Goal: Transaction & Acquisition: Purchase product/service

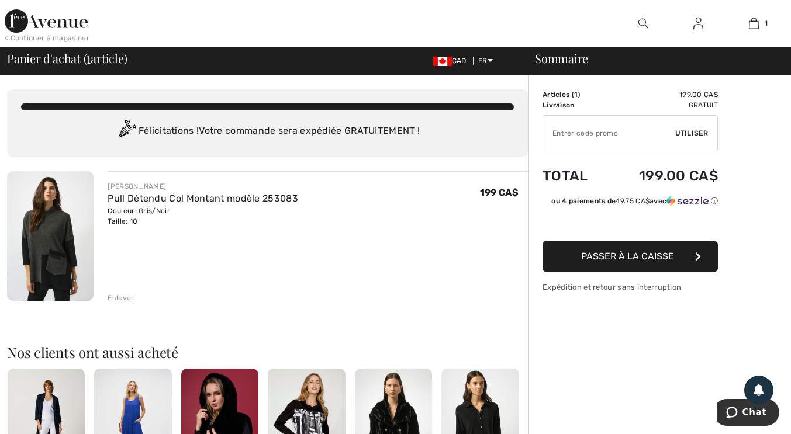
click at [53, 215] on img at bounding box center [50, 236] width 87 height 130
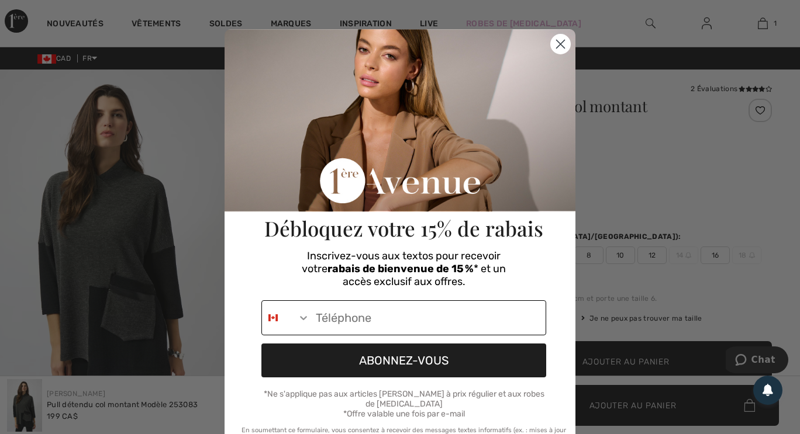
click at [302, 327] on button "Search Countries" at bounding box center [286, 318] width 48 height 34
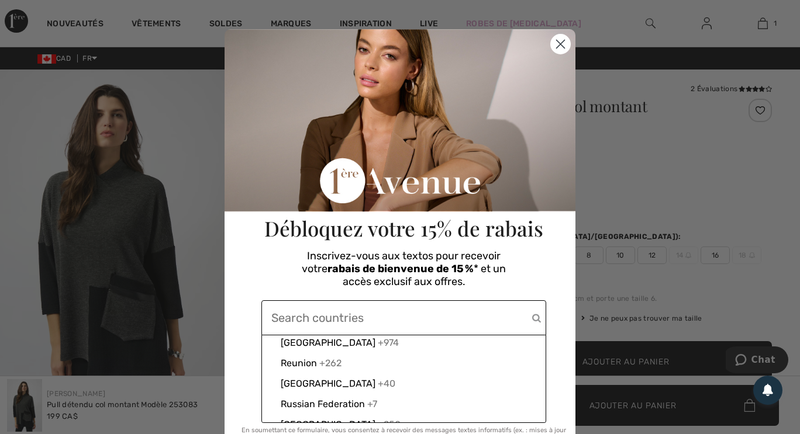
scroll to position [3526, 0]
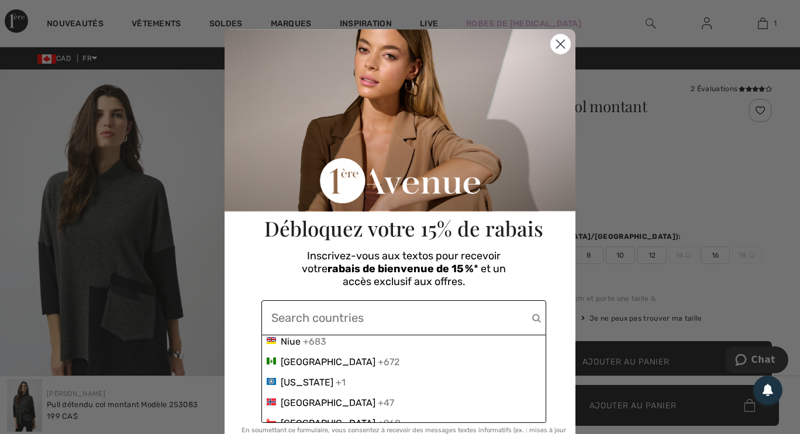
click at [307, 331] on div "Nigeria +234" at bounding box center [404, 321] width 284 height 20
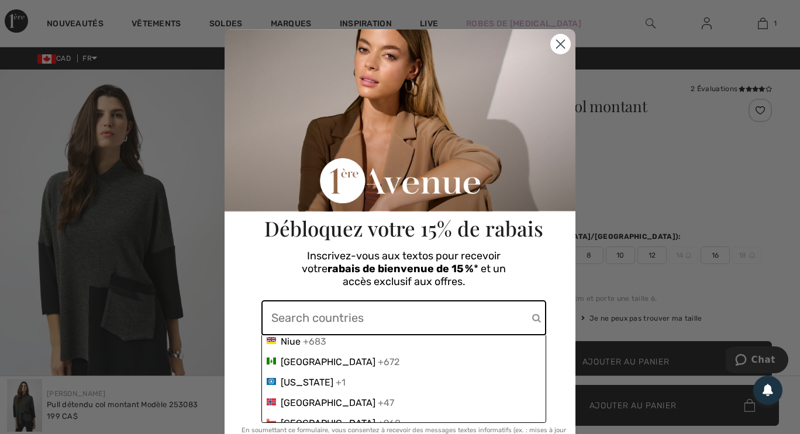
scroll to position [3170, 0]
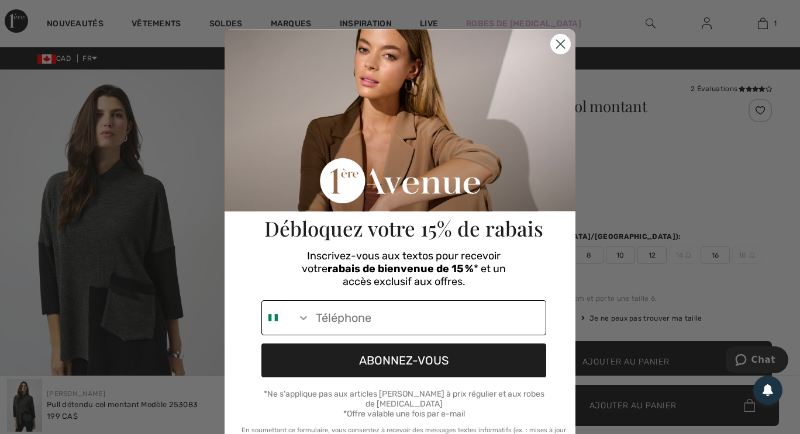
click at [334, 315] on input "Phone Number" at bounding box center [428, 318] width 236 height 34
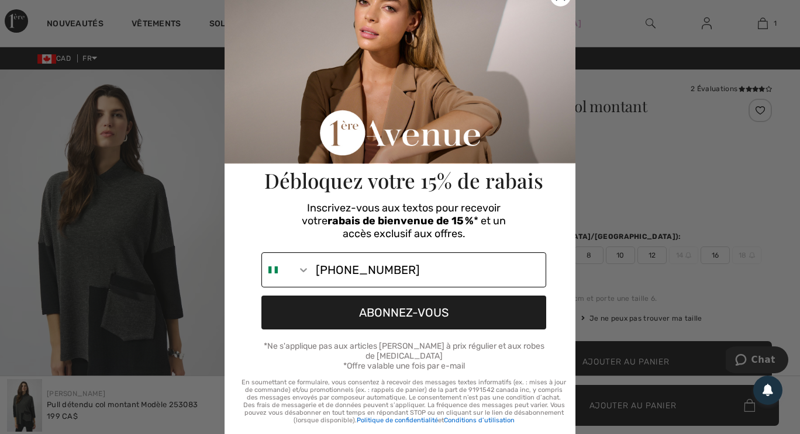
scroll to position [60, 0]
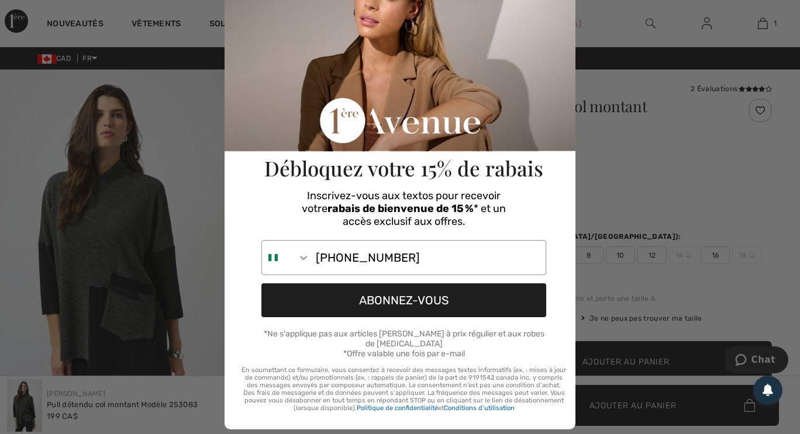
click at [465, 290] on button "ABONNEZ-VOUS" at bounding box center [403, 301] width 285 height 34
click at [443, 255] on input "1-418-8495" at bounding box center [428, 258] width 236 height 34
type input "1-418"
click at [505, 241] on input "1-418" at bounding box center [428, 258] width 236 height 34
click at [281, 263] on button "Search Countries" at bounding box center [286, 258] width 48 height 34
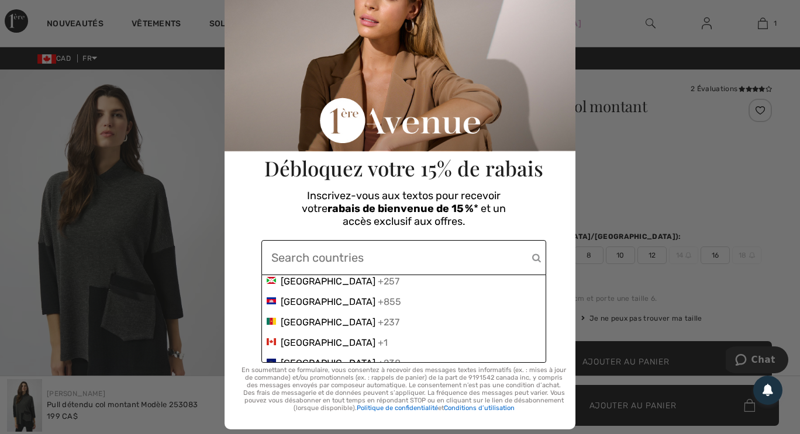
scroll to position [678, 0]
click at [378, 340] on div "+1" at bounding box center [383, 343] width 10 height 11
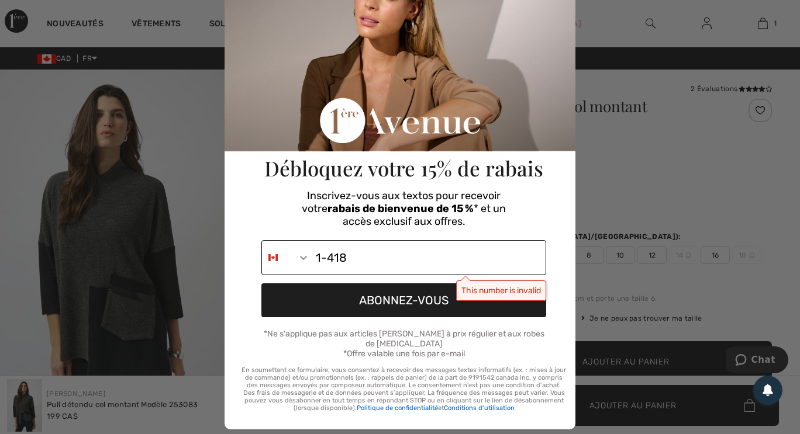
click at [358, 254] on input "1-418" at bounding box center [428, 258] width 236 height 34
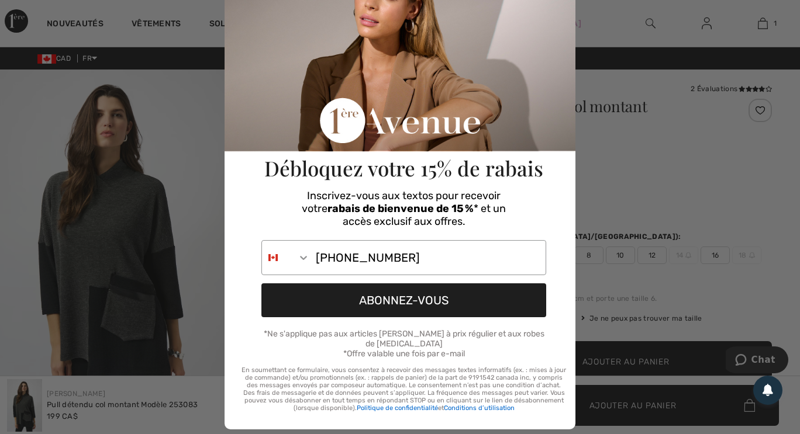
type input "1-418-849-5837"
click at [436, 305] on button "ABONNEZ-VOUS" at bounding box center [403, 301] width 285 height 34
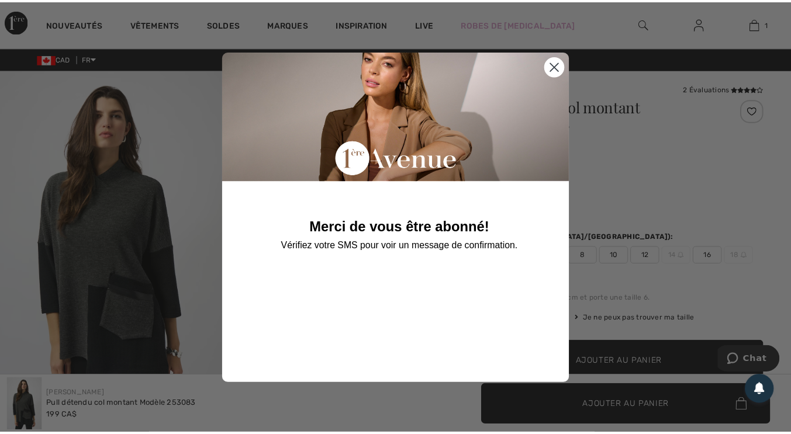
scroll to position [0, 0]
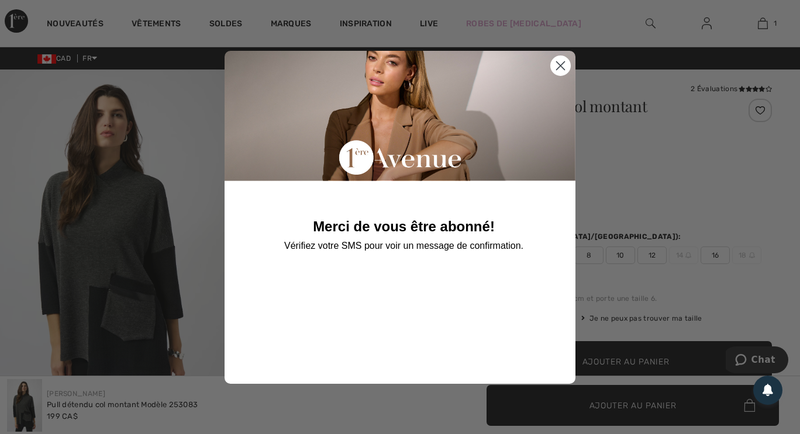
click at [554, 64] on circle "Close dialog" at bounding box center [560, 65] width 19 height 19
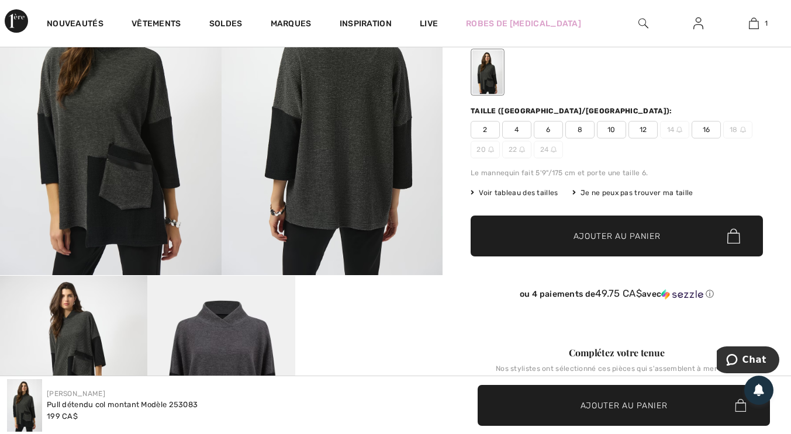
scroll to position [127, 0]
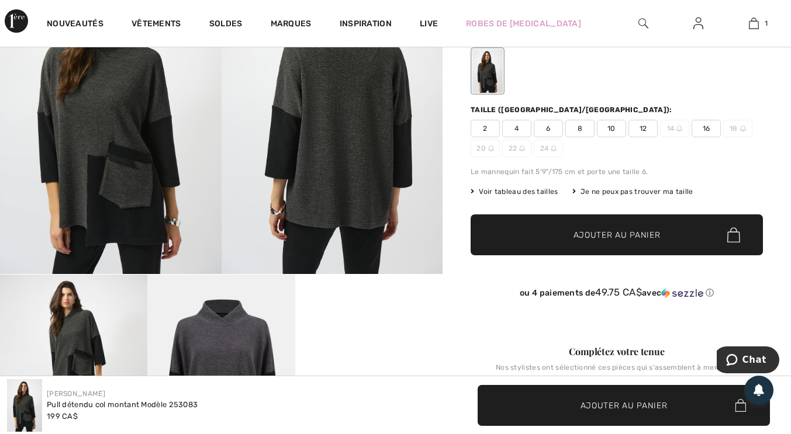
click at [611, 127] on span "10" at bounding box center [611, 129] width 29 height 18
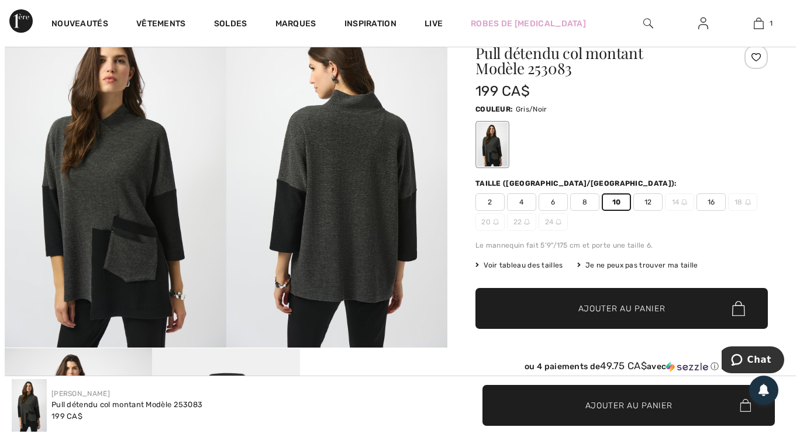
scroll to position [54, 0]
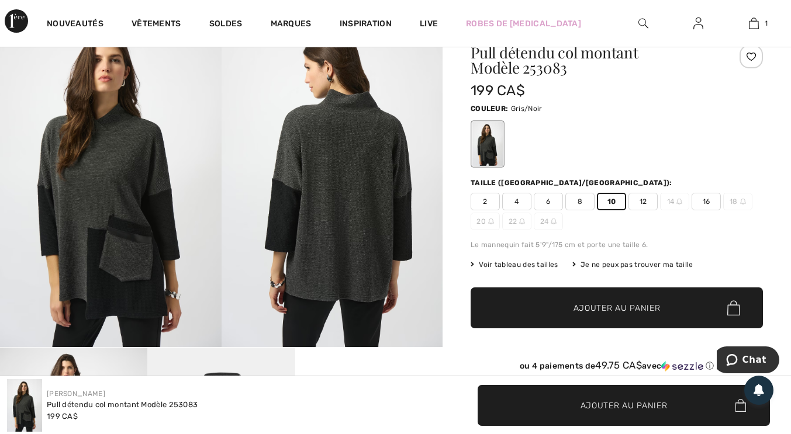
click at [533, 264] on span "Voir tableau des tailles" at bounding box center [515, 265] width 88 height 11
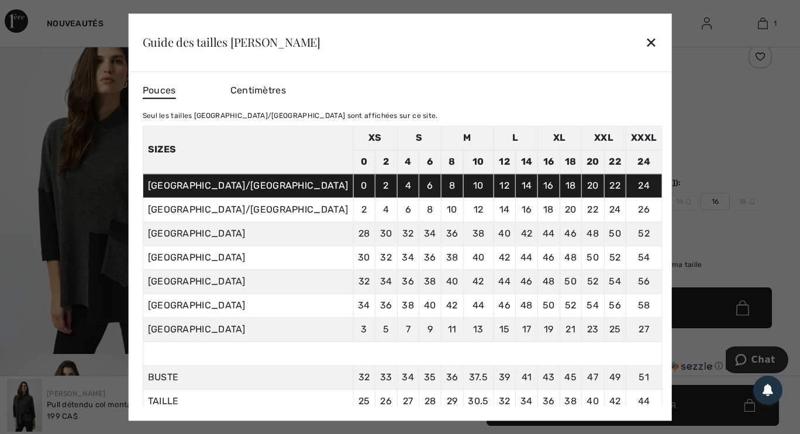
scroll to position [0, 0]
click at [645, 33] on div "✕" at bounding box center [651, 42] width 12 height 25
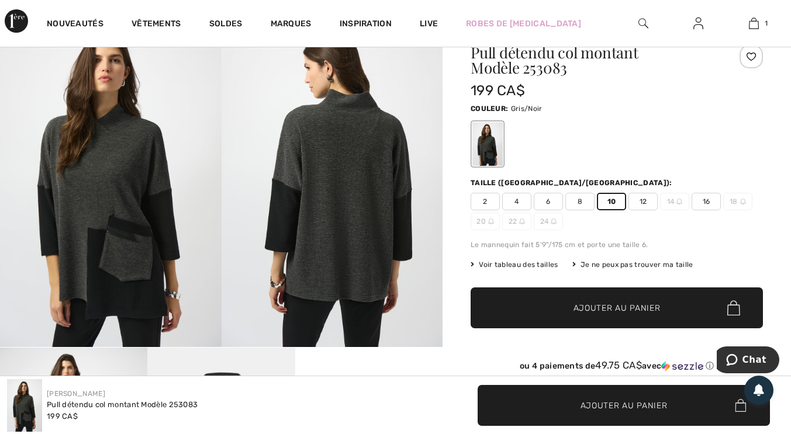
click at [148, 240] on img at bounding box center [111, 181] width 222 height 331
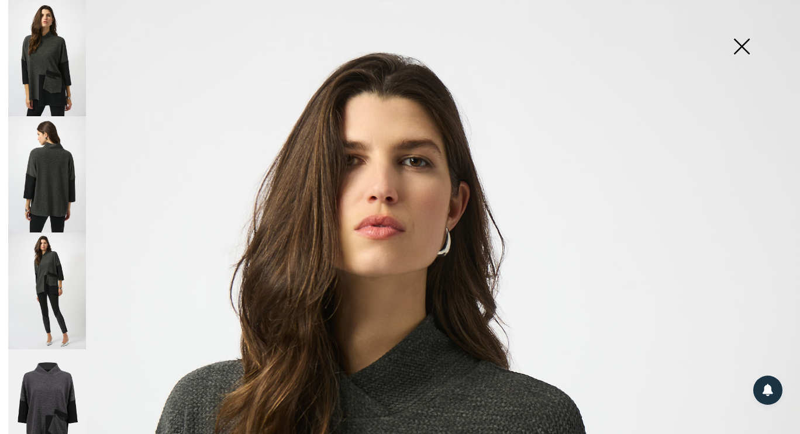
click at [68, 175] on img at bounding box center [47, 174] width 78 height 116
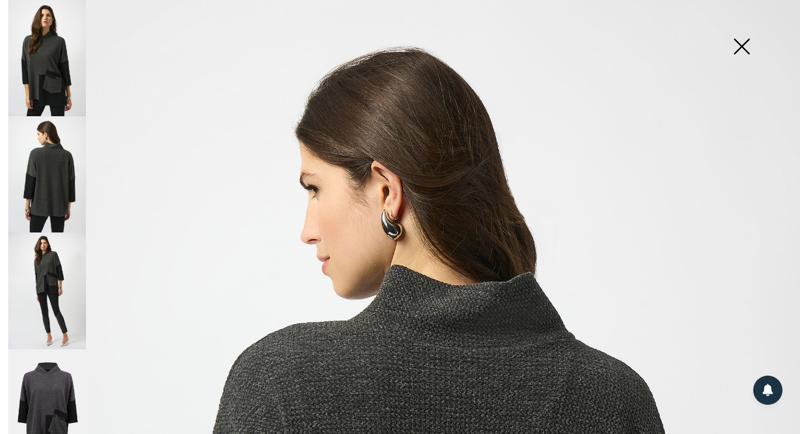
click at [68, 282] on img at bounding box center [47, 291] width 78 height 116
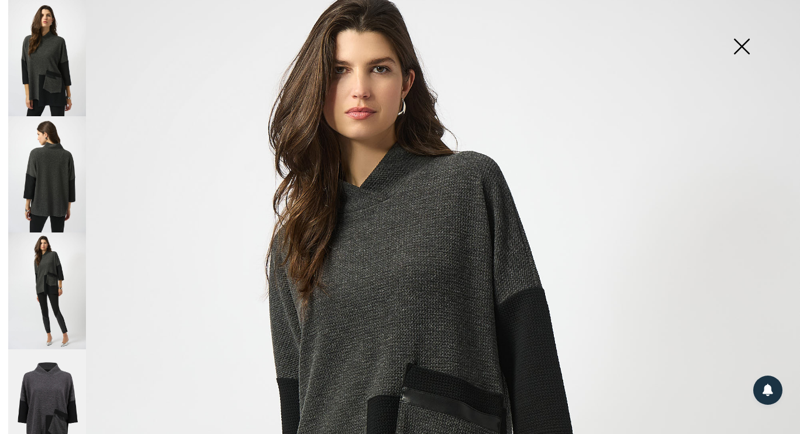
scroll to position [39, 0]
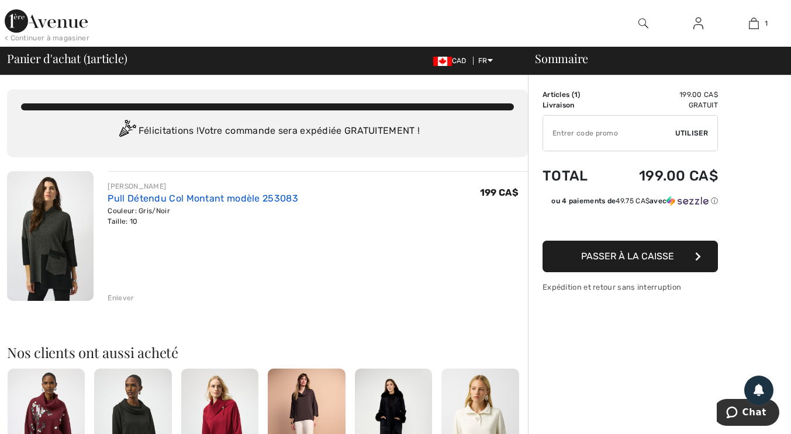
click at [122, 203] on link "Pull Détendu Col Montant modèle 253083" at bounding box center [203, 198] width 190 height 11
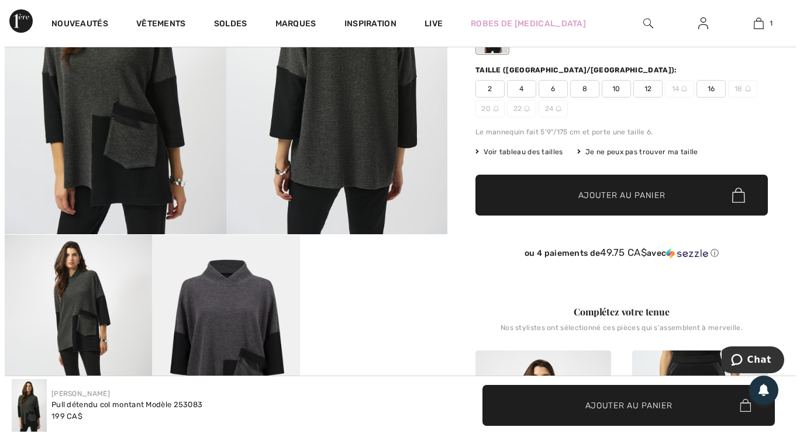
scroll to position [168, 0]
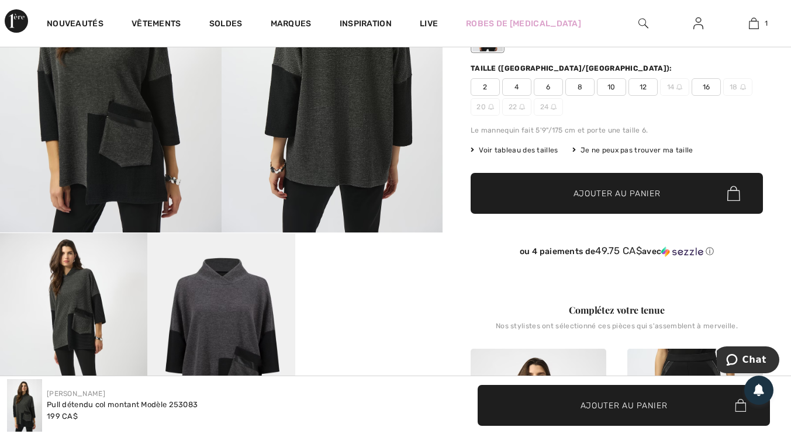
click at [532, 150] on span "Voir tableau des tailles" at bounding box center [515, 150] width 88 height 11
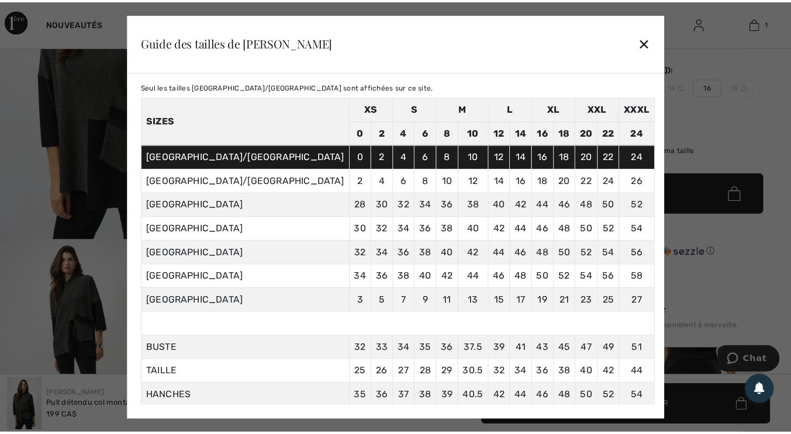
scroll to position [0, 0]
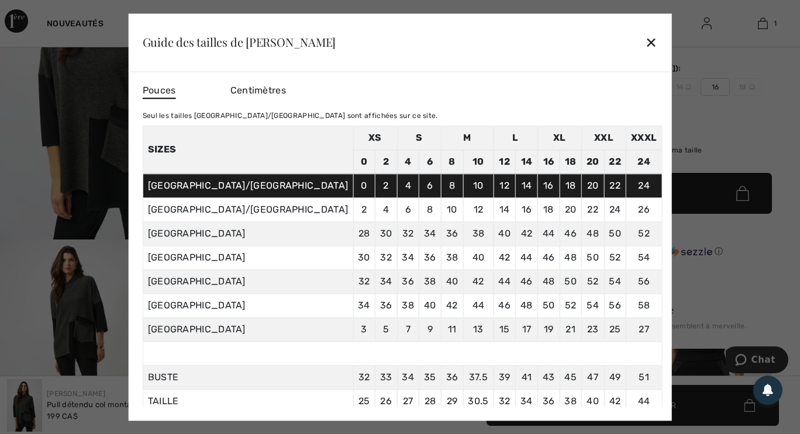
click at [645, 42] on div "✕" at bounding box center [651, 42] width 12 height 25
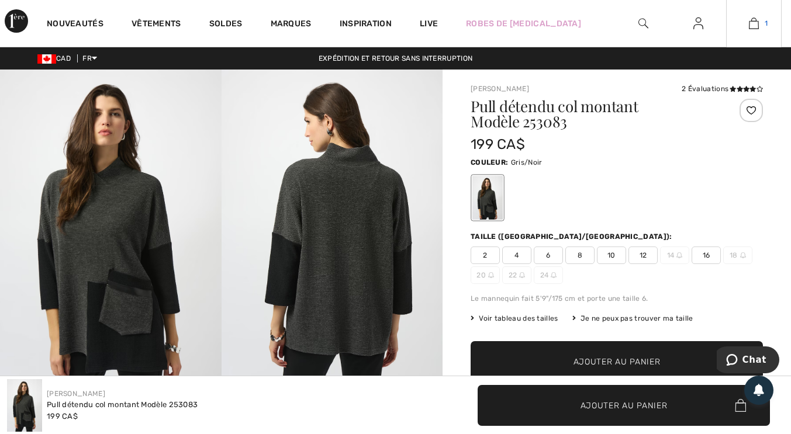
click at [766, 23] on span "1" at bounding box center [766, 23] width 3 height 11
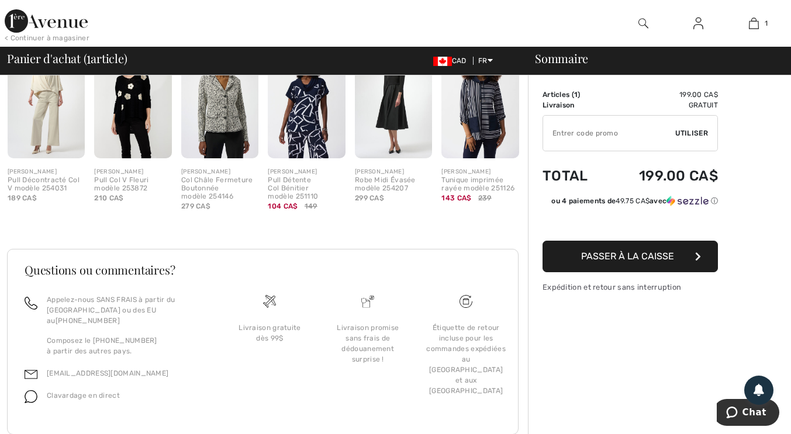
scroll to position [345, 0]
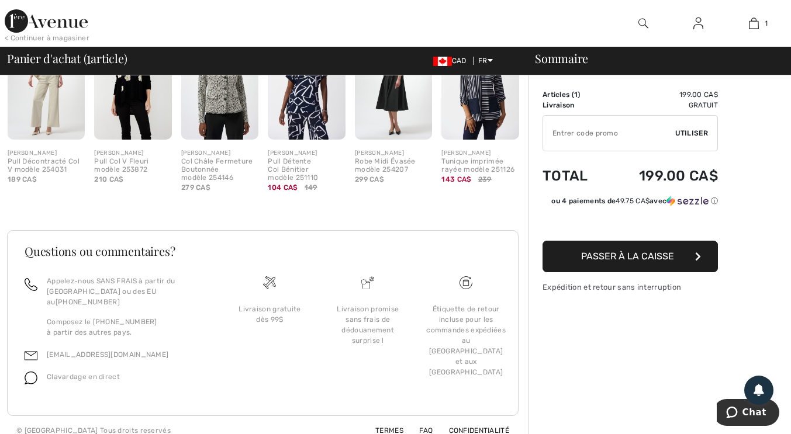
click at [653, 252] on span "Passer à la caisse" at bounding box center [627, 256] width 93 height 11
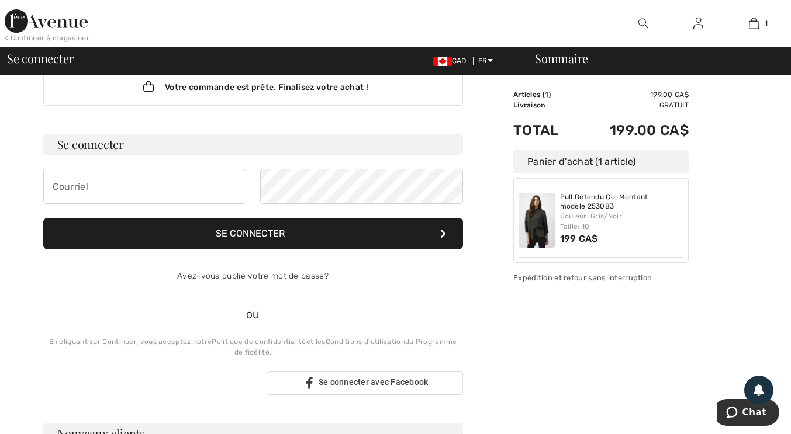
scroll to position [42, 0]
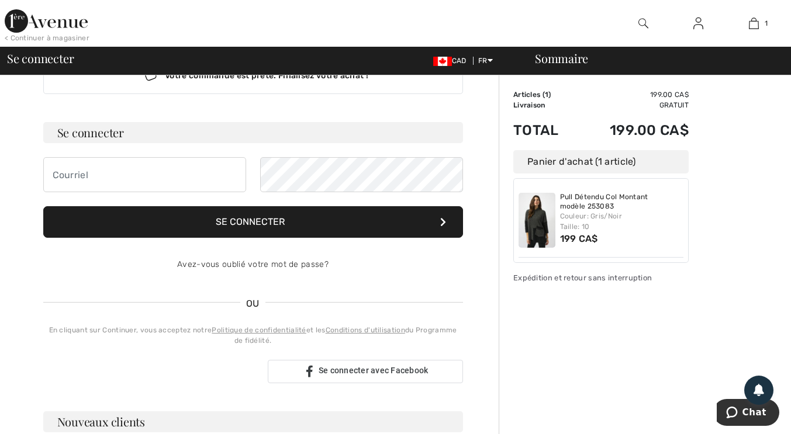
click at [637, 285] on div "Sommaire Description Articles ( 1 ) 199.00 CA$ Code promo 0.00 CA$ Livraison Gr…" at bounding box center [645, 383] width 292 height 701
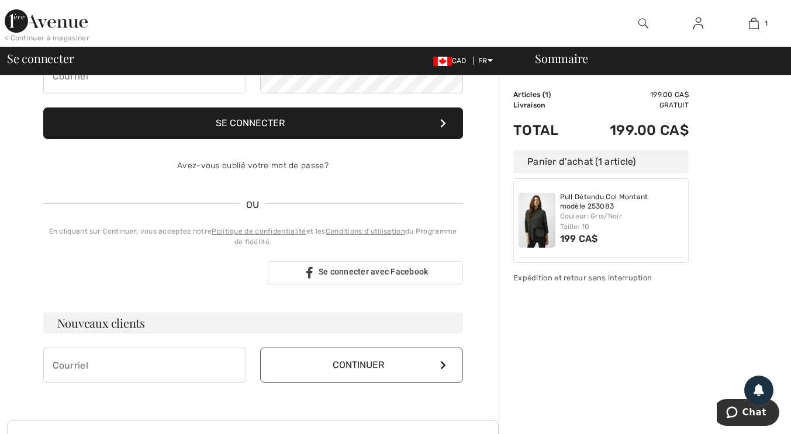
scroll to position [143, 0]
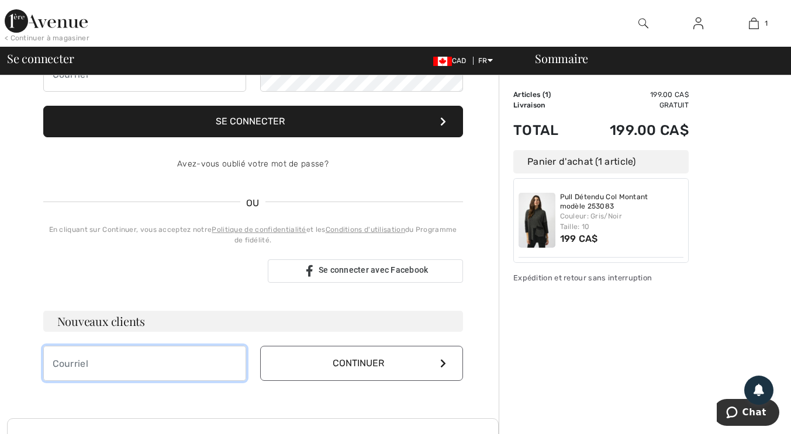
click at [166, 364] on input "email" at bounding box center [144, 363] width 203 height 35
type input "[PERSON_NAME][EMAIL_ADDRESS][DOMAIN_NAME]"
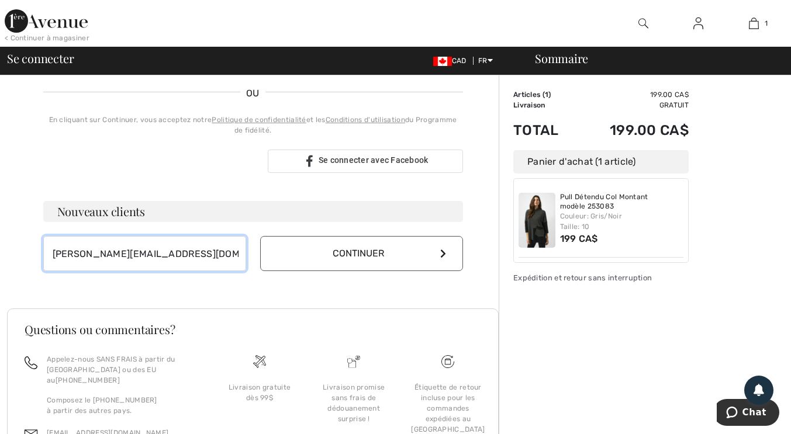
scroll to position [252, 0]
click at [454, 258] on button "Continuer" at bounding box center [361, 254] width 203 height 35
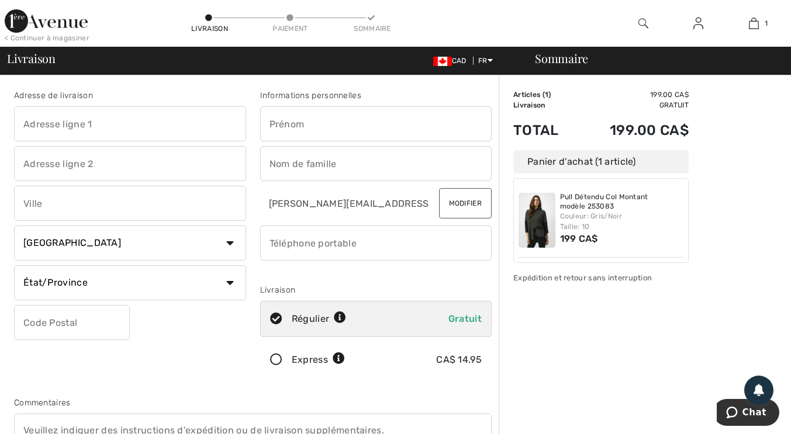
click at [234, 244] on select "Pays Canada États-Unis Afghanistan Afrique du Sud Aland Albanie Algérie Allemag…" at bounding box center [130, 243] width 232 height 35
click at [226, 278] on select "État/Province Alberta Colombie-Britannique Ile-du-Prince-Edward Manitoba Nouvea…" at bounding box center [130, 282] width 232 height 35
select select "QC"
click at [14, 265] on select "État/Province Alberta Colombie-Britannique Ile-du-Prince-Edward Manitoba Nouvea…" at bounding box center [130, 282] width 232 height 35
click at [99, 323] on input "text" at bounding box center [72, 322] width 116 height 35
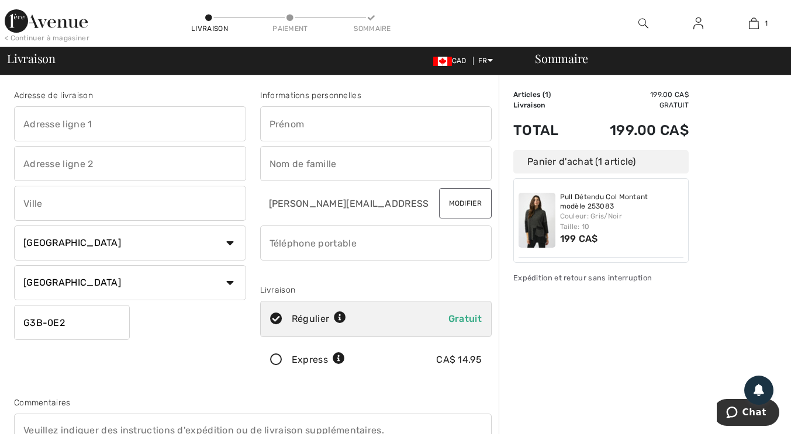
type input "G3B0E2"
type input "114 Chemin du Moulin"
type input "maison privée"
type input "Lac-Beauport"
type input "Lucie"
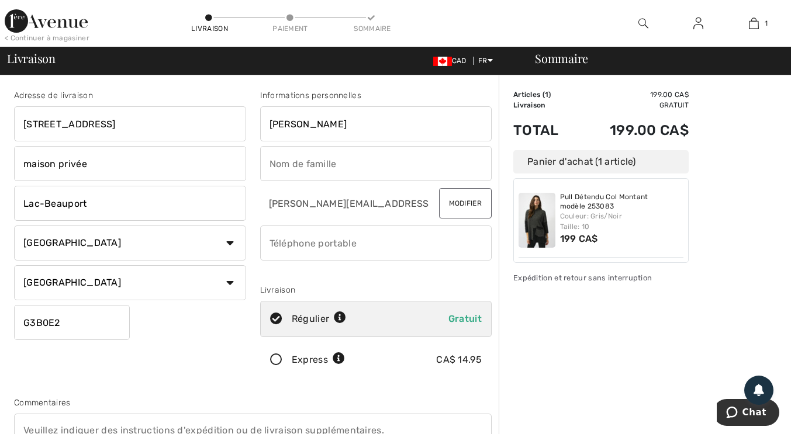
type input "Dionne"
type input "4188495837"
type input "G3B0E2"
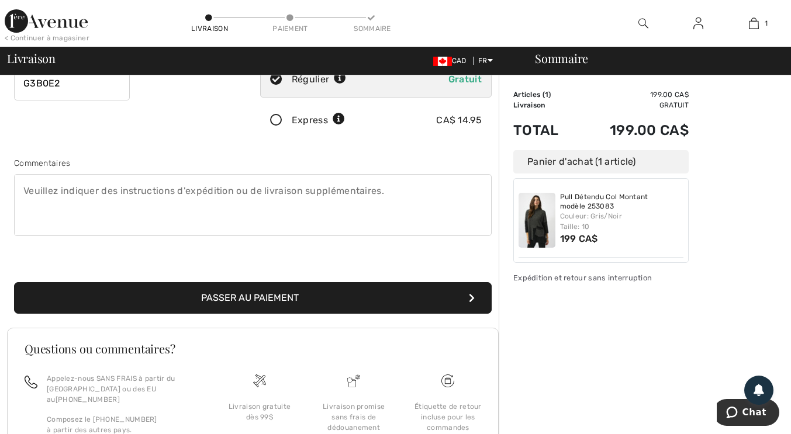
scroll to position [202, 0]
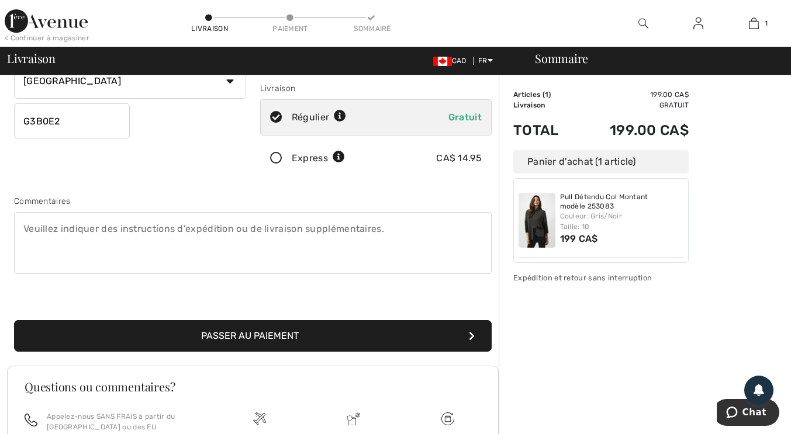
click at [379, 327] on button "Passer au paiement" at bounding box center [253, 336] width 478 height 32
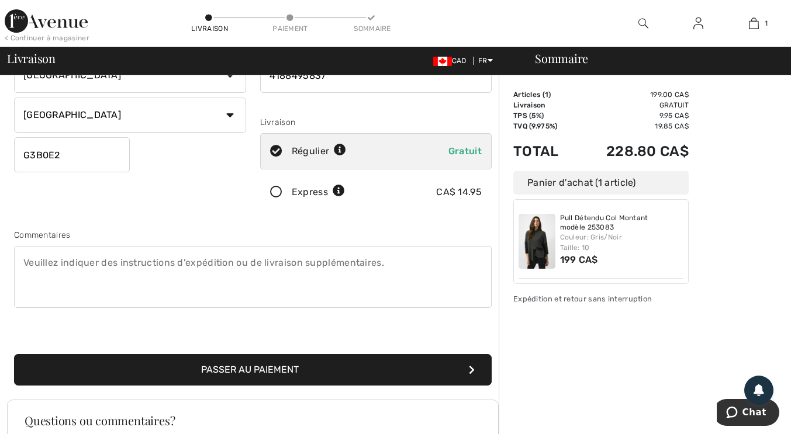
scroll to position [155, 0]
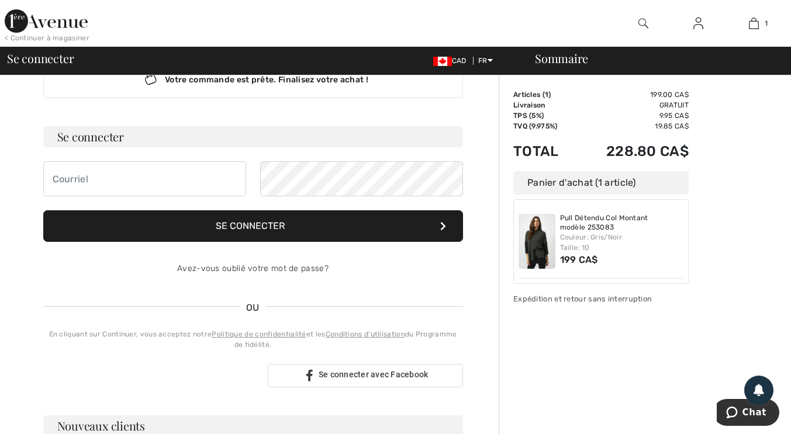
scroll to position [37, 0]
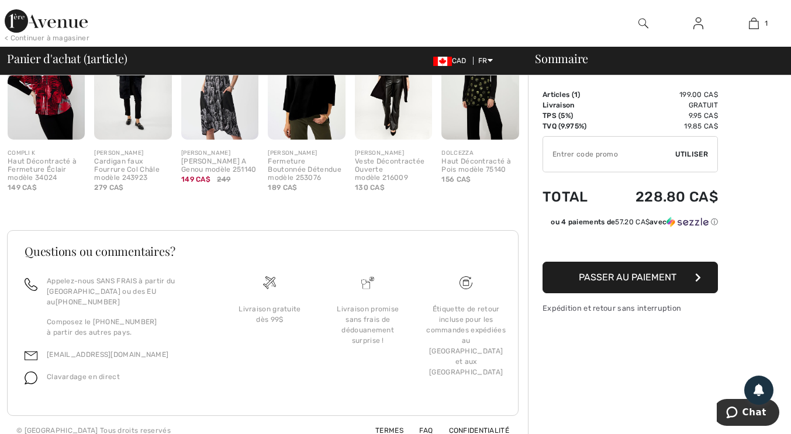
click at [582, 156] on input "TEXT" at bounding box center [609, 154] width 132 height 35
type input "FLASH15"
click at [709, 154] on div "✔ Utiliser Enlever" at bounding box center [629, 154] width 175 height 36
click at [696, 158] on span "Utiliser" at bounding box center [691, 154] width 33 height 11
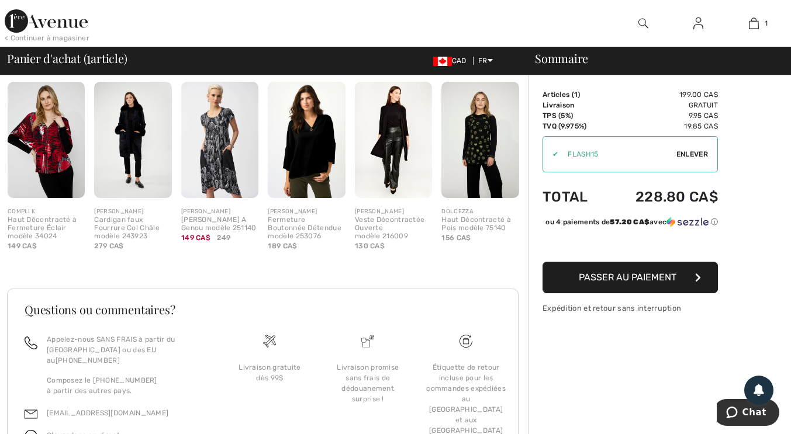
scroll to position [345, 0]
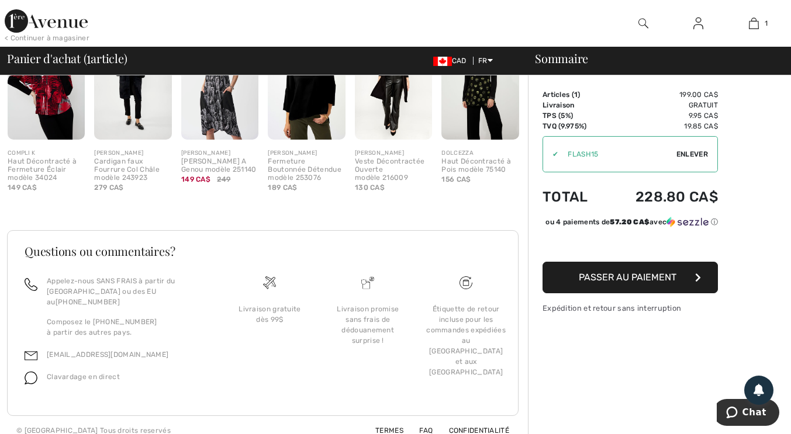
click at [674, 283] on span "Passer au paiement" at bounding box center [628, 277] width 98 height 11
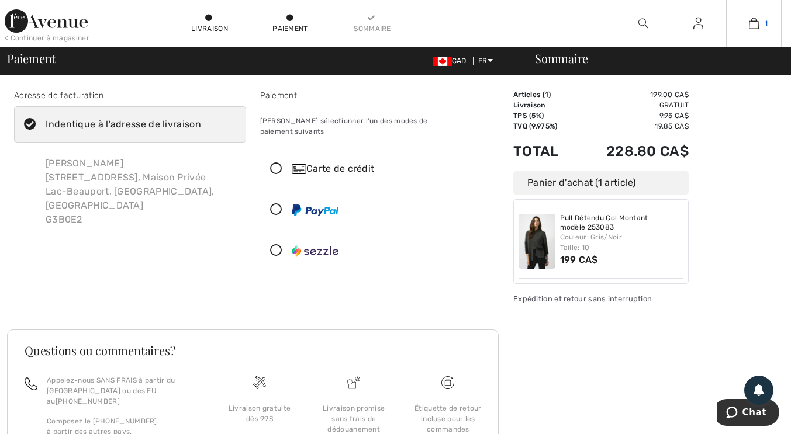
click at [761, 25] on link "1" at bounding box center [754, 23] width 54 height 14
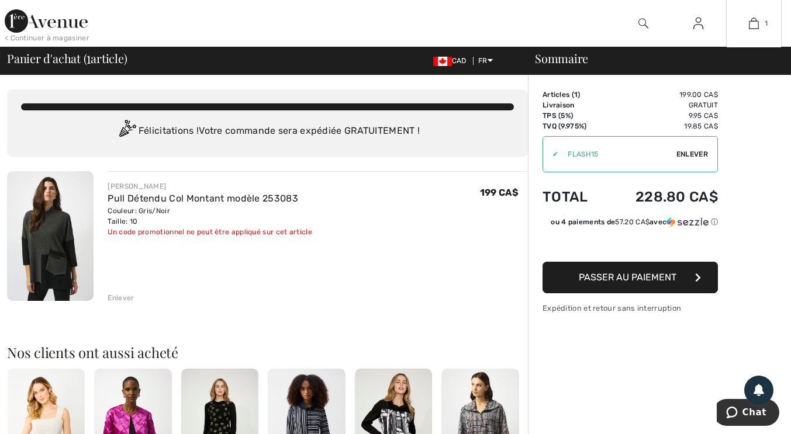
click at [754, 23] on img at bounding box center [754, 23] width 10 height 14
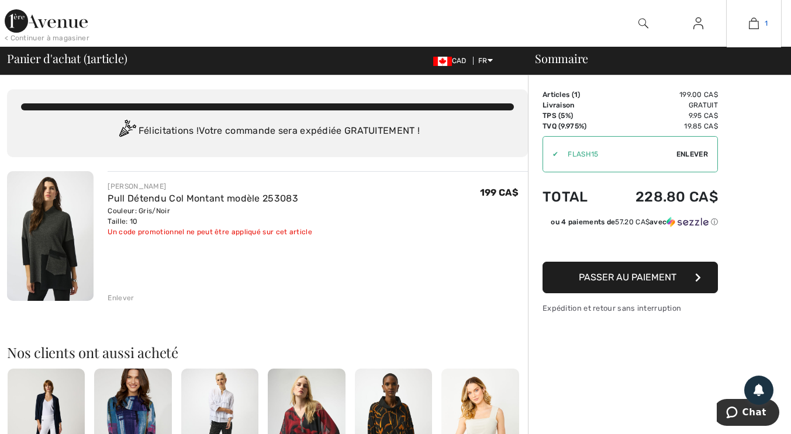
click at [758, 28] on img at bounding box center [754, 23] width 10 height 14
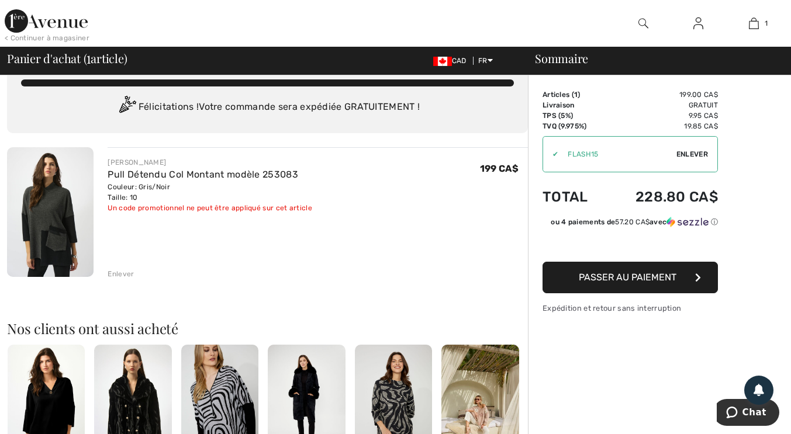
scroll to position [24, 0]
click at [702, 153] on span "Enlever" at bounding box center [692, 154] width 32 height 11
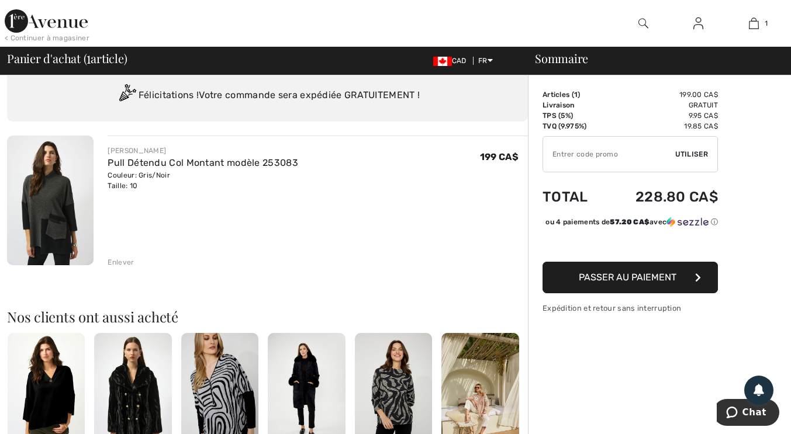
scroll to position [0, 0]
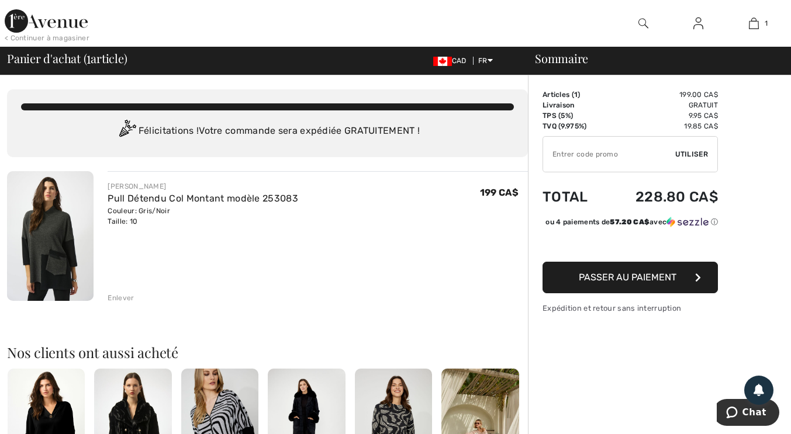
click at [614, 155] on input "TEXT" at bounding box center [609, 154] width 132 height 35
click at [760, 26] on link "1" at bounding box center [754, 23] width 54 height 14
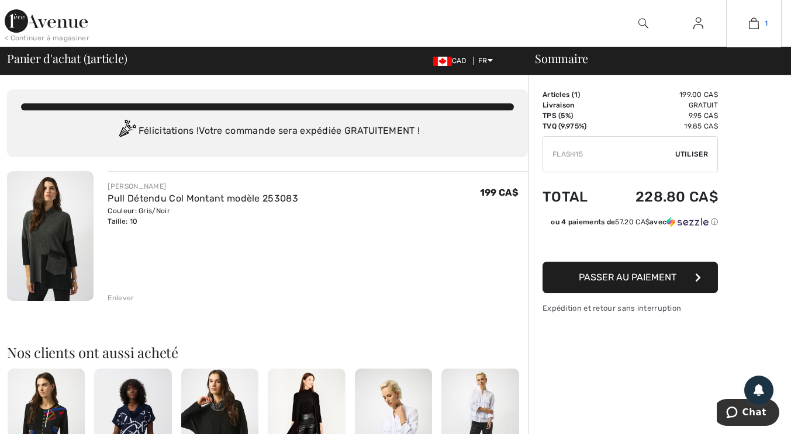
click at [753, 23] on img at bounding box center [754, 23] width 10 height 14
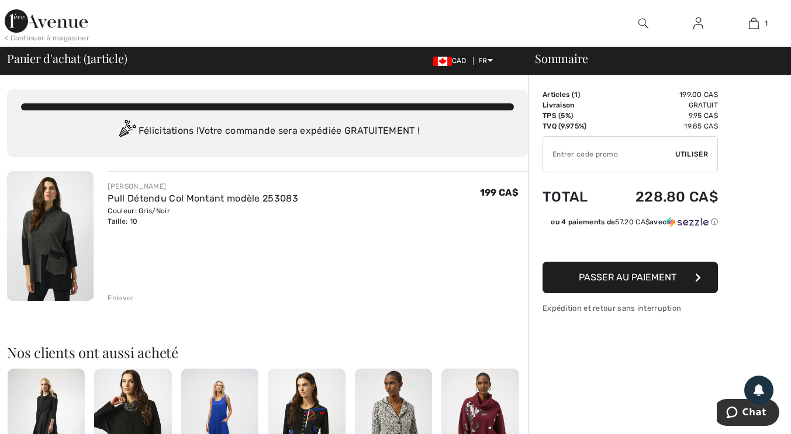
click at [125, 291] on div "Enlever" at bounding box center [318, 297] width 420 height 13
click at [127, 299] on div "Enlever" at bounding box center [121, 298] width 26 height 11
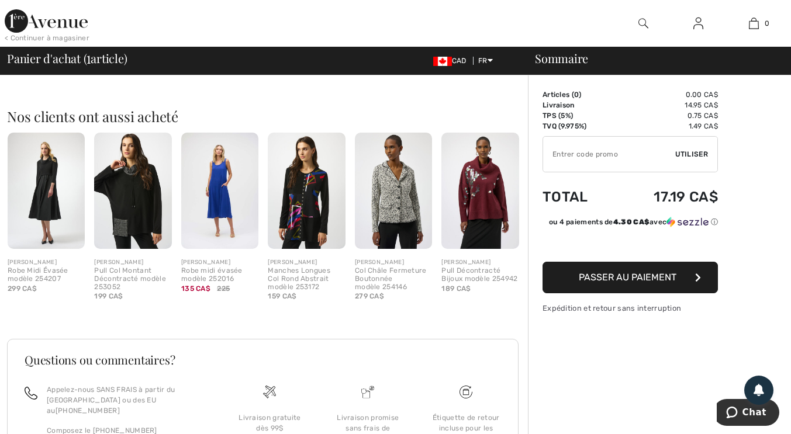
scroll to position [227, 0]
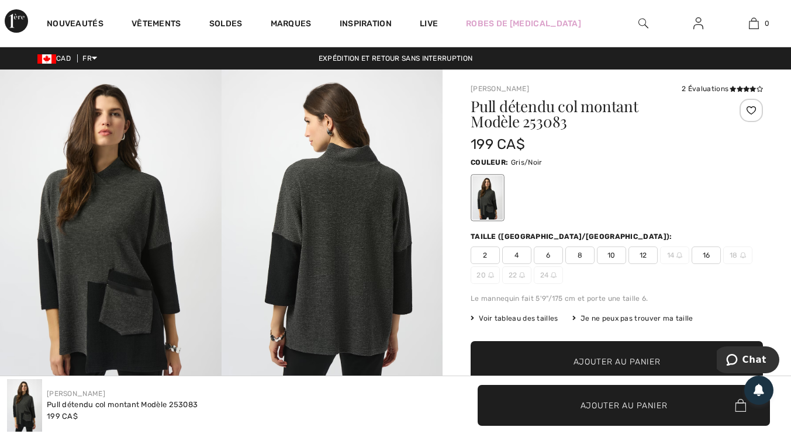
click at [644, 257] on span "12" at bounding box center [642, 256] width 29 height 18
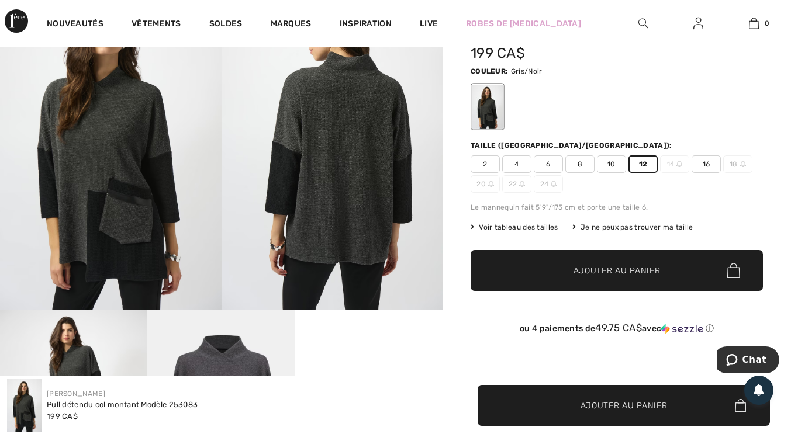
scroll to position [92, 0]
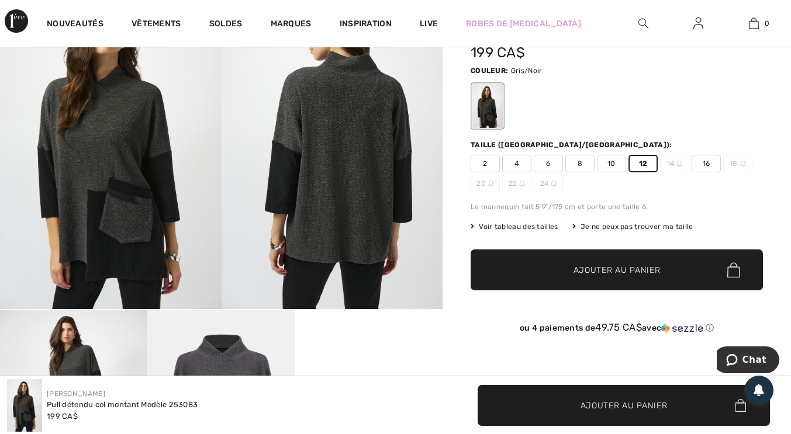
click at [668, 272] on span "✔ Ajouté au panier Ajouter au panier" at bounding box center [617, 270] width 292 height 41
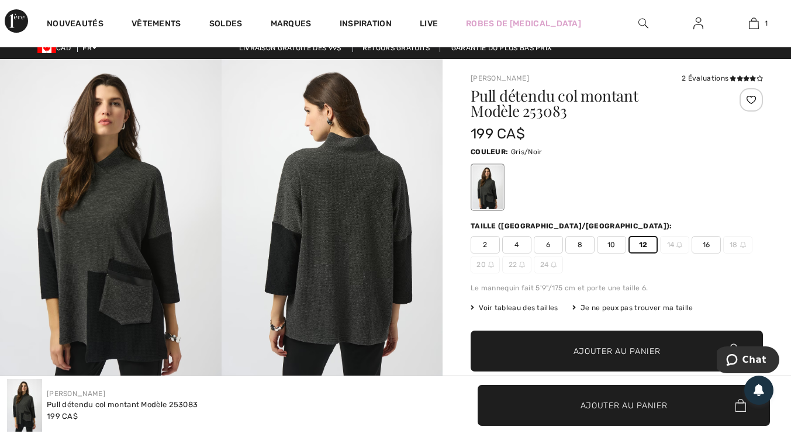
scroll to position [0, 0]
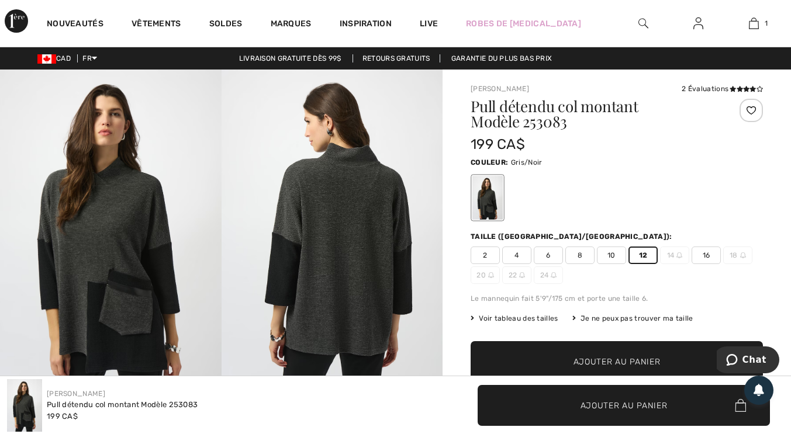
click at [663, 346] on span "✔ Ajouté au panier Ajouter au panier" at bounding box center [617, 361] width 292 height 41
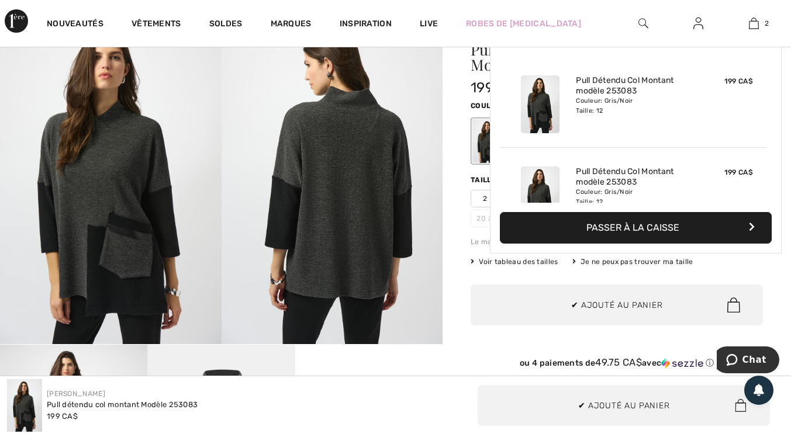
scroll to position [36, 0]
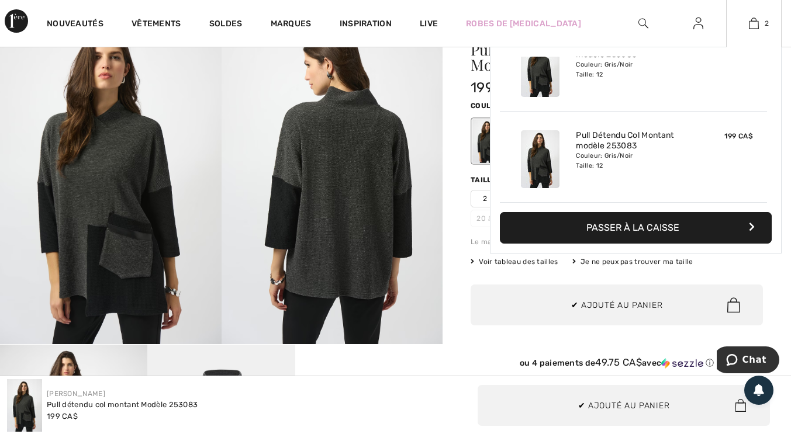
click at [678, 218] on button "Passer à la caisse" at bounding box center [636, 228] width 272 height 32
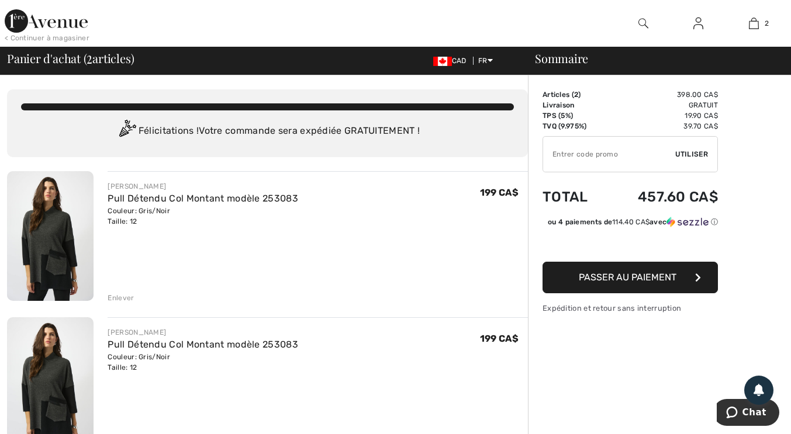
click at [582, 153] on input "TEXT" at bounding box center [609, 154] width 132 height 35
click at [757, 25] on img at bounding box center [754, 23] width 10 height 14
click at [123, 286] on div "[PERSON_NAME] Pull Détendu Col Montant modèle 253083 Couleur: Gris/Noir Taille:…" at bounding box center [318, 237] width 420 height 132
click at [125, 292] on div "Enlever" at bounding box center [318, 297] width 420 height 13
click at [127, 298] on div "Enlever" at bounding box center [121, 298] width 26 height 11
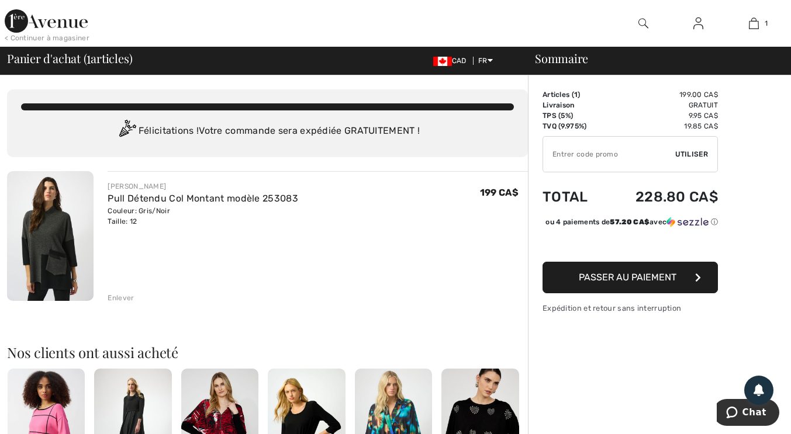
click at [606, 150] on input "TEXT" at bounding box center [609, 154] width 132 height 35
type input "FLASH15"
click at [696, 158] on span "Utiliser" at bounding box center [691, 154] width 33 height 11
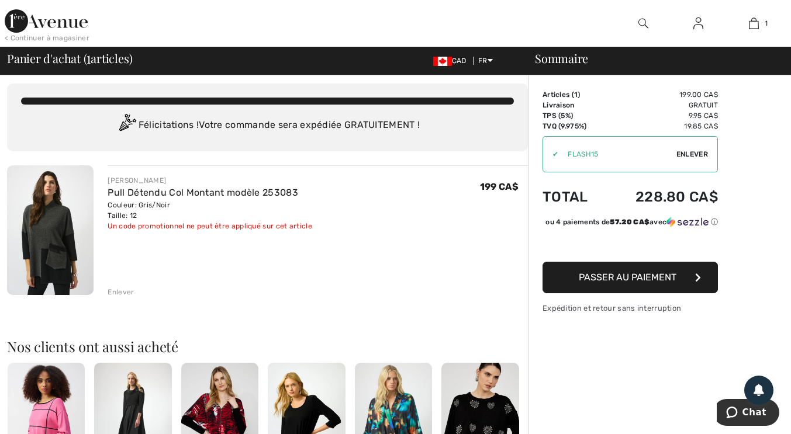
scroll to position [5, 0]
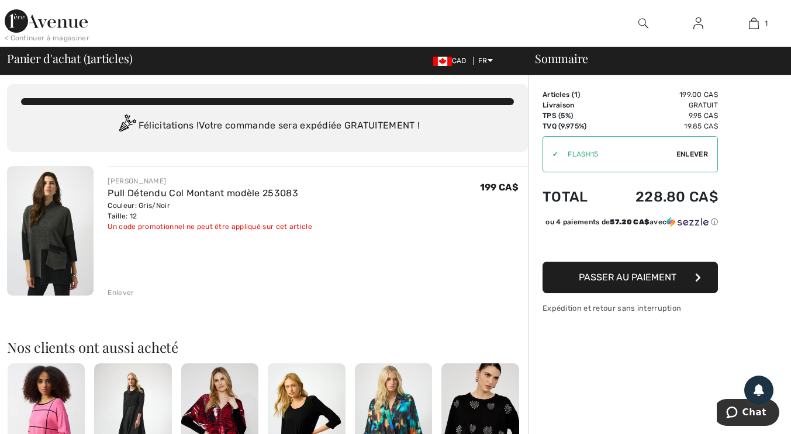
click at [671, 283] on span "Passer au paiement" at bounding box center [628, 277] width 98 height 11
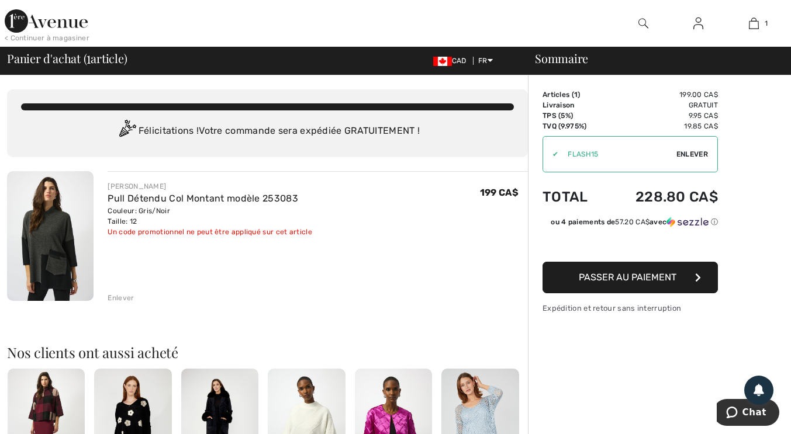
click at [699, 150] on span "Enlever" at bounding box center [692, 154] width 32 height 11
click at [757, 25] on img at bounding box center [754, 23] width 10 height 14
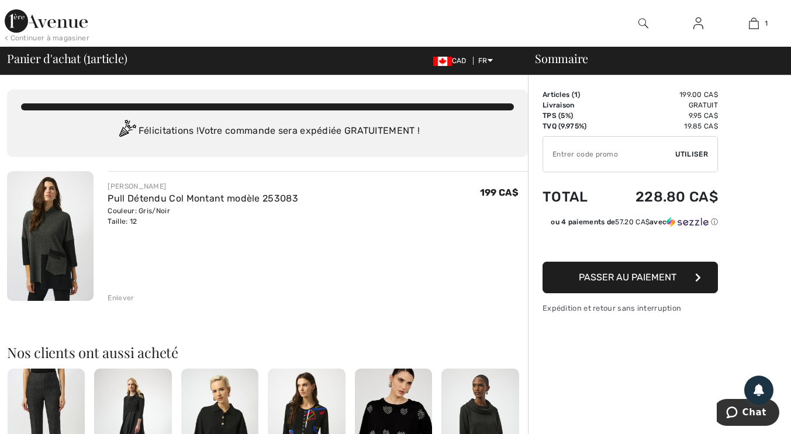
click at [127, 295] on div "Enlever" at bounding box center [121, 298] width 26 height 11
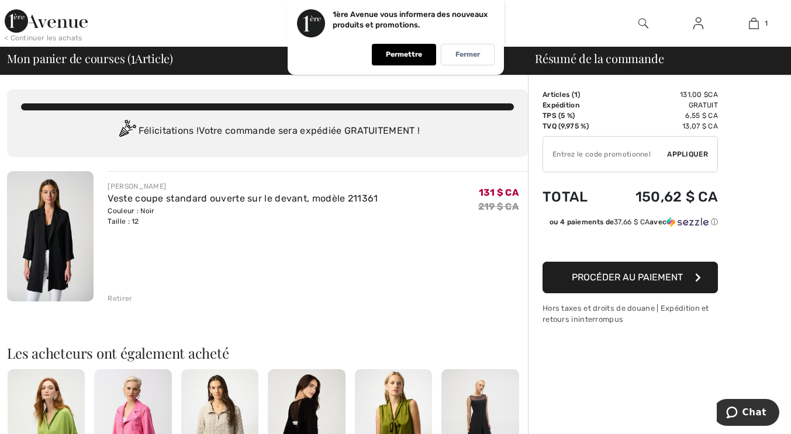
click at [754, 227] on div "Order Summary Details Articles ( 1 ) 131,00 $CA Promo code CA$ 0.00 Expédition …" at bounding box center [659, 433] width 263 height 716
click at [627, 151] on input "TEXT" at bounding box center [605, 154] width 124 height 35
click at [700, 147] on div "✔ Appliquer Remove" at bounding box center [629, 154] width 175 height 36
click at [691, 154] on font "Appliquer" at bounding box center [687, 154] width 41 height 8
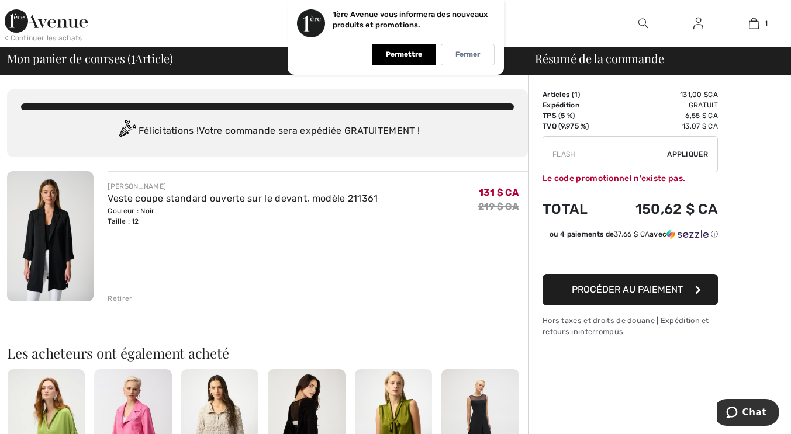
click at [590, 155] on input "TEXT" at bounding box center [605, 154] width 124 height 35
type input "FLASH15"
click at [697, 159] on span "Appliquer" at bounding box center [687, 154] width 41 height 11
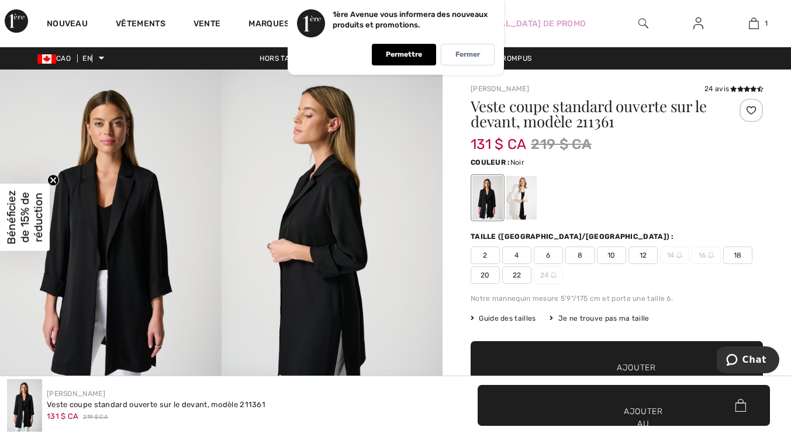
click at [466, 52] on font "Fermer" at bounding box center [467, 54] width 25 height 8
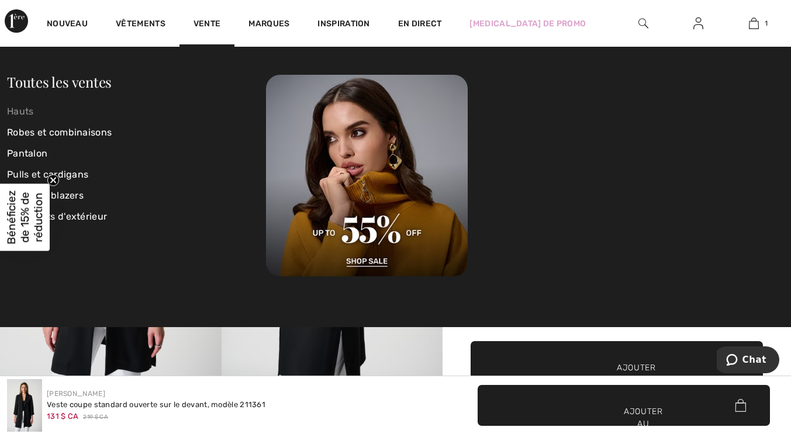
click at [24, 113] on font "Hauts" at bounding box center [20, 111] width 27 height 11
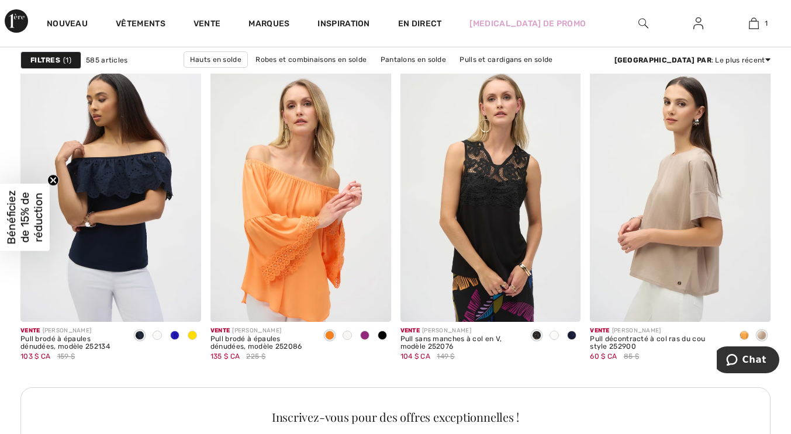
scroll to position [2264, 0]
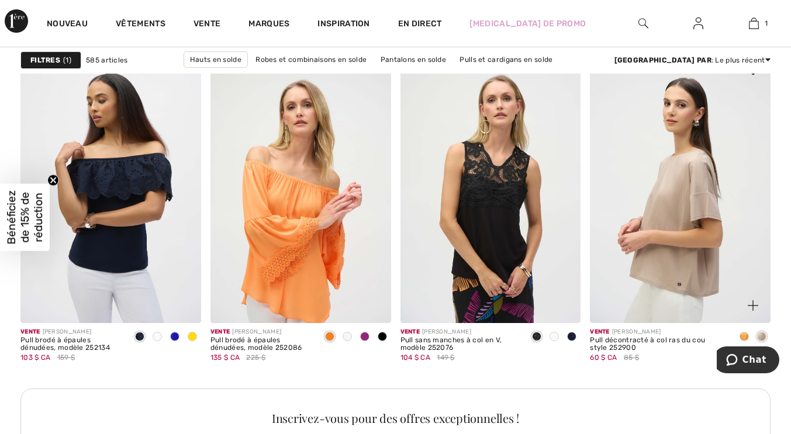
click at [690, 203] on img at bounding box center [680, 188] width 181 height 271
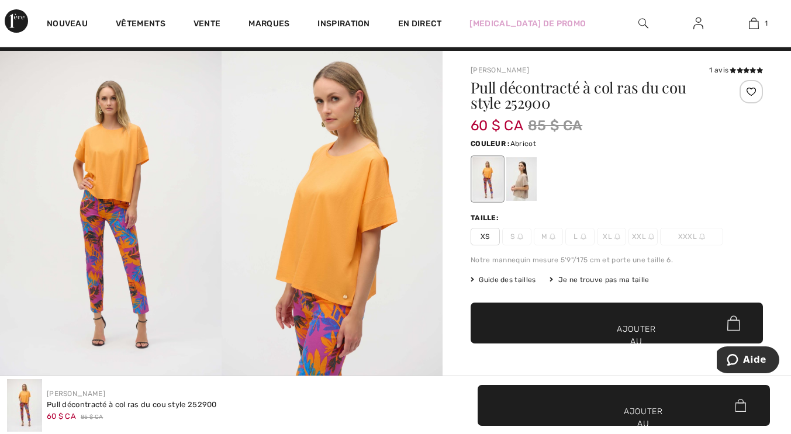
scroll to position [24, 0]
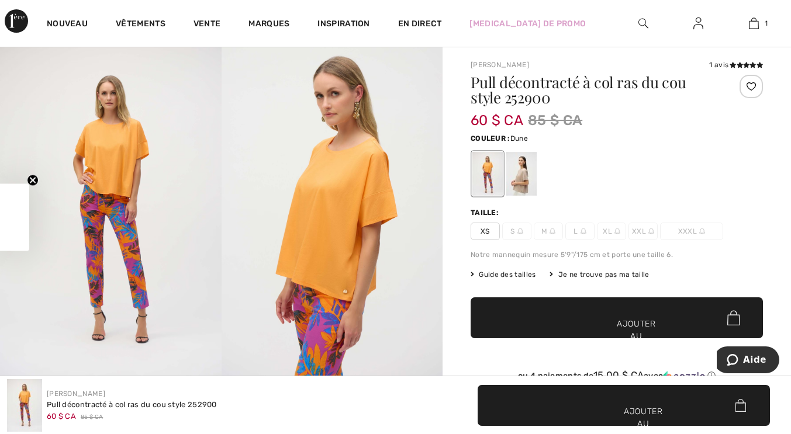
click at [521, 184] on div at bounding box center [521, 174] width 30 height 44
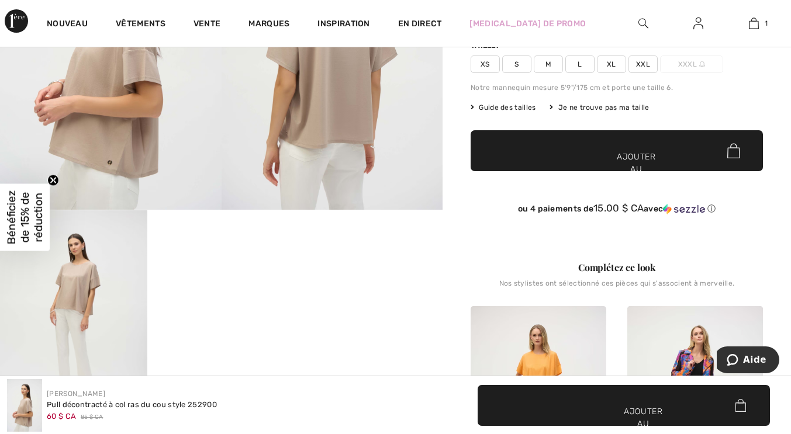
scroll to position [193, 0]
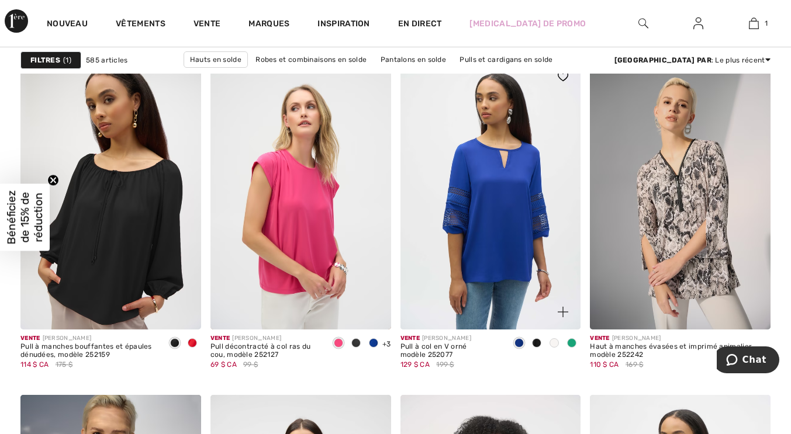
scroll to position [1666, 0]
click at [285, 25] on font "Marques" at bounding box center [268, 24] width 41 height 10
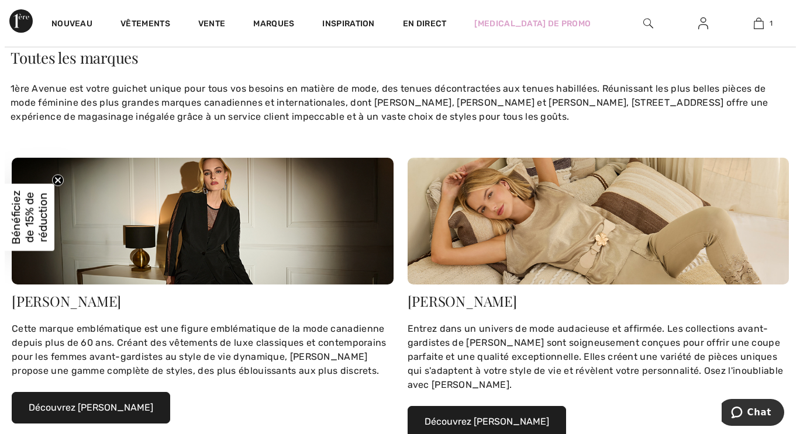
scroll to position [53, 0]
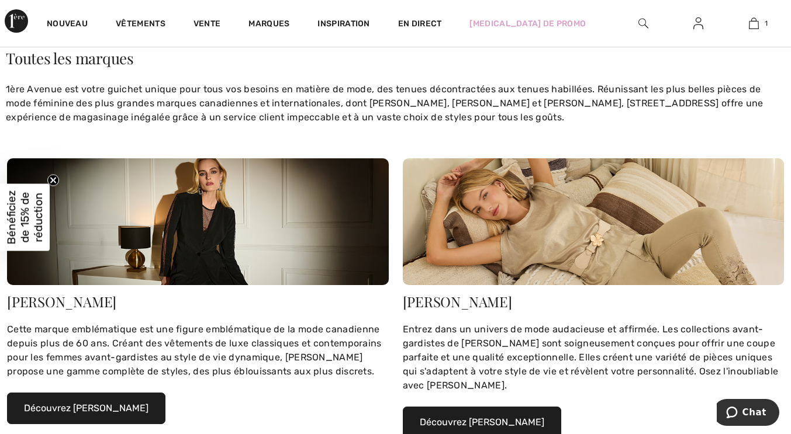
click at [640, 26] on img at bounding box center [643, 23] width 10 height 14
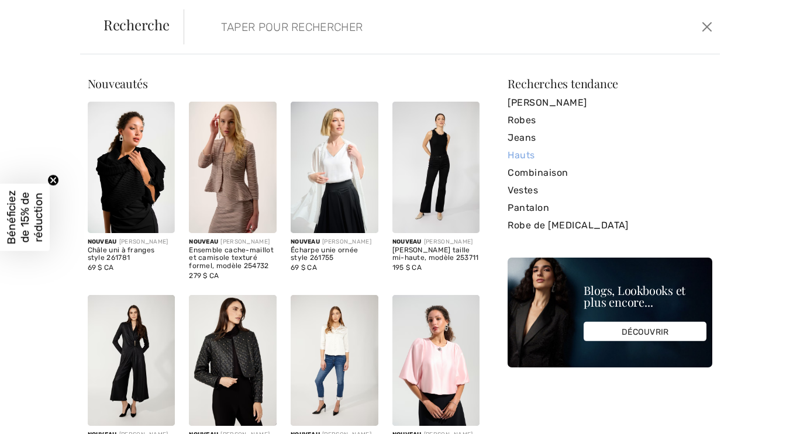
click at [517, 148] on link "Hauts" at bounding box center [609, 156] width 205 height 18
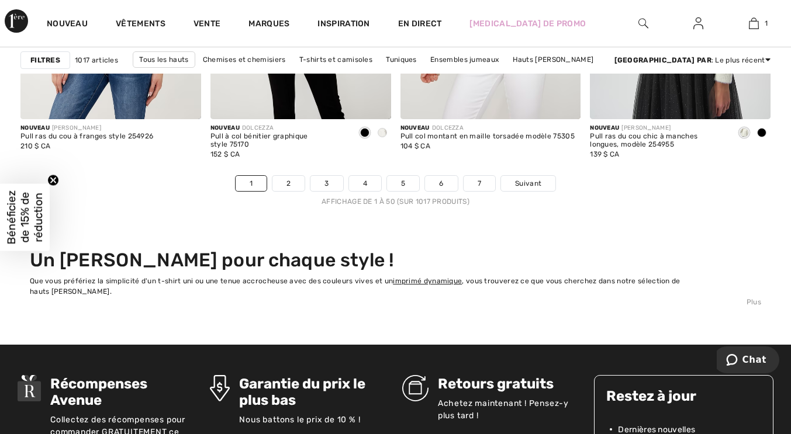
scroll to position [5163, 0]
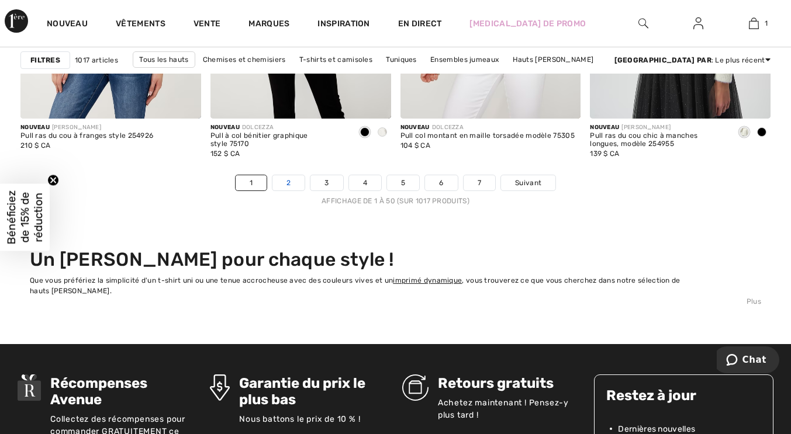
click at [291, 181] on link "2" at bounding box center [288, 182] width 32 height 15
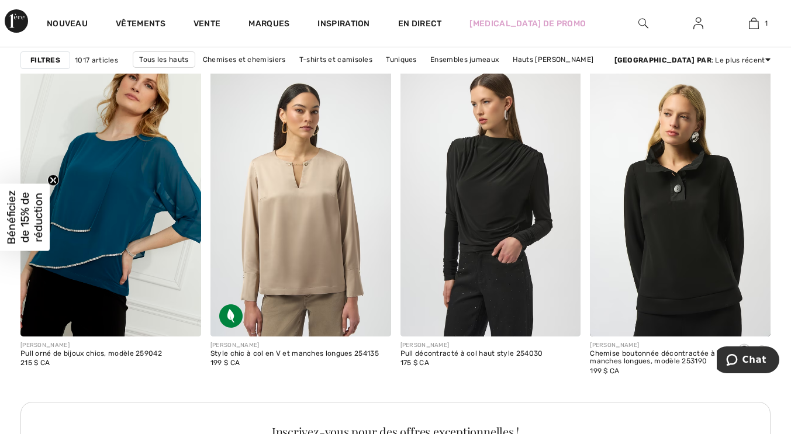
scroll to position [959, 0]
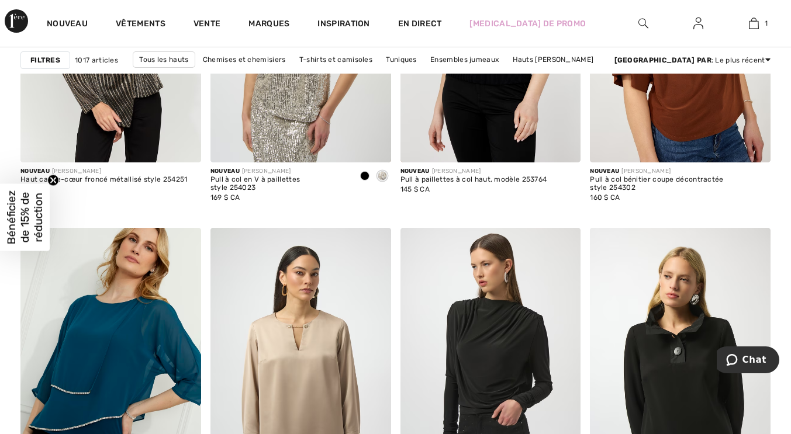
click at [642, 15] on div at bounding box center [644, 23] width 56 height 47
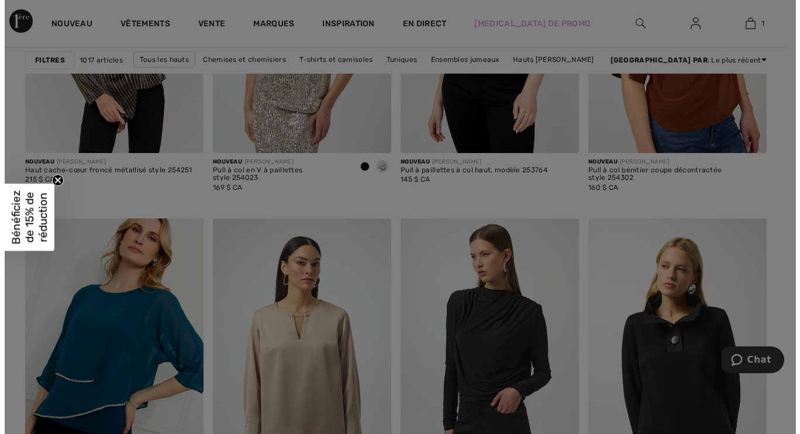
scroll to position [965, 0]
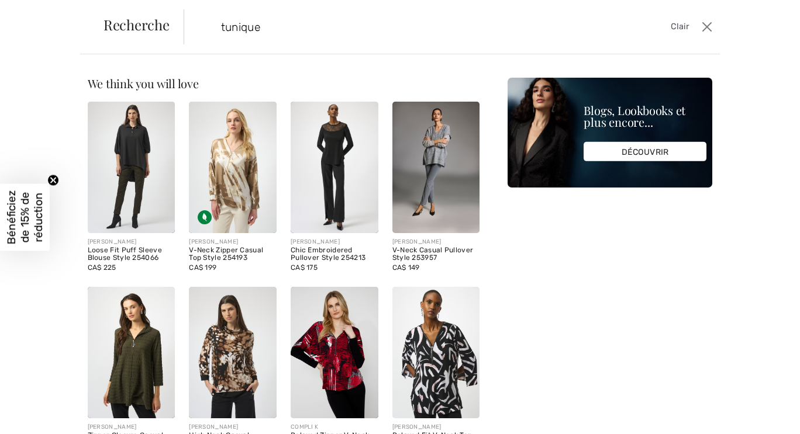
type input "tunique"
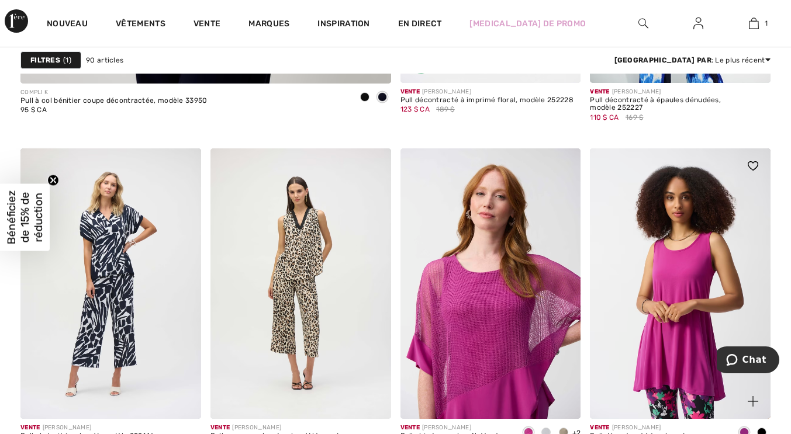
scroll to position [3365, 0]
click at [755, 21] on img at bounding box center [754, 23] width 10 height 14
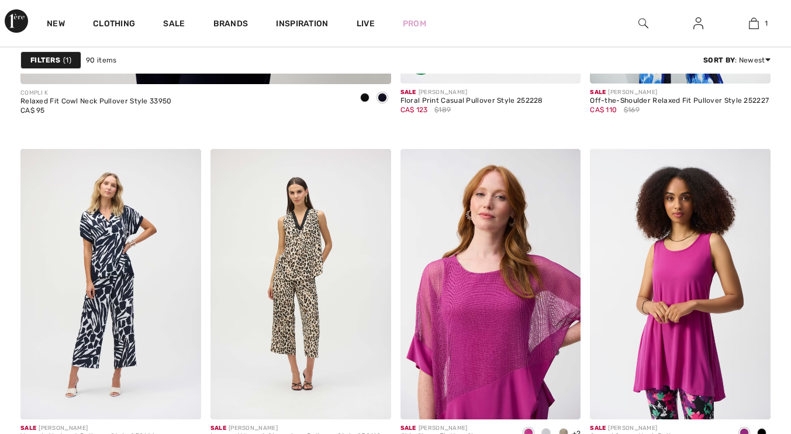
click at [596, 352] on img at bounding box center [680, 284] width 181 height 271
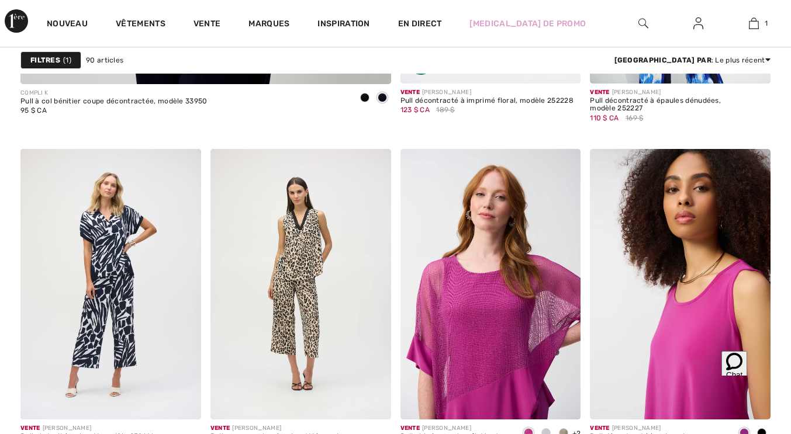
scroll to position [3433, 0]
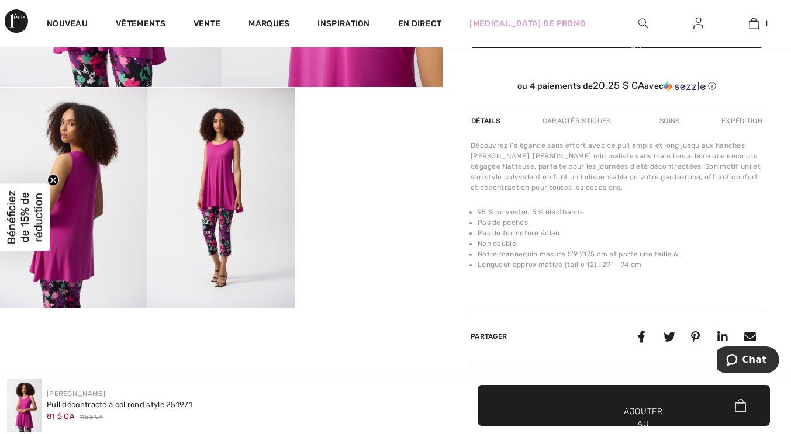
scroll to position [313, 0]
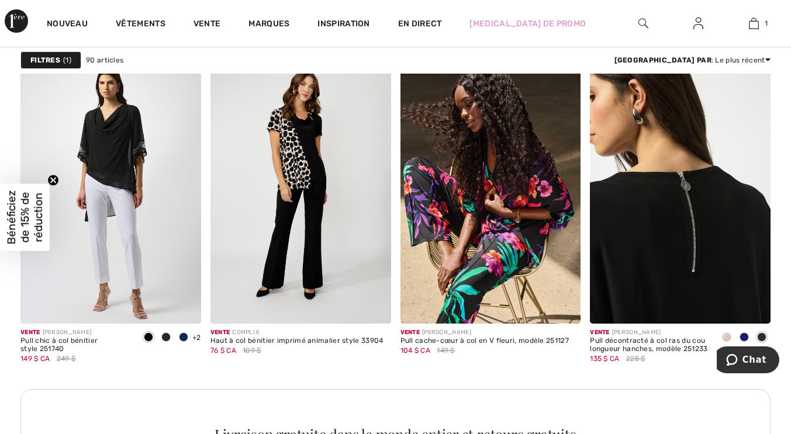
scroll to position [3797, 0]
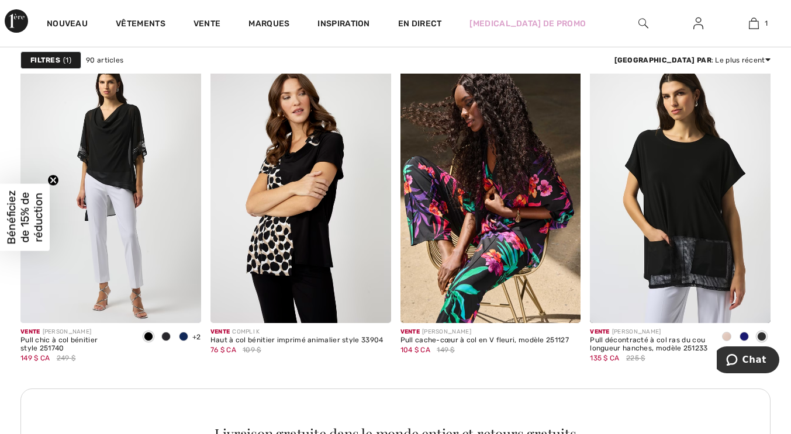
click at [303, 152] on img at bounding box center [300, 188] width 181 height 271
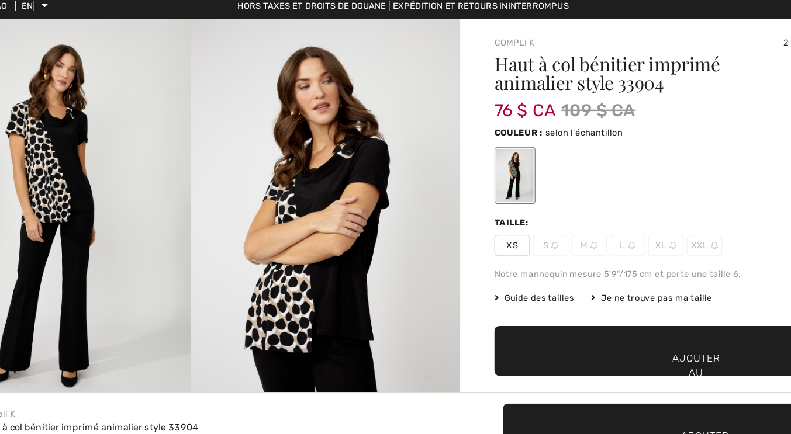
scroll to position [4, 0]
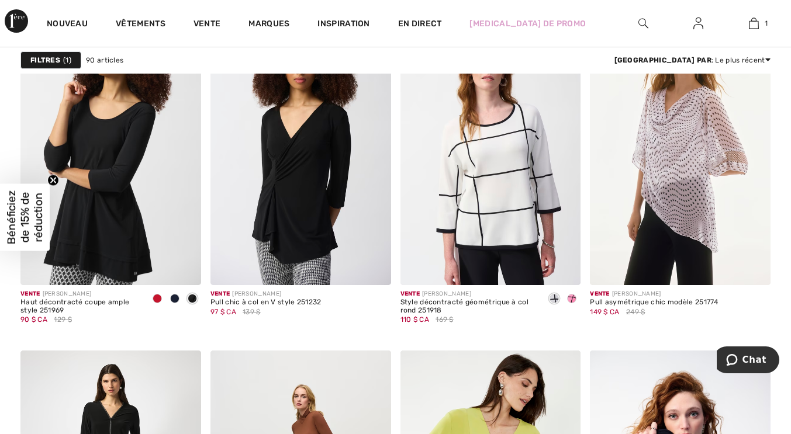
scroll to position [4299, 0]
click at [123, 187] on img at bounding box center [110, 149] width 181 height 271
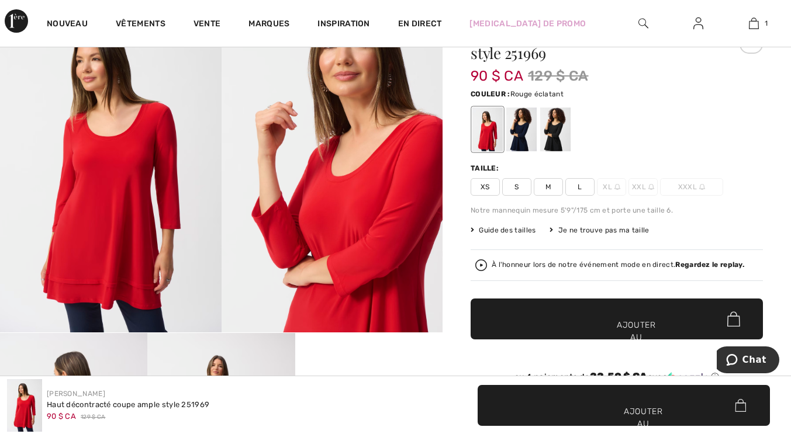
scroll to position [87, 0]
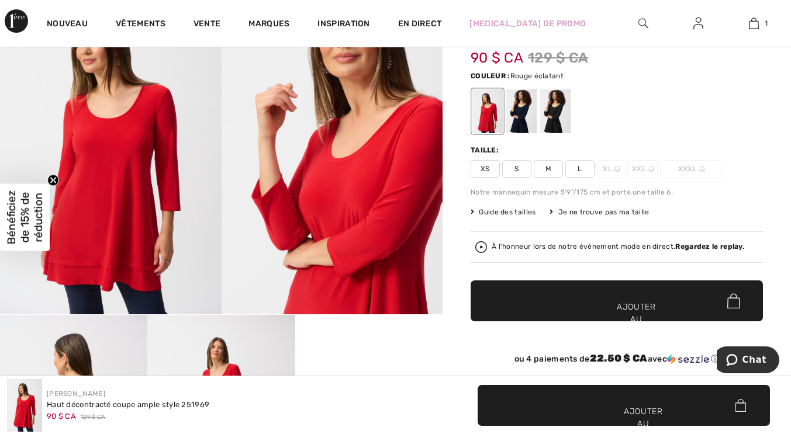
click at [496, 112] on div at bounding box center [487, 111] width 30 height 44
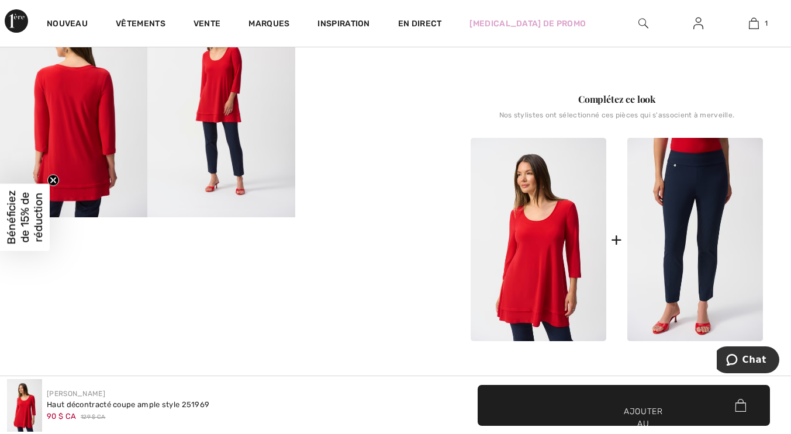
scroll to position [405, 0]
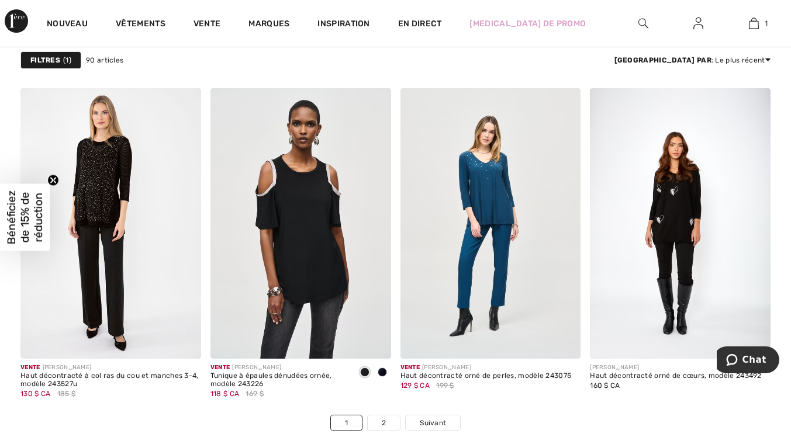
scroll to position [4897, 0]
click at [109, 202] on img at bounding box center [110, 223] width 181 height 271
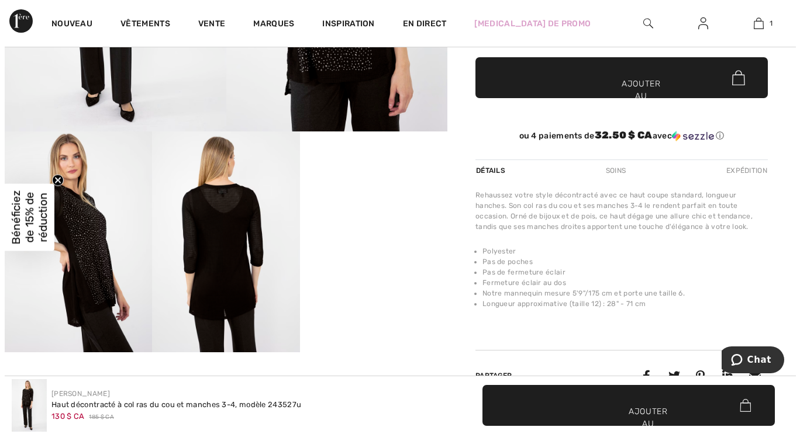
scroll to position [264, 0]
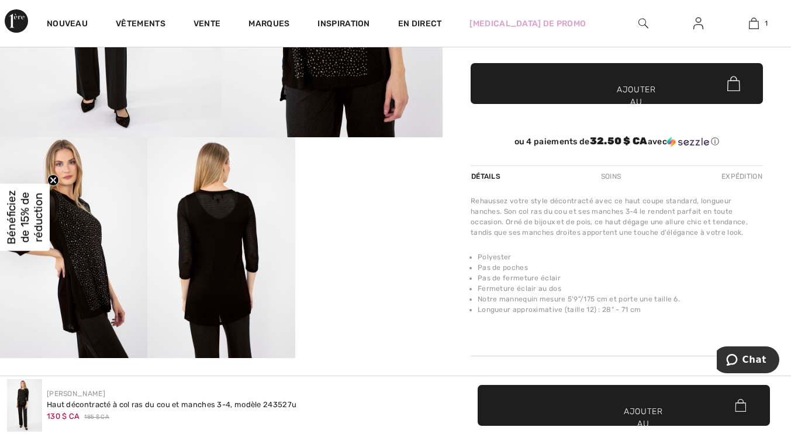
click at [231, 257] on img at bounding box center [220, 247] width 147 height 221
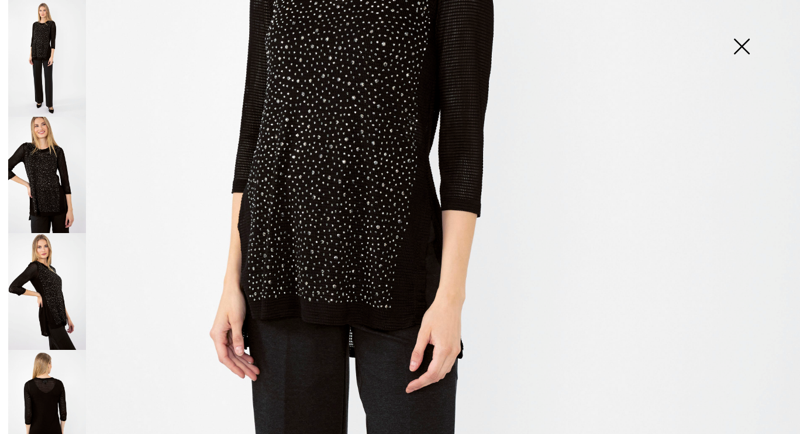
scroll to position [295, 0]
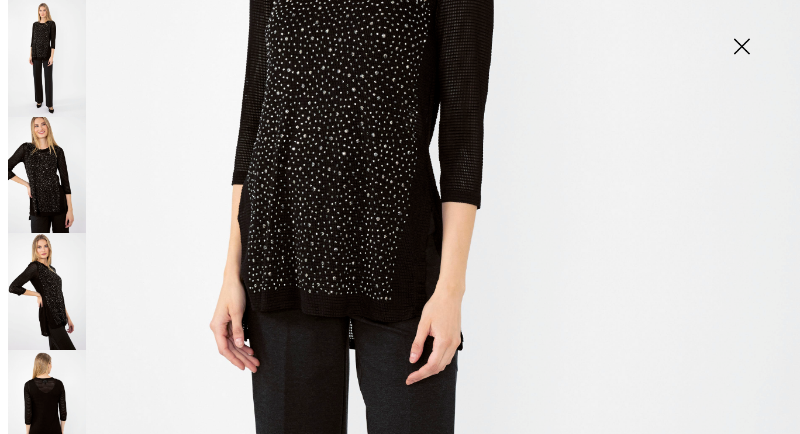
click at [43, 389] on img at bounding box center [47, 408] width 78 height 117
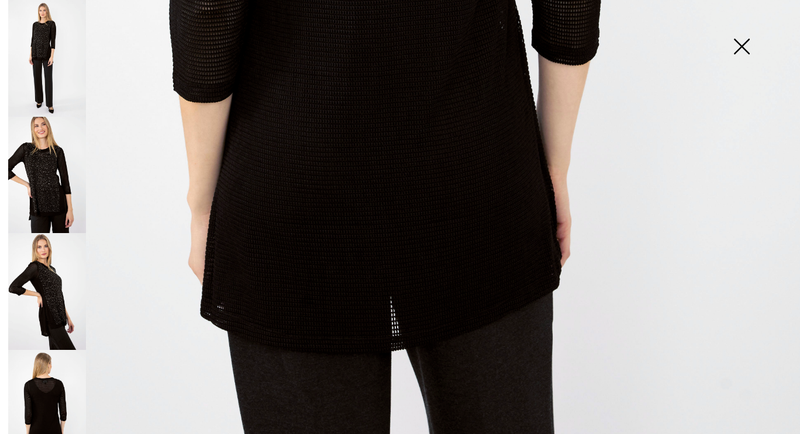
scroll to position [670, 0]
click at [54, 186] on img at bounding box center [47, 175] width 78 height 117
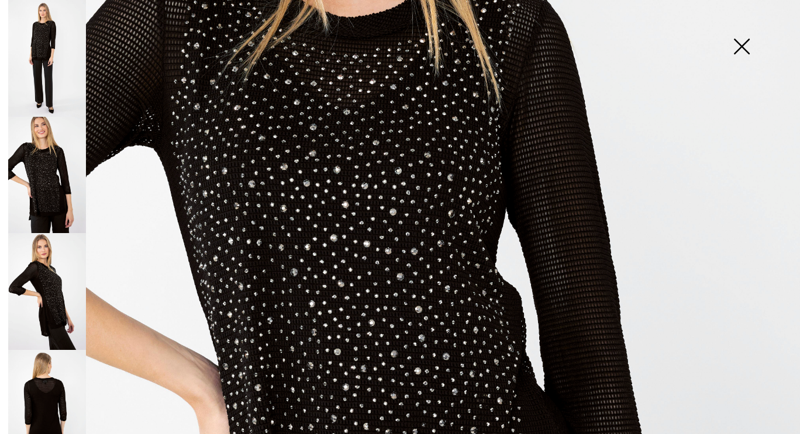
scroll to position [315, 0]
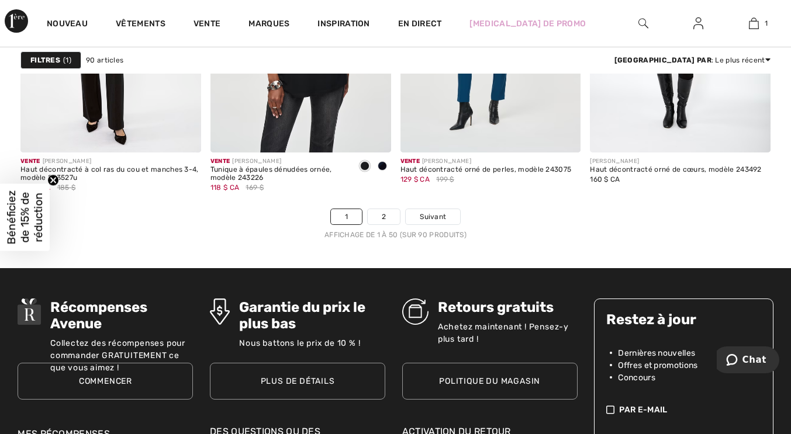
scroll to position [5103, 0]
click at [383, 212] on link "2" at bounding box center [384, 216] width 32 height 15
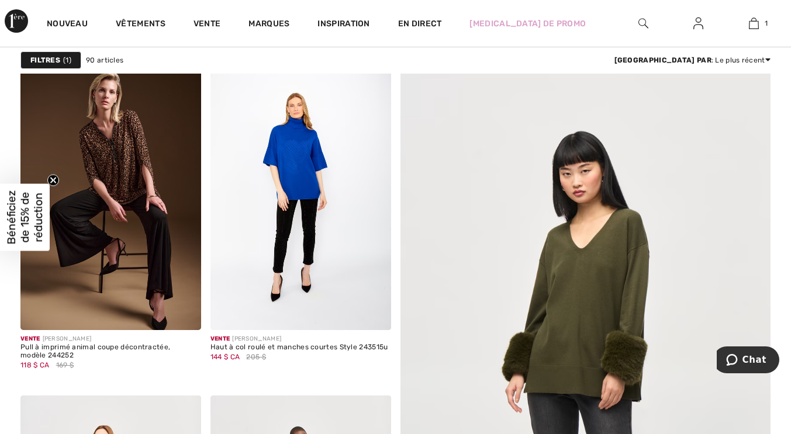
scroll to position [96, 0]
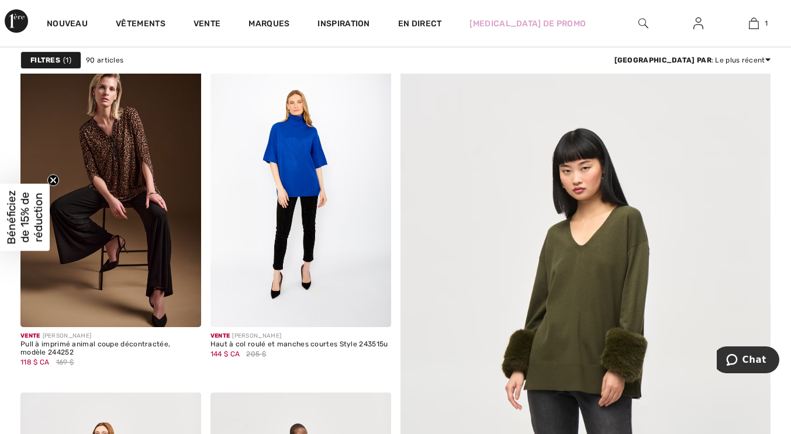
click at [115, 146] on img at bounding box center [110, 192] width 181 height 271
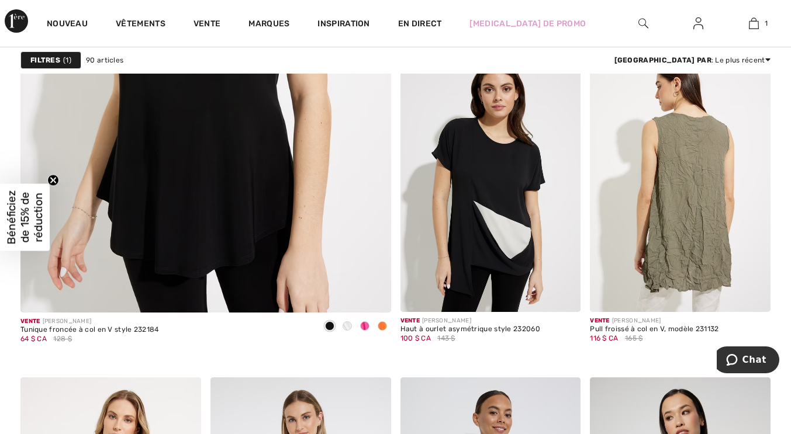
scroll to position [3134, 0]
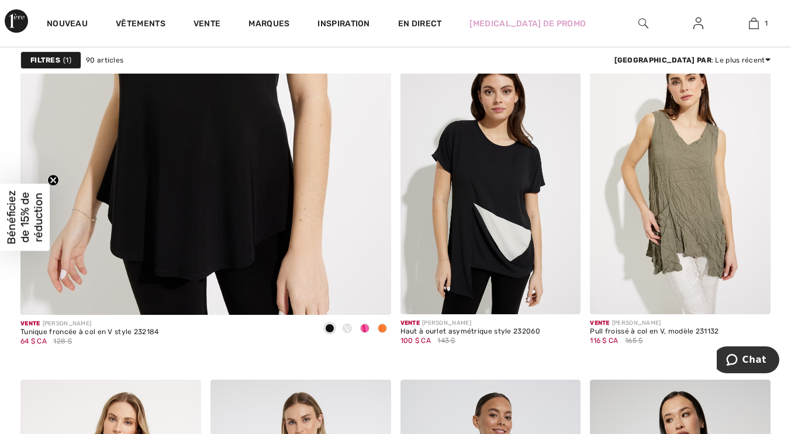
click at [250, 199] on img at bounding box center [206, 40] width 444 height 666
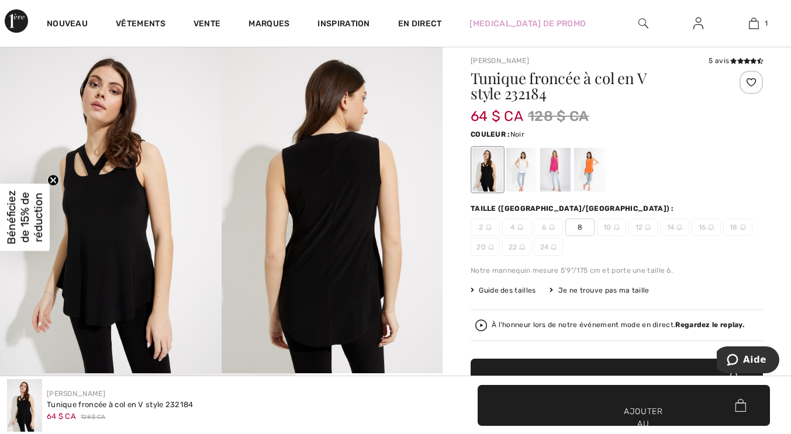
scroll to position [27, 0]
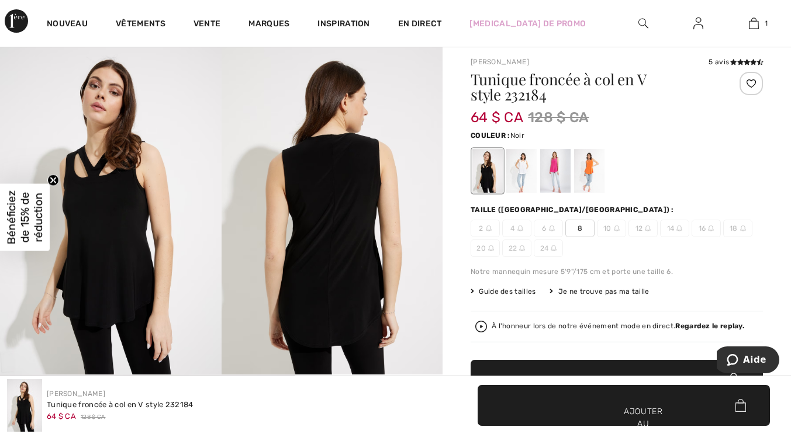
click at [533, 177] on div at bounding box center [521, 171] width 30 height 44
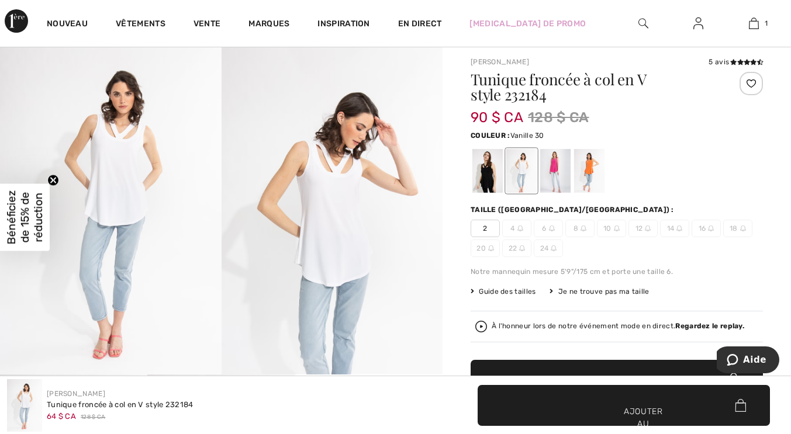
click at [559, 176] on div at bounding box center [555, 171] width 30 height 44
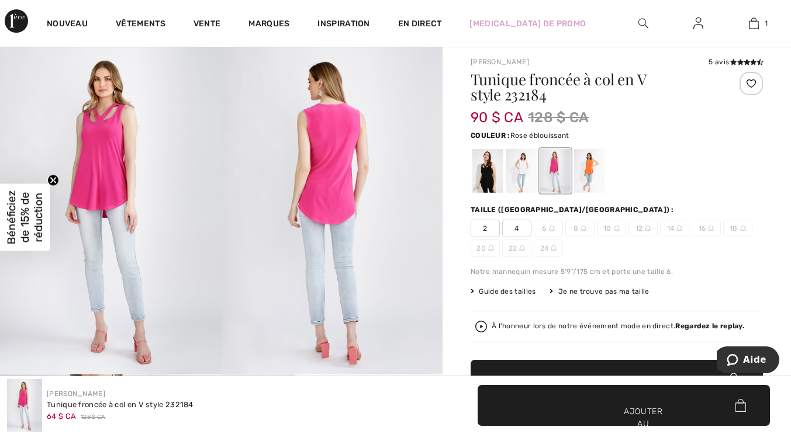
click at [584, 172] on div at bounding box center [589, 171] width 30 height 44
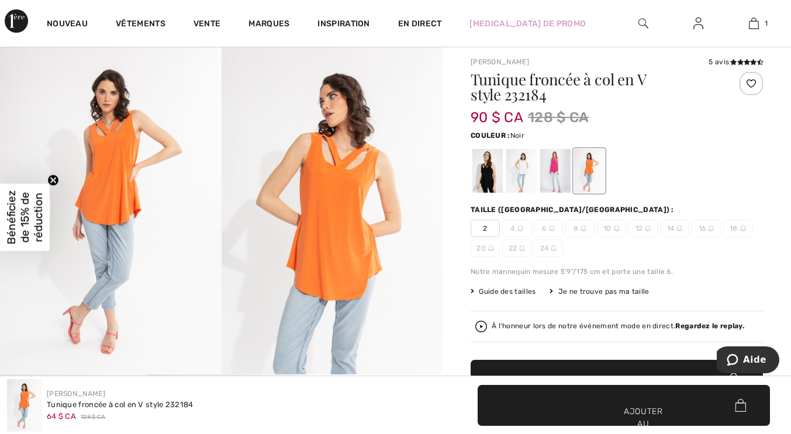
click at [482, 169] on div at bounding box center [487, 171] width 30 height 44
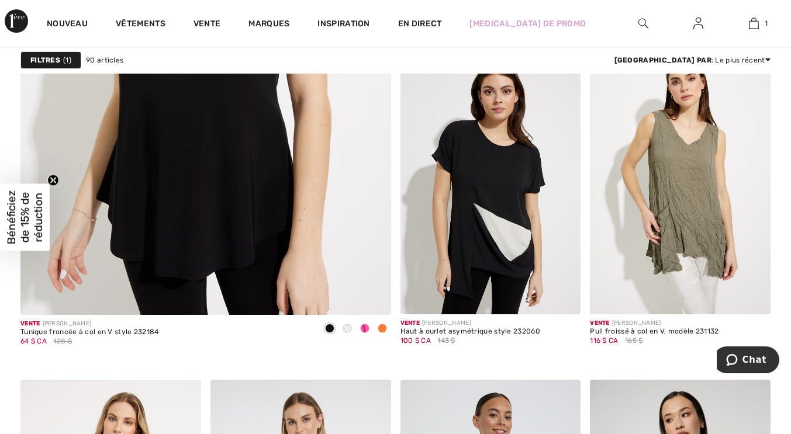
click at [528, 193] on img at bounding box center [490, 179] width 181 height 271
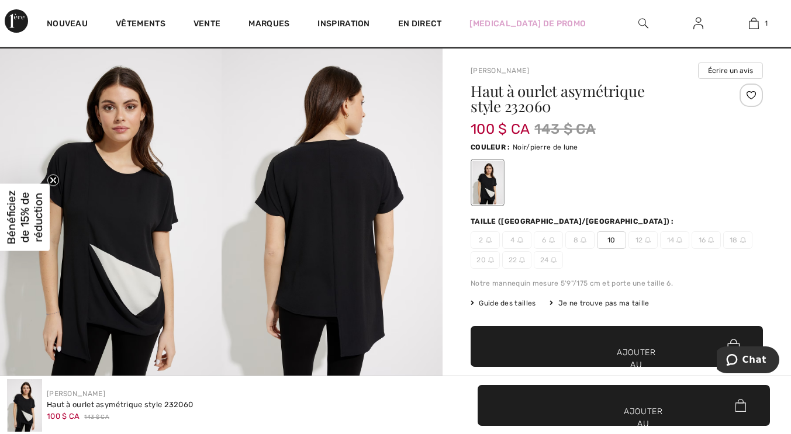
scroll to position [27, 0]
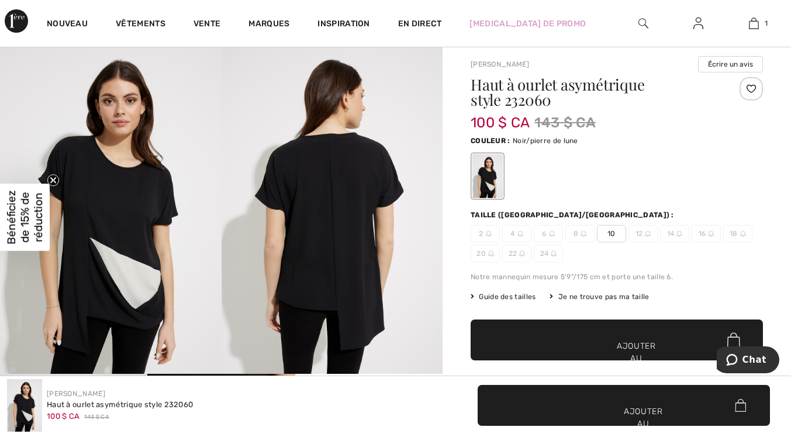
click at [609, 236] on font "10" at bounding box center [611, 234] width 8 height 8
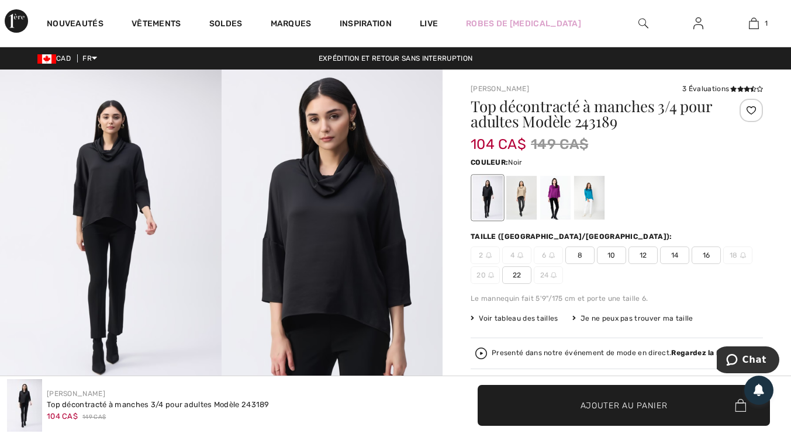
click at [489, 201] on div at bounding box center [487, 198] width 30 height 44
click at [519, 202] on div at bounding box center [521, 198] width 30 height 44
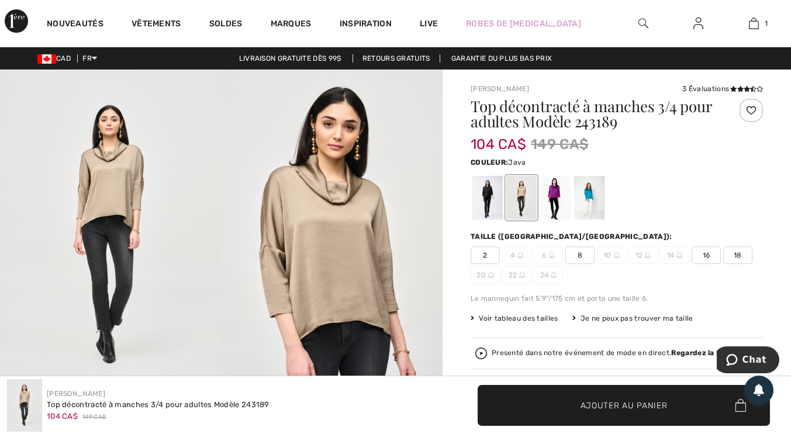
click at [542, 192] on div at bounding box center [555, 198] width 30 height 44
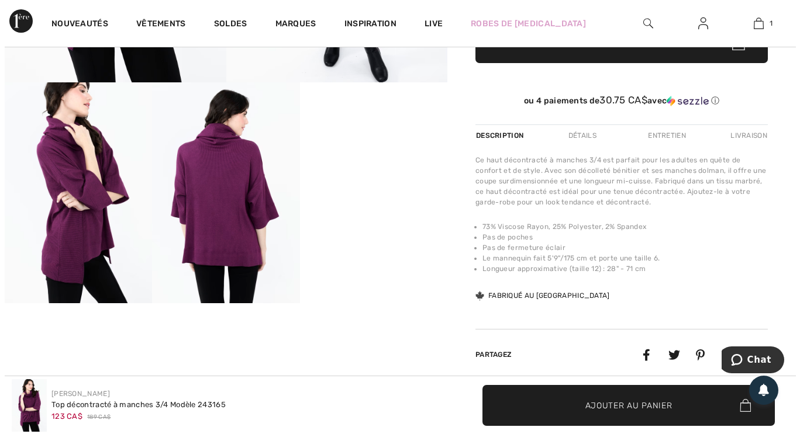
scroll to position [320, 0]
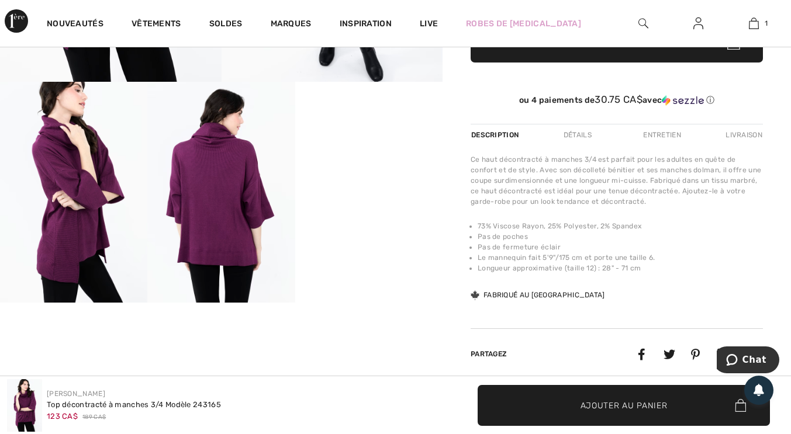
click at [230, 235] on img at bounding box center [220, 192] width 147 height 221
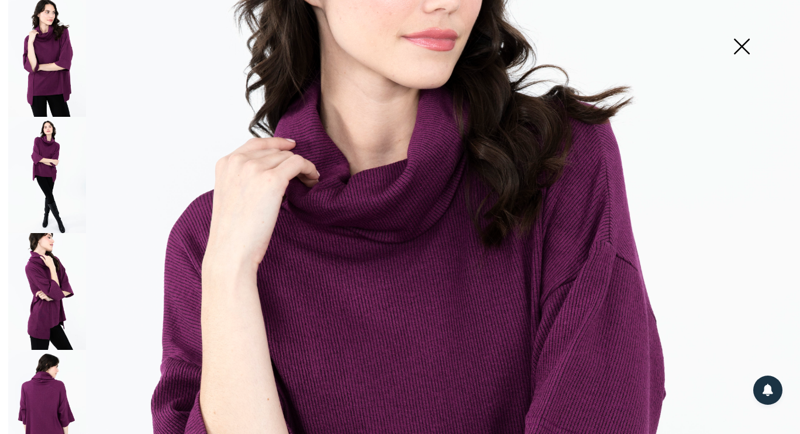
scroll to position [169, 0]
click at [42, 156] on img at bounding box center [47, 175] width 78 height 117
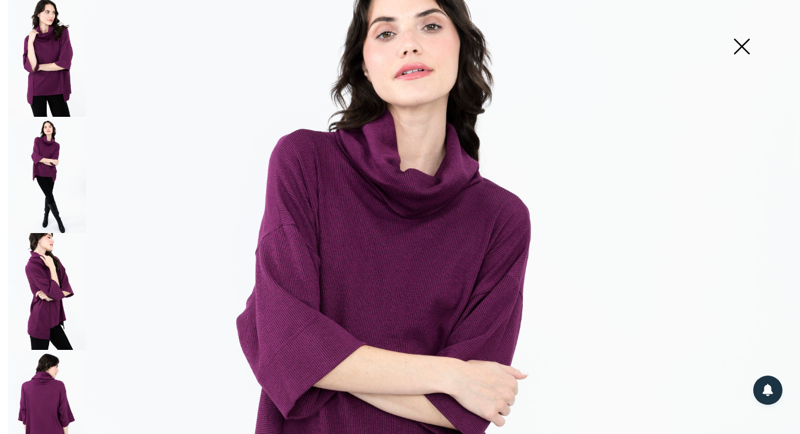
scroll to position [78, 0]
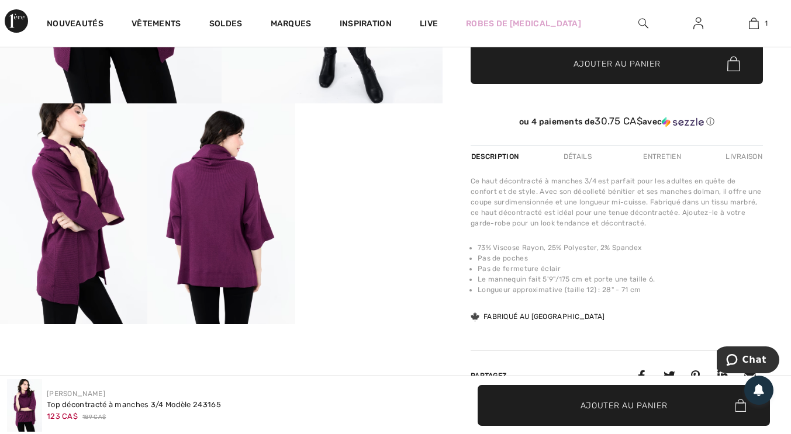
scroll to position [299, 0]
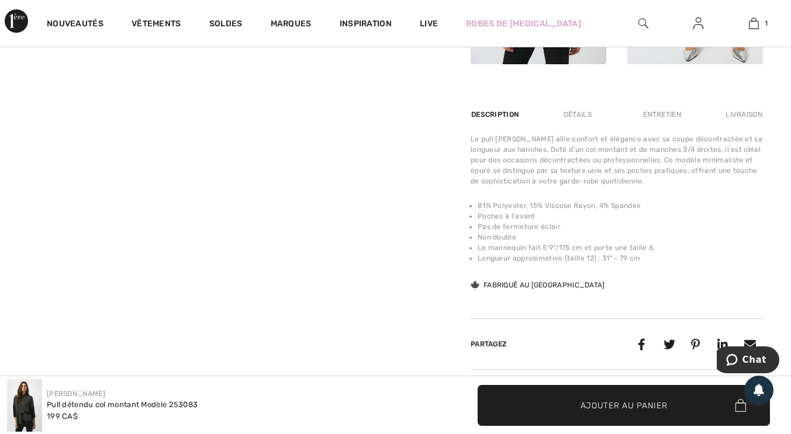
scroll to position [663, 0]
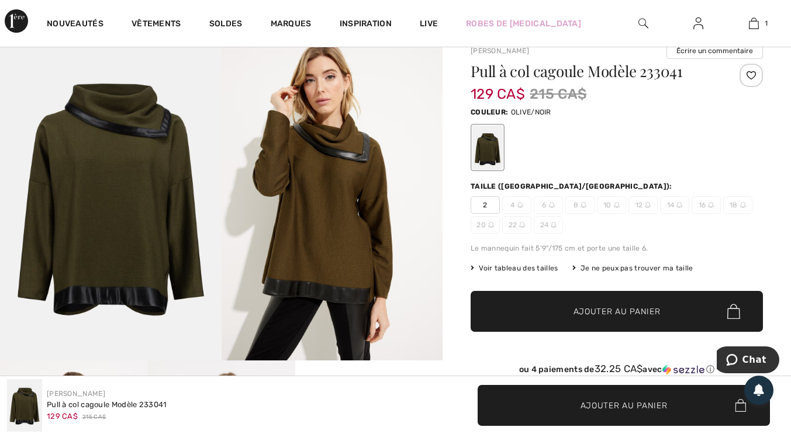
scroll to position [40, 0]
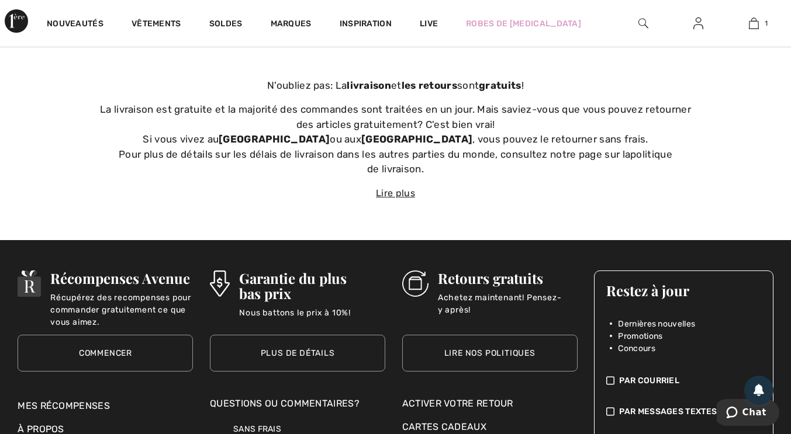
scroll to position [3946, 0]
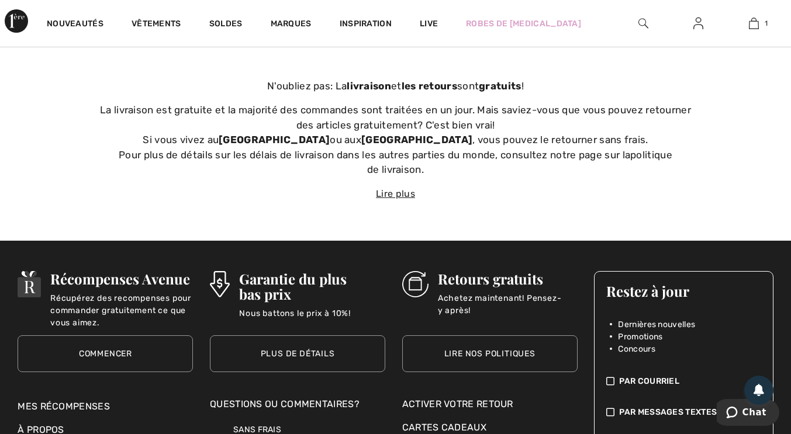
click at [172, 25] on link "Vêtements" at bounding box center [157, 25] width 50 height 12
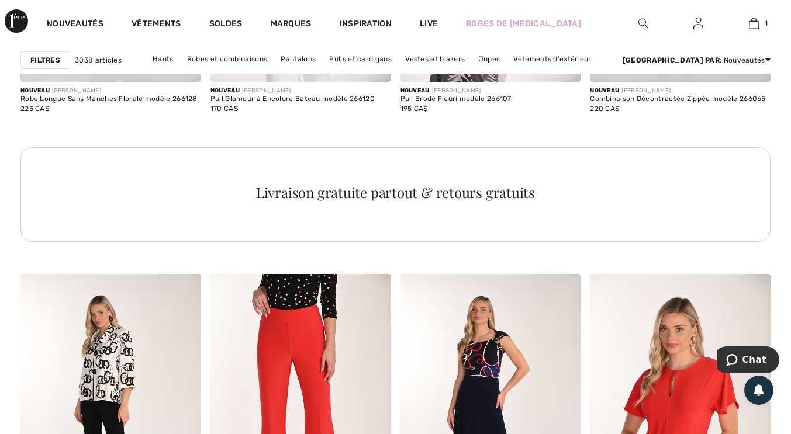
scroll to position [4038, 0]
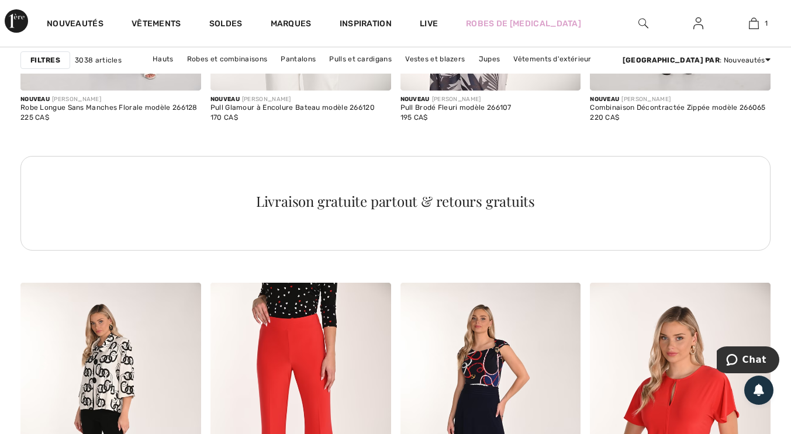
click at [291, 24] on link "Marques" at bounding box center [291, 25] width 41 height 12
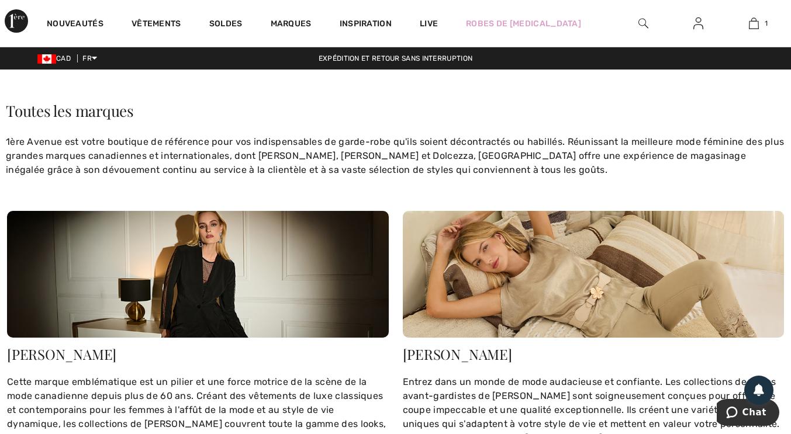
click at [298, 20] on link "Marques" at bounding box center [291, 25] width 41 height 12
click at [301, 25] on link "Marques" at bounding box center [291, 25] width 41 height 12
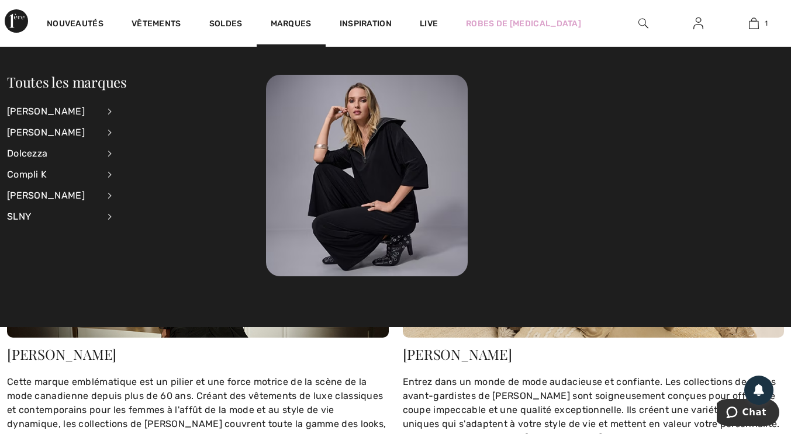
click at [34, 173] on div "Compli K" at bounding box center [53, 174] width 92 height 21
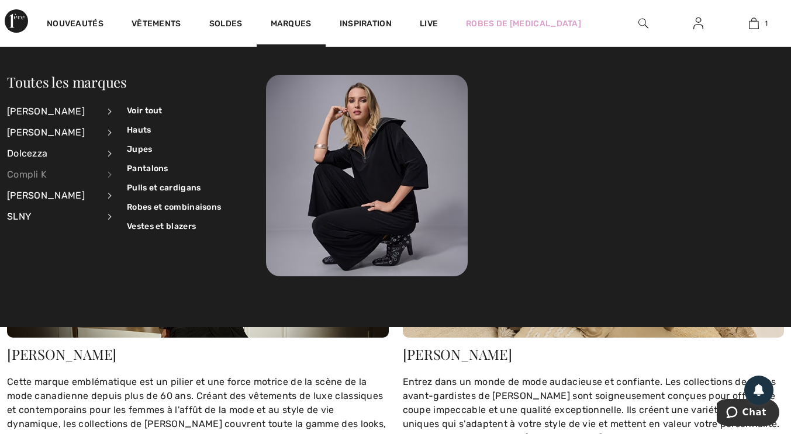
click at [151, 129] on link "Hauts" at bounding box center [174, 129] width 94 height 19
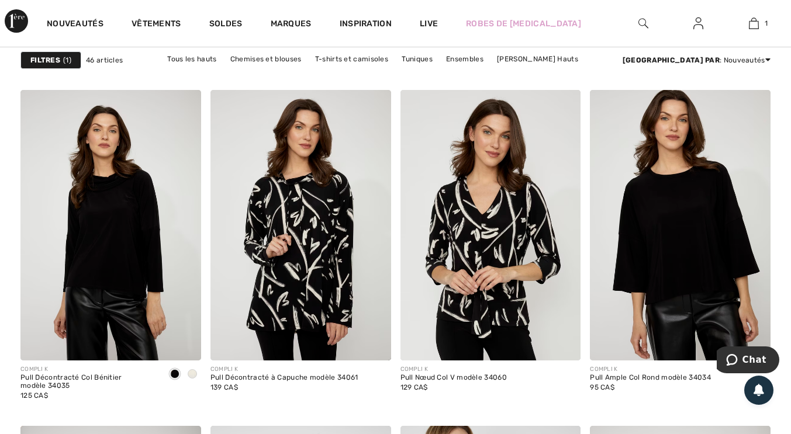
scroll to position [768, 0]
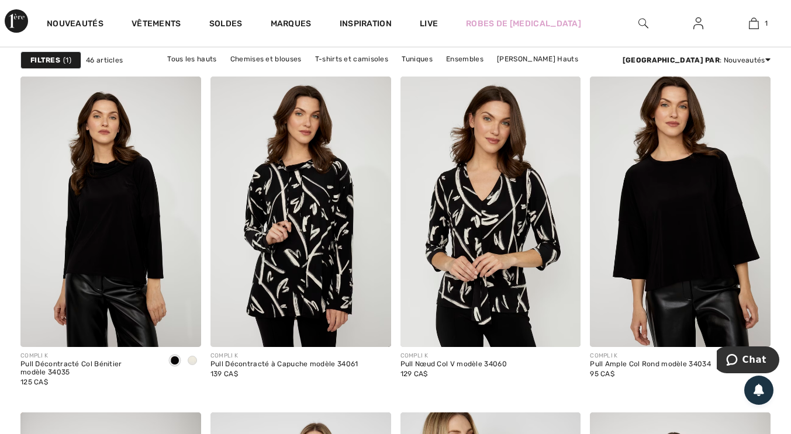
click at [322, 239] on img at bounding box center [300, 212] width 181 height 271
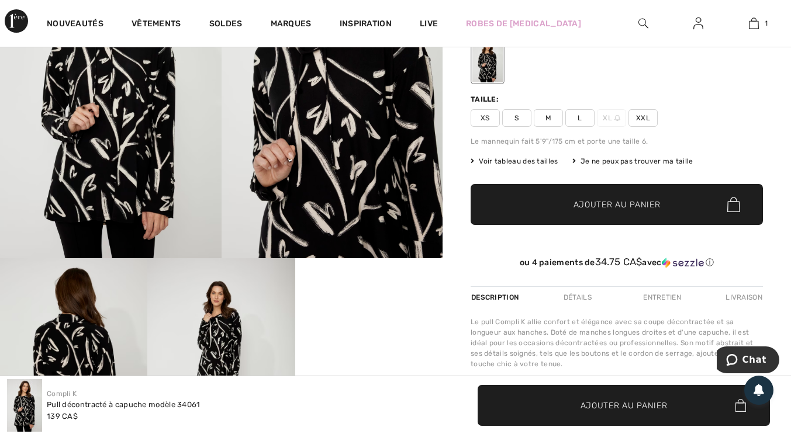
scroll to position [144, 0]
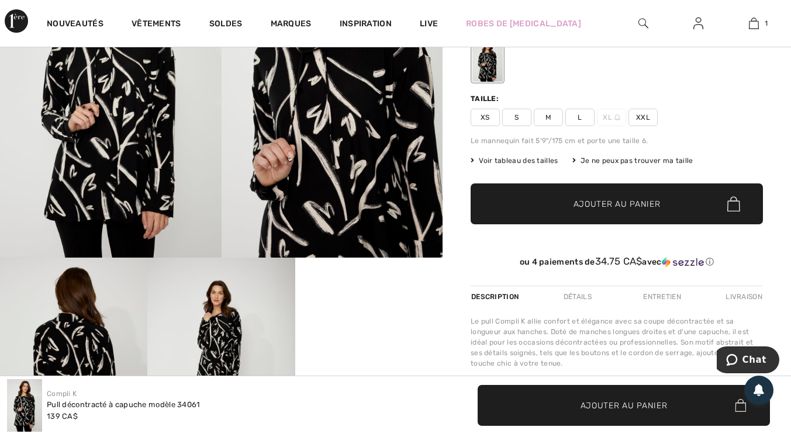
click at [580, 116] on span "L" at bounding box center [579, 118] width 29 height 18
click at [544, 162] on span "Voir tableau des tailles" at bounding box center [515, 160] width 88 height 11
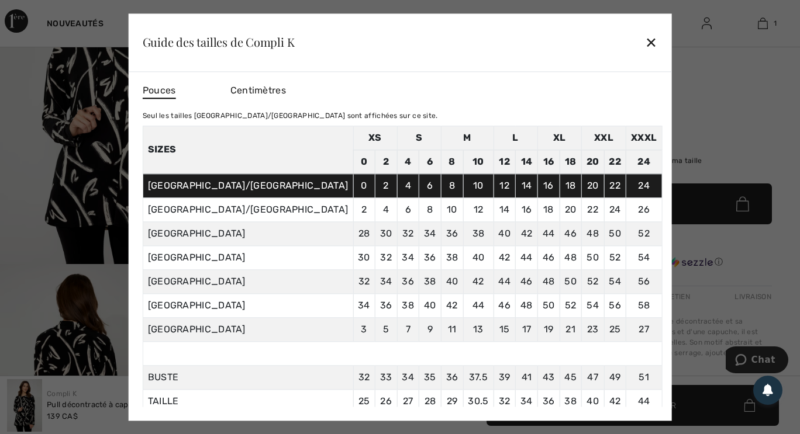
click at [645, 51] on div "✕" at bounding box center [651, 42] width 12 height 25
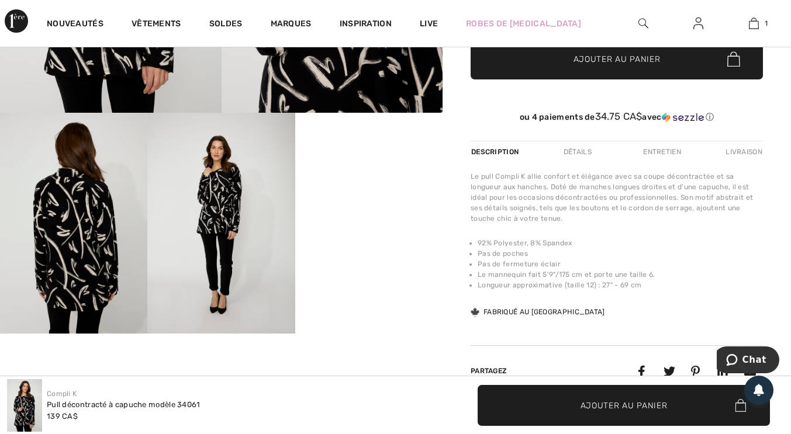
scroll to position [289, 0]
click at [391, 186] on video "Your browser does not support the video tag." at bounding box center [368, 149] width 147 height 74
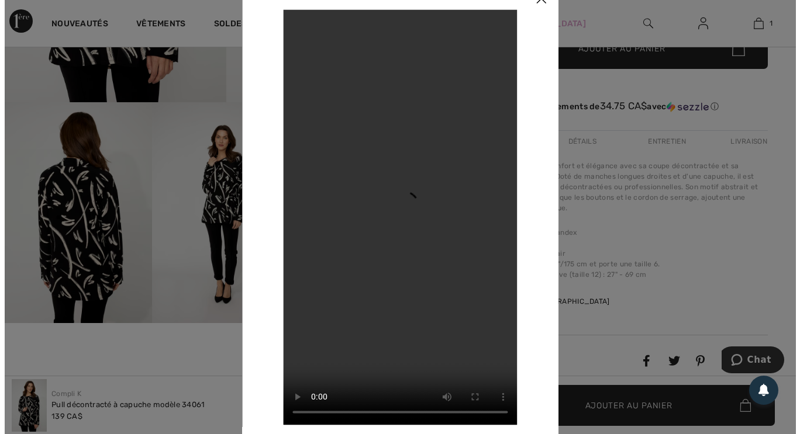
scroll to position [302, 0]
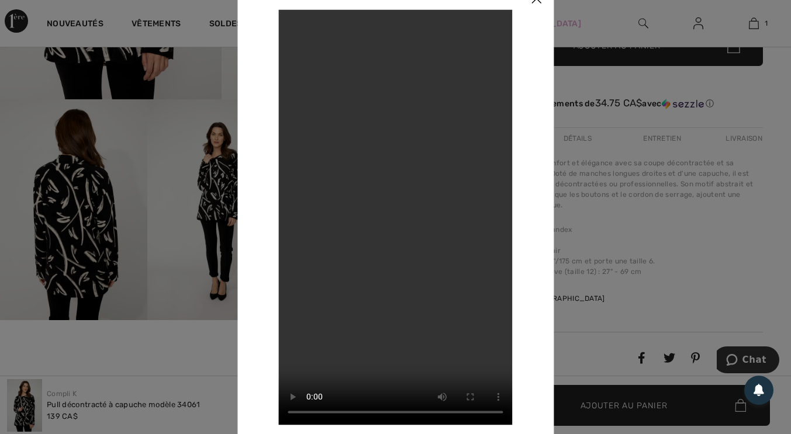
click at [91, 216] on div at bounding box center [395, 217] width 791 height 434
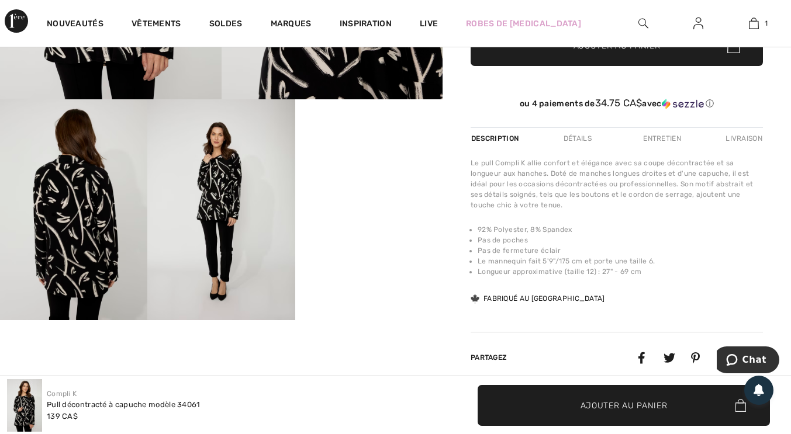
click at [94, 235] on img at bounding box center [73, 209] width 147 height 221
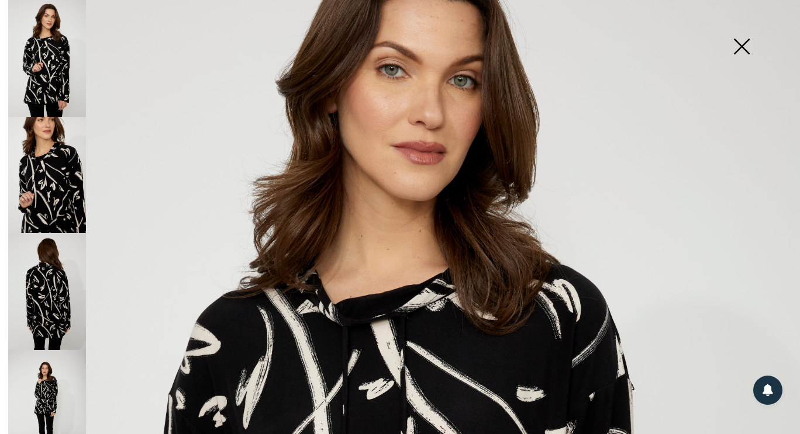
scroll to position [100, 0]
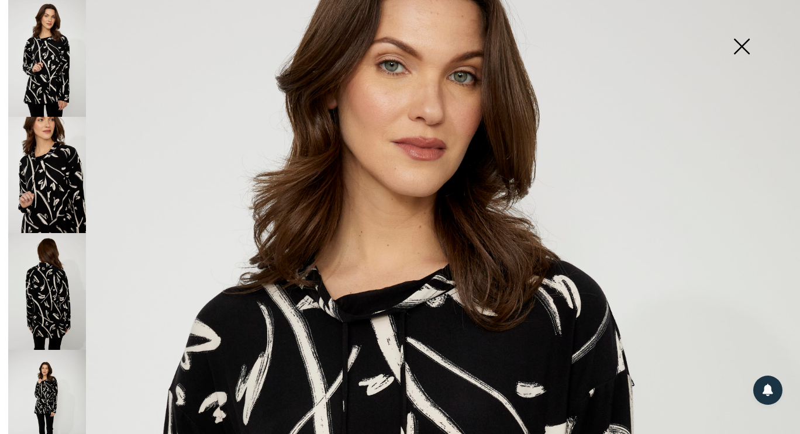
click at [58, 288] on img at bounding box center [47, 291] width 78 height 117
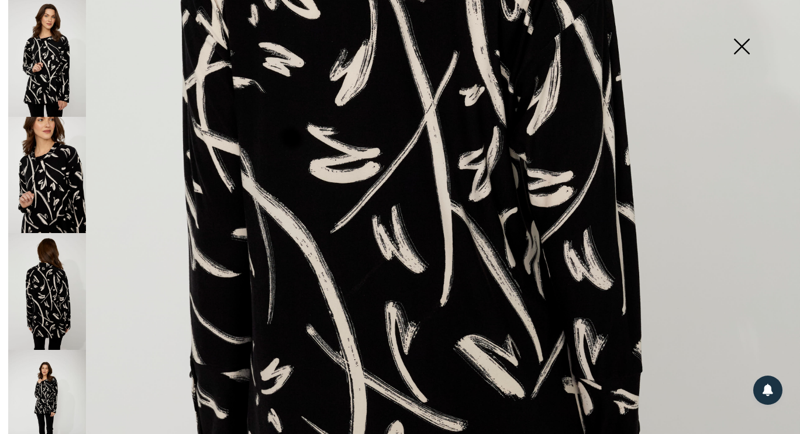
scroll to position [488, 0]
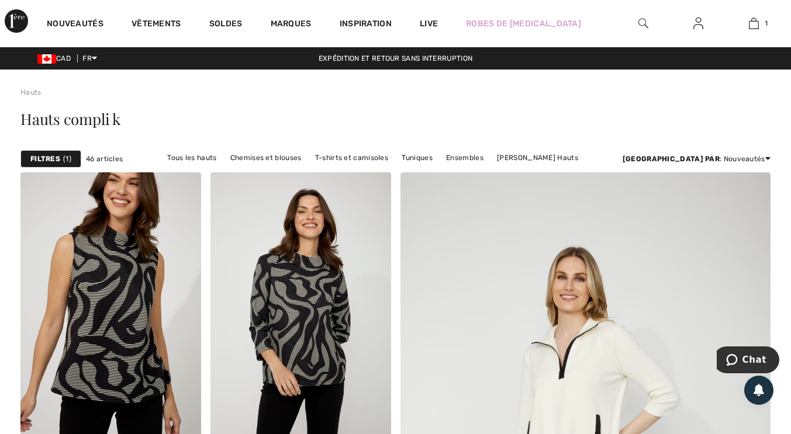
click at [297, 26] on link "Marques" at bounding box center [291, 25] width 41 height 12
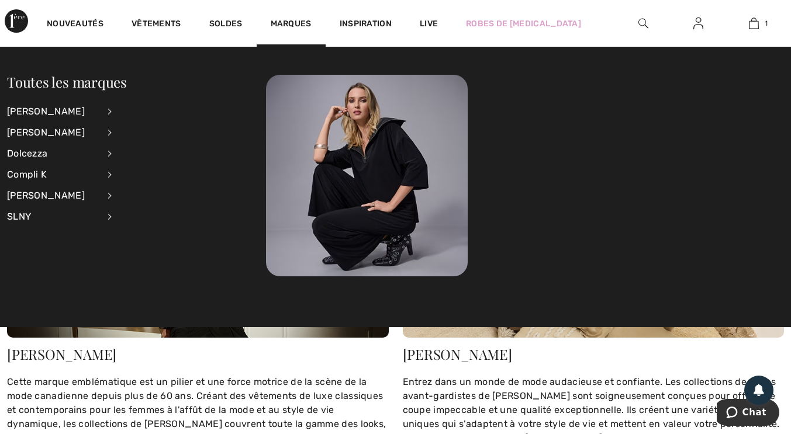
click at [47, 155] on div "Dolcezza" at bounding box center [53, 153] width 92 height 21
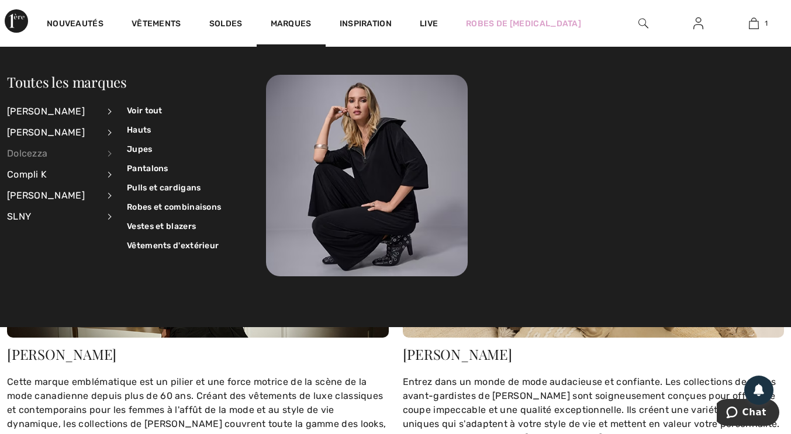
click at [151, 132] on link "Hauts" at bounding box center [174, 129] width 94 height 19
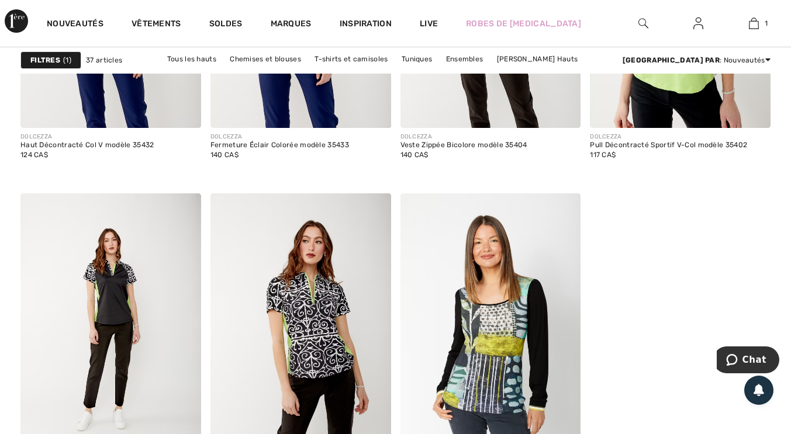
scroll to position [3678, 0]
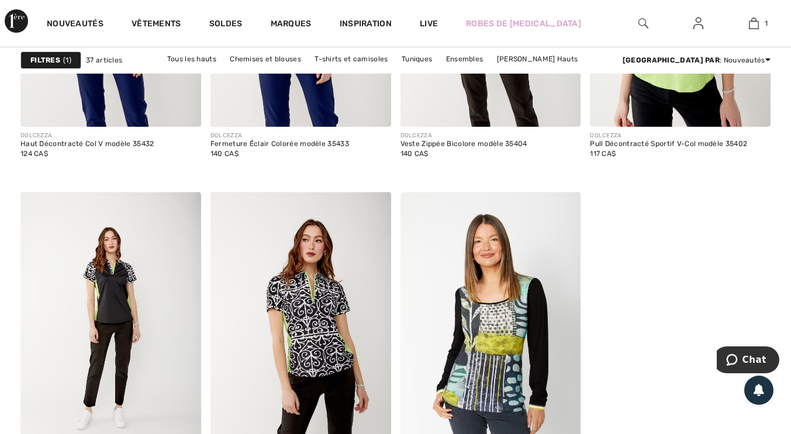
click at [306, 23] on link "Marques" at bounding box center [291, 25] width 41 height 12
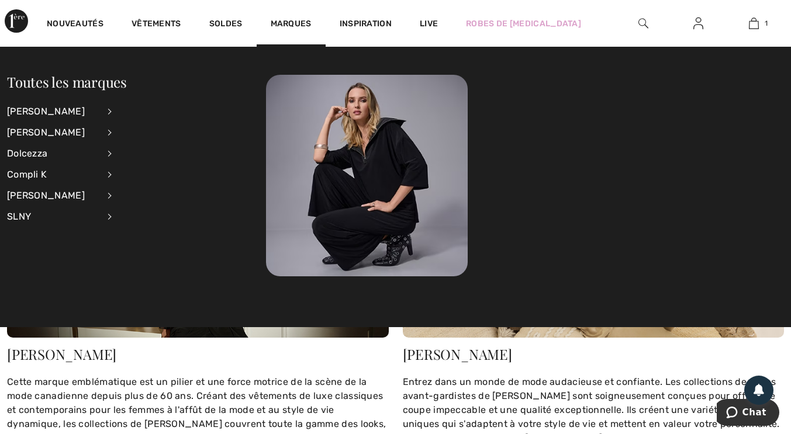
click at [64, 201] on div "[PERSON_NAME]" at bounding box center [53, 195] width 92 height 21
click at [27, 225] on div "SLNY" at bounding box center [53, 216] width 92 height 21
click at [36, 225] on div "SLNY" at bounding box center [53, 216] width 92 height 21
click at [67, 134] on div "[PERSON_NAME]" at bounding box center [53, 132] width 92 height 21
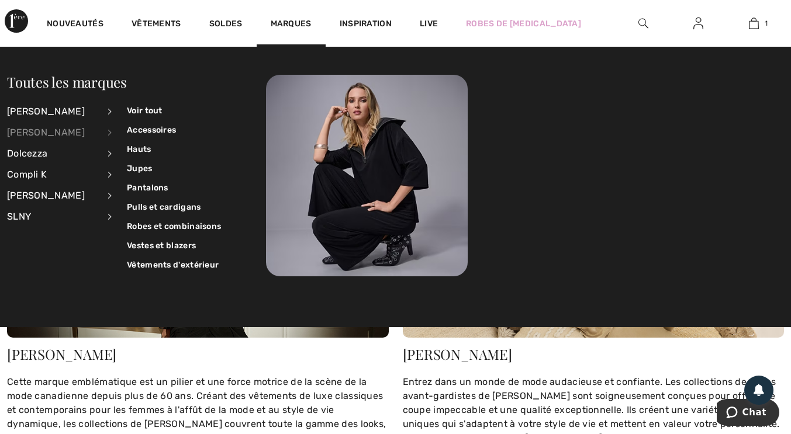
click at [151, 152] on link "Hauts" at bounding box center [174, 149] width 94 height 19
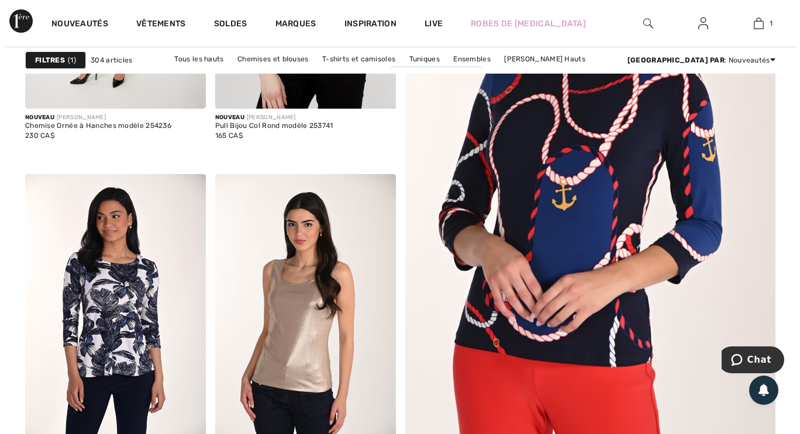
scroll to position [334, 0]
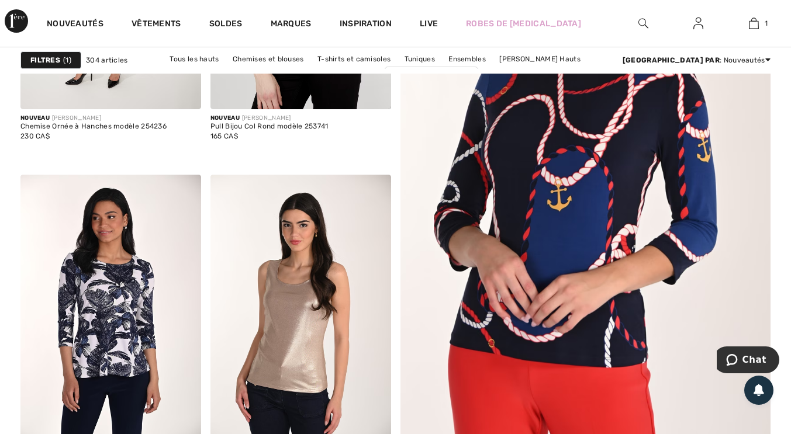
click at [638, 27] on img at bounding box center [643, 23] width 10 height 14
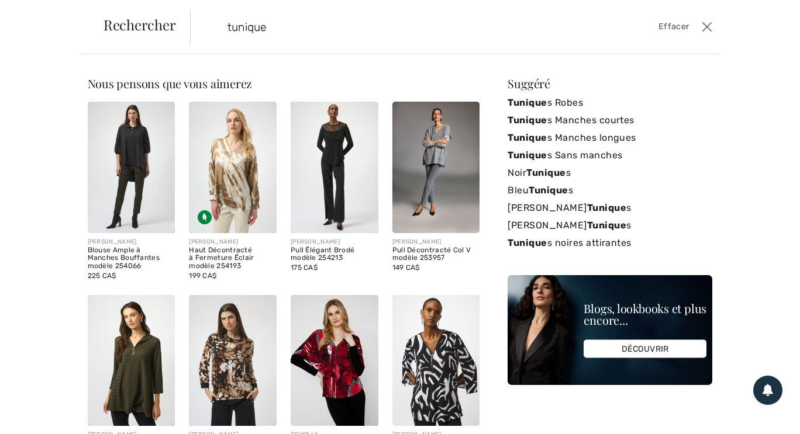
type input "tunique"
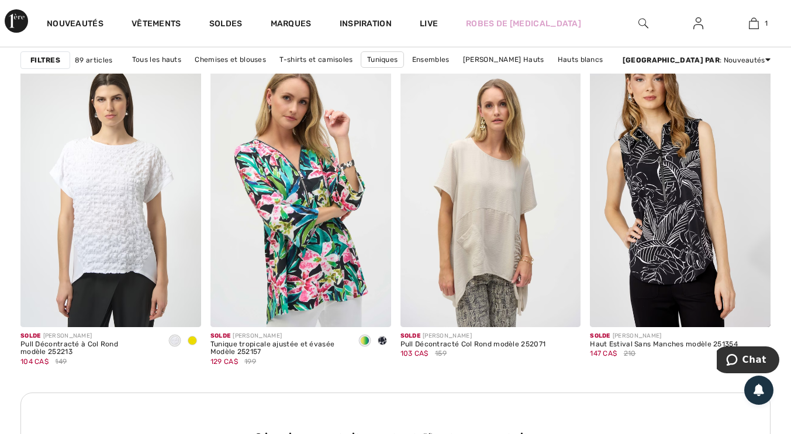
scroll to position [2344, 0]
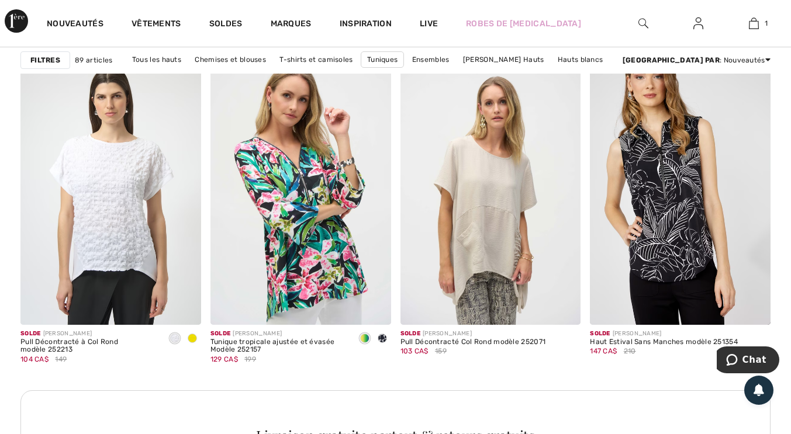
click at [521, 249] on img at bounding box center [490, 189] width 181 height 271
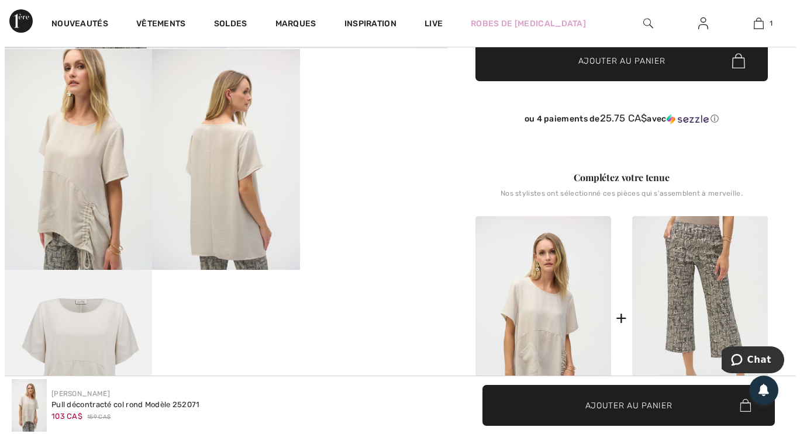
scroll to position [354, 0]
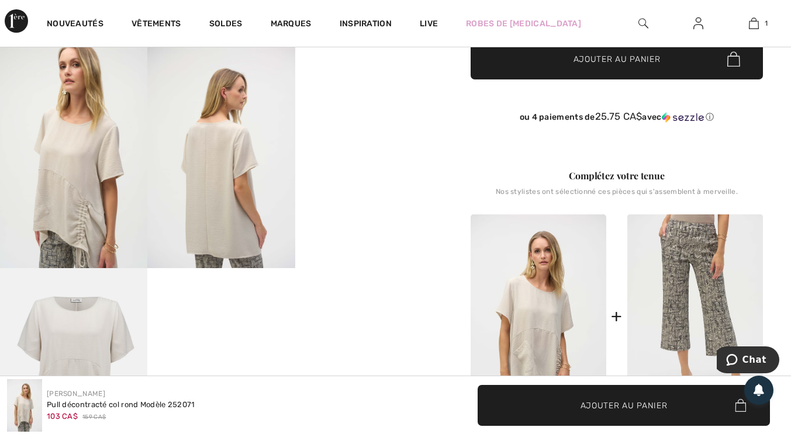
click at [254, 201] on img at bounding box center [220, 157] width 147 height 221
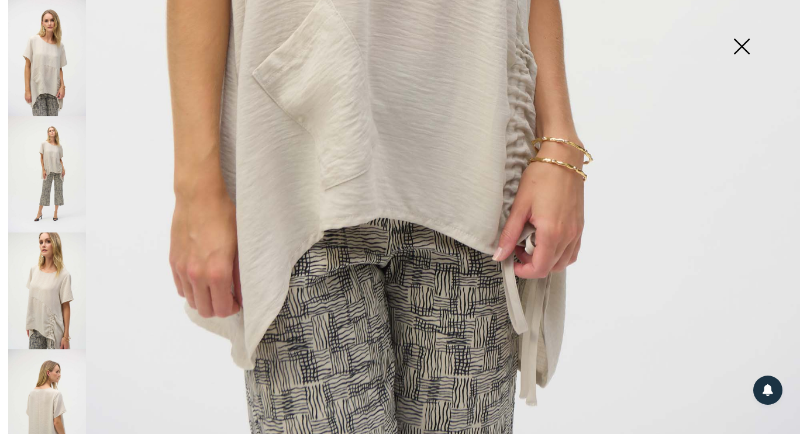
scroll to position [751, 0]
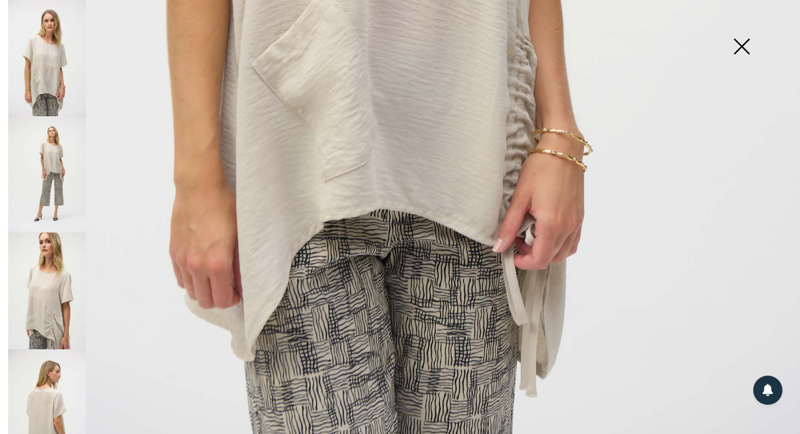
click at [63, 400] on img at bounding box center [47, 408] width 78 height 116
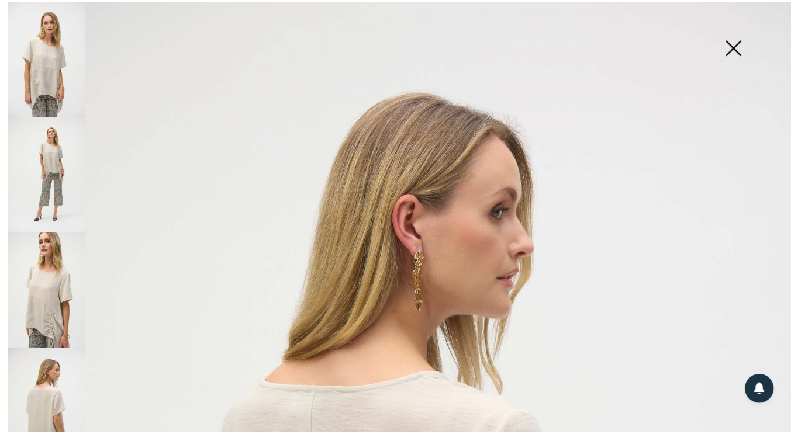
scroll to position [0, 0]
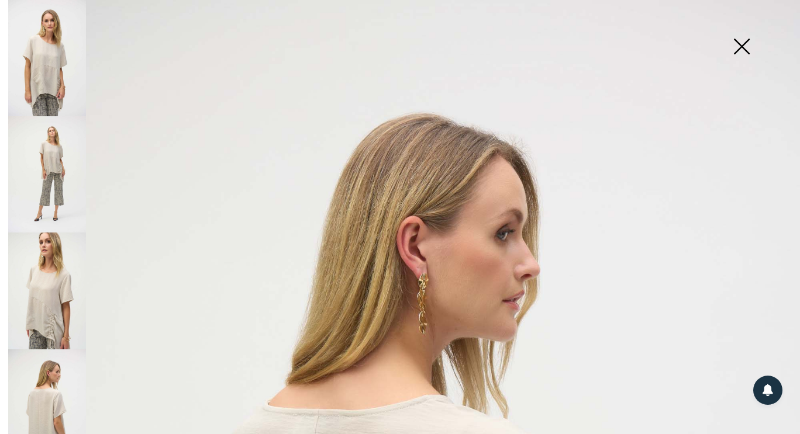
click at [745, 44] on img at bounding box center [741, 48] width 58 height 60
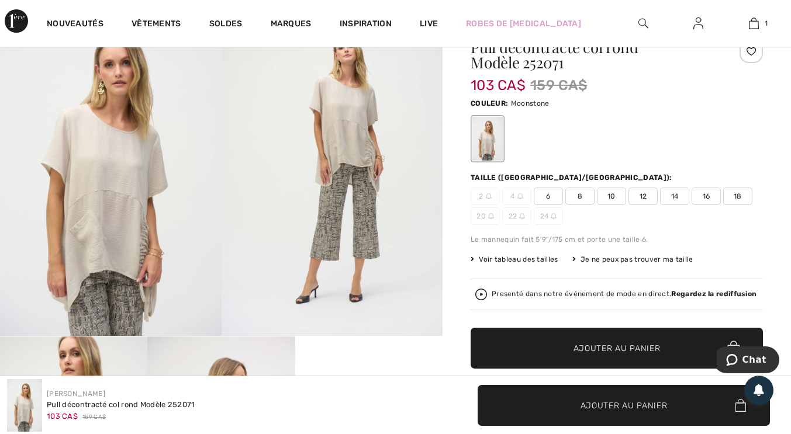
scroll to position [63, 0]
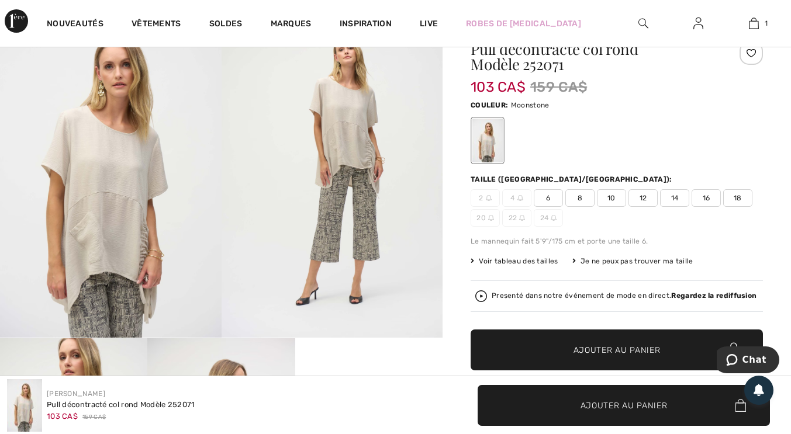
click at [642, 199] on span "12" at bounding box center [642, 198] width 29 height 18
click at [602, 343] on span "✔ Ajouté au panier Ajouter au panier" at bounding box center [617, 350] width 292 height 41
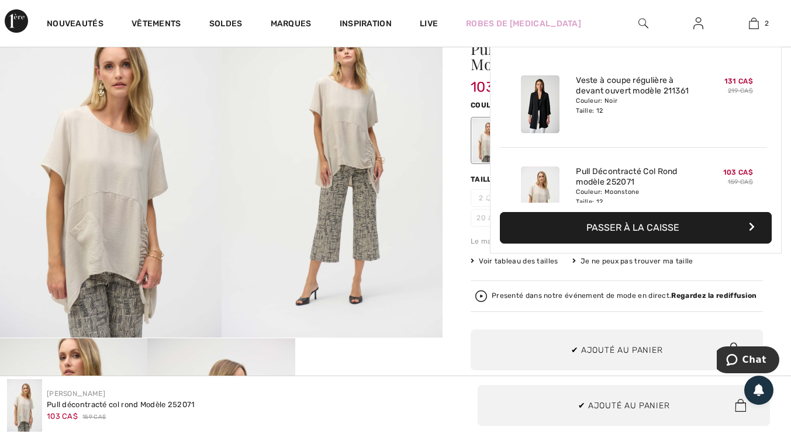
scroll to position [36, 0]
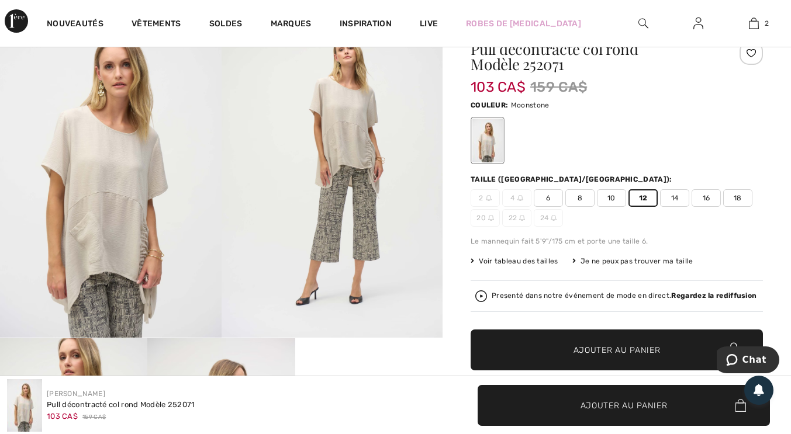
click at [766, 23] on span "2" at bounding box center [767, 23] width 4 height 11
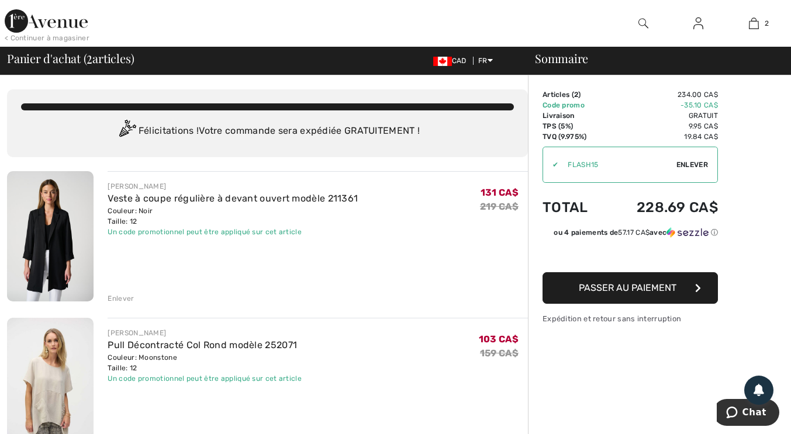
scroll to position [1, 0]
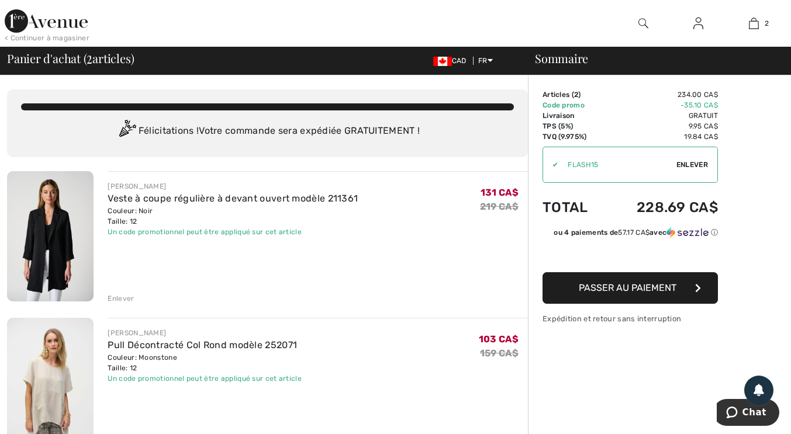
scroll to position [0, 0]
click at [671, 287] on span "Passer au paiement" at bounding box center [628, 287] width 98 height 11
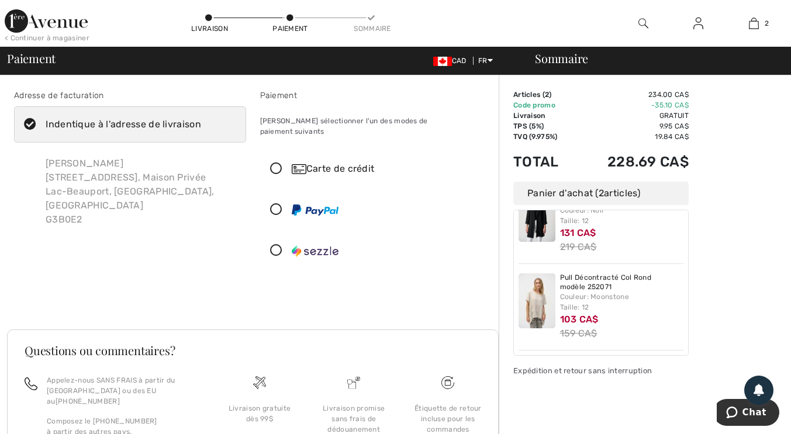
click at [755, 22] on img at bounding box center [754, 23] width 10 height 14
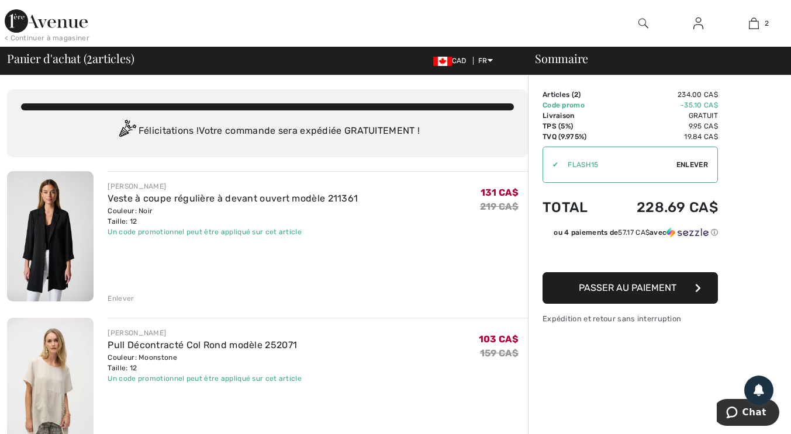
click at [760, 25] on link "2" at bounding box center [754, 23] width 54 height 14
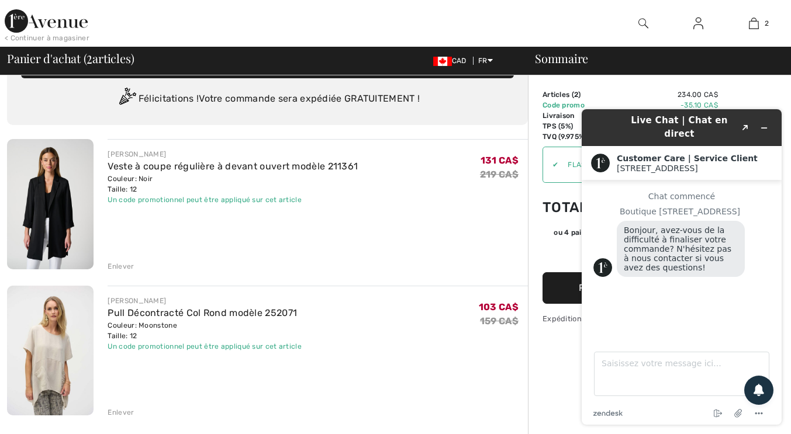
scroll to position [33, 0]
click at [754, 26] on img at bounding box center [754, 23] width 10 height 14
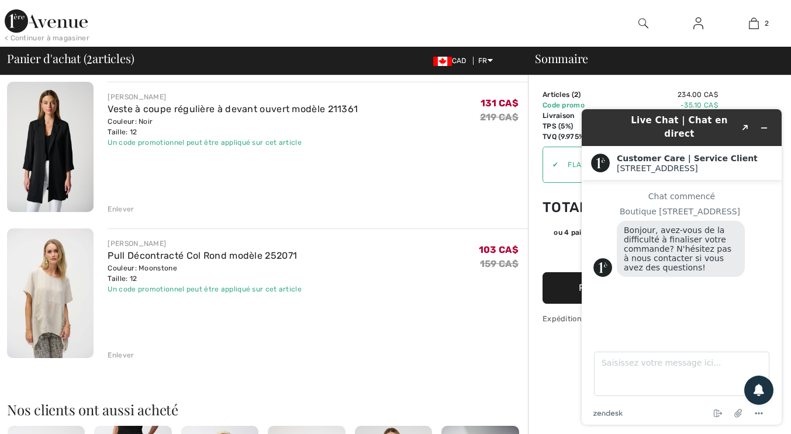
scroll to position [91, 0]
click at [137, 352] on div "Enlever" at bounding box center [318, 353] width 420 height 13
click at [126, 355] on div "Enlever" at bounding box center [121, 354] width 26 height 11
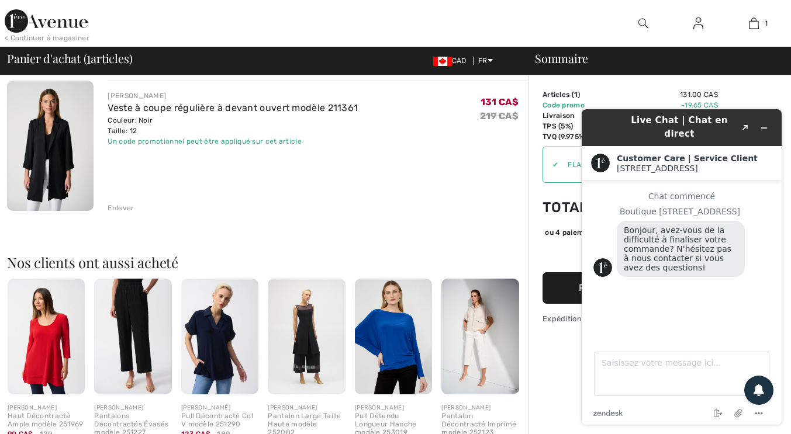
click at [765, 90] on div "Sommaire Description Articles ( 1 ) 131.00 CA$ Code promo -19.65 CA$ Livraison …" at bounding box center [659, 343] width 263 height 716
click at [769, 103] on div "Live Chat | Chat en direct Created with Sketch. Customer Care | Service Client …" at bounding box center [681, 267] width 219 height 334
click at [494, 174] on div "JOSEPH RIBKOFF Veste à coupe régulière à devant ouvert modèle 211361 Couleur: N…" at bounding box center [318, 147] width 420 height 133
click at [510, 214] on div "JOSEPH RIBKOFF Veste à coupe régulière à devant ouvert modèle 211361 Couleur: N…" at bounding box center [267, 391] width 521 height 620
click at [758, 86] on div "Sommaire Description Articles ( 1 ) 131.00 CA$ Code promo -19.65 CA$ Livraison …" at bounding box center [659, 343] width 263 height 716
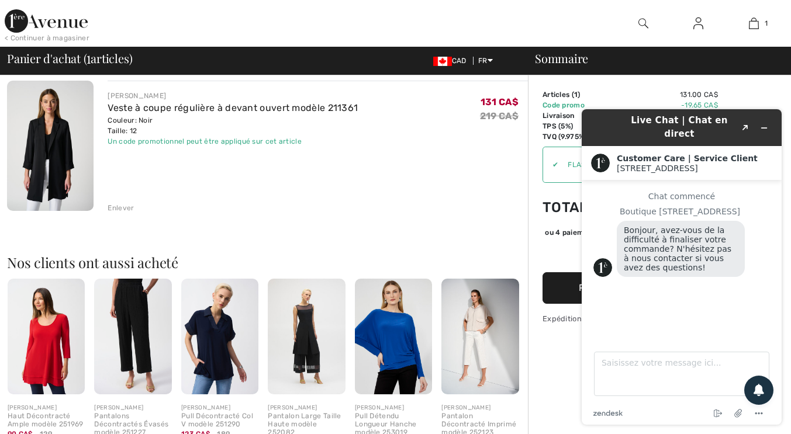
click at [765, 84] on div "Sommaire Description Articles ( 1 ) 131.00 CA$ Code promo -19.65 CA$ Livraison …" at bounding box center [659, 343] width 263 height 716
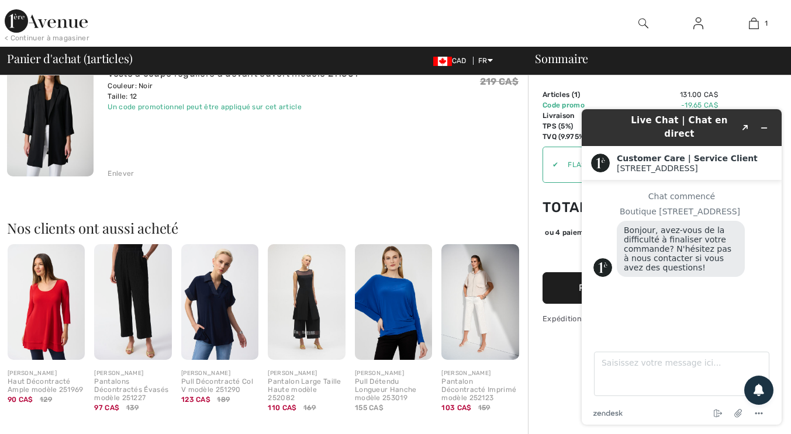
scroll to position [125, 0]
click at [557, 238] on div "ou 4 paiements de 32.01 CA$ avec ⓘ" at bounding box center [631, 232] width 173 height 11
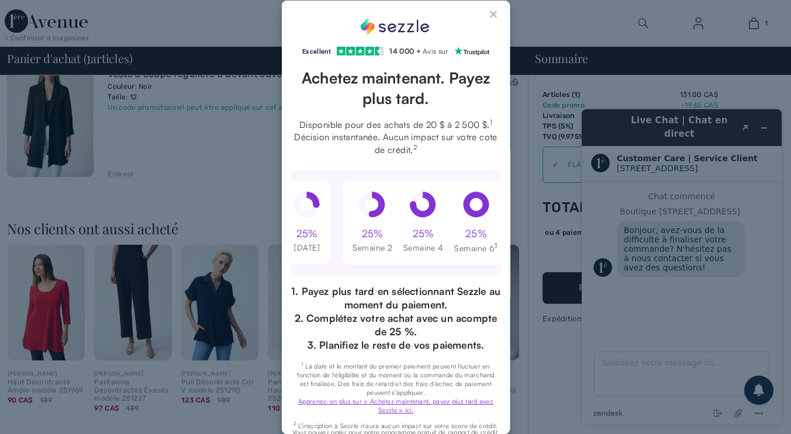
scroll to position [0, 0]
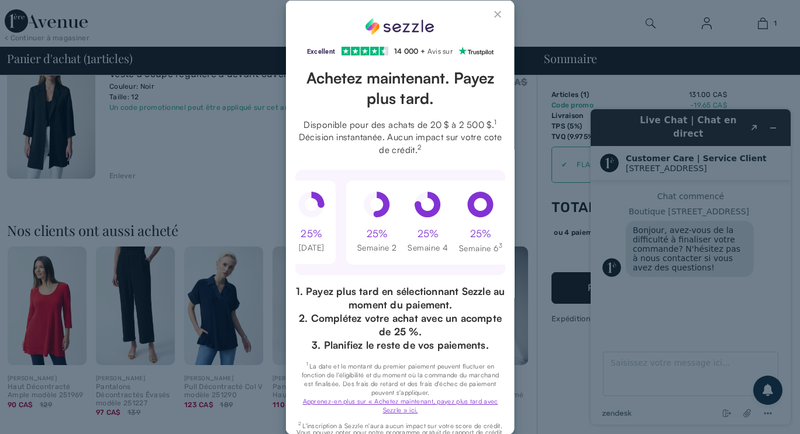
click at [491, 13] on button "Close Sezzle Modal" at bounding box center [498, 16] width 14 height 14
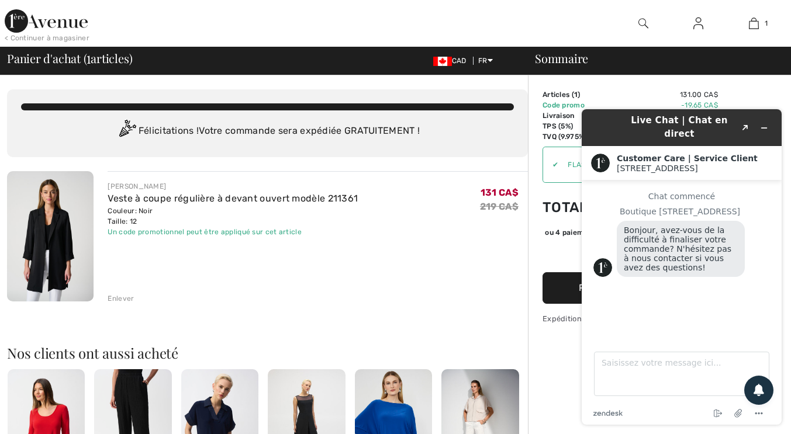
click at [775, 85] on div "Sommaire Description Articles ( 1 ) 131.00 CA$ Code promo -19.65 CA$ Livraison …" at bounding box center [659, 433] width 263 height 716
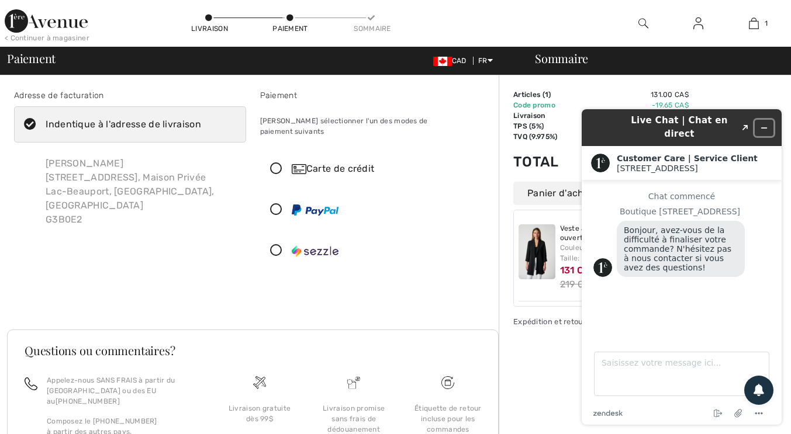
click at [764, 128] on icon "Réduire le widget" at bounding box center [764, 128] width 5 height 0
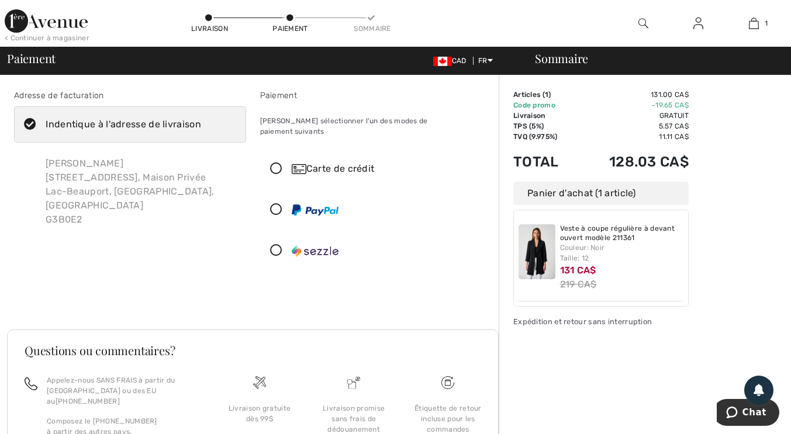
click at [540, 257] on img at bounding box center [537, 251] width 37 height 55
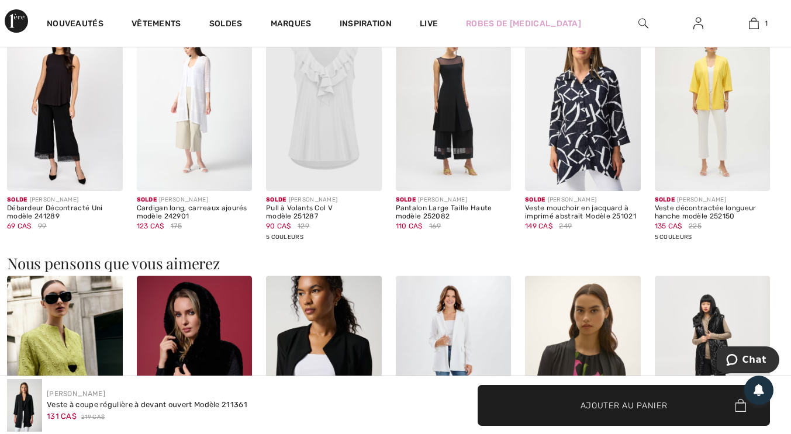
scroll to position [1080, 0]
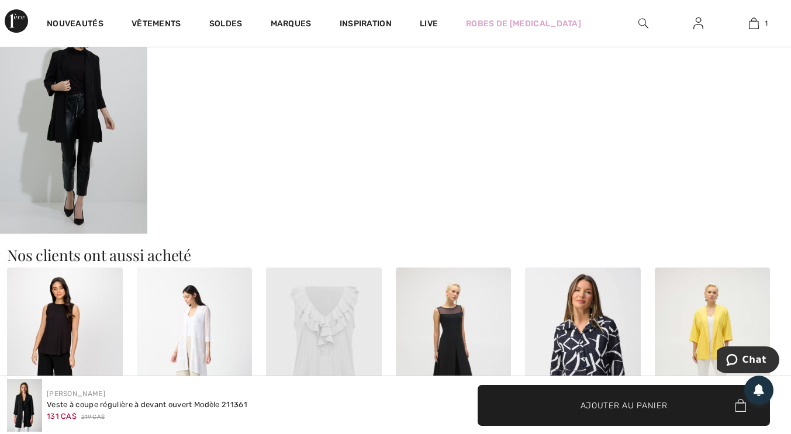
click at [654, 22] on div at bounding box center [644, 23] width 56 height 47
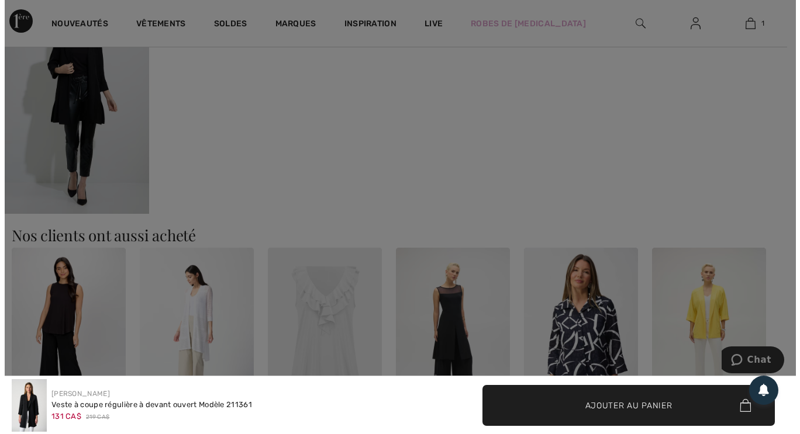
scroll to position [847, 0]
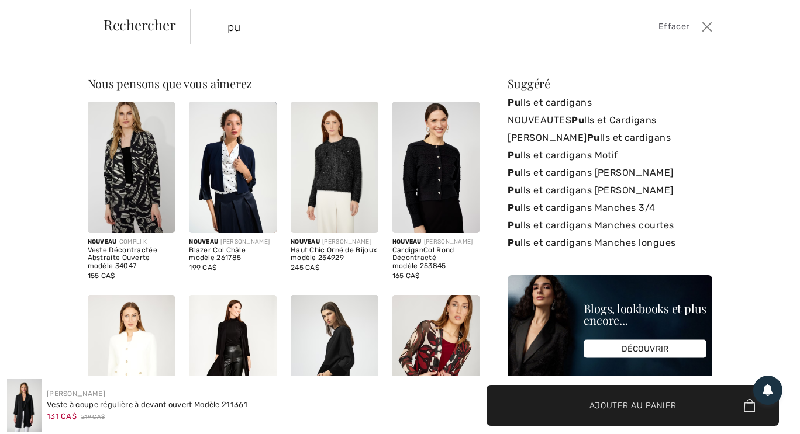
type input "p"
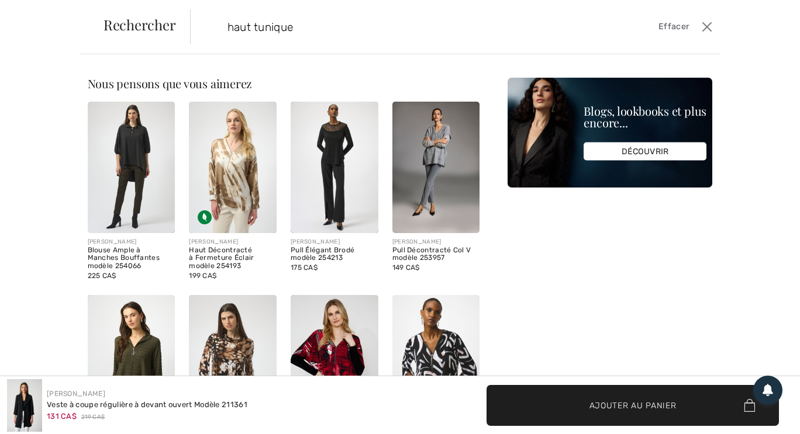
type input "haut tunique"
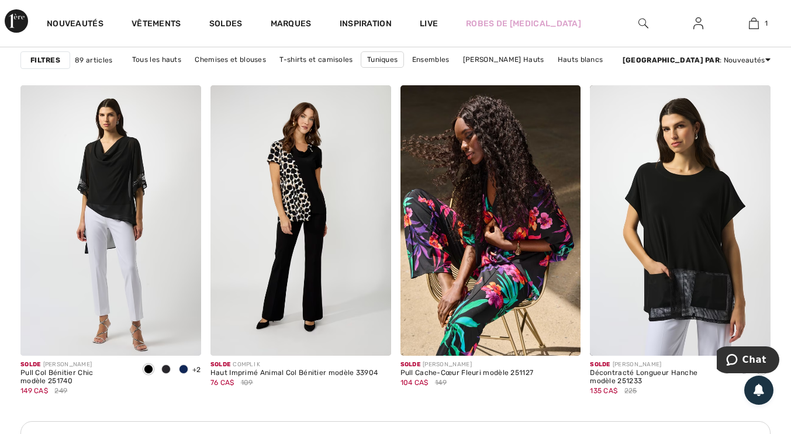
scroll to position [3784, 0]
click at [766, 23] on span "1" at bounding box center [766, 23] width 3 height 11
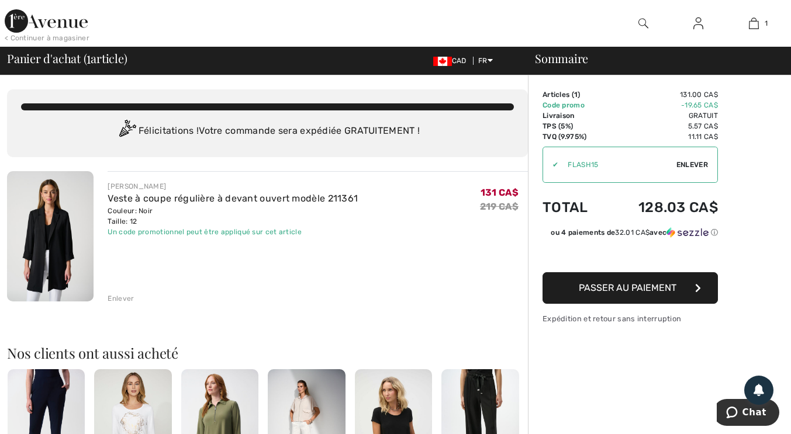
click at [74, 253] on img at bounding box center [50, 236] width 87 height 130
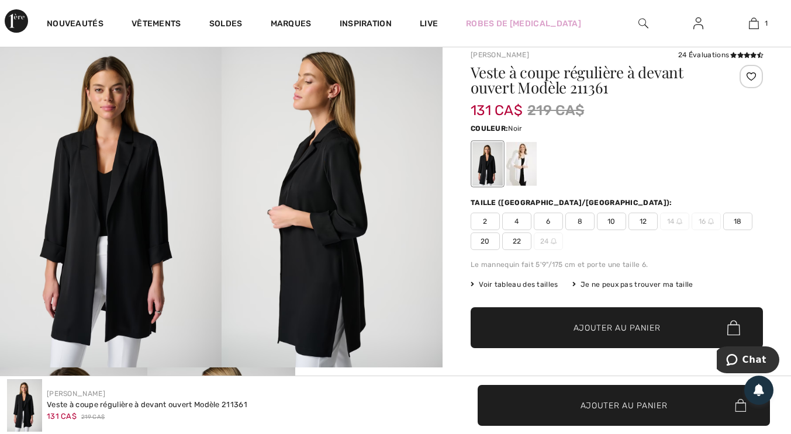
scroll to position [27, 0]
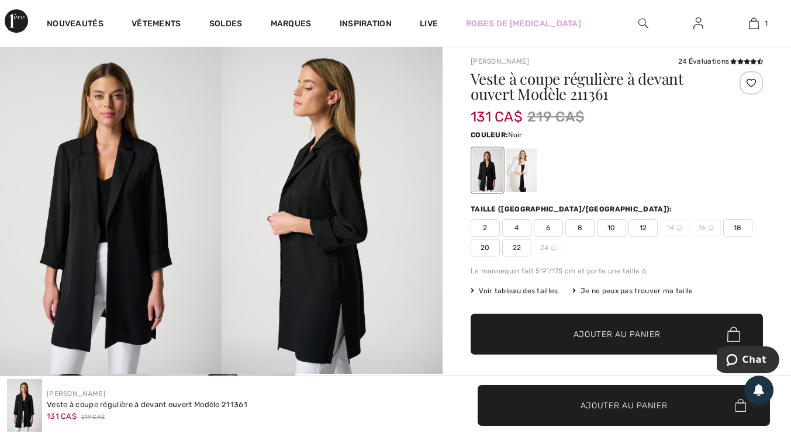
click at [752, 26] on img at bounding box center [754, 23] width 10 height 14
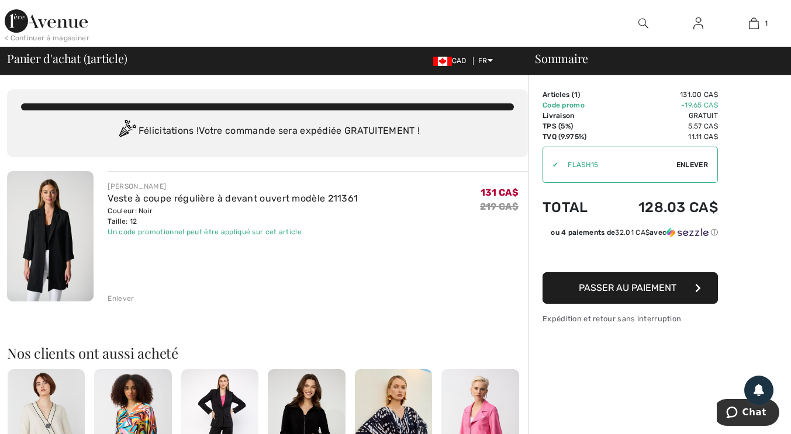
click at [642, 22] on img at bounding box center [643, 23] width 10 height 14
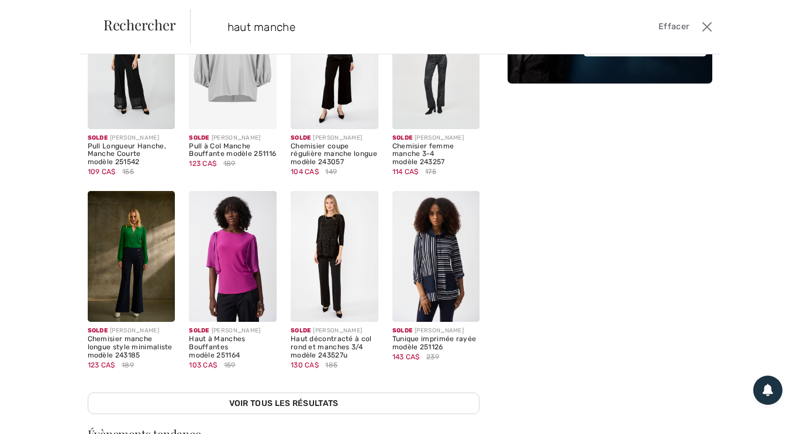
scroll to position [107, 0]
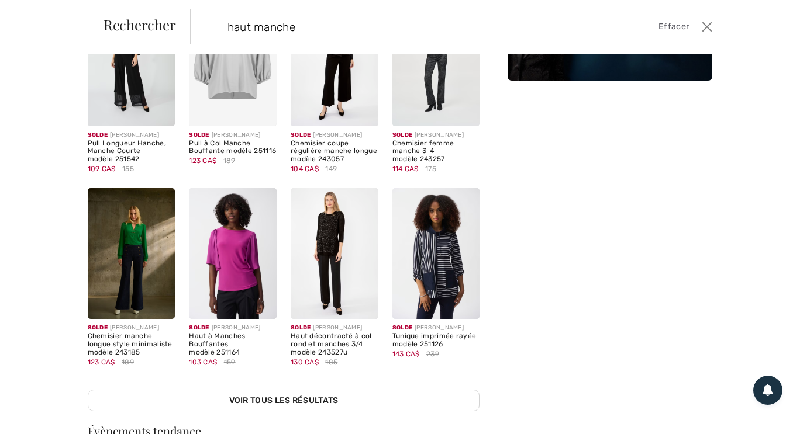
type input "haut manche"
click at [340, 261] on img at bounding box center [335, 254] width 88 height 132
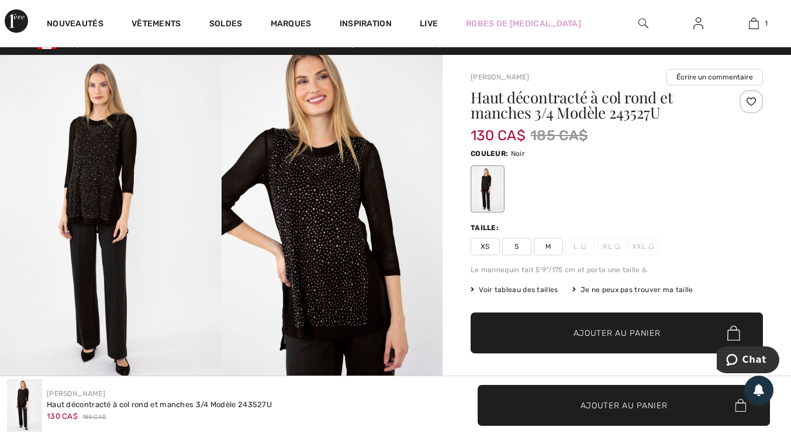
scroll to position [15, 0]
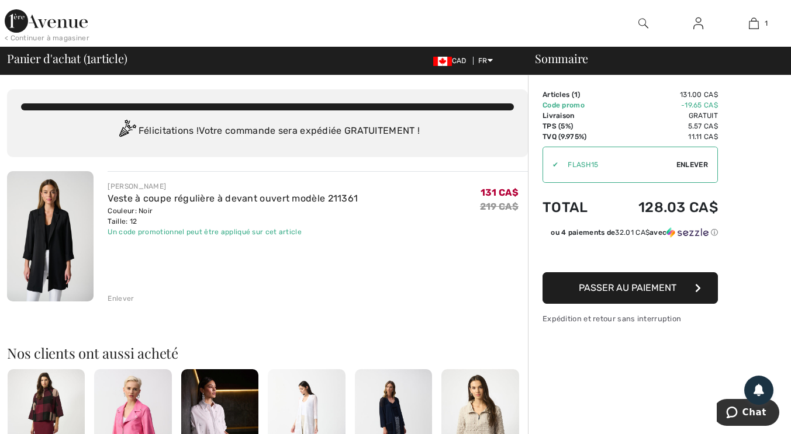
click at [648, 21] on div at bounding box center [644, 23] width 56 height 47
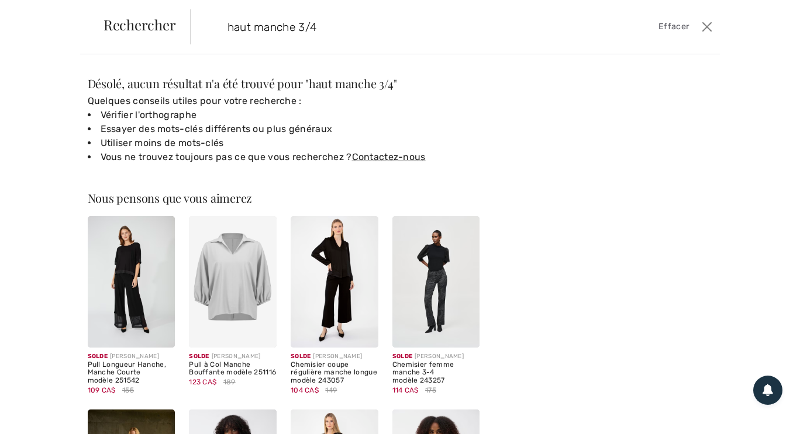
type input "haut manche 3/4"
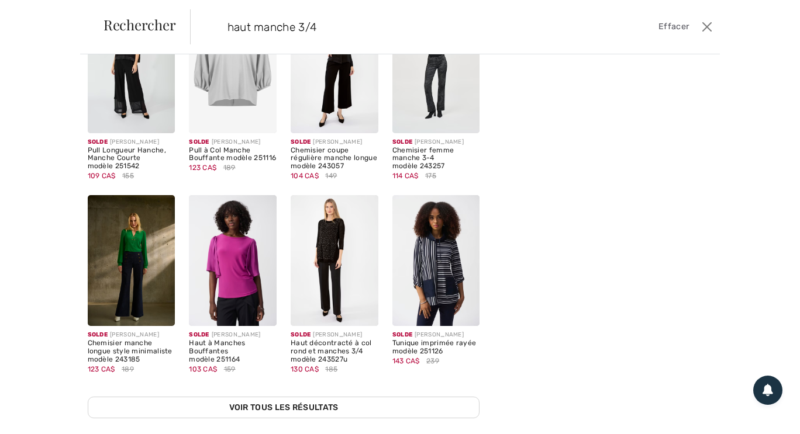
scroll to position [216, 0]
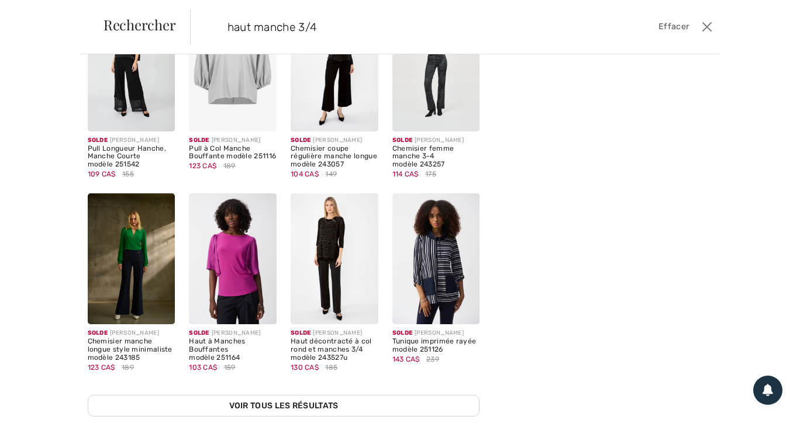
click at [452, 280] on img at bounding box center [436, 259] width 88 height 132
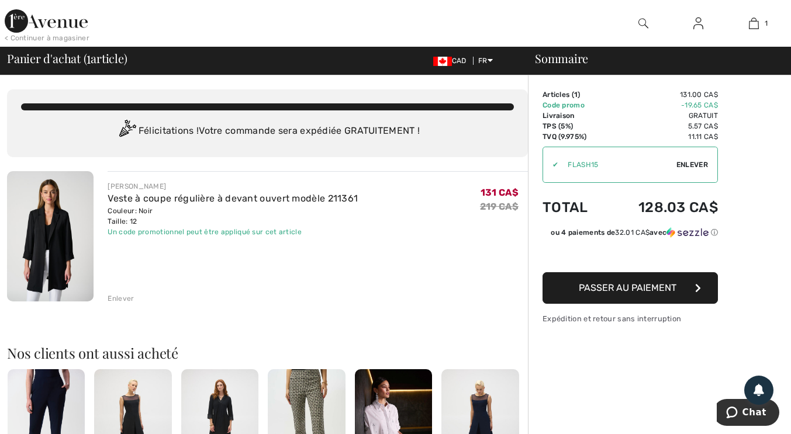
click at [654, 18] on div at bounding box center [644, 23] width 56 height 47
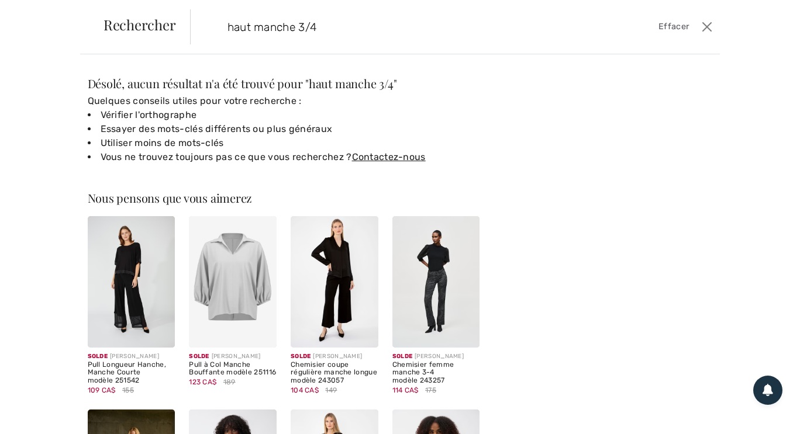
type input "haut manche 3/4"
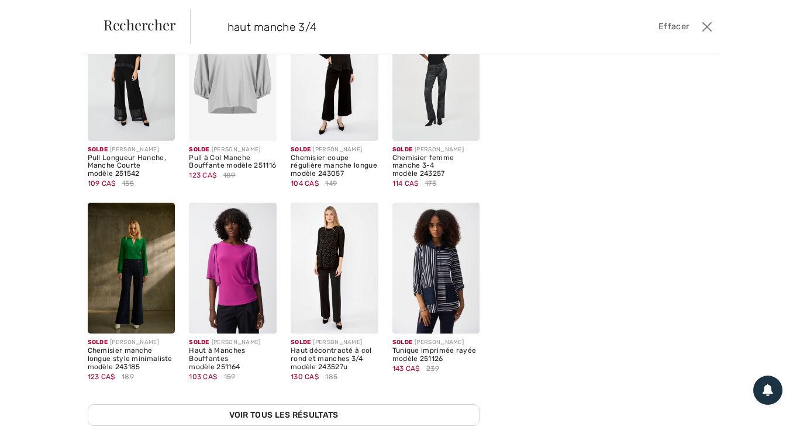
scroll to position [216, 0]
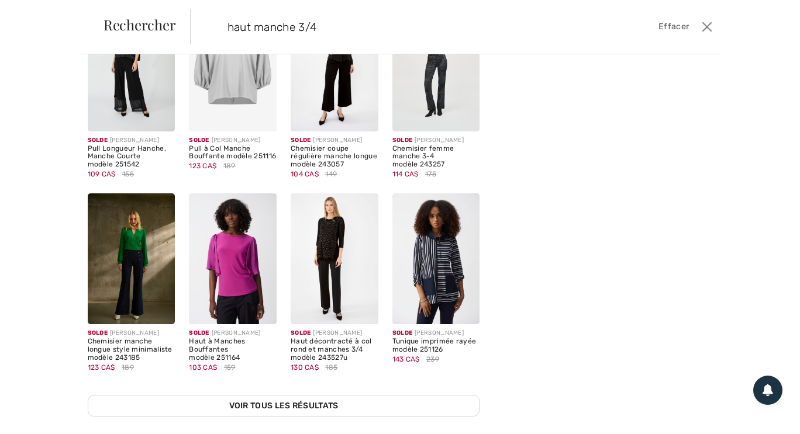
click at [365, 395] on link "Voir tous les résultats" at bounding box center [284, 406] width 392 height 22
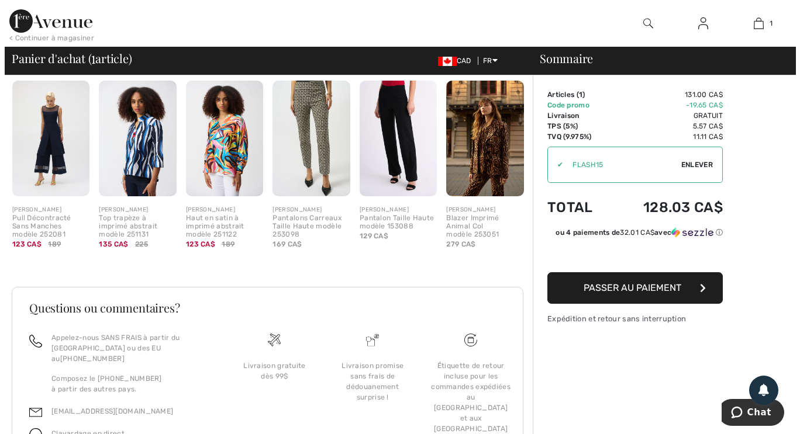
scroll to position [346, 0]
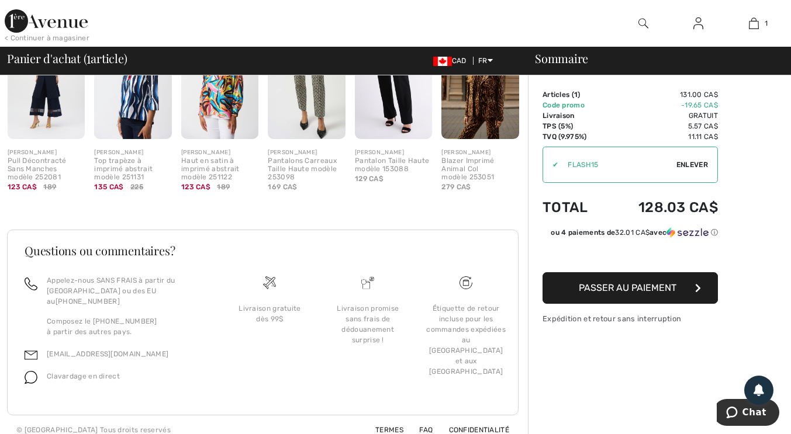
click at [651, 17] on div at bounding box center [644, 23] width 56 height 47
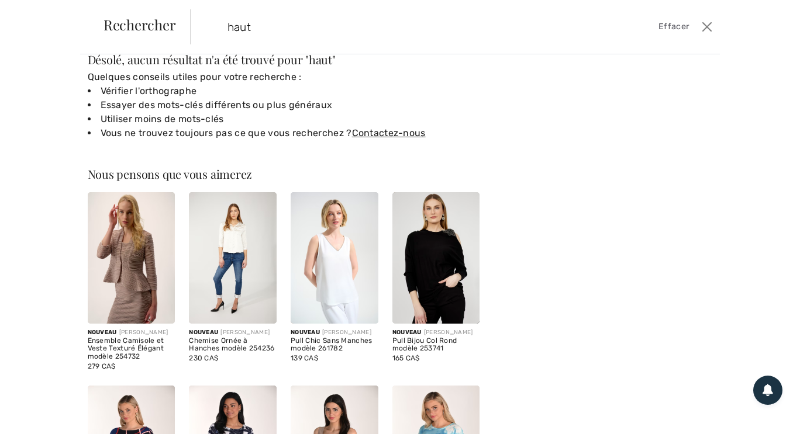
scroll to position [26, 0]
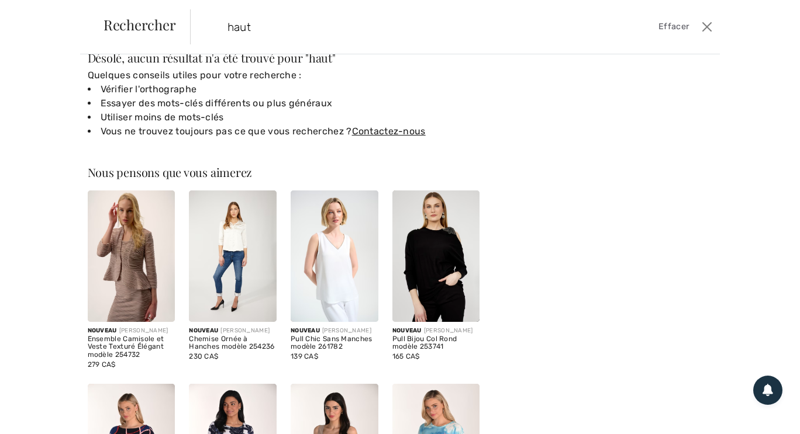
type input "haut"
click at [437, 254] on img at bounding box center [436, 257] width 88 height 132
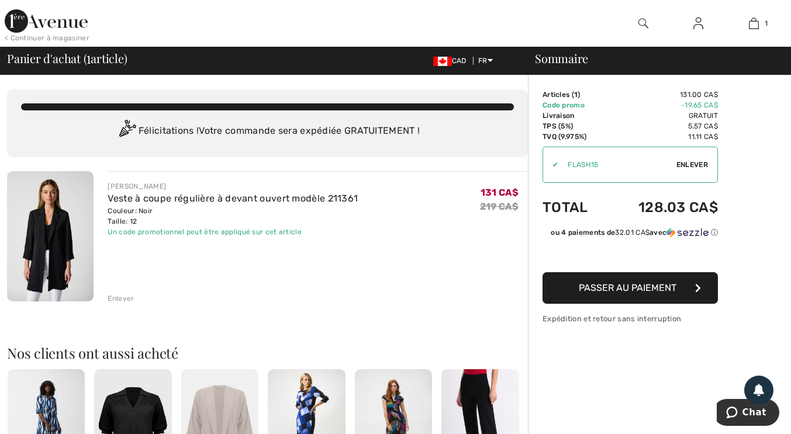
click at [651, 26] on div at bounding box center [644, 23] width 56 height 47
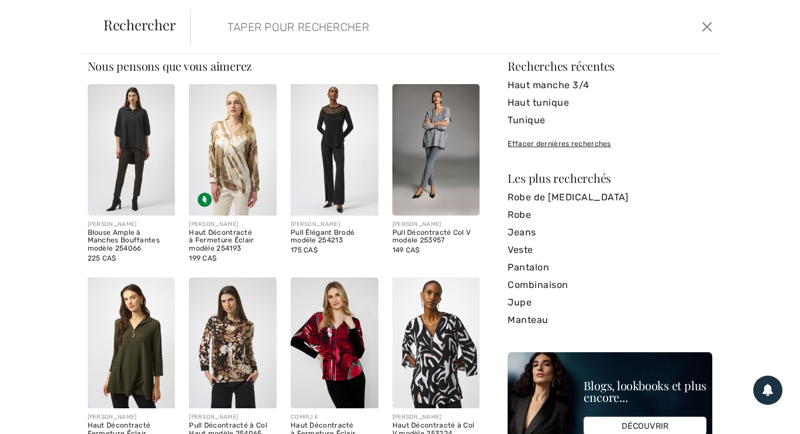
scroll to position [19, 0]
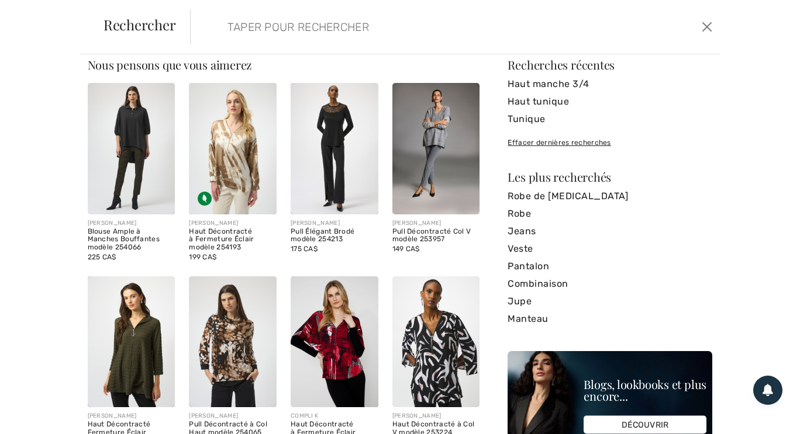
click at [433, 171] on img at bounding box center [436, 149] width 88 height 132
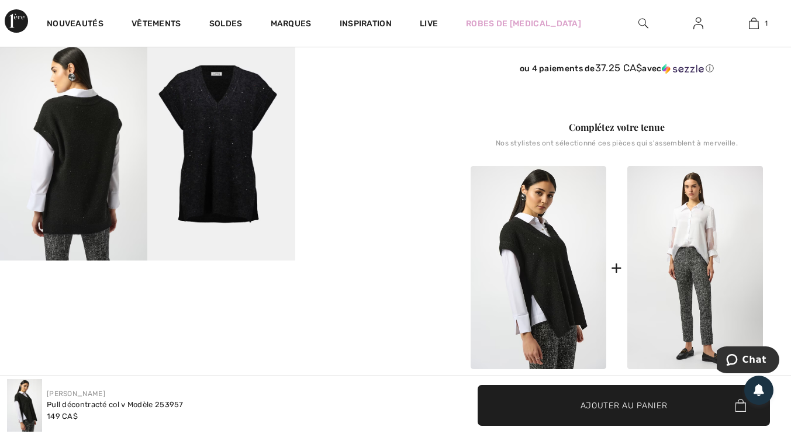
scroll to position [362, 0]
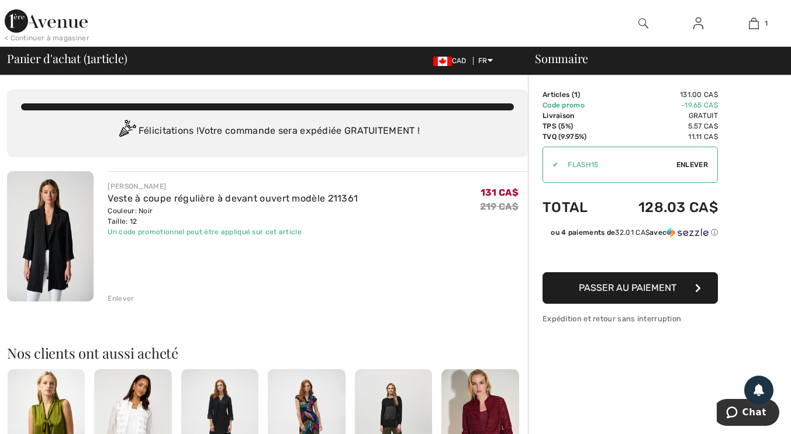
click at [646, 21] on img at bounding box center [643, 23] width 10 height 14
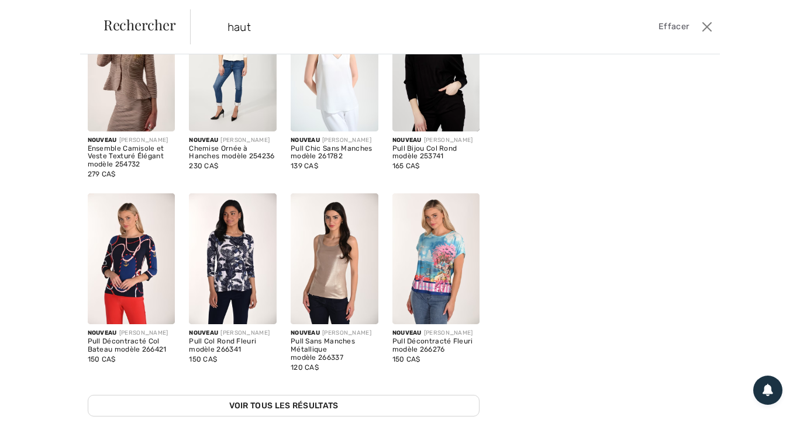
scroll to position [216, 0]
type input "haut"
click at [336, 399] on link "Voir tous les résultats" at bounding box center [284, 406] width 392 height 22
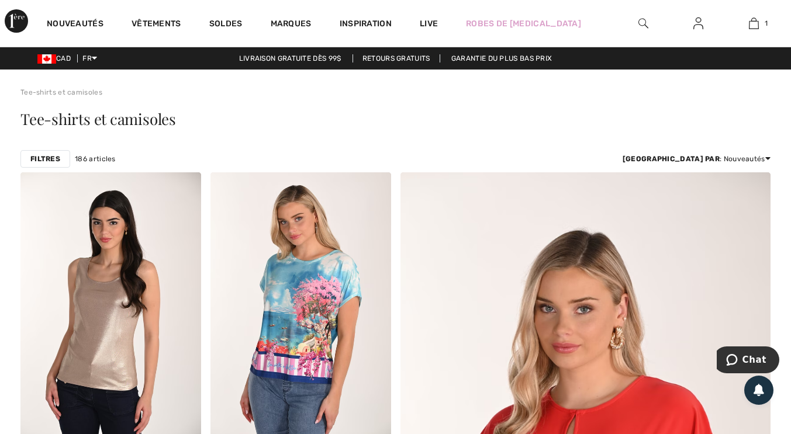
click at [150, 125] on span "Tee-shirts et camisoles" at bounding box center [97, 119] width 155 height 20
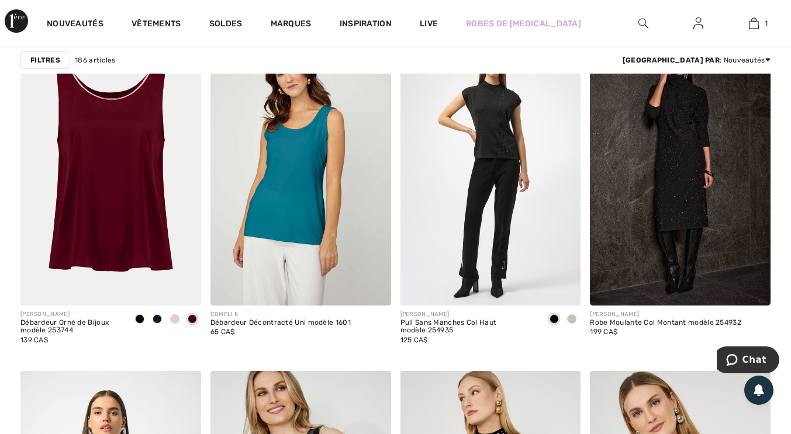
scroll to position [2033, 0]
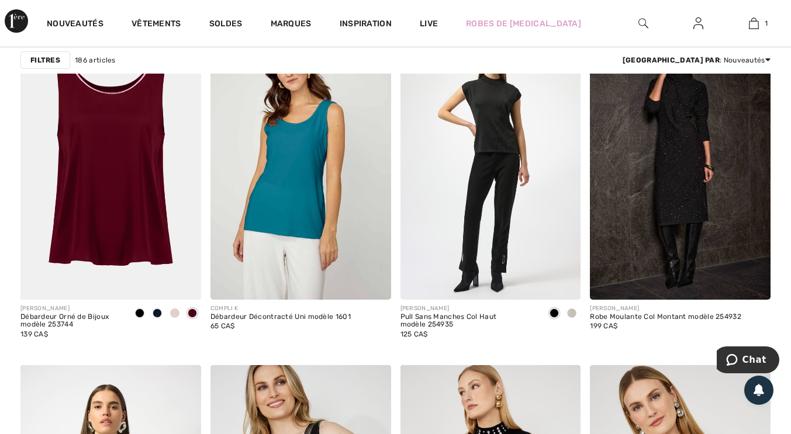
click at [322, 218] on img at bounding box center [300, 164] width 181 height 271
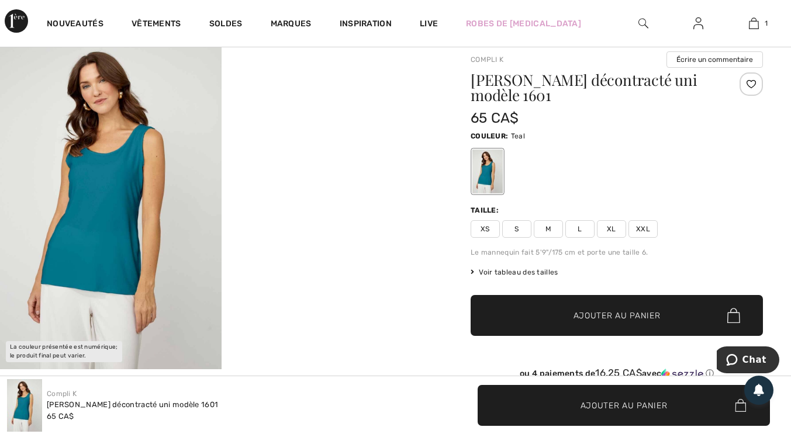
scroll to position [33, 0]
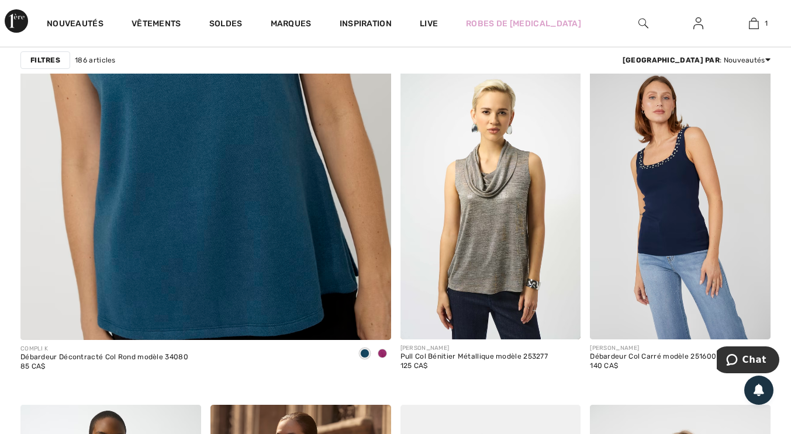
scroll to position [3127, 0]
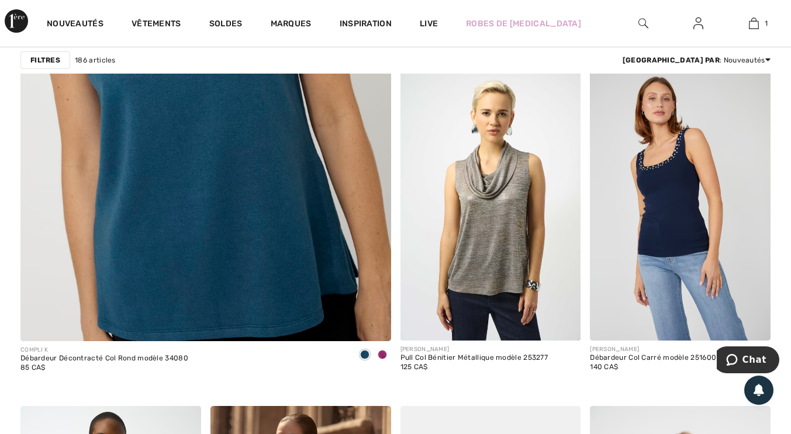
click at [302, 226] on img at bounding box center [206, 66] width 444 height 666
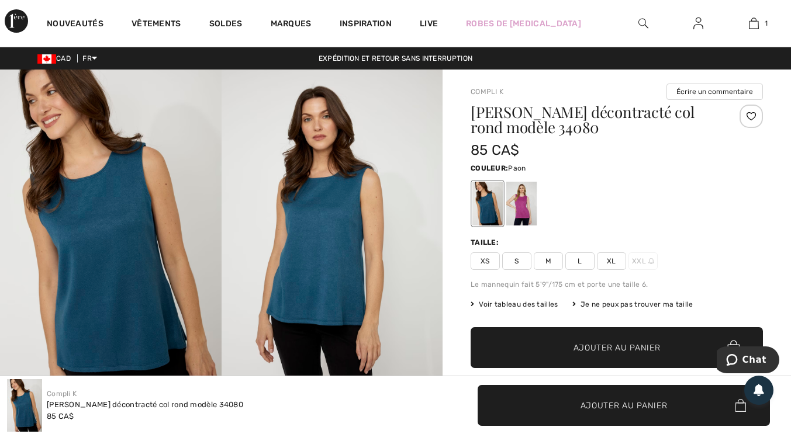
click at [491, 201] on div at bounding box center [487, 204] width 30 height 44
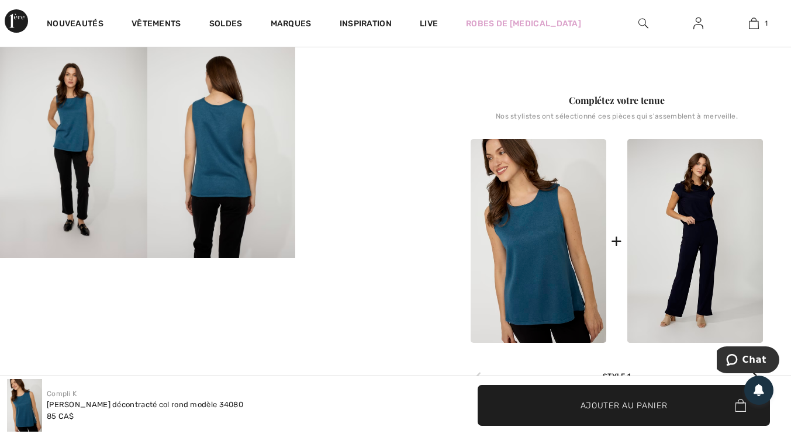
scroll to position [365, 0]
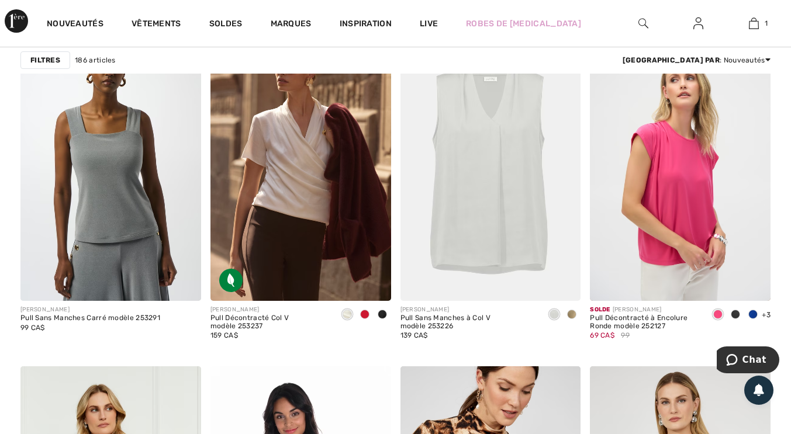
scroll to position [3505, 0]
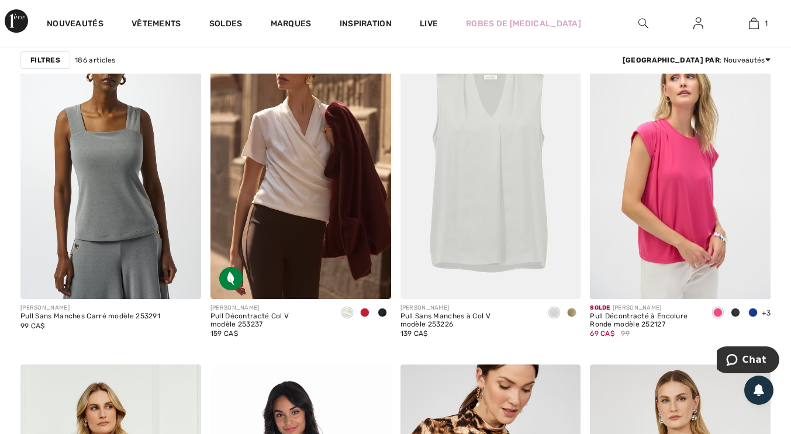
click at [125, 212] on img at bounding box center [110, 164] width 181 height 271
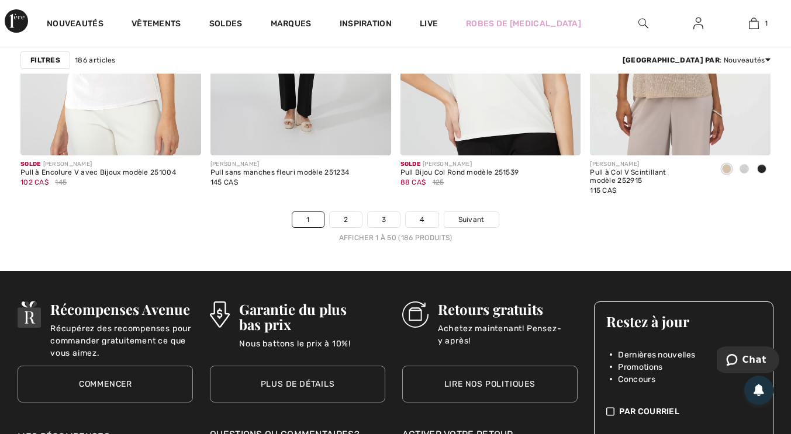
scroll to position [5120, 0]
click at [350, 220] on link "2" at bounding box center [346, 219] width 32 height 15
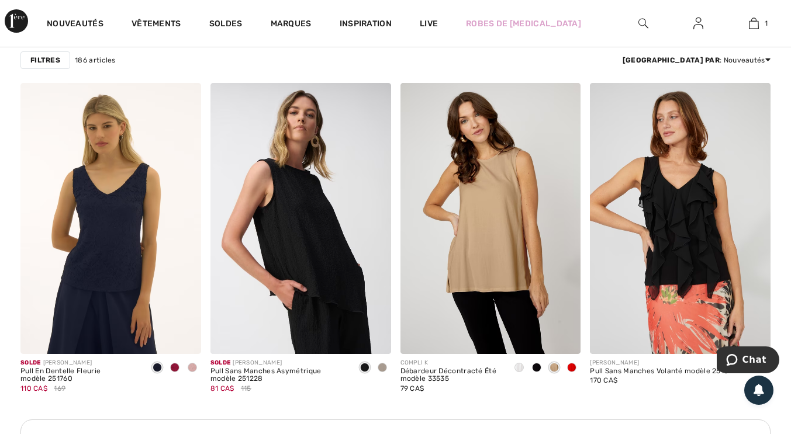
scroll to position [1098, 0]
click at [534, 277] on img at bounding box center [490, 217] width 181 height 271
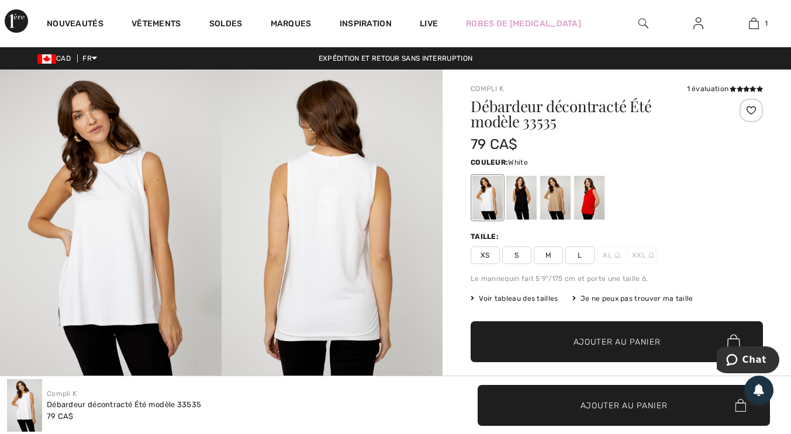
click at [604, 195] on div at bounding box center [589, 198] width 30 height 44
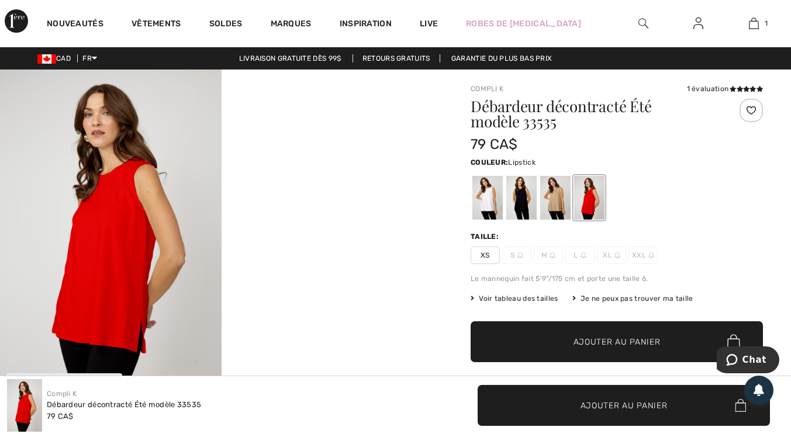
click at [565, 205] on div at bounding box center [555, 198] width 30 height 44
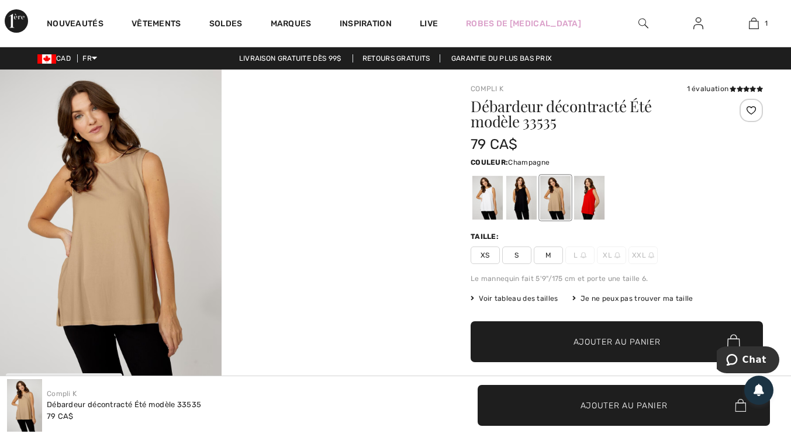
click at [526, 219] on div at bounding box center [521, 198] width 30 height 44
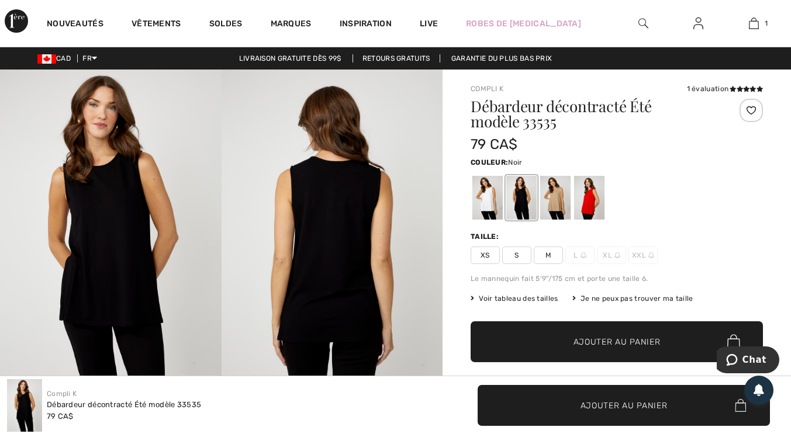
click at [485, 214] on div at bounding box center [487, 198] width 30 height 44
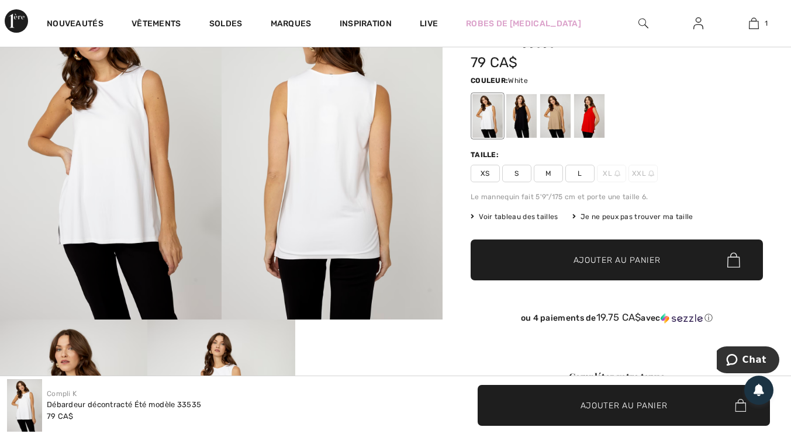
scroll to position [82, 0]
click at [585, 173] on span "L" at bounding box center [579, 174] width 29 height 18
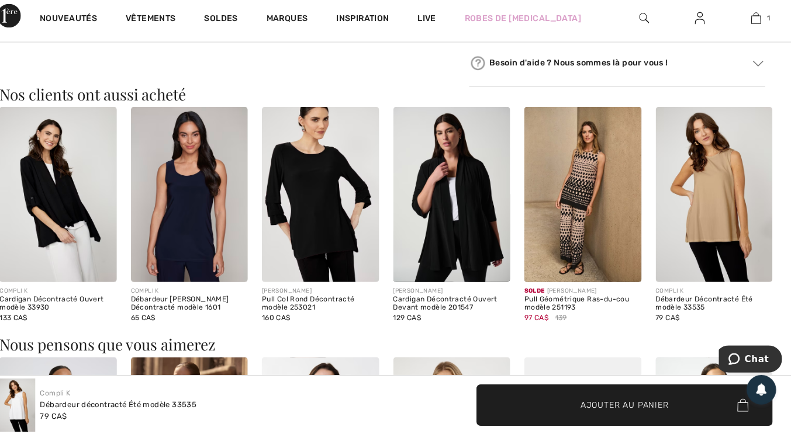
scroll to position [963, 0]
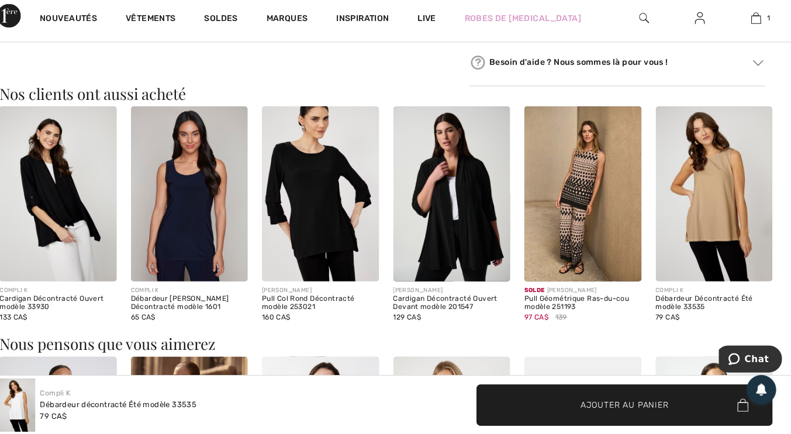
click at [586, 194] on img at bounding box center [583, 196] width 116 height 173
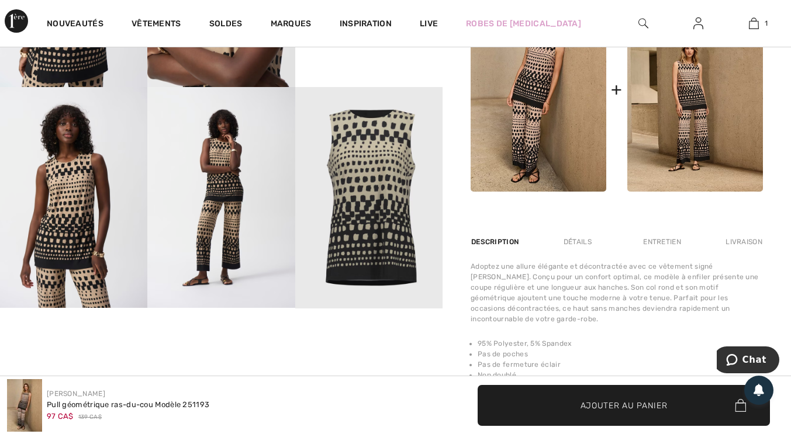
scroll to position [538, 0]
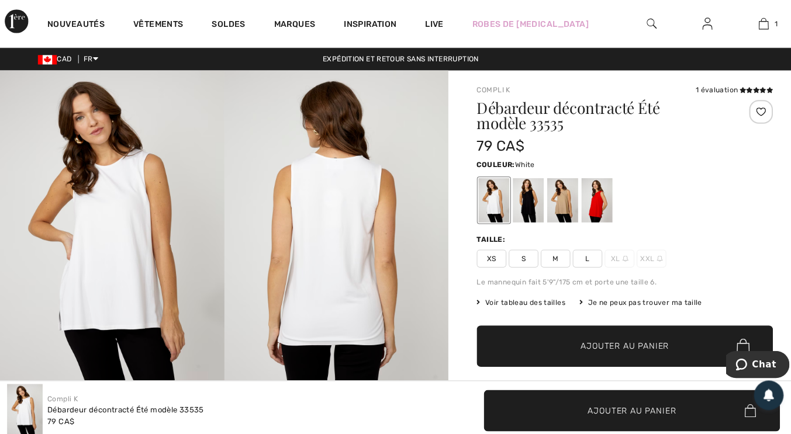
click at [590, 204] on div at bounding box center [589, 198] width 30 height 44
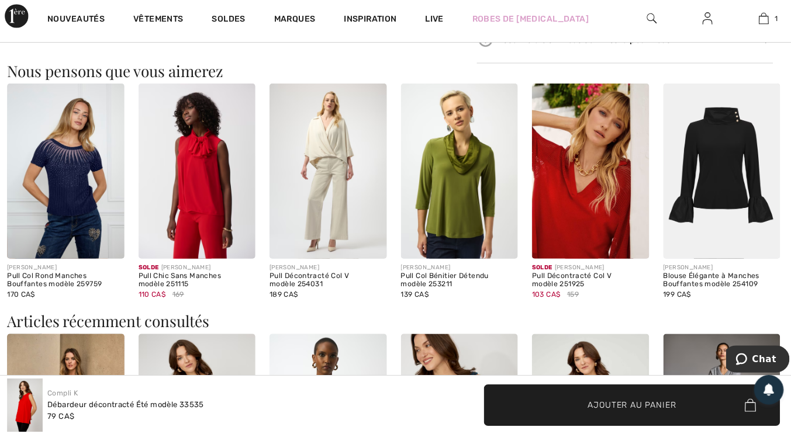
scroll to position [672, 0]
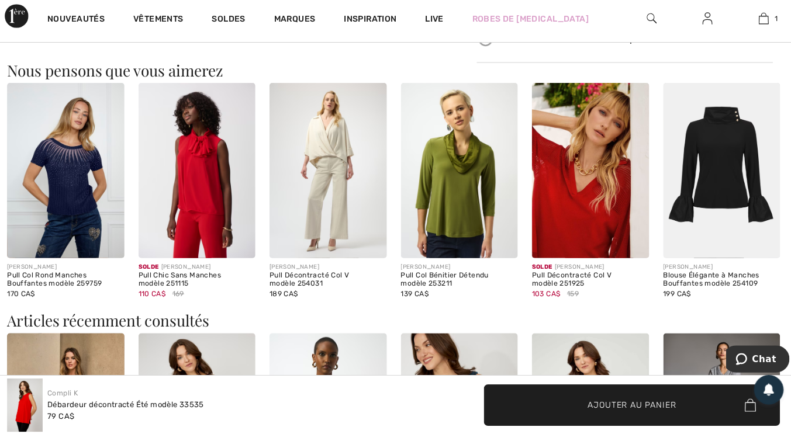
click at [474, 208] on img at bounding box center [454, 173] width 116 height 173
click at [454, 219] on img at bounding box center [454, 173] width 116 height 173
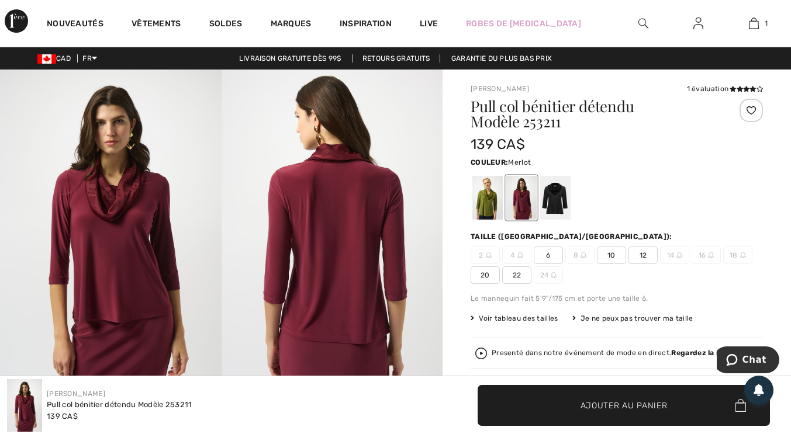
click at [644, 254] on span "12" at bounding box center [642, 256] width 29 height 18
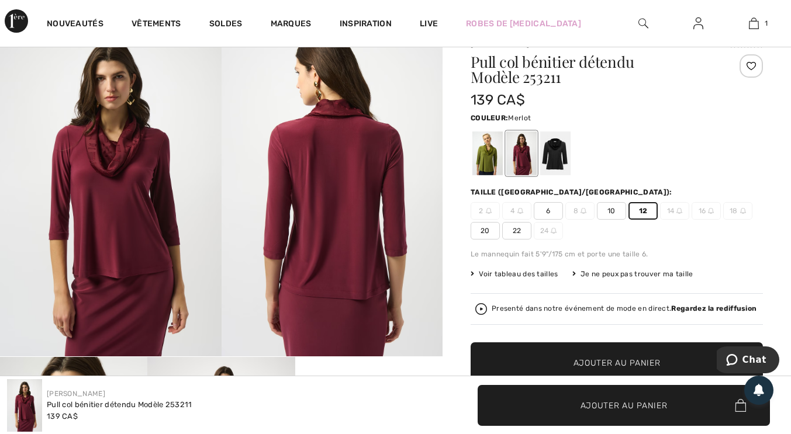
scroll to position [47, 0]
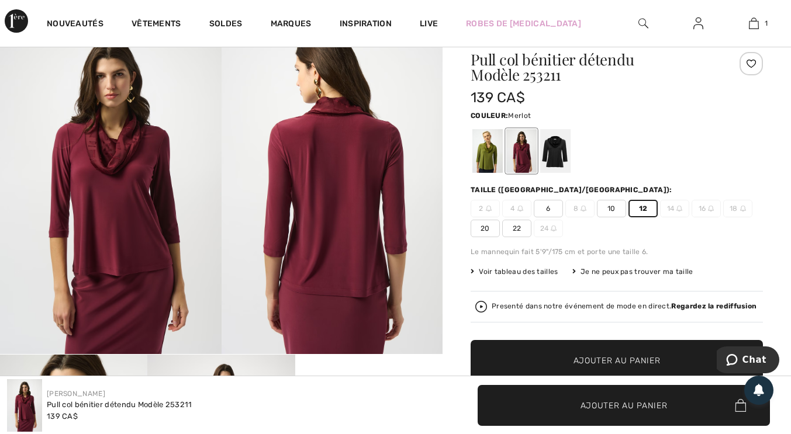
click at [648, 203] on span "12" at bounding box center [642, 209] width 29 height 18
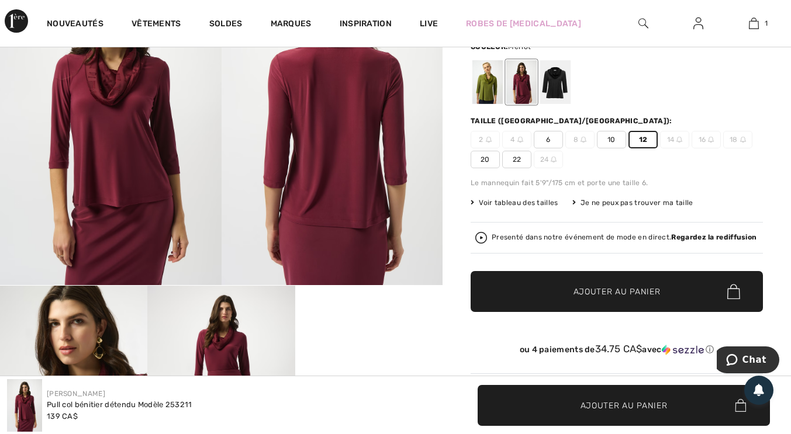
scroll to position [125, 0]
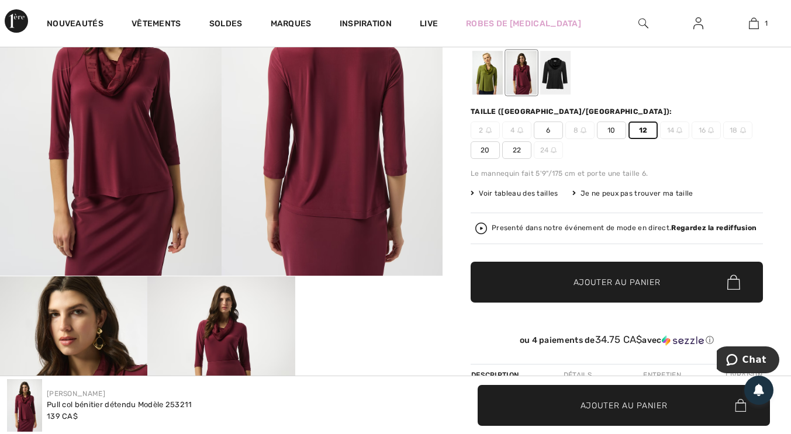
click at [617, 280] on span "Ajouter au panier" at bounding box center [616, 283] width 87 height 12
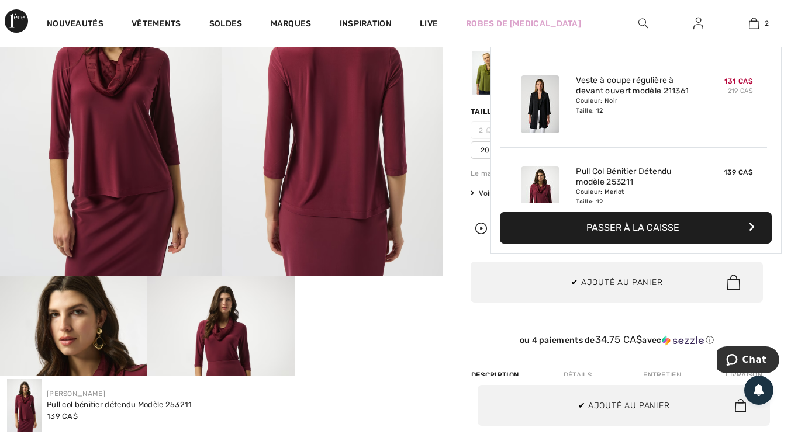
scroll to position [36, 0]
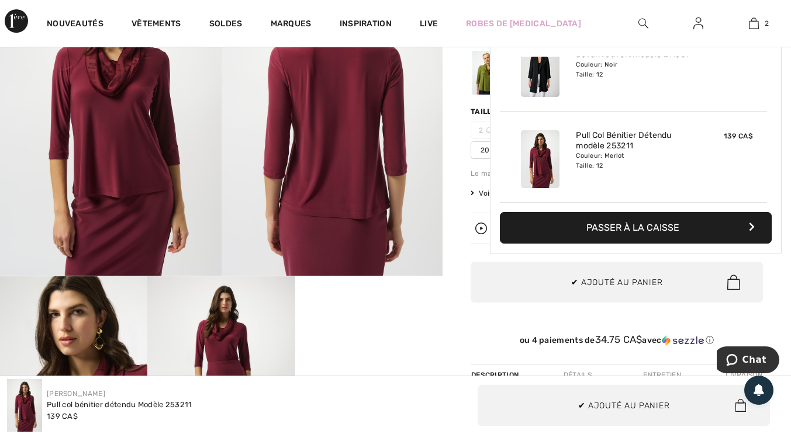
click at [766, 24] on span "2" at bounding box center [767, 23] width 4 height 11
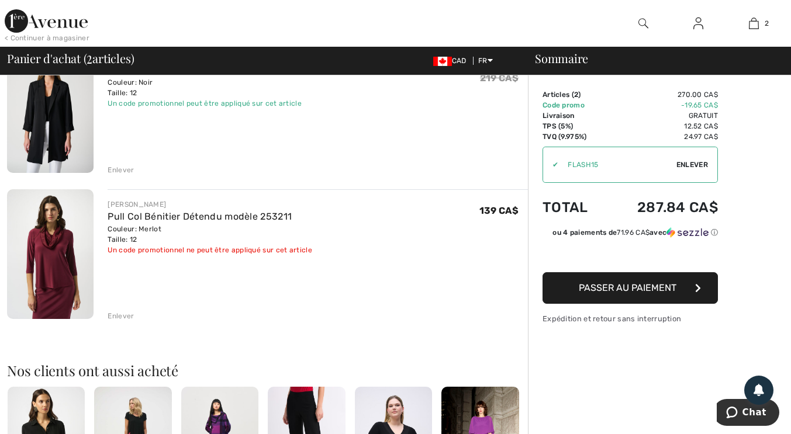
scroll to position [129, 0]
click at [131, 316] on div "Enlever" at bounding box center [121, 315] width 26 height 11
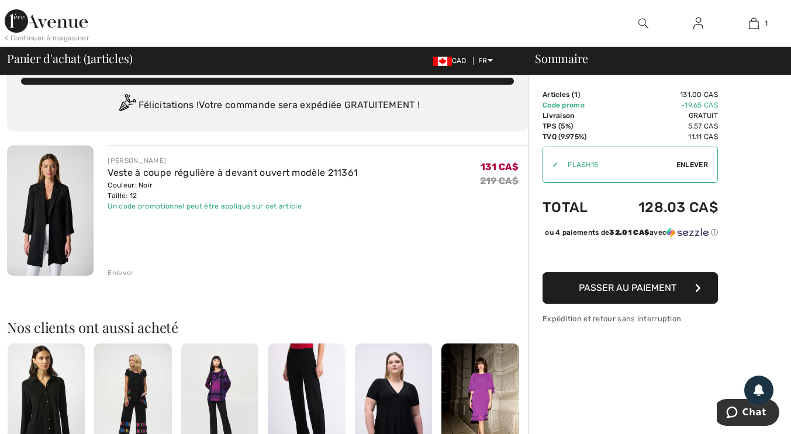
scroll to position [0, 0]
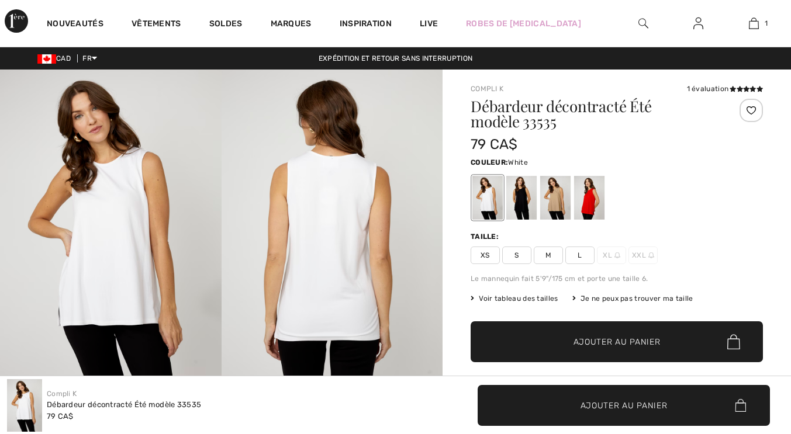
checkbox input "true"
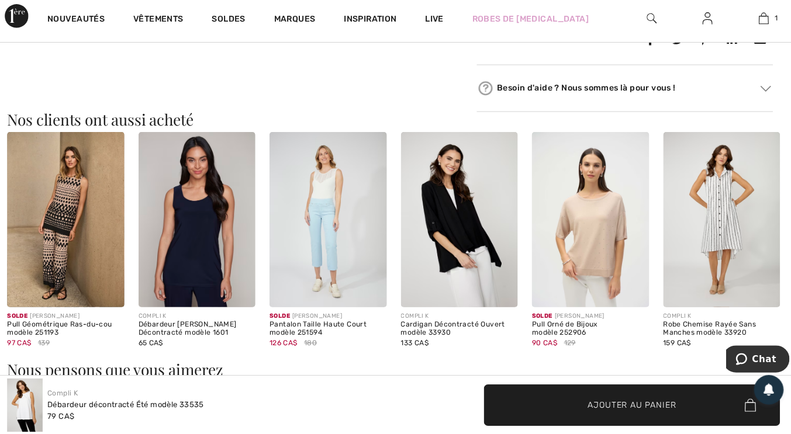
scroll to position [939, 0]
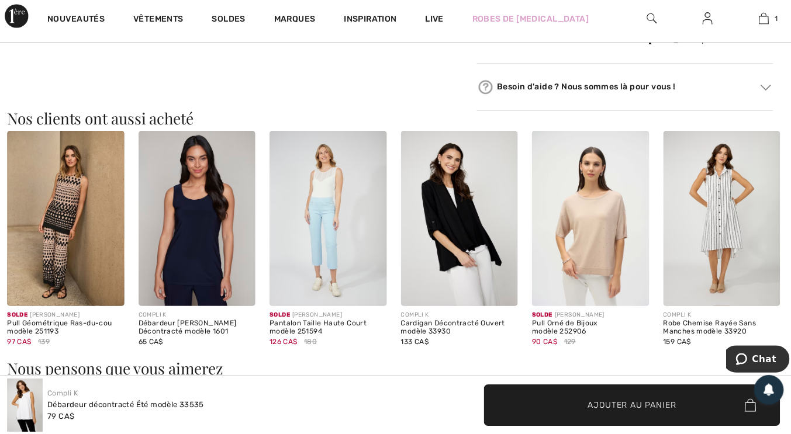
click at [205, 260] on img at bounding box center [195, 220] width 116 height 173
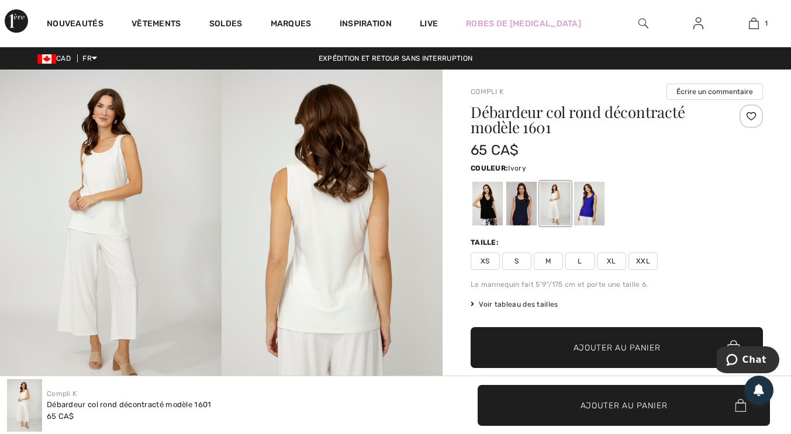
click at [586, 212] on div at bounding box center [589, 204] width 30 height 44
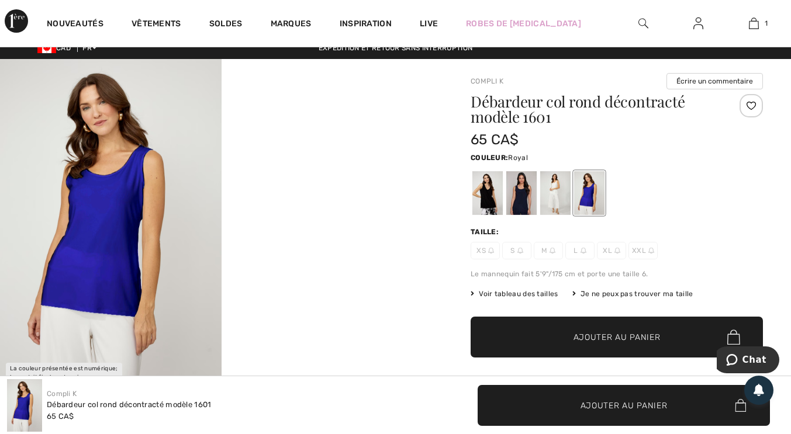
scroll to position [13, 0]
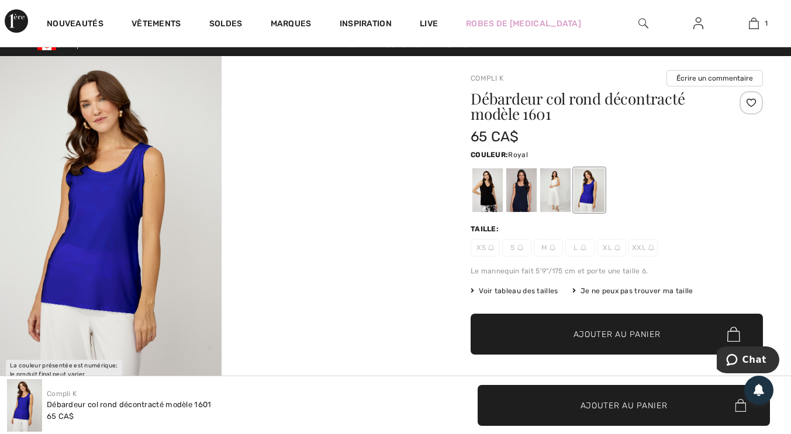
click at [559, 195] on div at bounding box center [555, 190] width 30 height 44
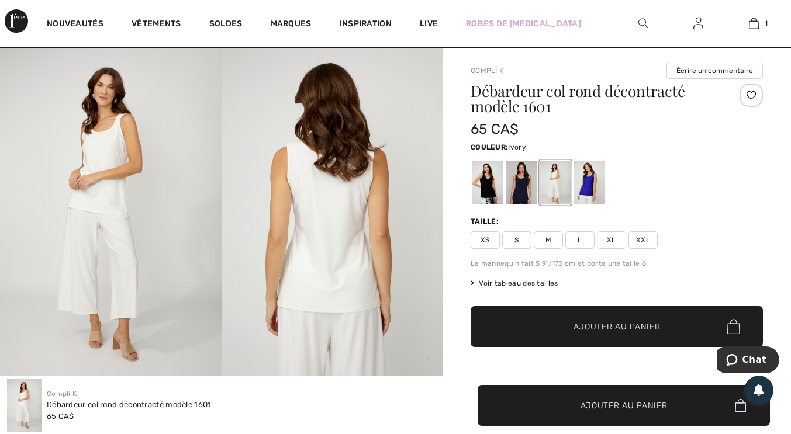
scroll to position [25, 0]
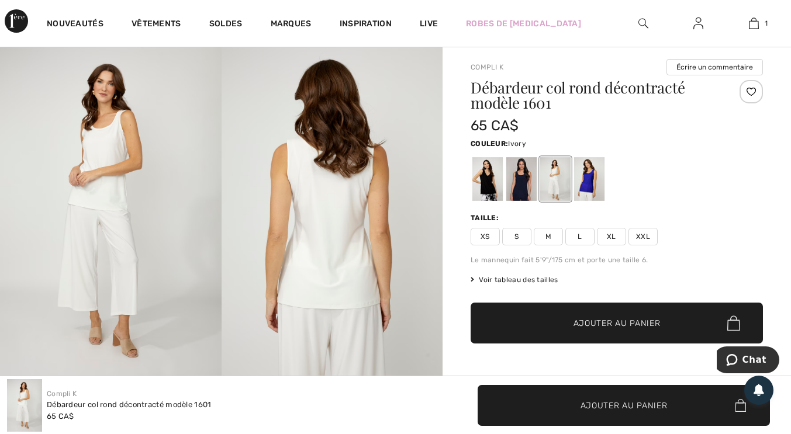
click at [583, 241] on span "L" at bounding box center [579, 237] width 29 height 18
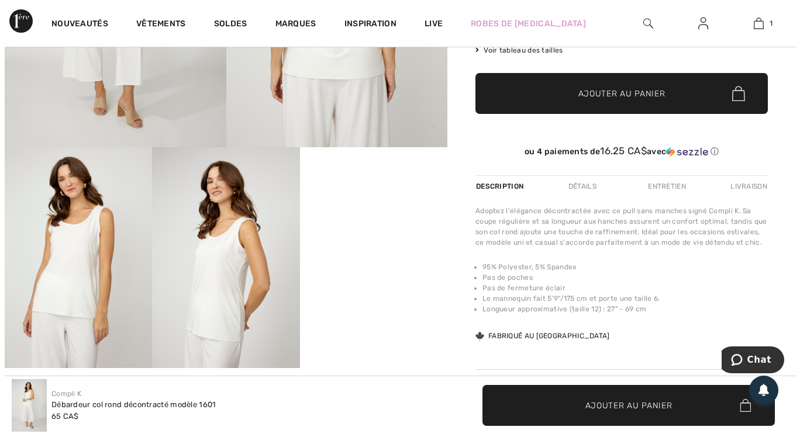
scroll to position [273, 0]
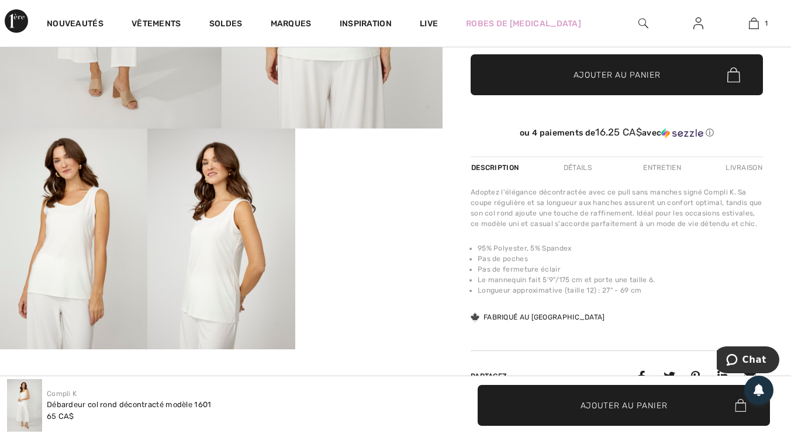
click at [226, 262] on img at bounding box center [220, 239] width 147 height 221
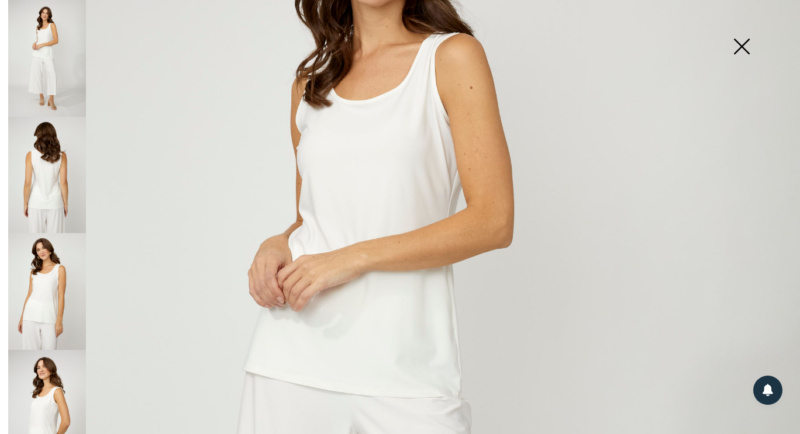
scroll to position [203, 0]
click at [58, 293] on img at bounding box center [47, 291] width 78 height 117
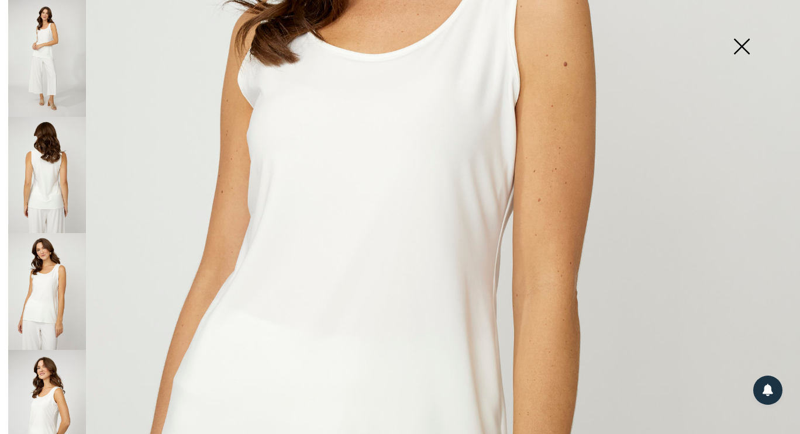
scroll to position [368, 0]
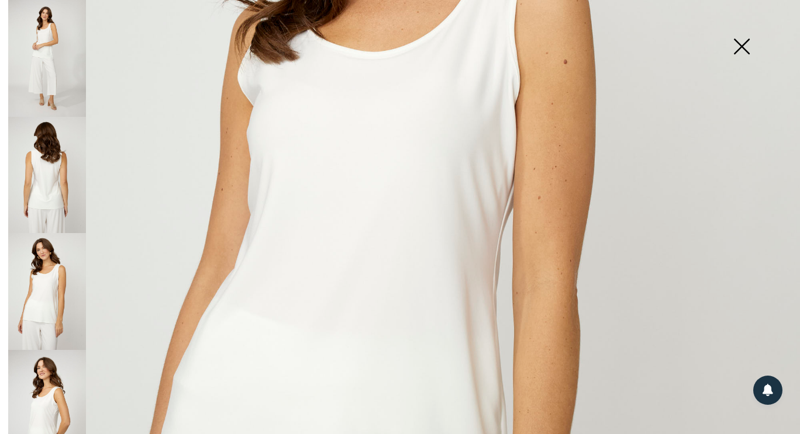
click at [59, 388] on img at bounding box center [47, 408] width 78 height 117
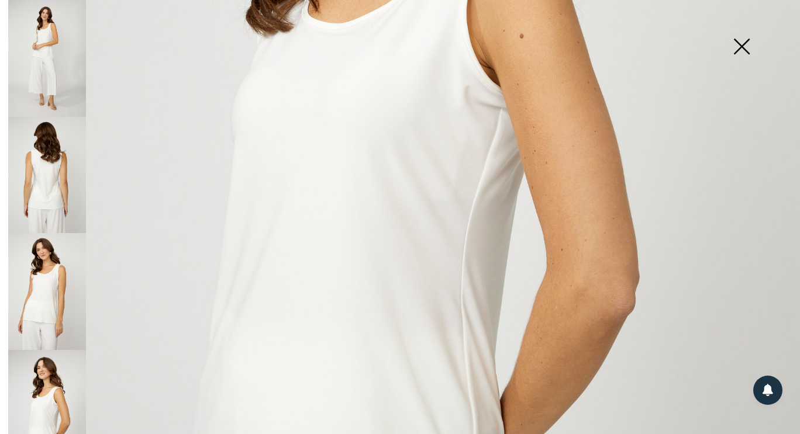
scroll to position [464, 0]
click at [62, 192] on img at bounding box center [47, 175] width 78 height 117
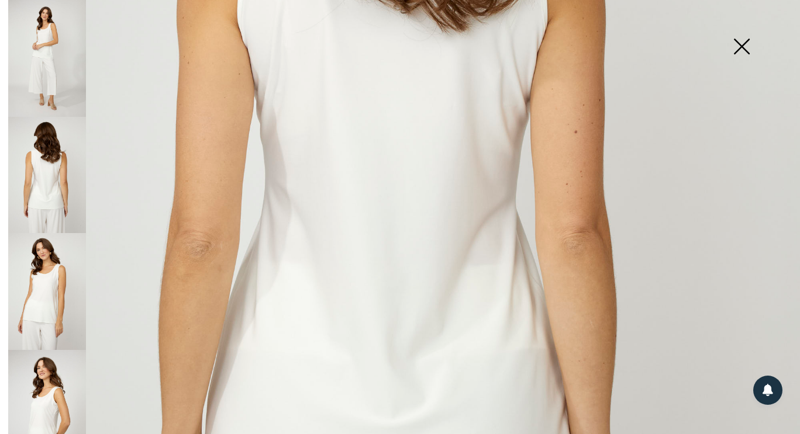
scroll to position [448, 0]
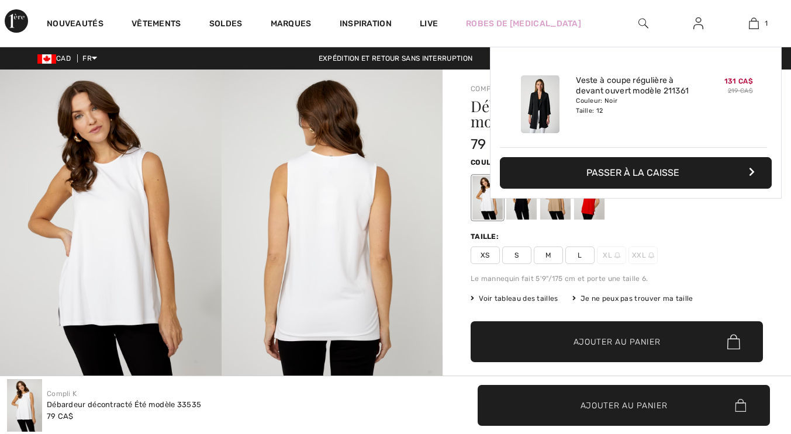
checkbox input "true"
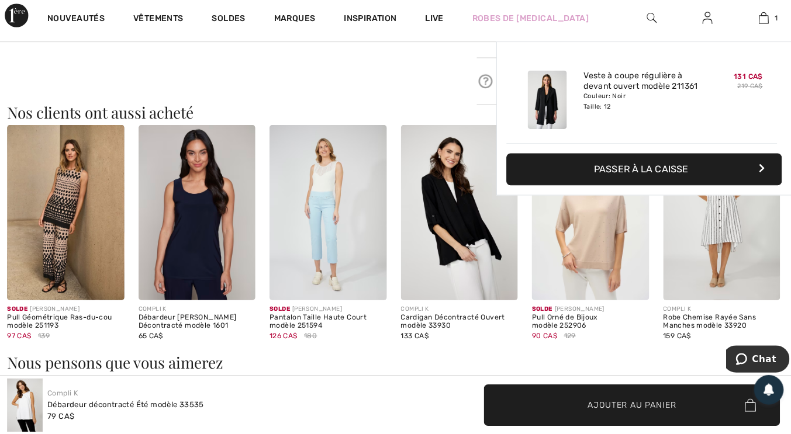
scroll to position [939, 0]
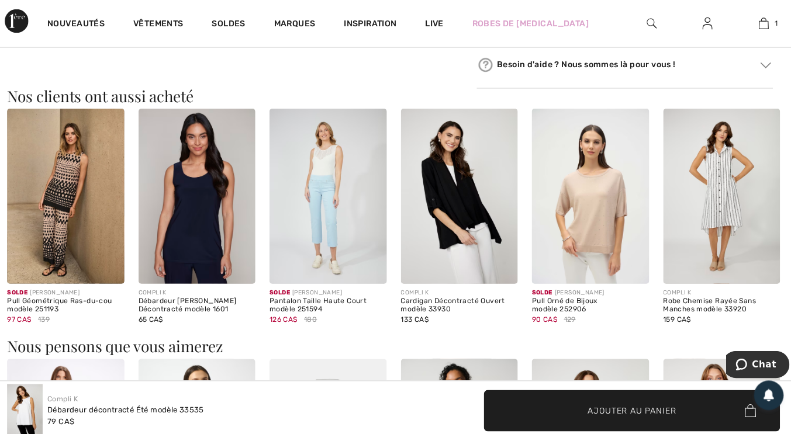
scroll to position [962, 0]
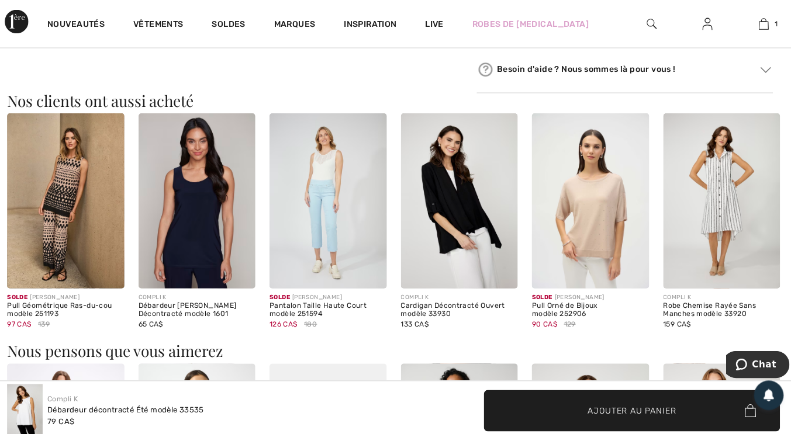
click at [196, 216] on img at bounding box center [195, 198] width 116 height 173
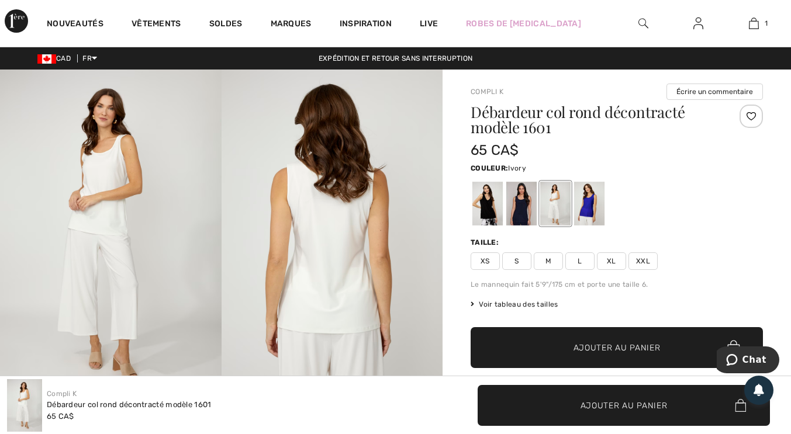
click at [588, 261] on span "L" at bounding box center [579, 262] width 29 height 18
click at [608, 336] on span "✔ Ajouté au panier Ajouter au panier" at bounding box center [617, 347] width 292 height 41
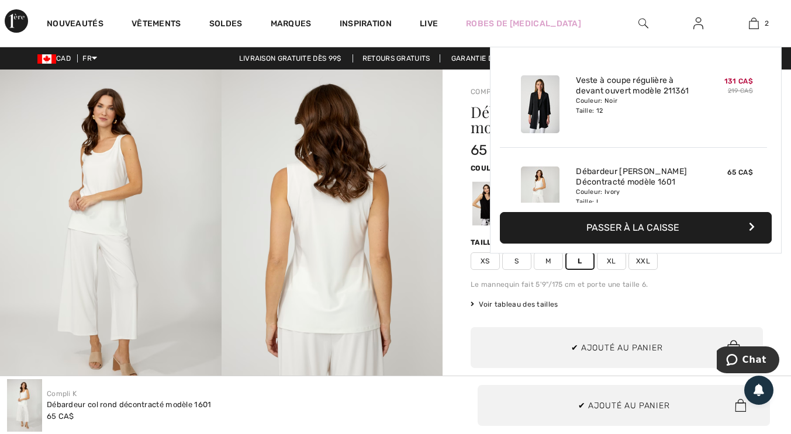
scroll to position [36, 0]
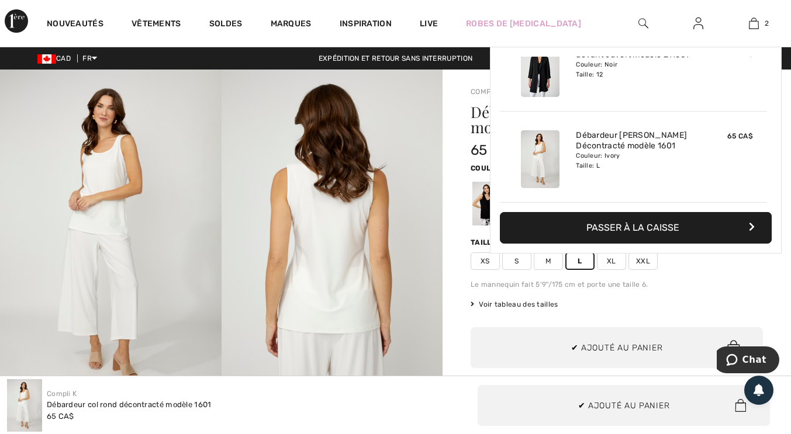
click at [761, 26] on link "2" at bounding box center [754, 23] width 54 height 14
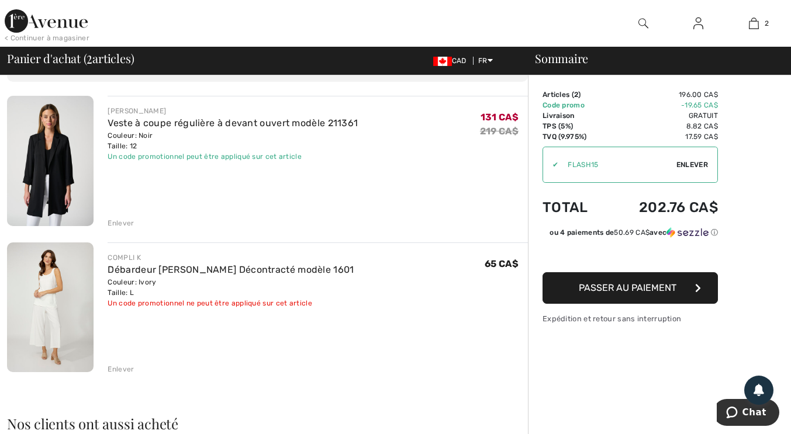
scroll to position [76, 0]
click at [134, 369] on div "Enlever" at bounding box center [318, 367] width 420 height 13
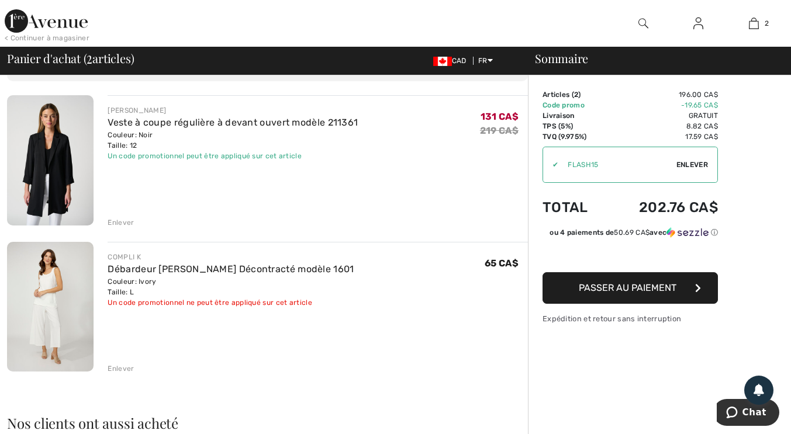
click at [120, 364] on div "Enlever" at bounding box center [121, 369] width 26 height 11
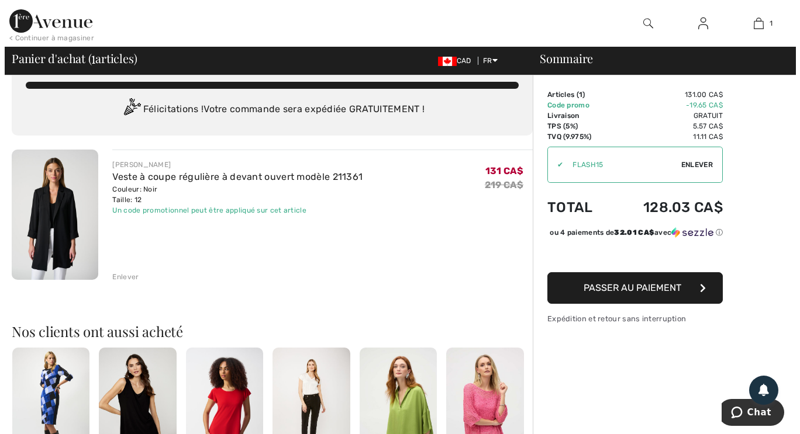
scroll to position [0, 0]
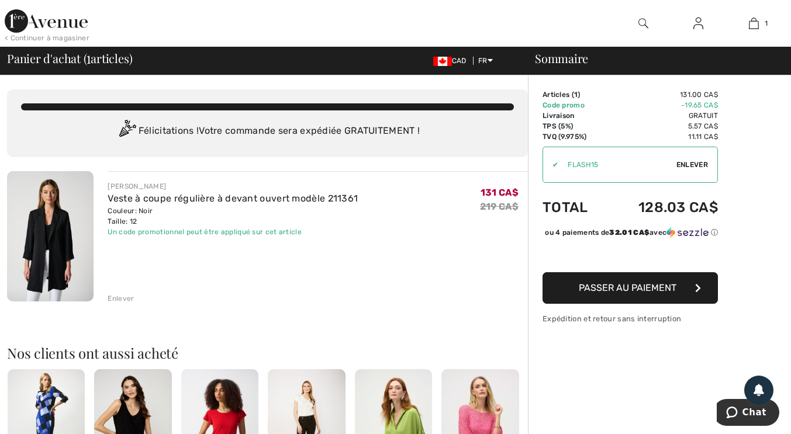
click at [647, 17] on img at bounding box center [643, 23] width 10 height 14
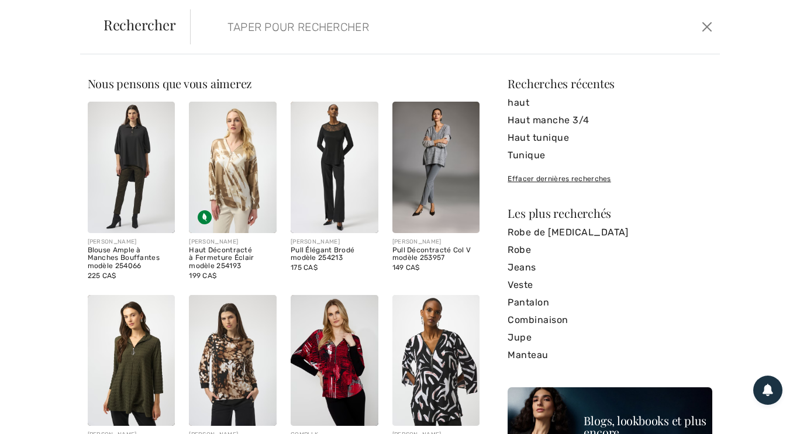
click at [441, 164] on img at bounding box center [436, 168] width 88 height 132
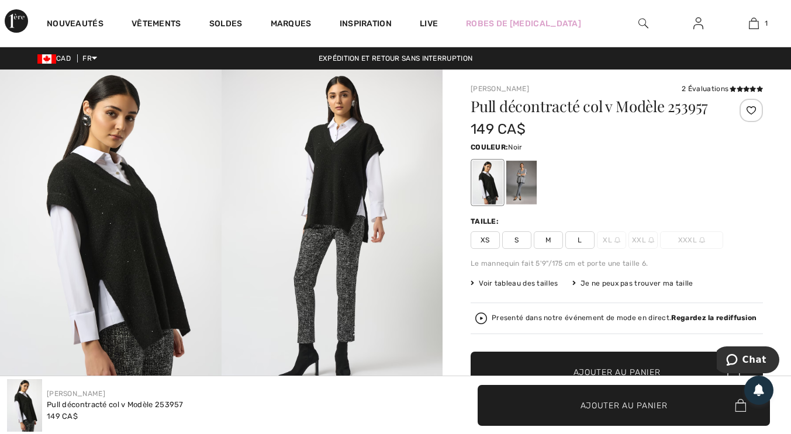
click at [589, 244] on span "L" at bounding box center [579, 240] width 29 height 18
click at [519, 183] on div at bounding box center [521, 183] width 30 height 44
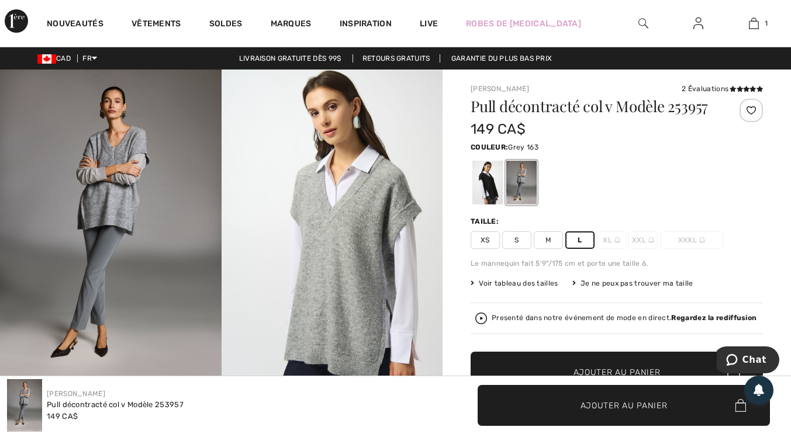
click at [585, 240] on span "L" at bounding box center [579, 240] width 29 height 18
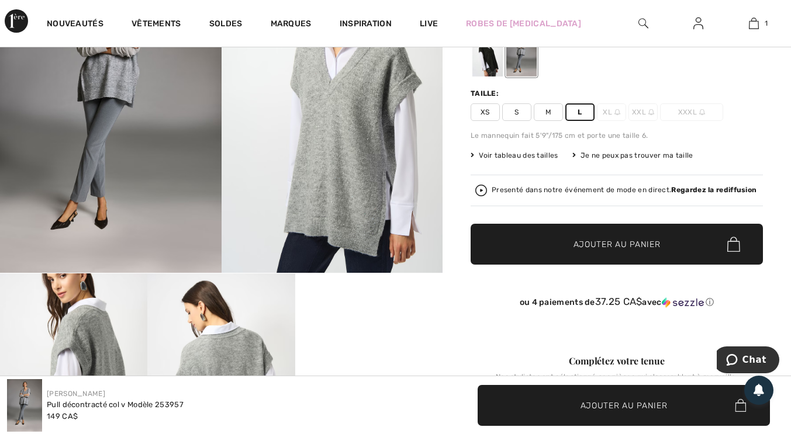
scroll to position [129, 0]
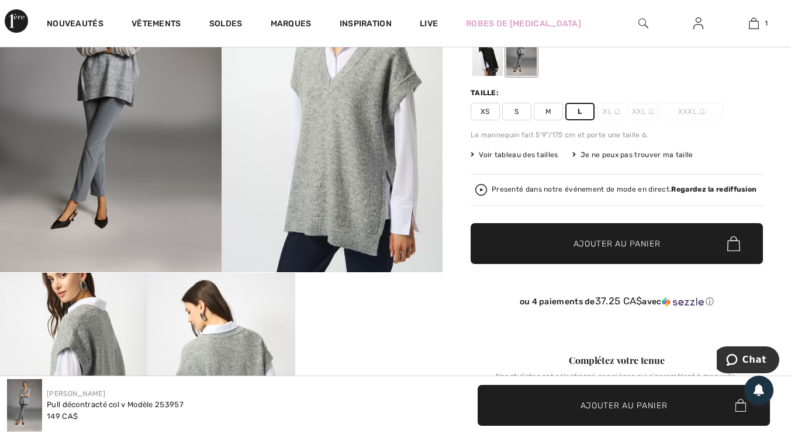
click at [643, 245] on span "Ajouter au panier" at bounding box center [616, 244] width 87 height 12
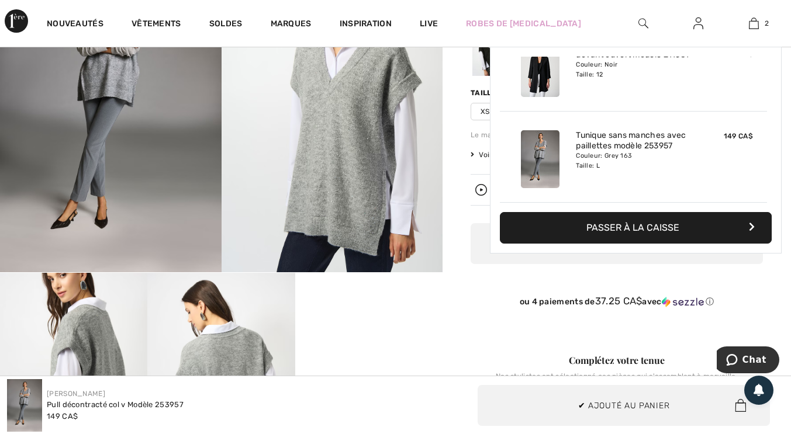
scroll to position [0, 0]
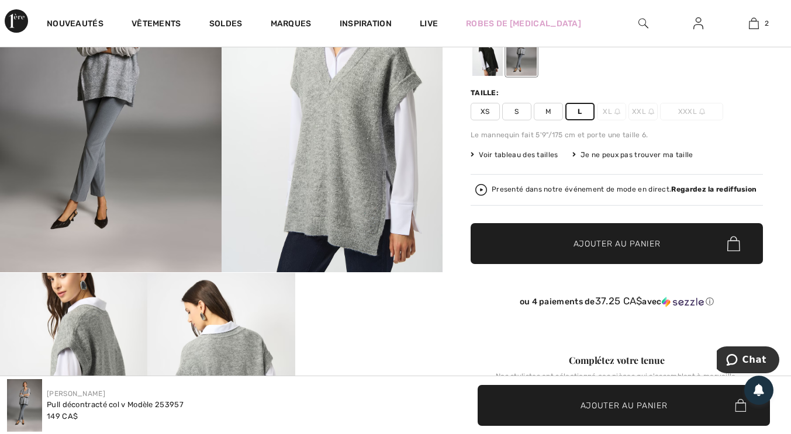
click at [761, 26] on link "2" at bounding box center [754, 23] width 54 height 14
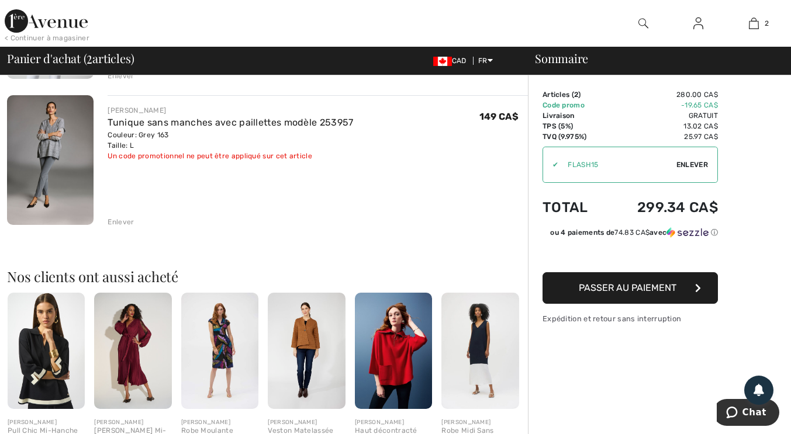
scroll to position [223, 0]
click at [131, 220] on div "Enlever" at bounding box center [121, 222] width 26 height 11
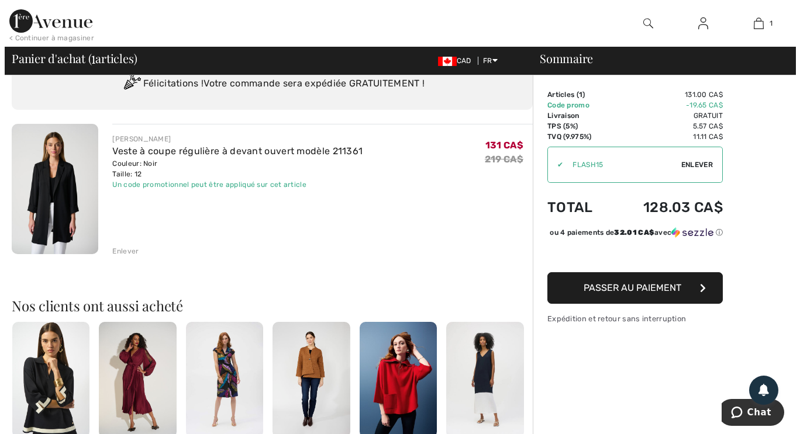
scroll to position [0, 0]
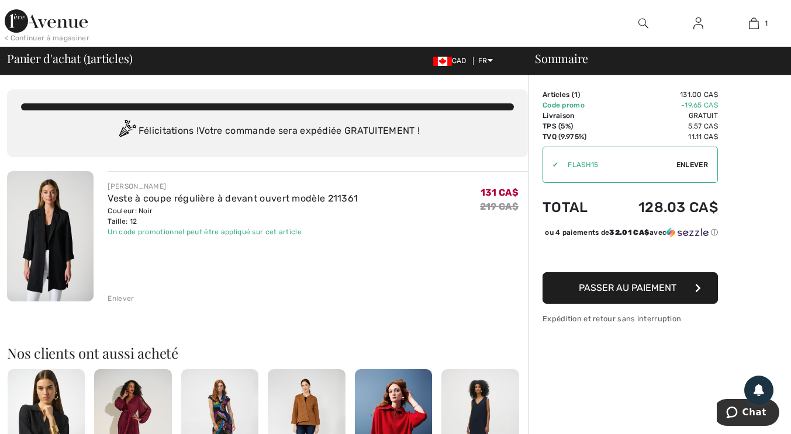
click at [648, 23] on div at bounding box center [644, 23] width 56 height 47
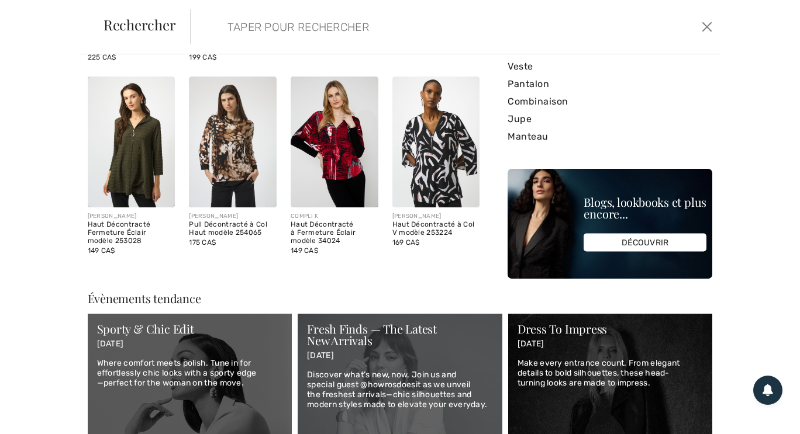
scroll to position [219, 0]
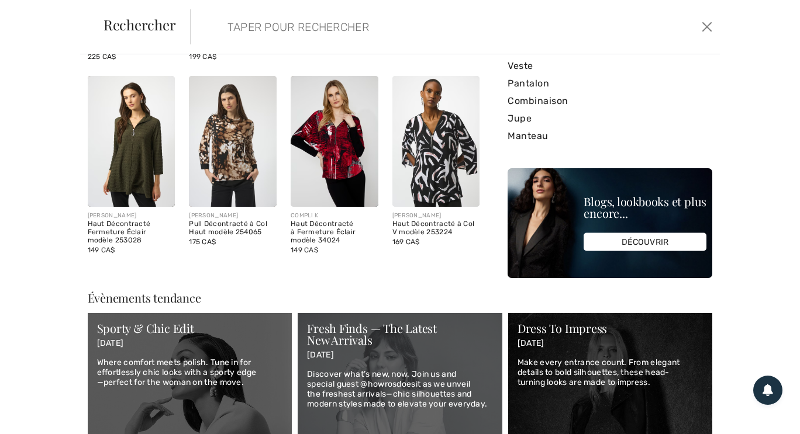
click at [139, 165] on img at bounding box center [132, 142] width 88 height 132
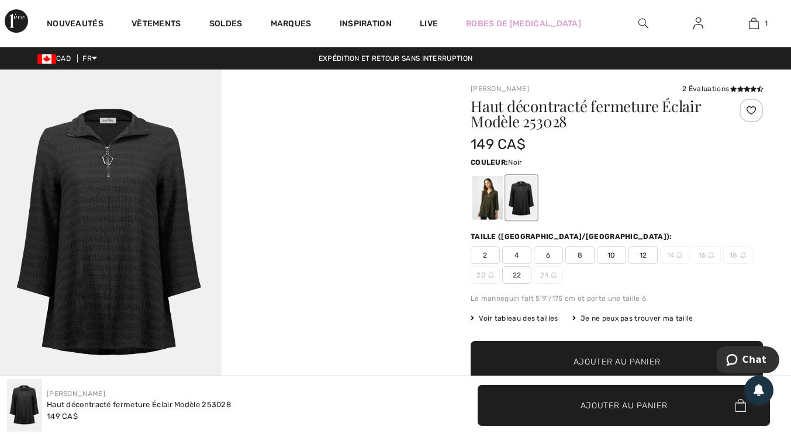
checkbox input "true"
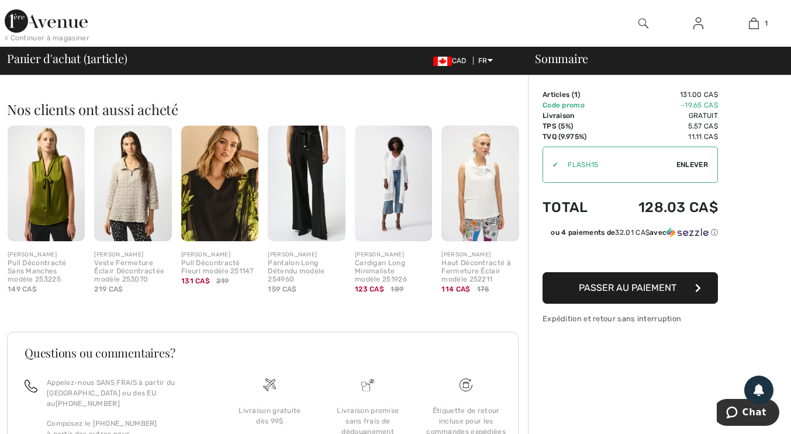
scroll to position [244, 0]
click at [489, 218] on img at bounding box center [479, 183] width 77 height 116
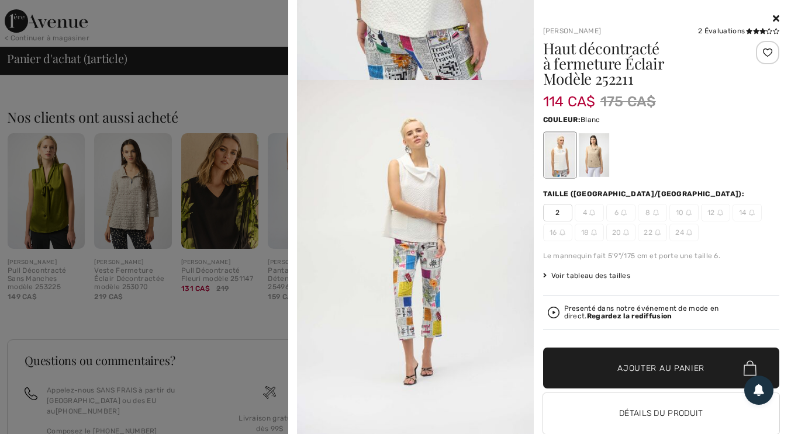
scroll to position [1346, 0]
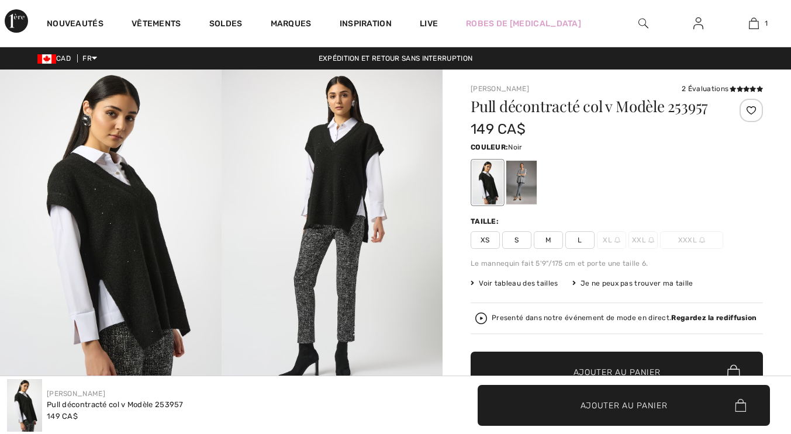
checkbox input "true"
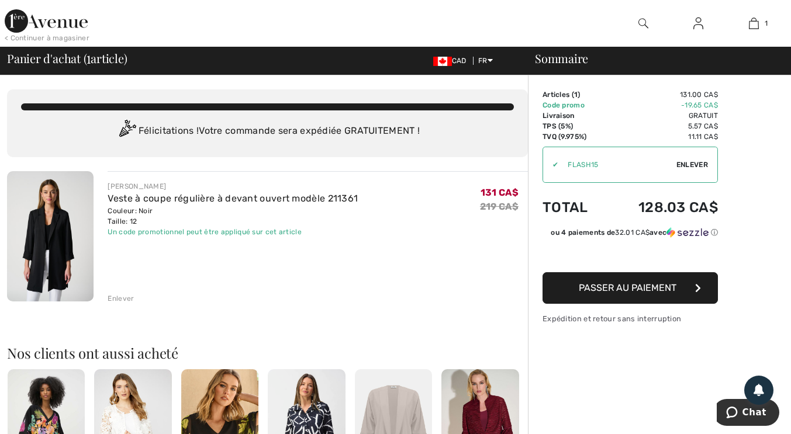
click at [646, 21] on img at bounding box center [643, 23] width 10 height 14
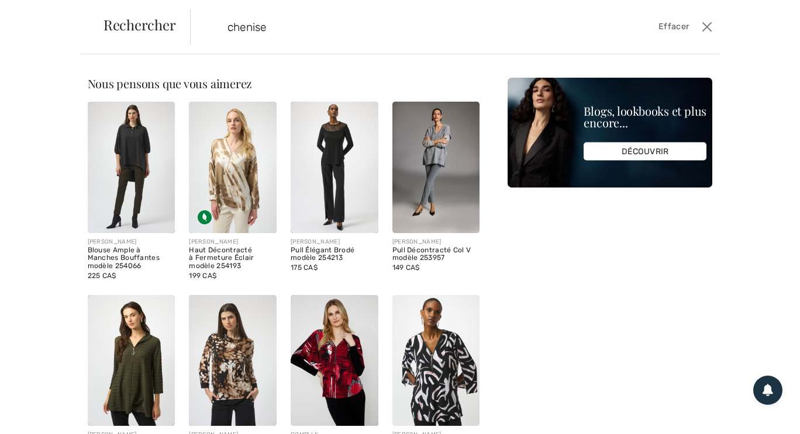
type input "chenise"
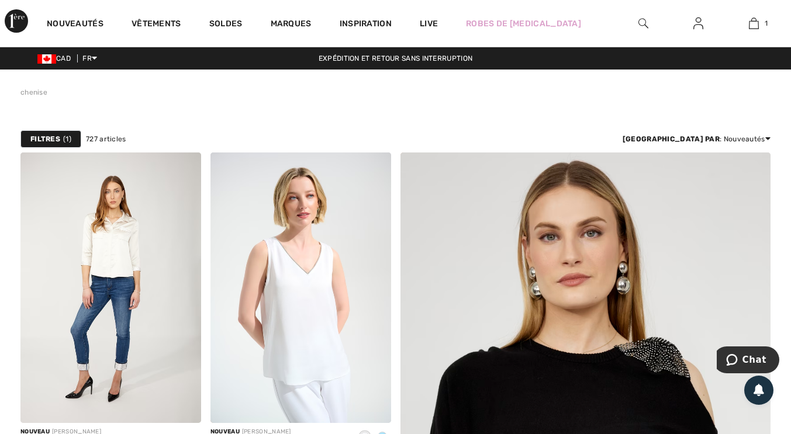
click at [640, 19] on img at bounding box center [643, 23] width 10 height 14
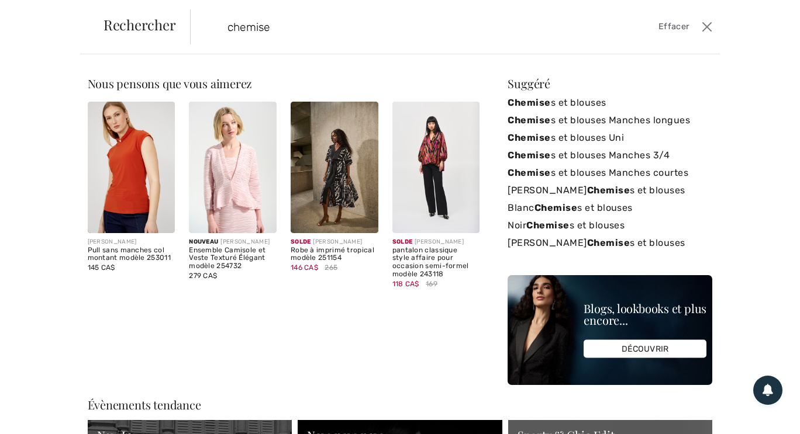
type input "chemise"
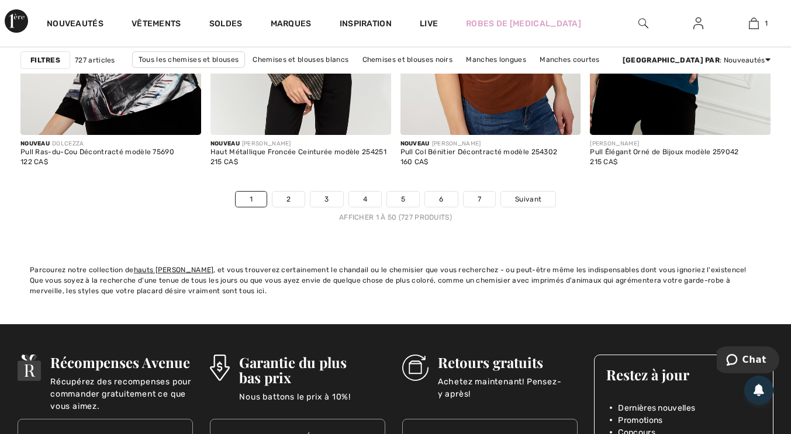
scroll to position [5148, 0]
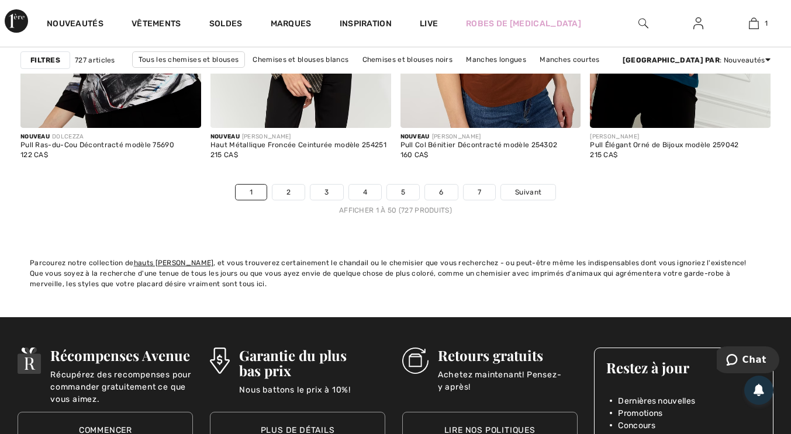
click at [289, 191] on link "2" at bounding box center [288, 192] width 32 height 15
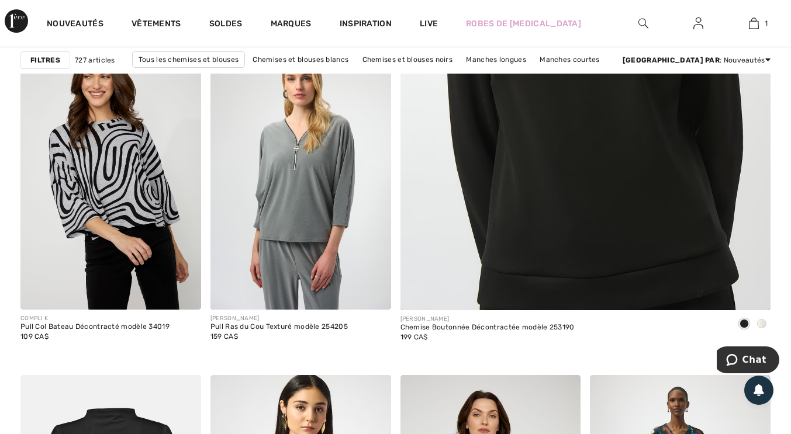
scroll to position [470, 0]
click at [579, 206] on img at bounding box center [585, 35] width 444 height 666
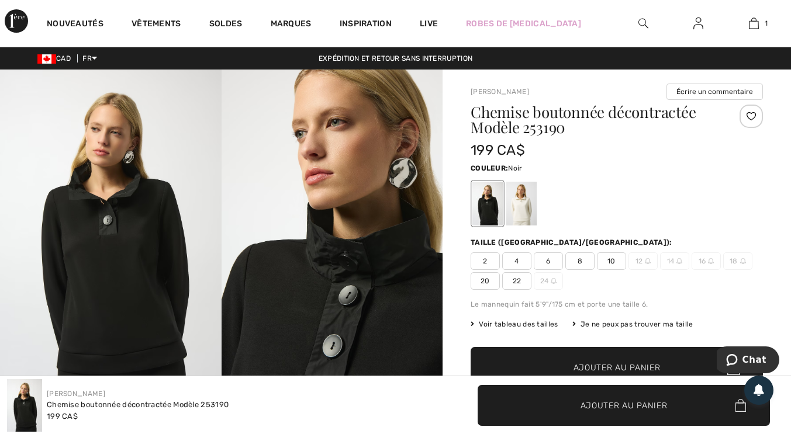
click at [519, 207] on div at bounding box center [521, 204] width 30 height 44
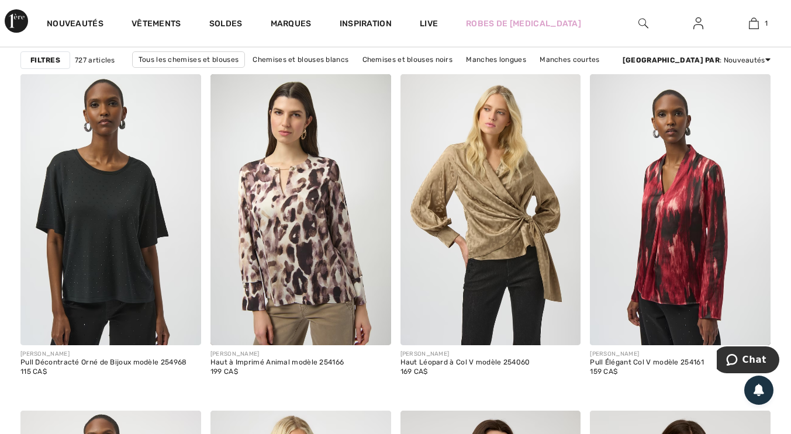
scroll to position [1988, 0]
click at [118, 239] on img at bounding box center [110, 209] width 181 height 271
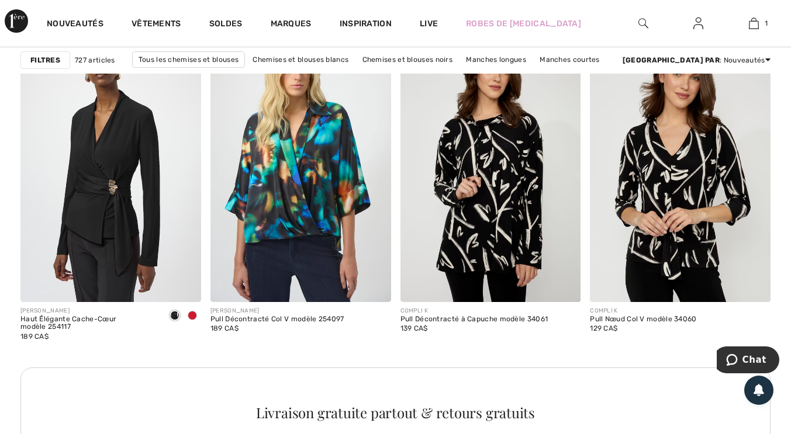
scroll to position [2368, 0]
click at [543, 214] on img at bounding box center [490, 166] width 181 height 271
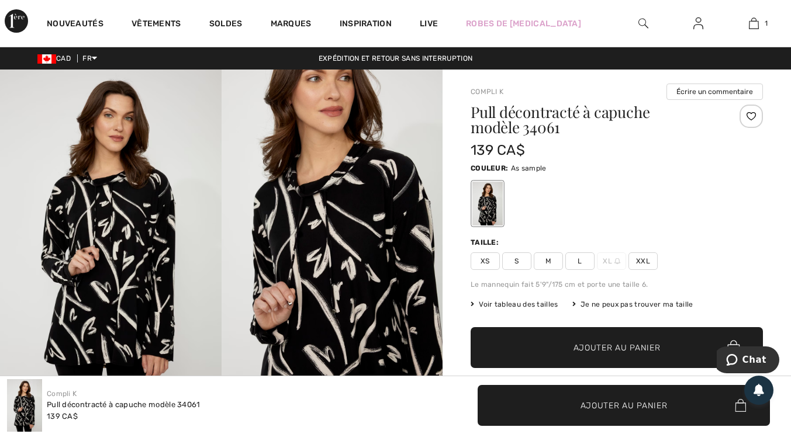
click at [580, 265] on span "L" at bounding box center [579, 262] width 29 height 18
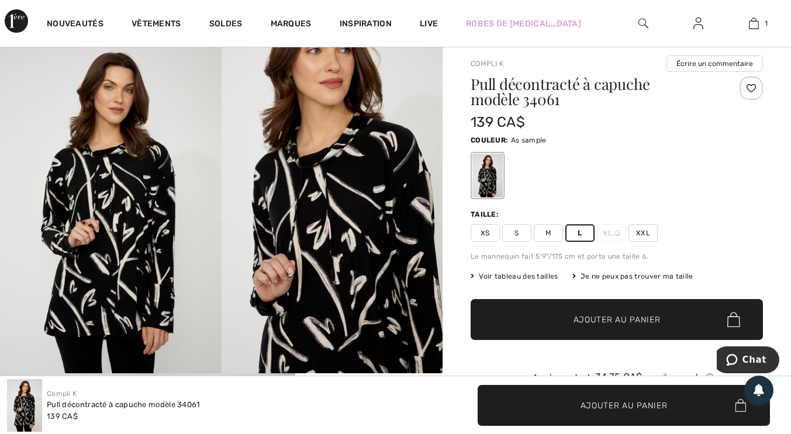
scroll to position [29, 0]
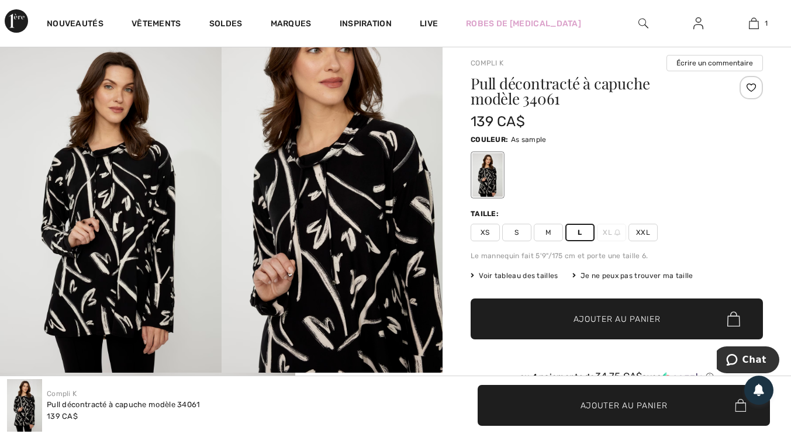
click at [613, 314] on span "Ajouter au panier" at bounding box center [616, 319] width 87 height 12
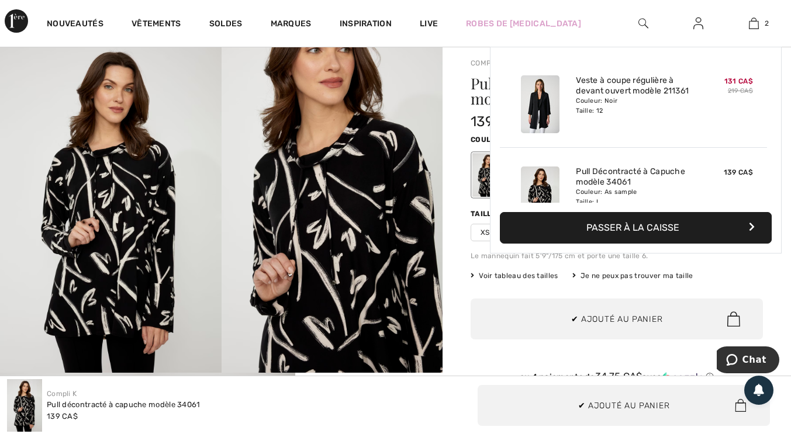
scroll to position [36, 0]
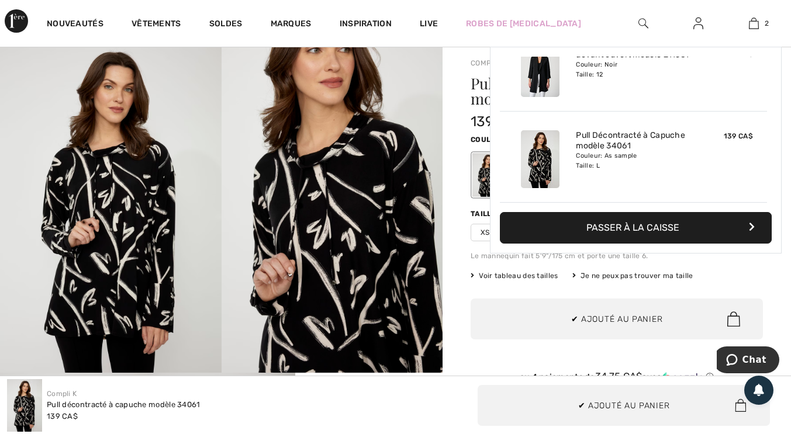
click at [766, 23] on span "2" at bounding box center [767, 23] width 4 height 11
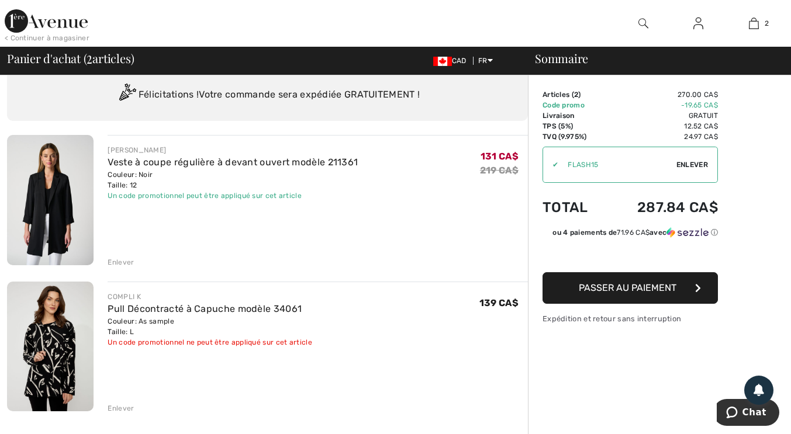
scroll to position [36, 0]
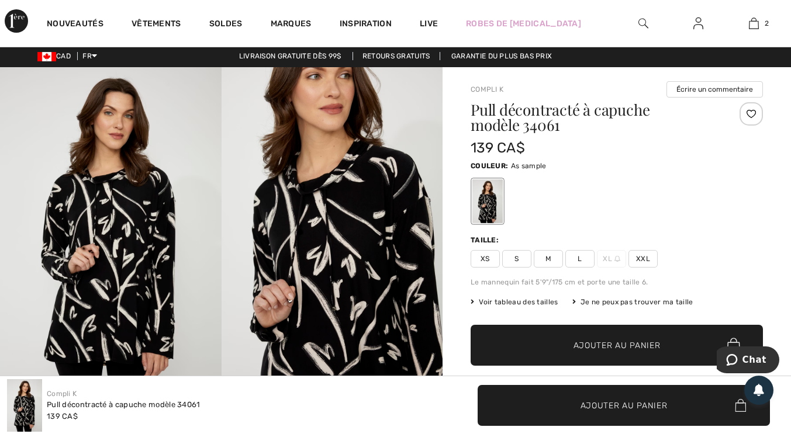
scroll to position [4, 0]
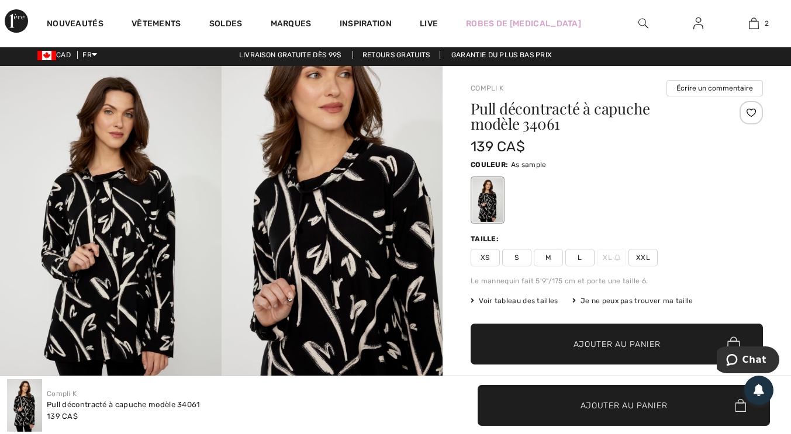
click at [766, 19] on span "2" at bounding box center [767, 23] width 4 height 11
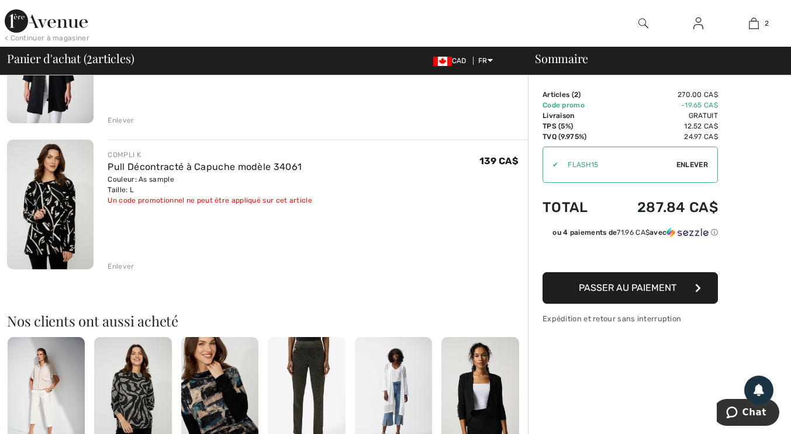
scroll to position [182, 0]
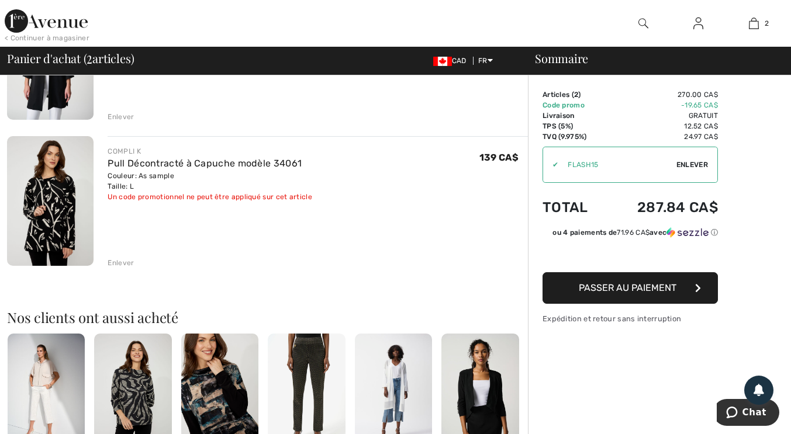
click at [125, 265] on div "Enlever" at bounding box center [121, 263] width 26 height 11
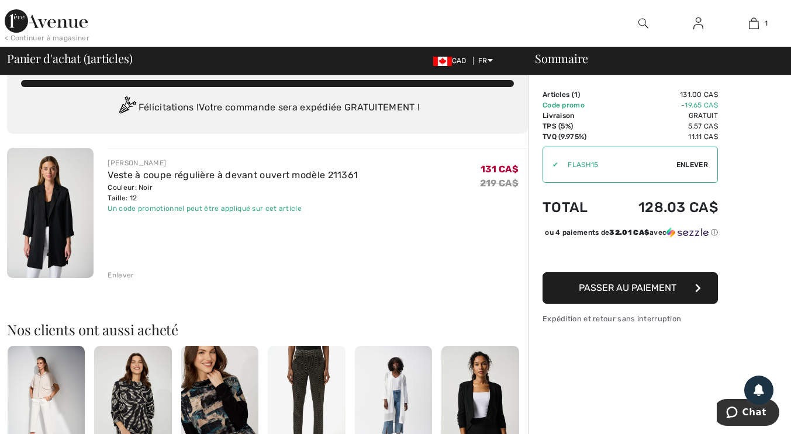
scroll to position [0, 0]
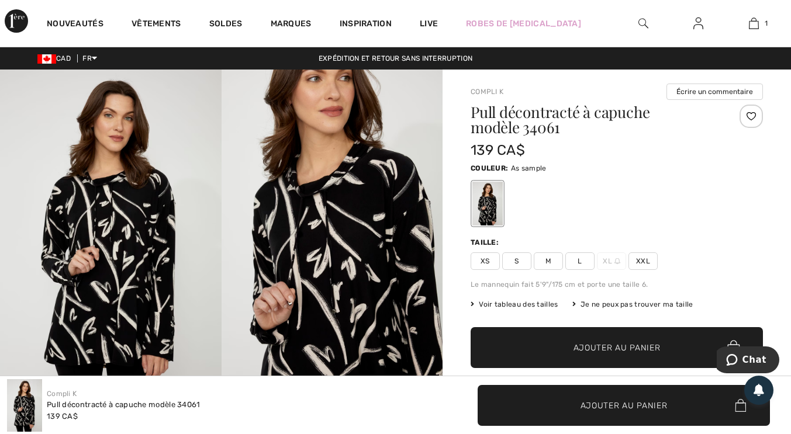
click at [229, 27] on link "Soldes" at bounding box center [225, 25] width 33 height 12
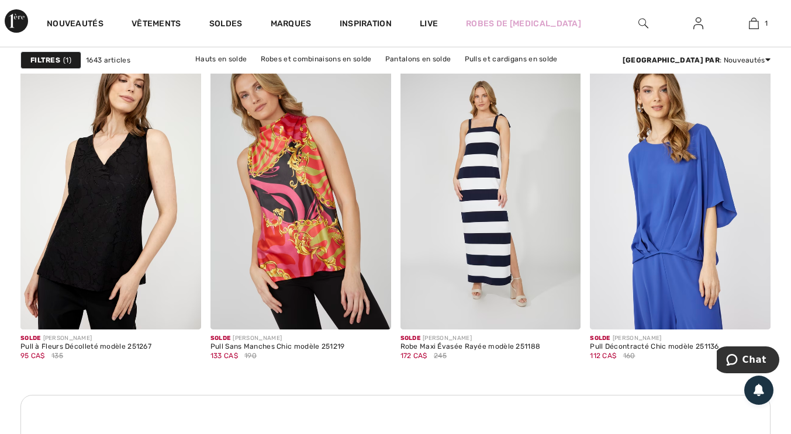
scroll to position [2357, 0]
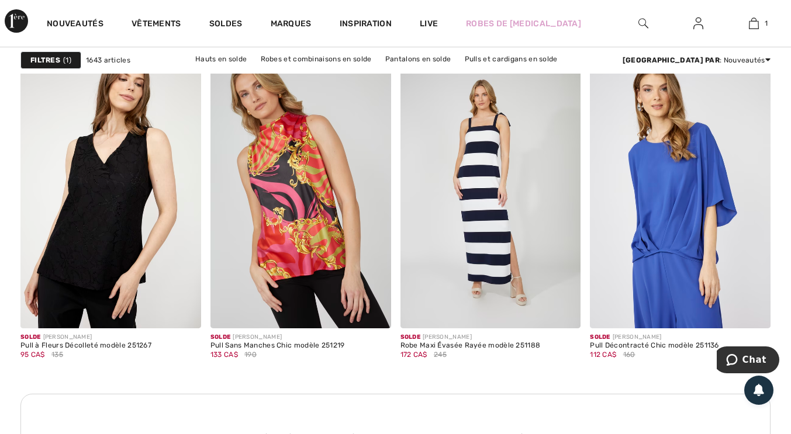
click at [112, 229] on img at bounding box center [110, 193] width 181 height 271
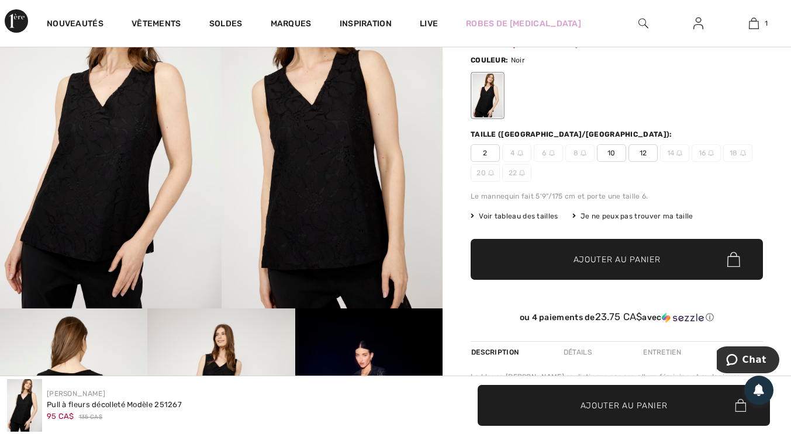
scroll to position [91, 0]
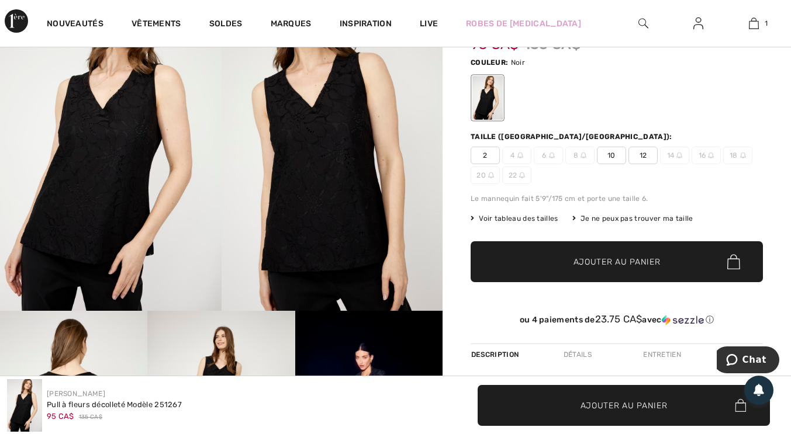
click at [643, 156] on span "12" at bounding box center [642, 156] width 29 height 18
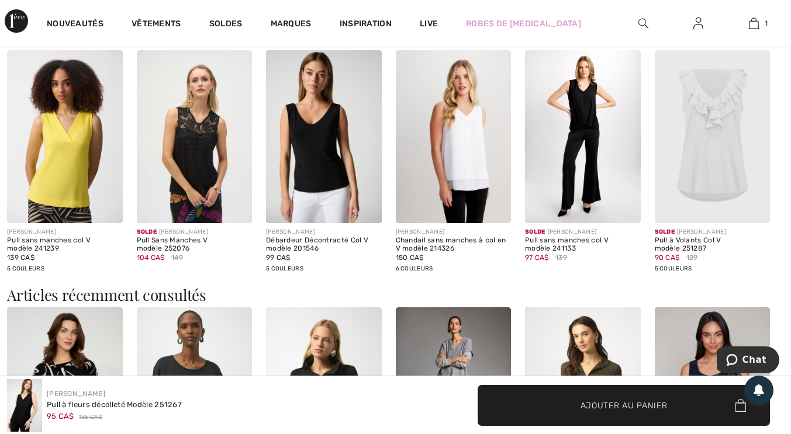
scroll to position [1005, 0]
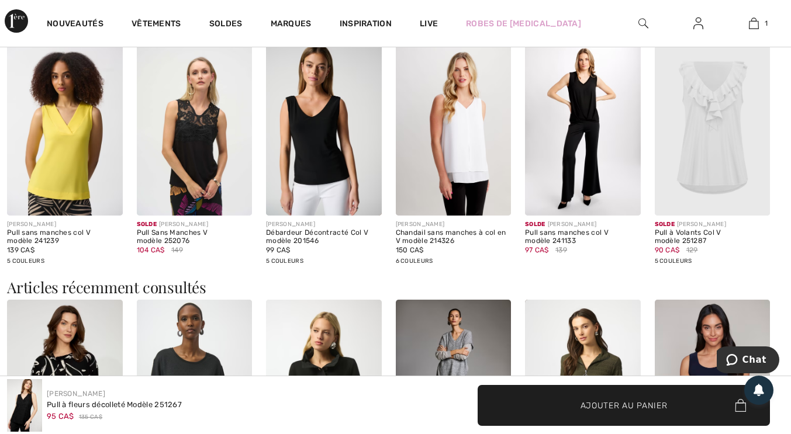
click at [472, 177] on img at bounding box center [454, 129] width 116 height 173
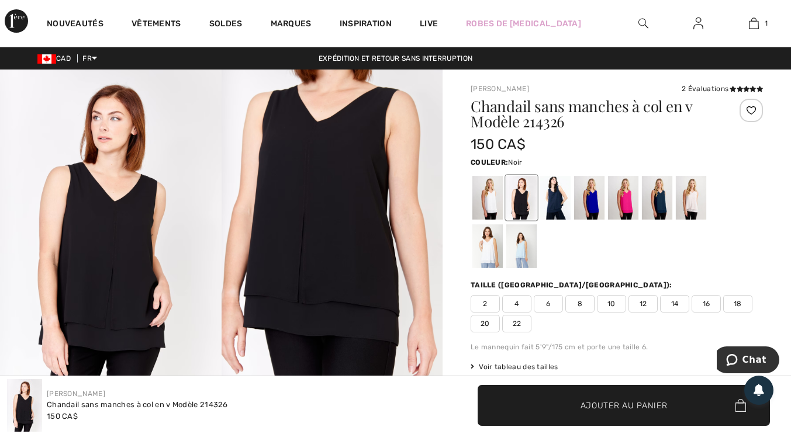
click at [668, 209] on div at bounding box center [657, 198] width 30 height 44
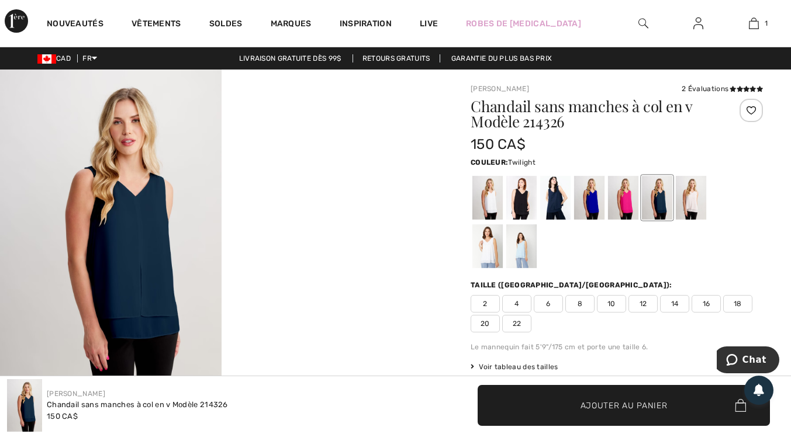
click at [700, 201] on div at bounding box center [691, 198] width 30 height 44
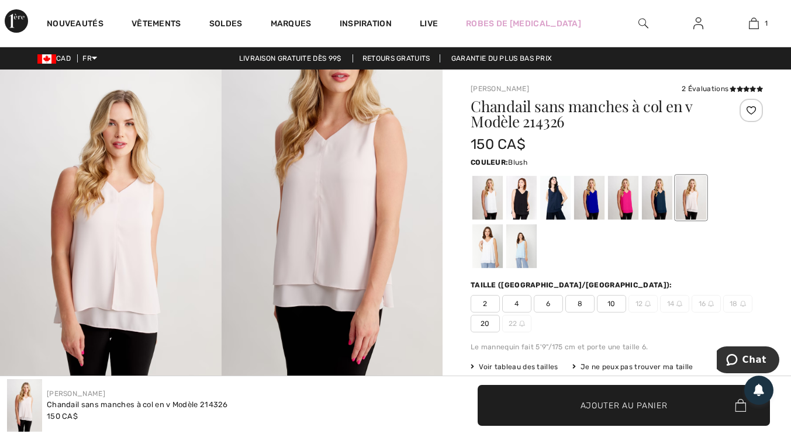
click at [499, 191] on div at bounding box center [487, 198] width 30 height 44
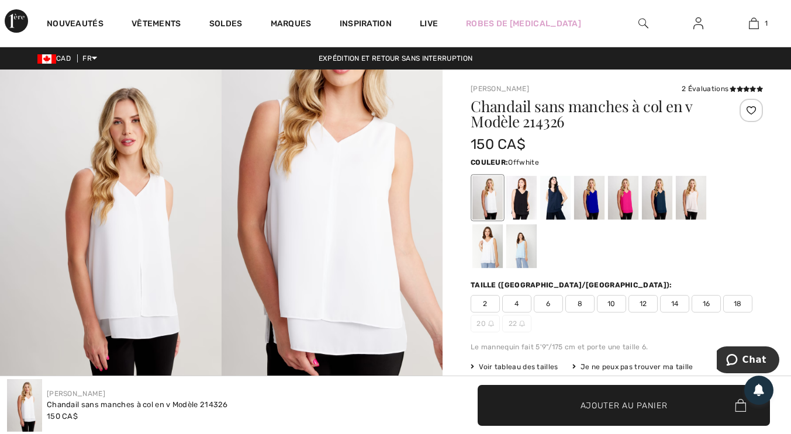
click at [527, 202] on div at bounding box center [521, 198] width 30 height 44
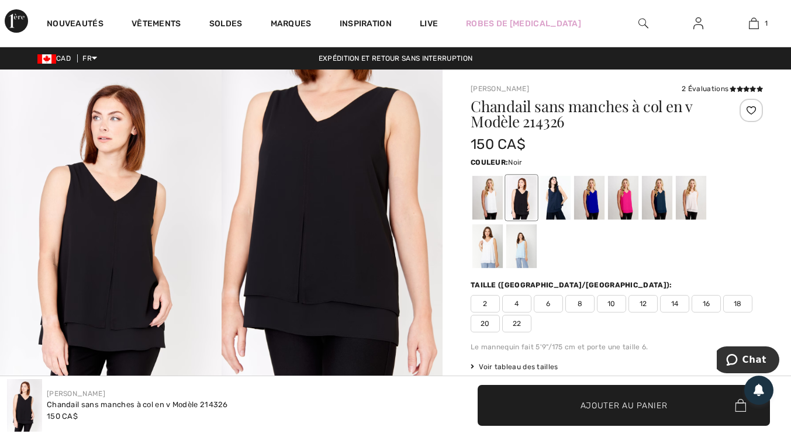
click at [560, 206] on div at bounding box center [555, 198] width 30 height 44
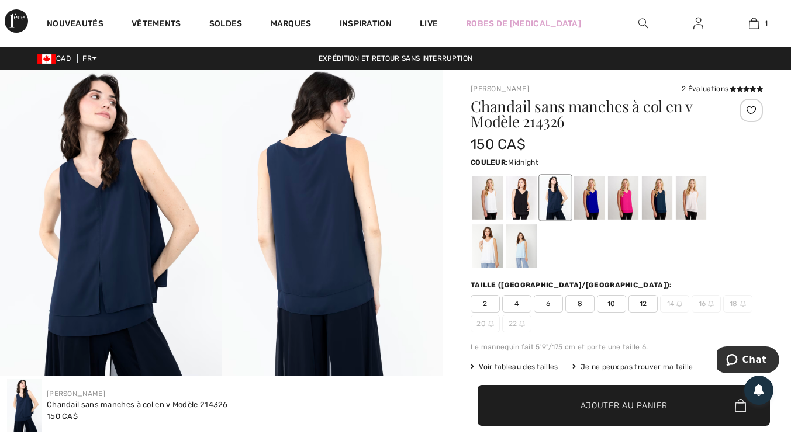
click at [592, 205] on div at bounding box center [589, 198] width 30 height 44
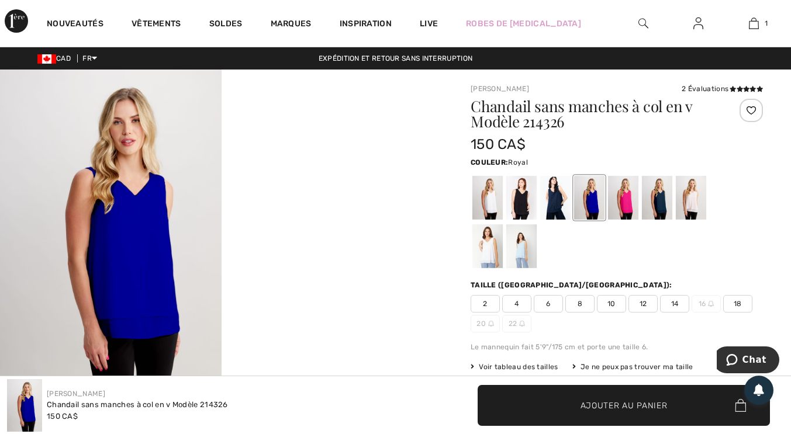
click at [633, 204] on div at bounding box center [623, 198] width 30 height 44
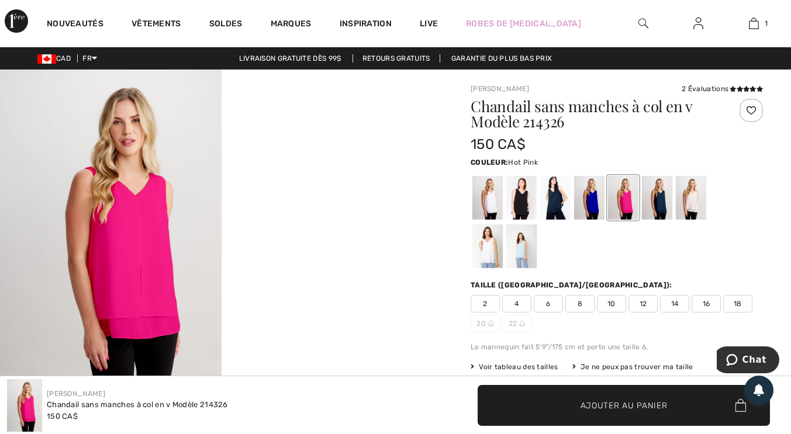
click at [663, 203] on div at bounding box center [657, 198] width 30 height 44
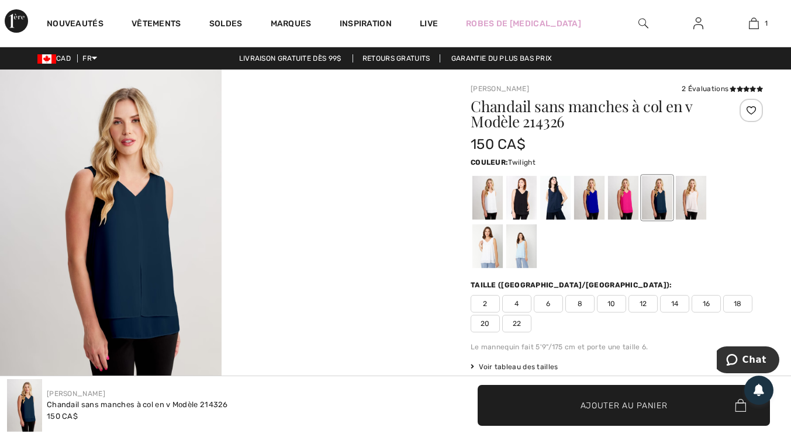
click at [693, 205] on div at bounding box center [691, 198] width 30 height 44
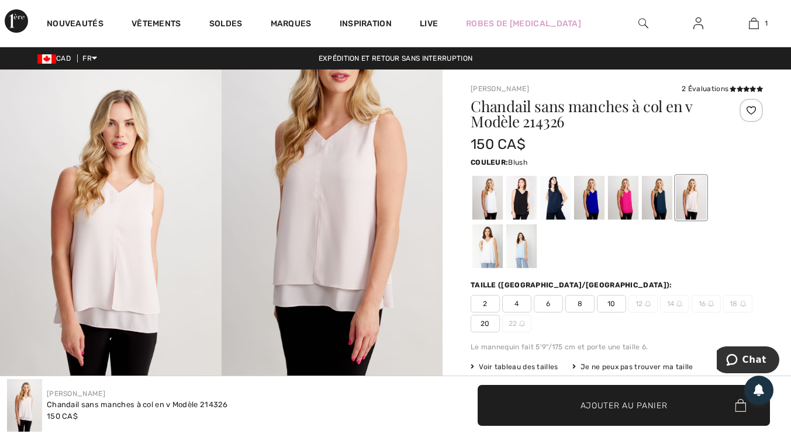
click at [502, 199] on div at bounding box center [487, 198] width 30 height 44
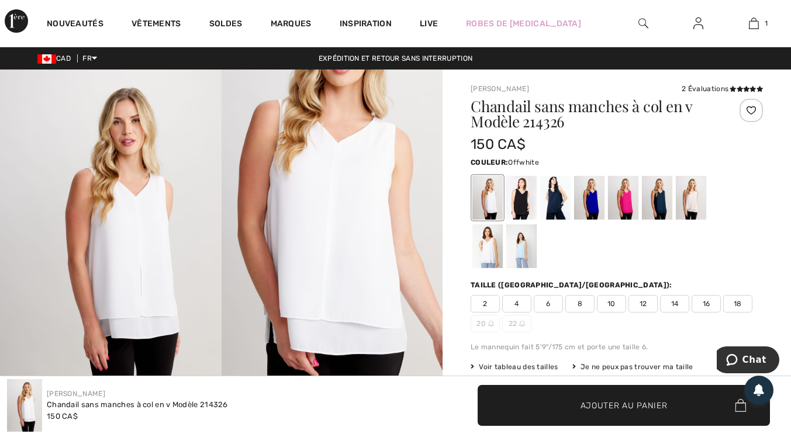
scroll to position [1, 0]
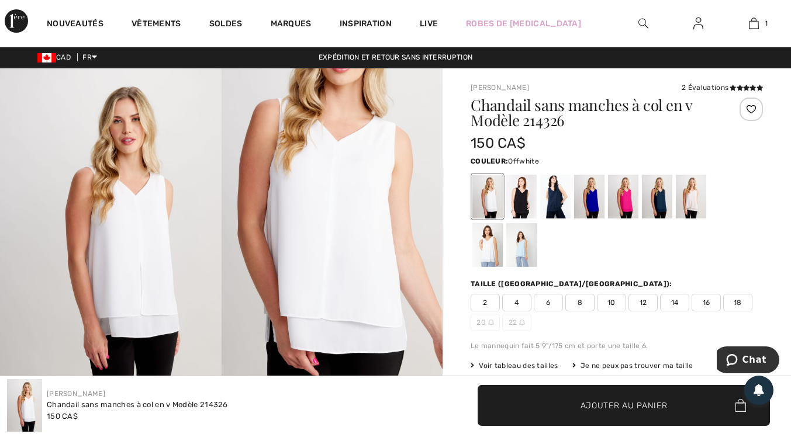
click at [533, 199] on div at bounding box center [521, 197] width 30 height 44
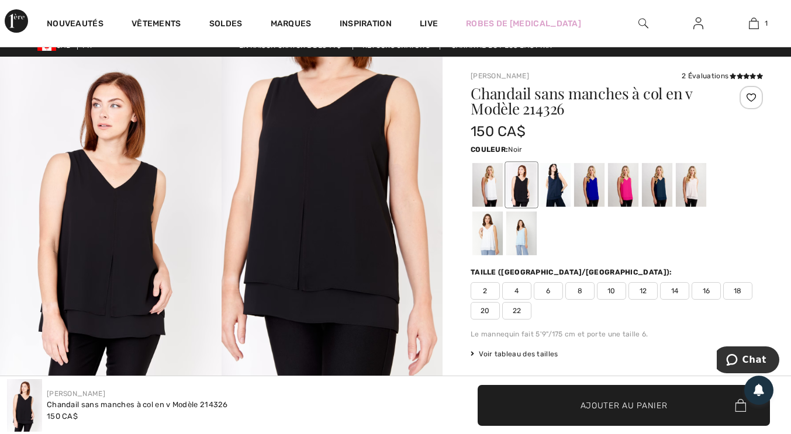
scroll to position [27, 0]
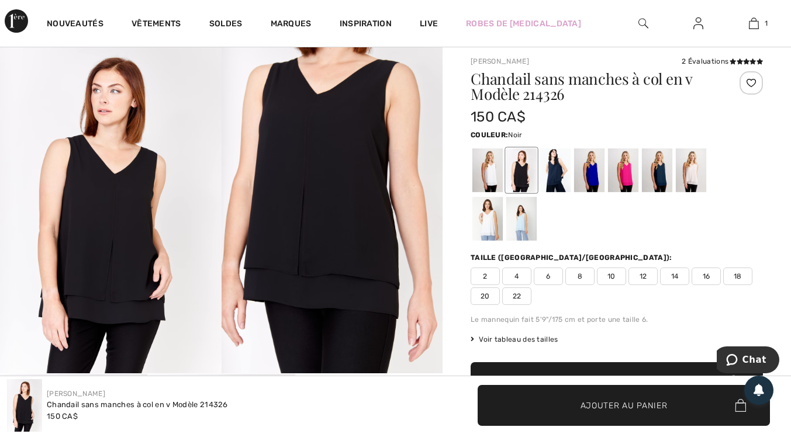
click at [651, 275] on span "12" at bounding box center [642, 277] width 29 height 18
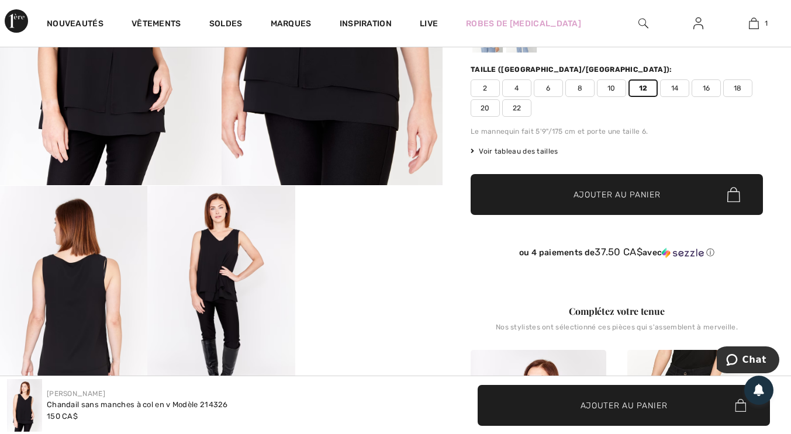
scroll to position [208, 0]
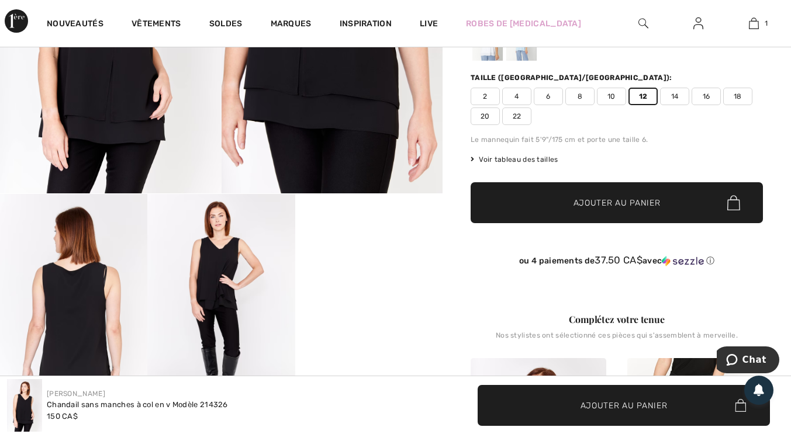
click at [645, 195] on span "✔ Ajouté au panier Ajouter au panier" at bounding box center [617, 202] width 292 height 41
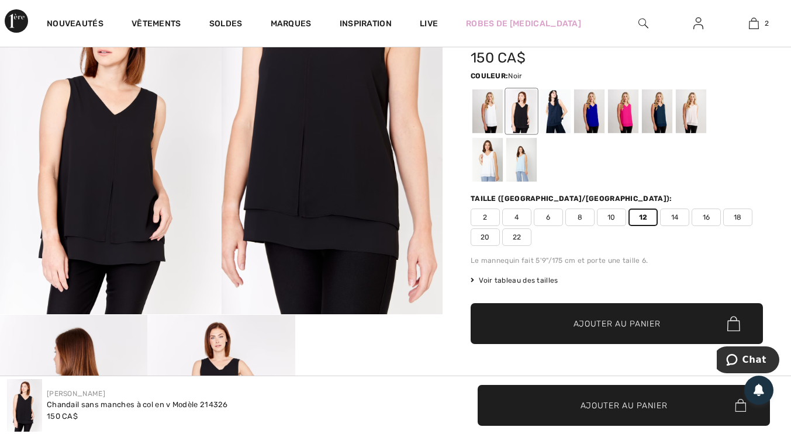
scroll to position [93, 0]
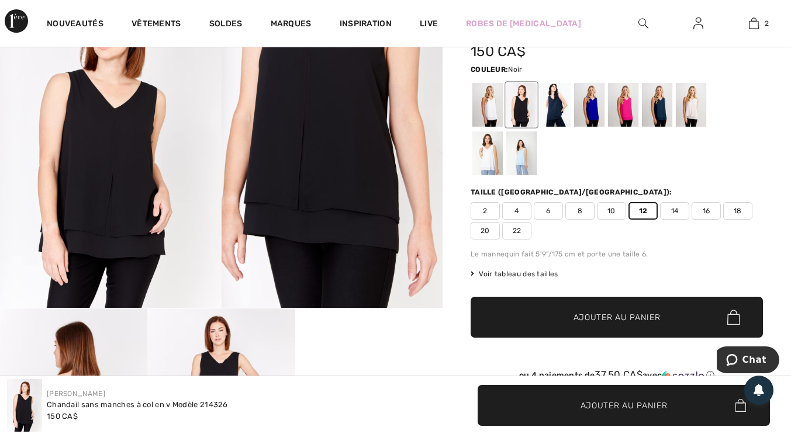
click at [758, 24] on img at bounding box center [754, 23] width 10 height 14
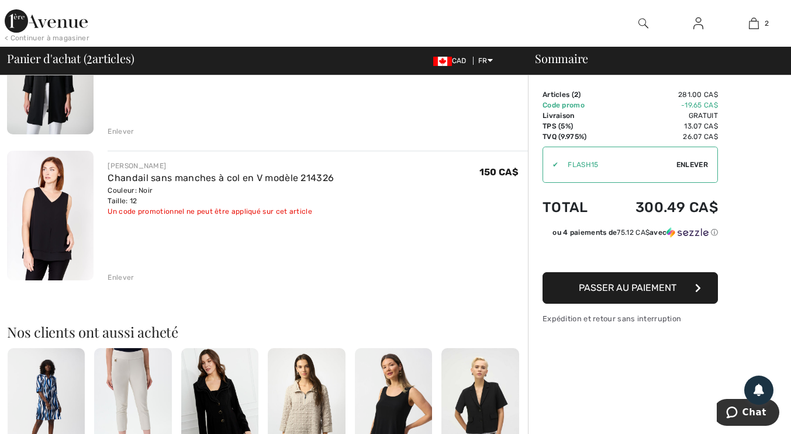
scroll to position [168, 0]
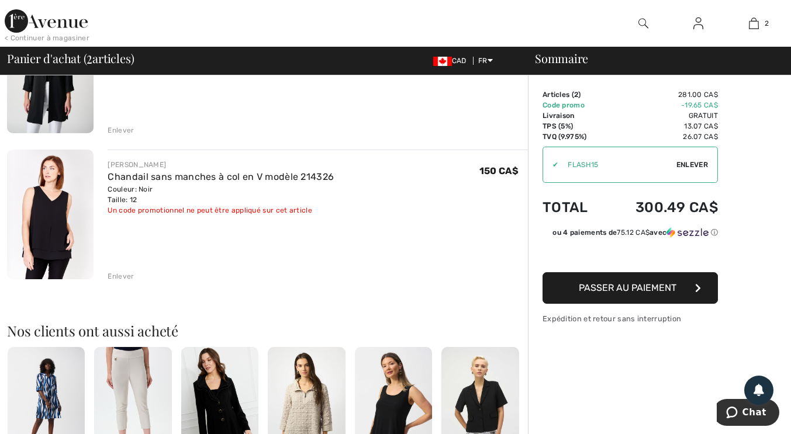
click at [134, 275] on div "Enlever" at bounding box center [318, 275] width 420 height 13
click at [128, 271] on div "Enlever" at bounding box center [318, 275] width 420 height 13
click at [129, 280] on div "Enlever" at bounding box center [121, 276] width 26 height 11
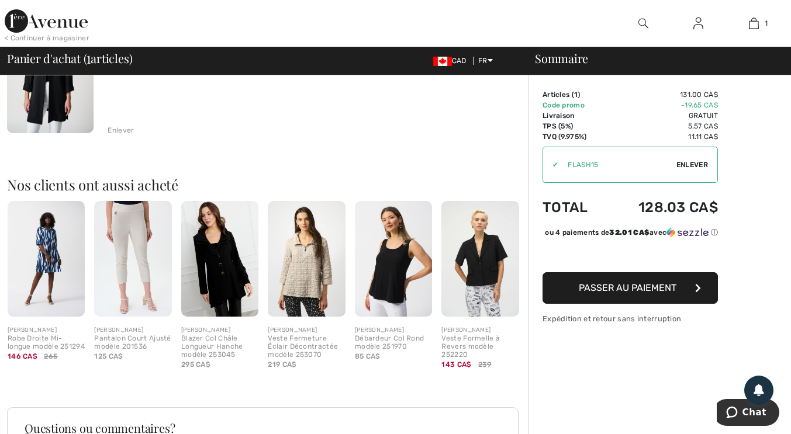
click at [408, 328] on div "[PERSON_NAME]" at bounding box center [393, 330] width 77 height 9
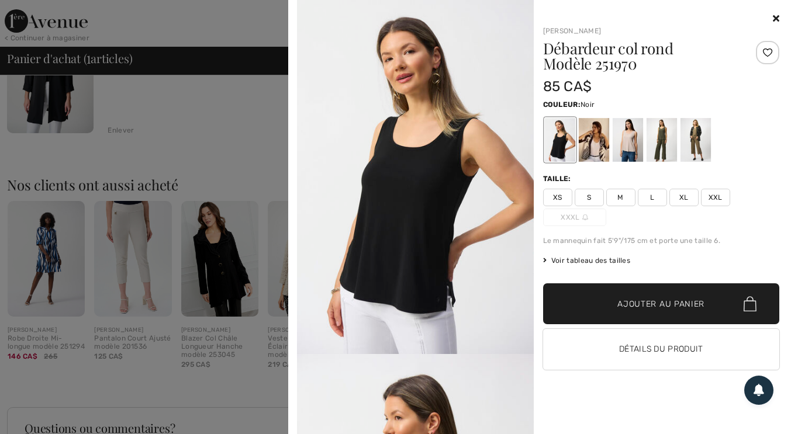
click at [638, 144] on div at bounding box center [627, 140] width 30 height 44
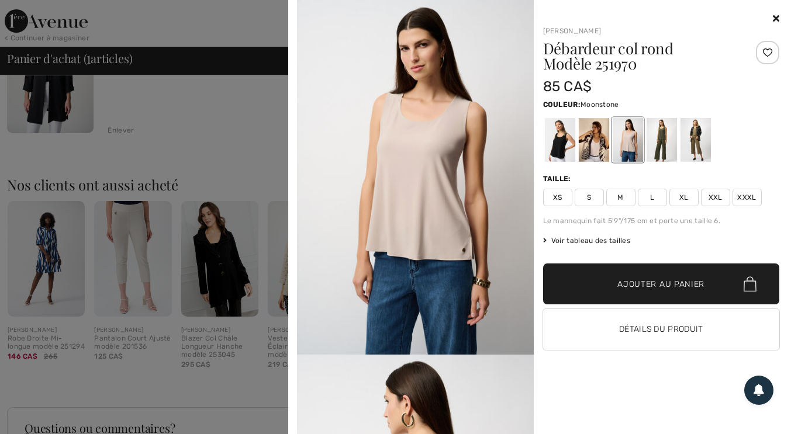
click at [668, 140] on div at bounding box center [661, 140] width 30 height 44
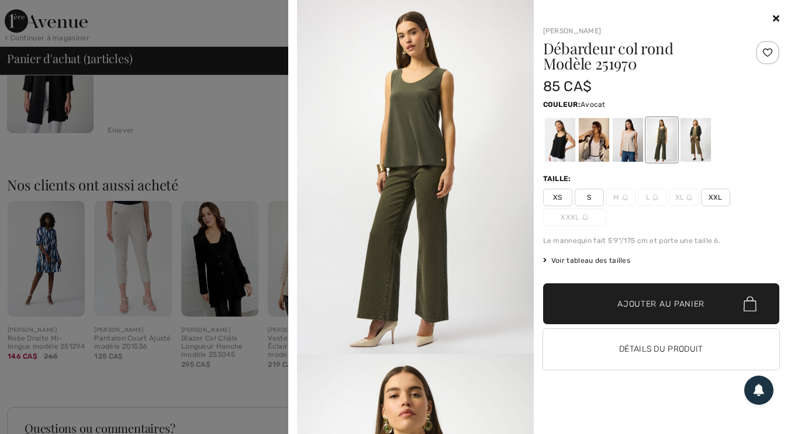
click at [701, 141] on div at bounding box center [695, 140] width 30 height 44
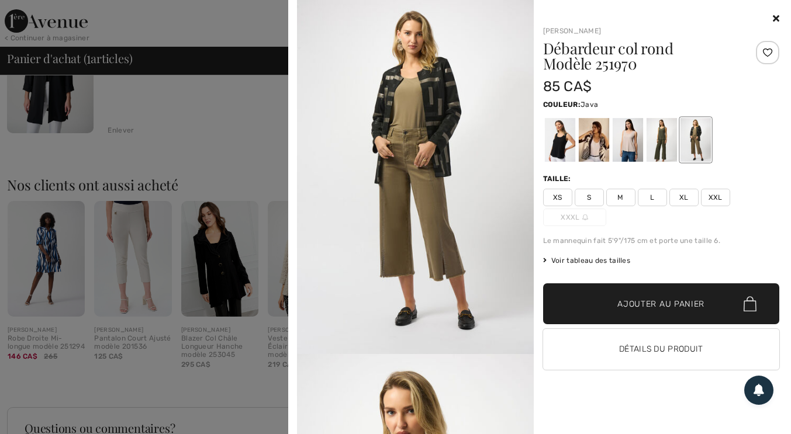
click at [561, 148] on div at bounding box center [559, 140] width 30 height 44
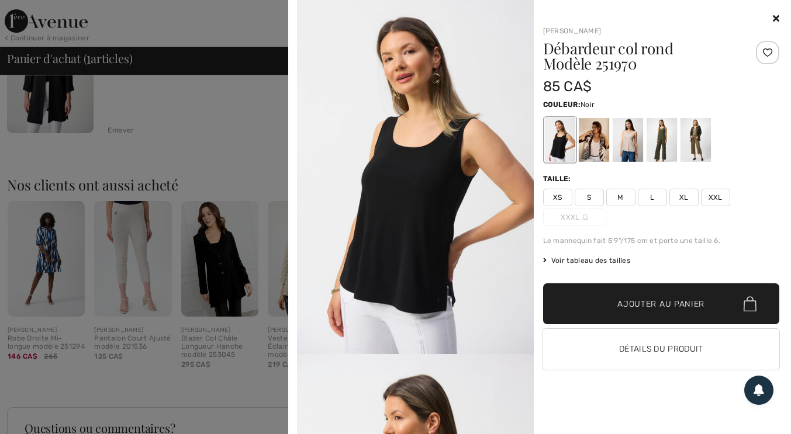
click at [661, 200] on span "L" at bounding box center [652, 198] width 29 height 18
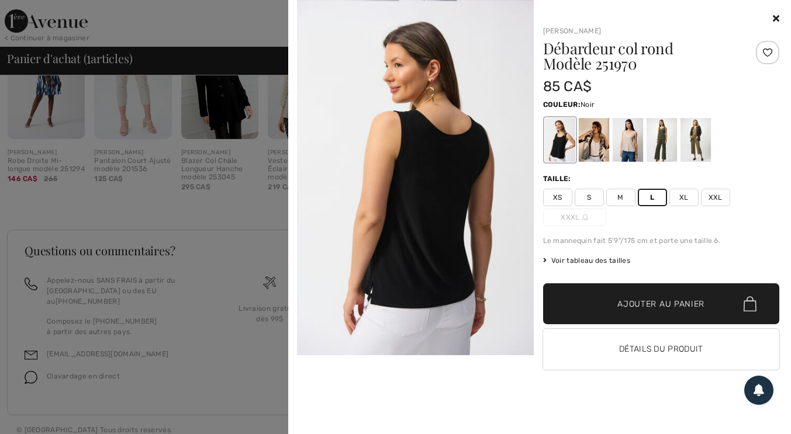
scroll to position [354, 0]
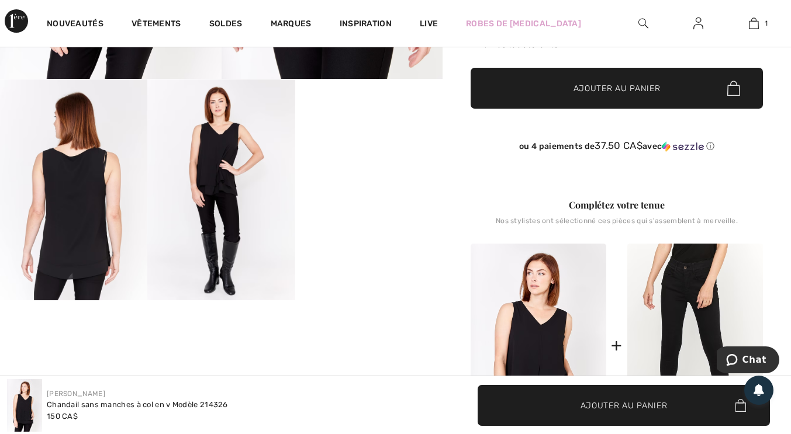
scroll to position [322, 0]
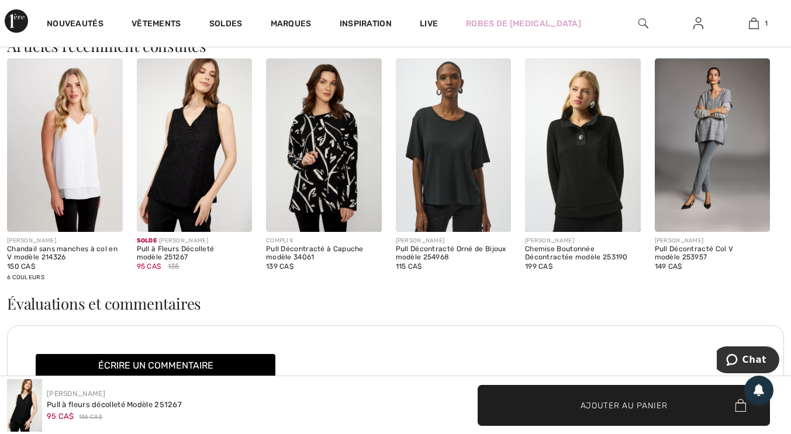
scroll to position [1222, 0]
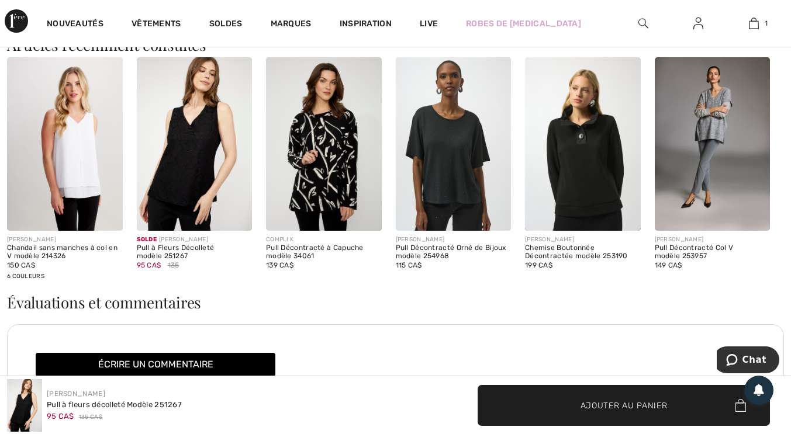
click at [497, 179] on img at bounding box center [454, 143] width 116 height 173
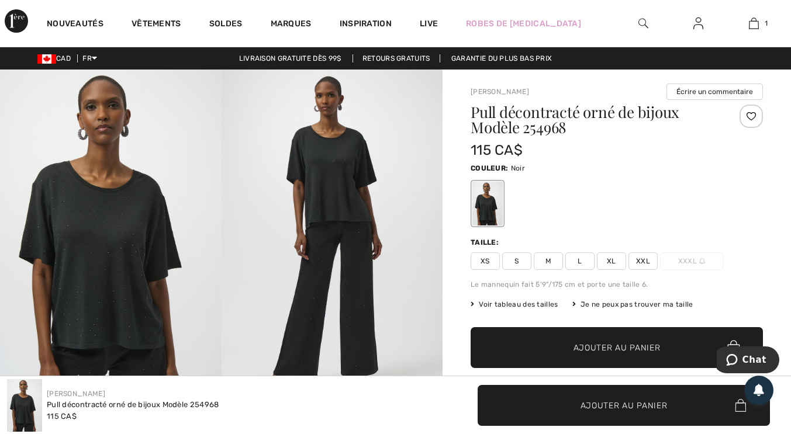
click at [580, 261] on span "L" at bounding box center [579, 262] width 29 height 18
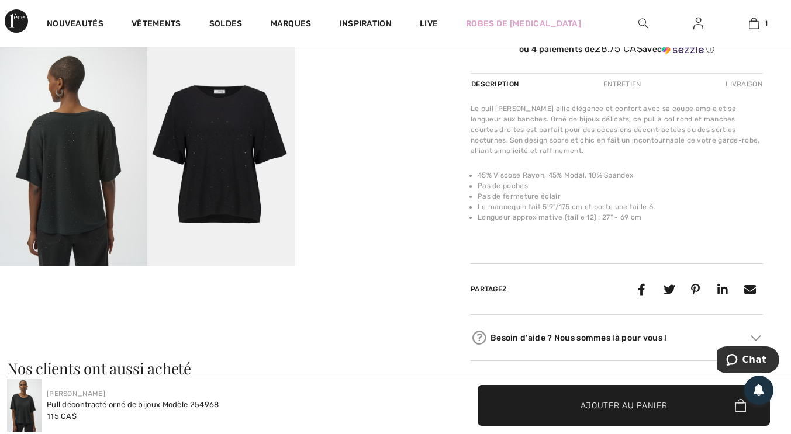
scroll to position [357, 0]
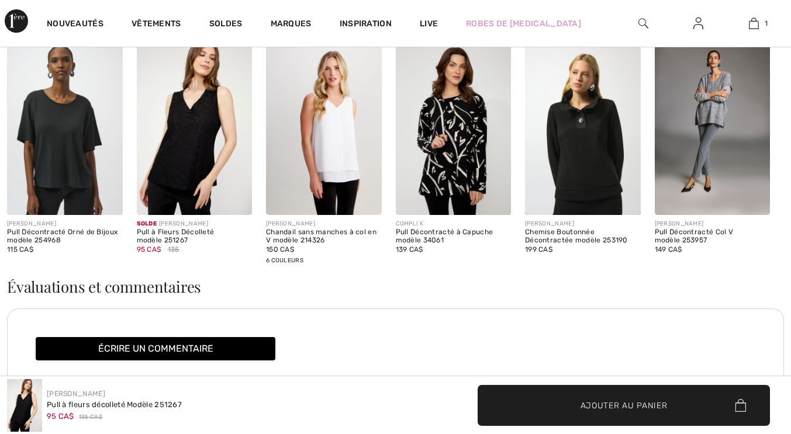
scroll to position [1222, 0]
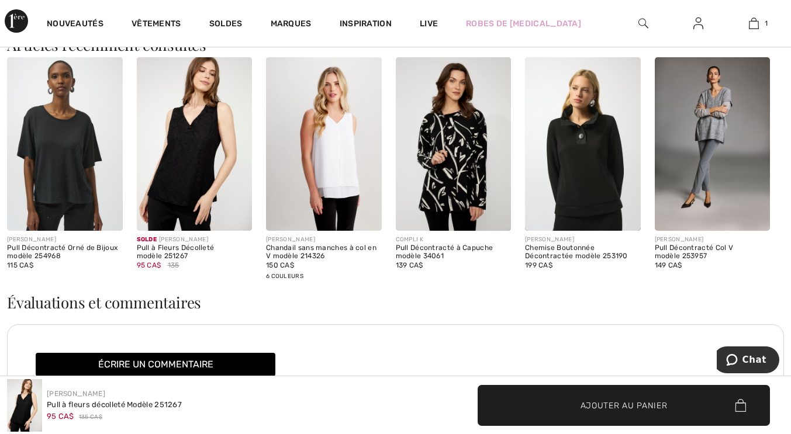
click at [232, 24] on link "Soldes" at bounding box center [225, 25] width 33 height 12
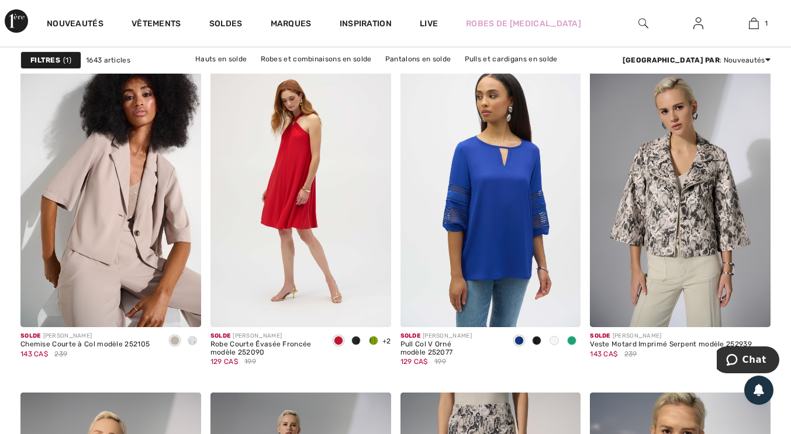
scroll to position [3495, 0]
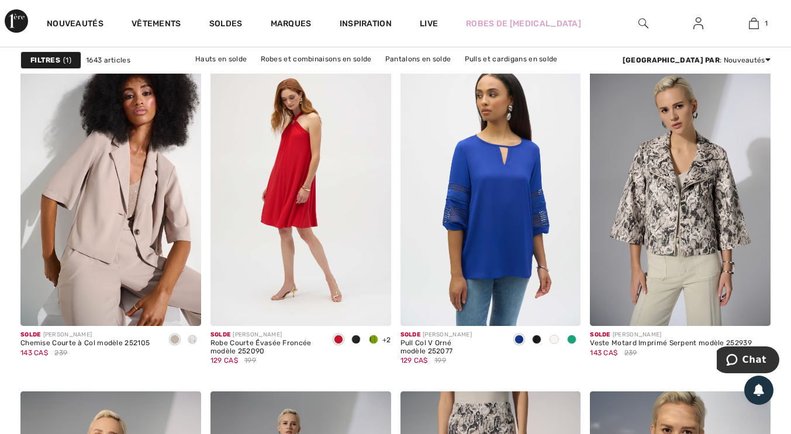
click at [538, 343] on span at bounding box center [536, 339] width 9 height 9
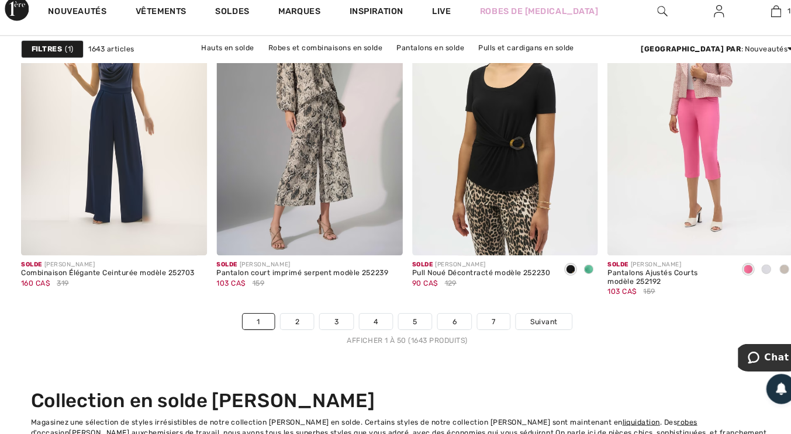
scroll to position [5033, 0]
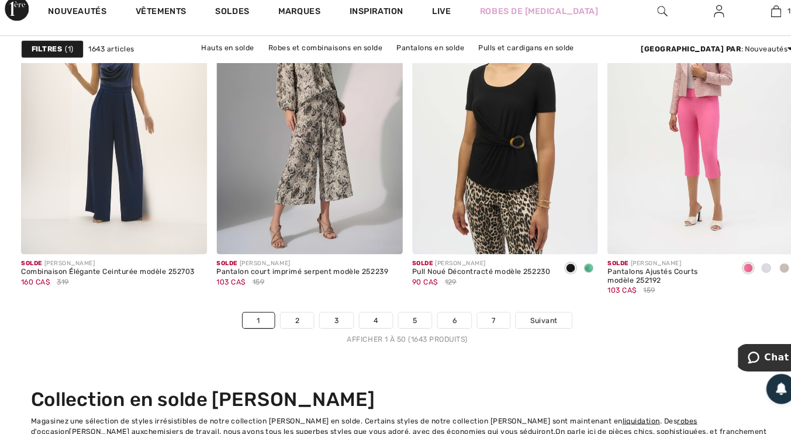
click at [295, 324] on link "2" at bounding box center [288, 323] width 32 height 15
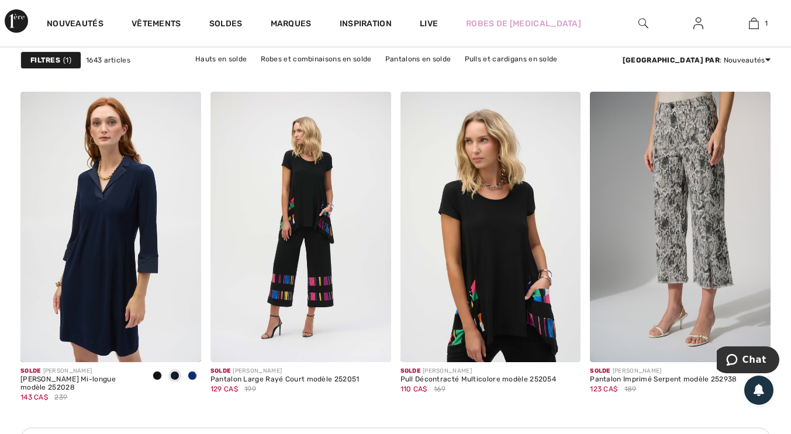
scroll to position [3805, 0]
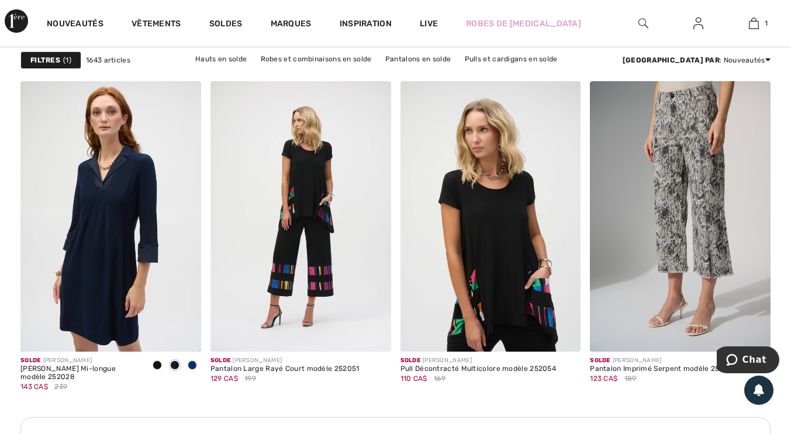
click at [528, 265] on img at bounding box center [490, 216] width 181 height 271
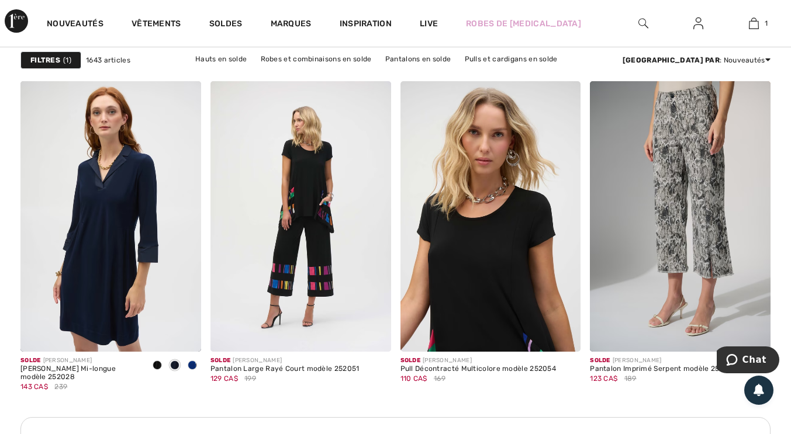
scroll to position [3821, 0]
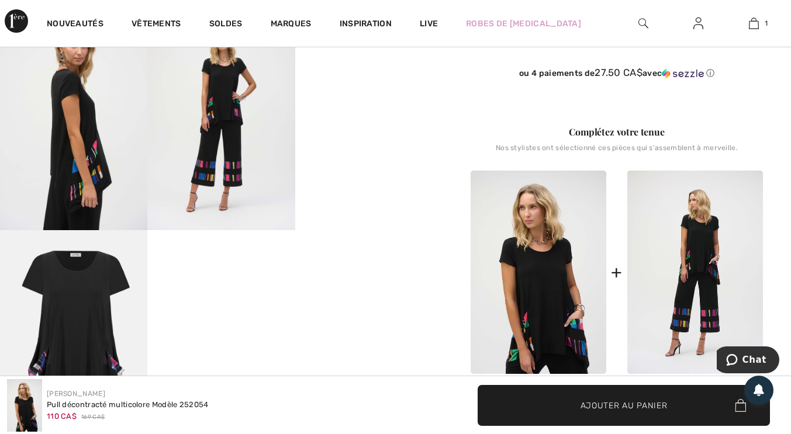
scroll to position [393, 0]
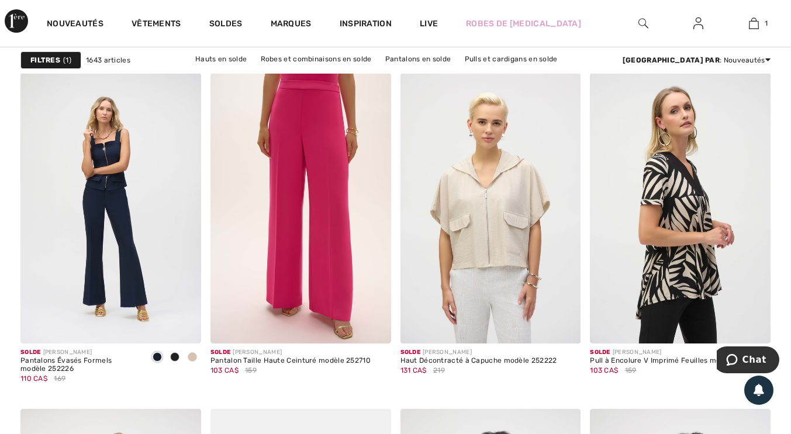
scroll to position [4612, 0]
click at [683, 222] on img at bounding box center [680, 208] width 181 height 271
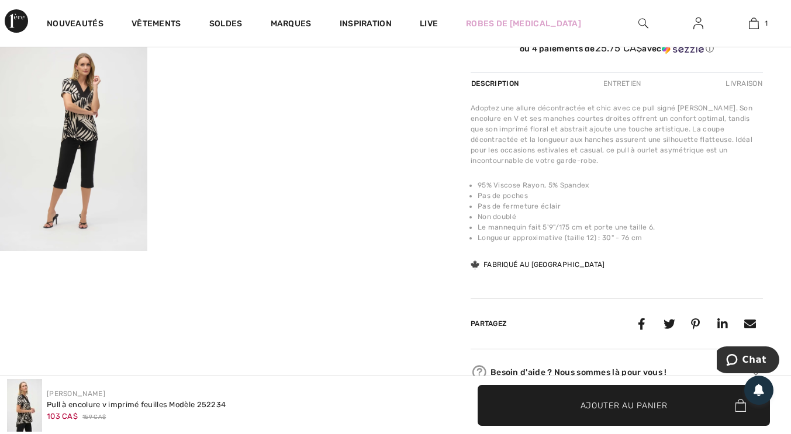
scroll to position [374, 0]
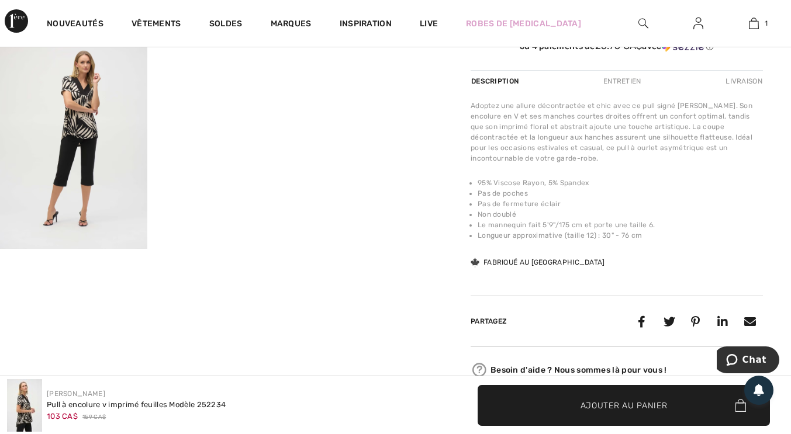
click at [206, 102] on video "Your browser does not support the video tag." at bounding box center [220, 65] width 147 height 74
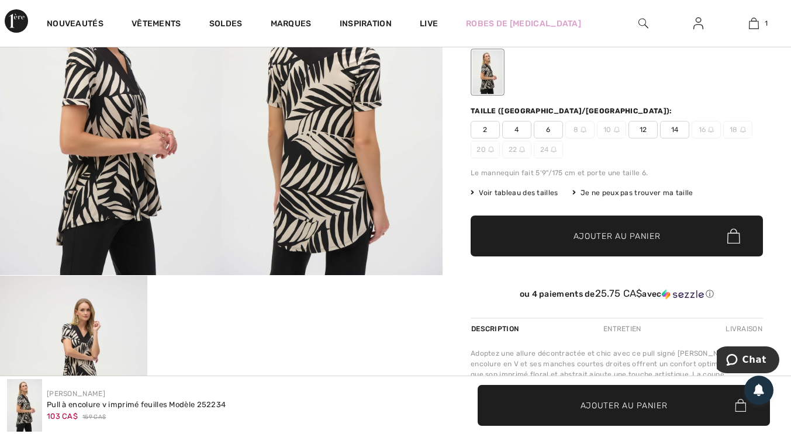
scroll to position [126, 0]
click at [639, 128] on span "12" at bounding box center [642, 130] width 29 height 18
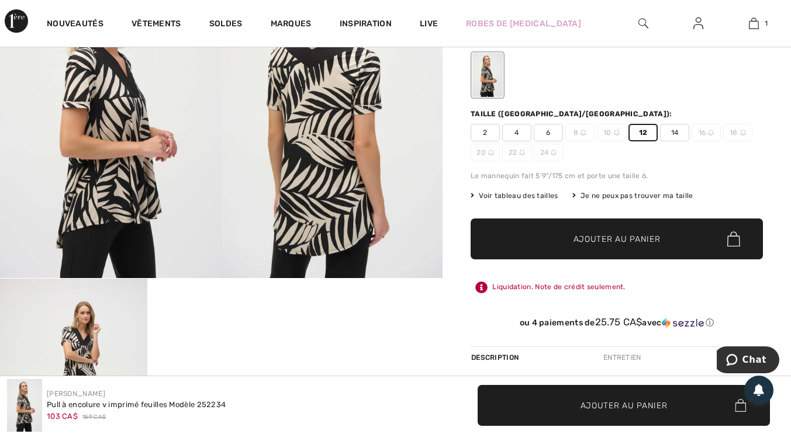
scroll to position [122, 0]
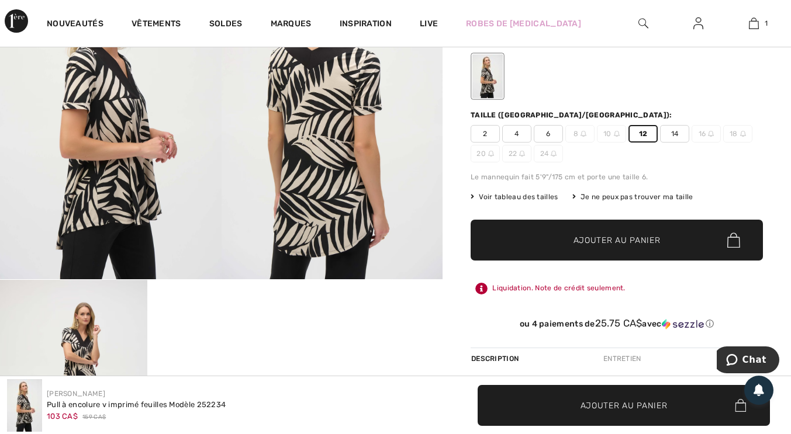
click at [643, 240] on span "Ajouter au panier" at bounding box center [616, 240] width 87 height 12
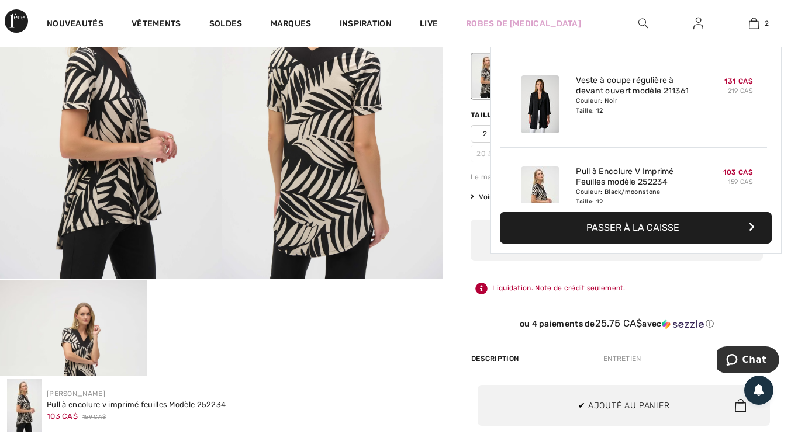
scroll to position [36, 0]
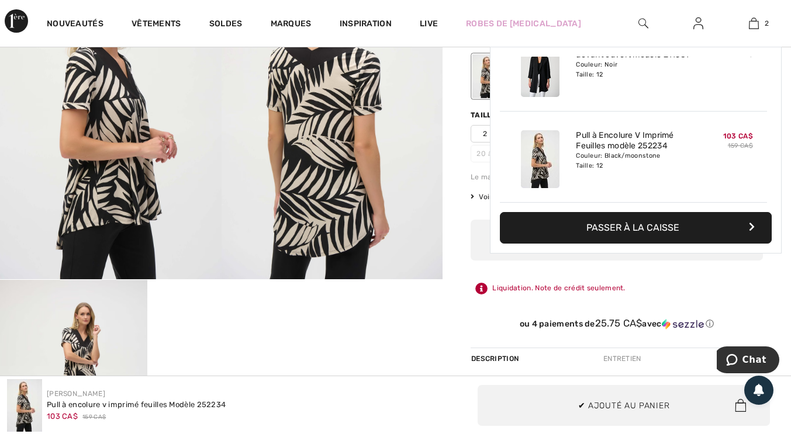
click at [758, 29] on img at bounding box center [754, 23] width 10 height 14
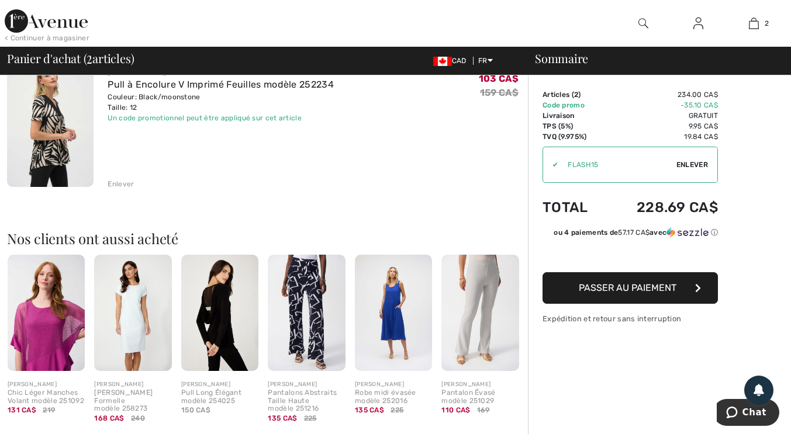
scroll to position [271, 0]
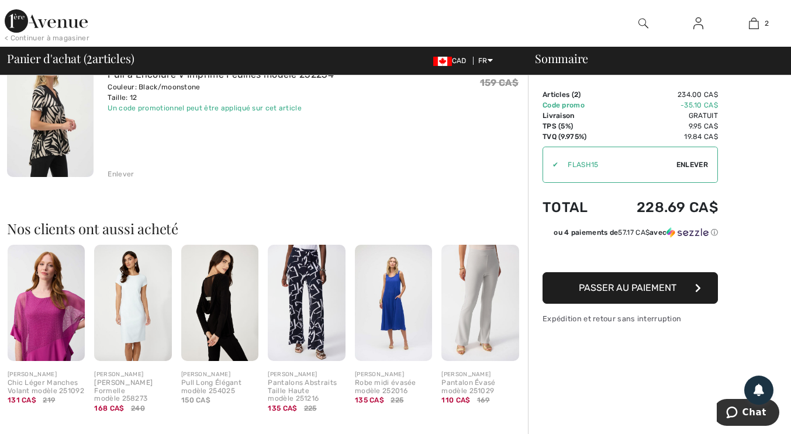
click at [57, 130] on img at bounding box center [50, 112] width 87 height 130
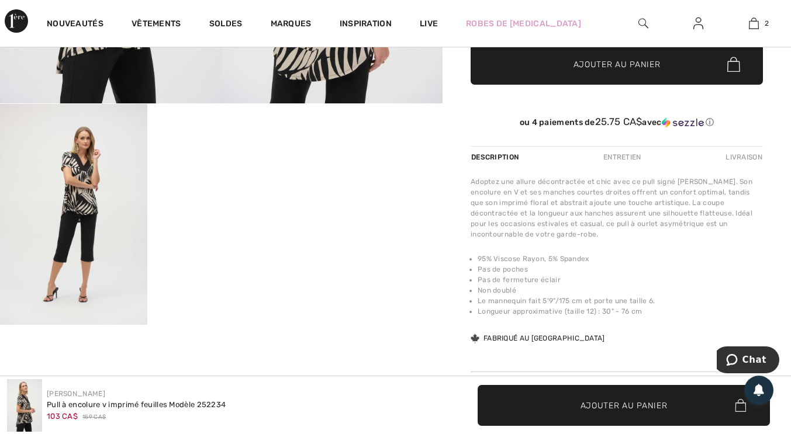
scroll to position [298, 0]
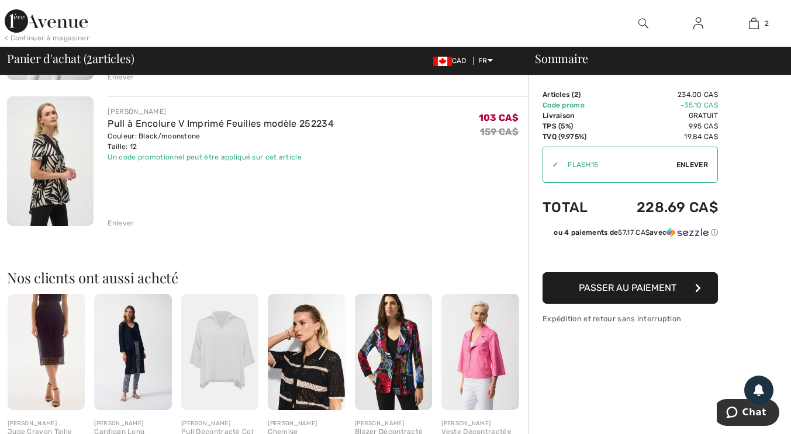
scroll to position [220, 0]
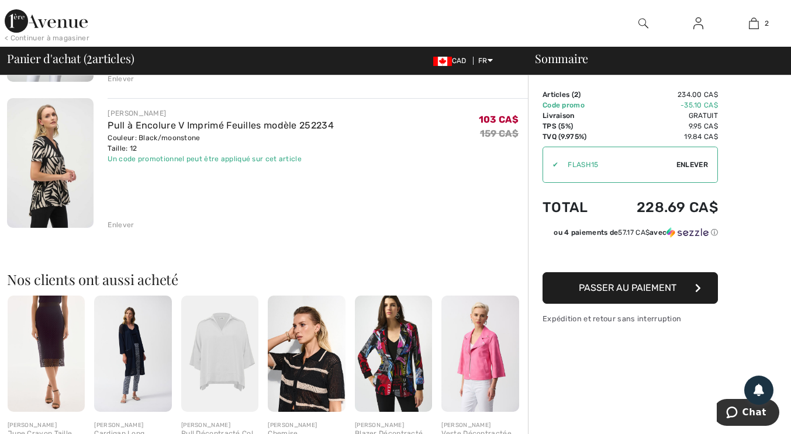
click at [131, 223] on div "Enlever" at bounding box center [121, 225] width 26 height 11
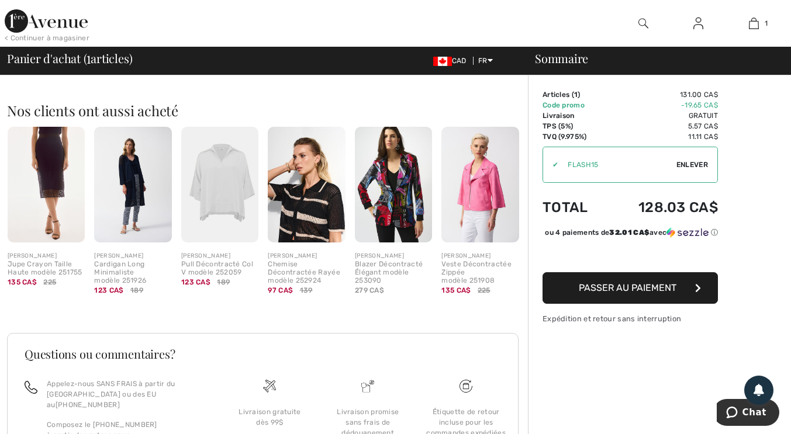
scroll to position [243, 0]
click at [333, 213] on img at bounding box center [306, 185] width 77 height 116
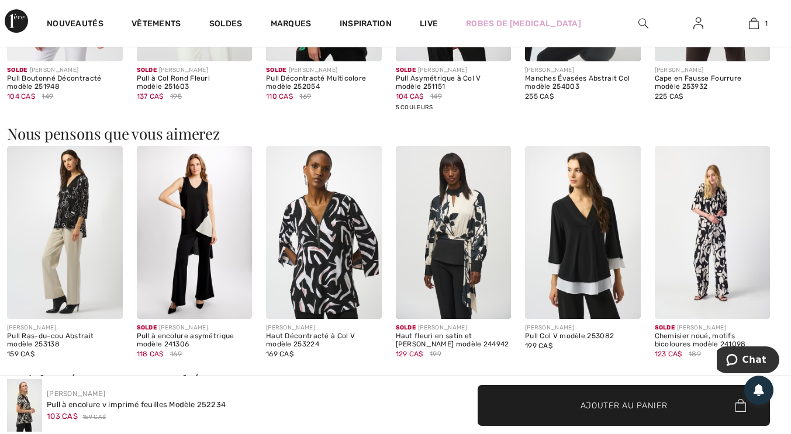
scroll to position [900, 0]
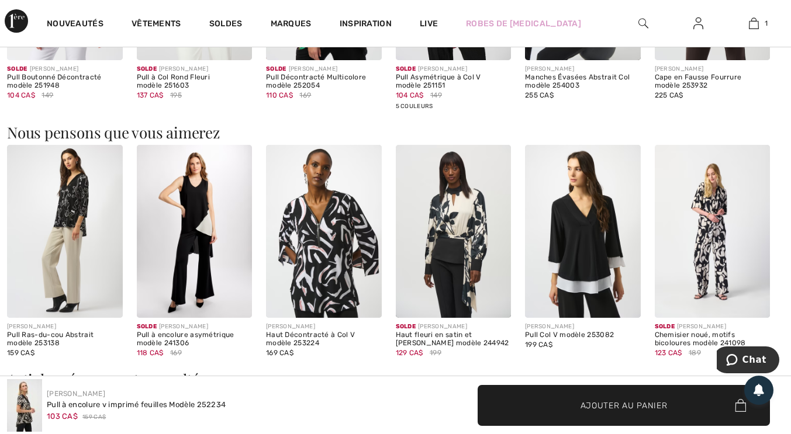
click at [68, 247] on img at bounding box center [65, 231] width 116 height 173
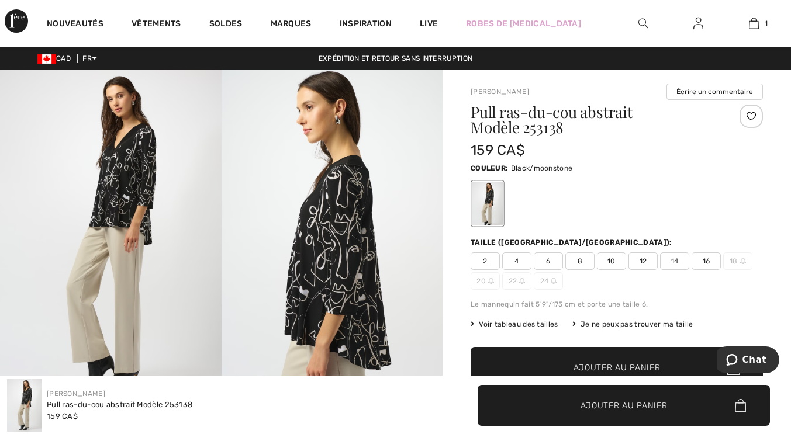
checkbox input "true"
click at [369, 291] on img at bounding box center [333, 235] width 222 height 331
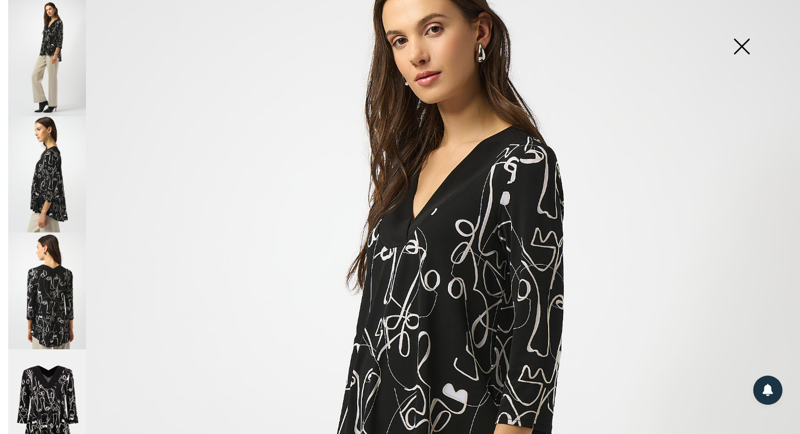
scroll to position [67, 0]
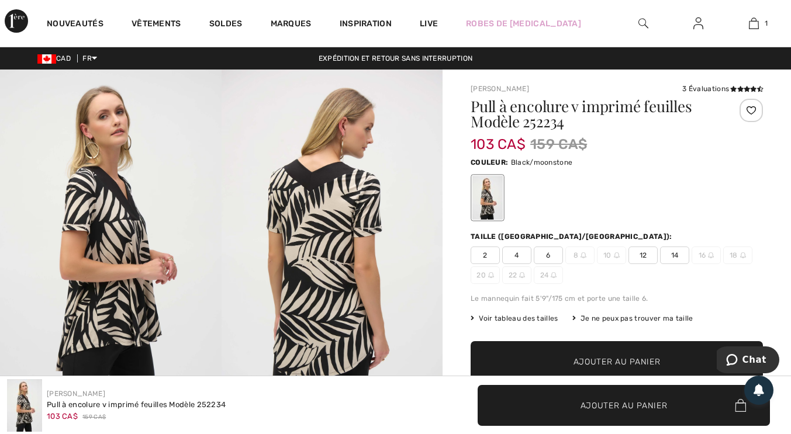
click at [229, 23] on link "Soldes" at bounding box center [225, 25] width 33 height 12
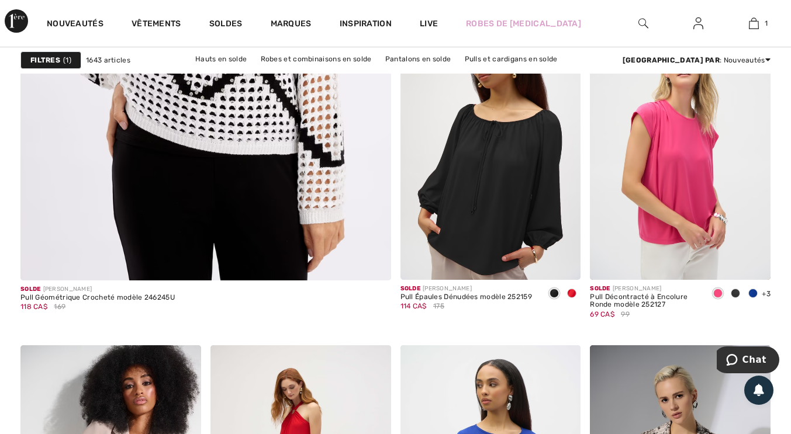
scroll to position [3205, 0]
click at [732, 299] on div at bounding box center [736, 294] width 18 height 19
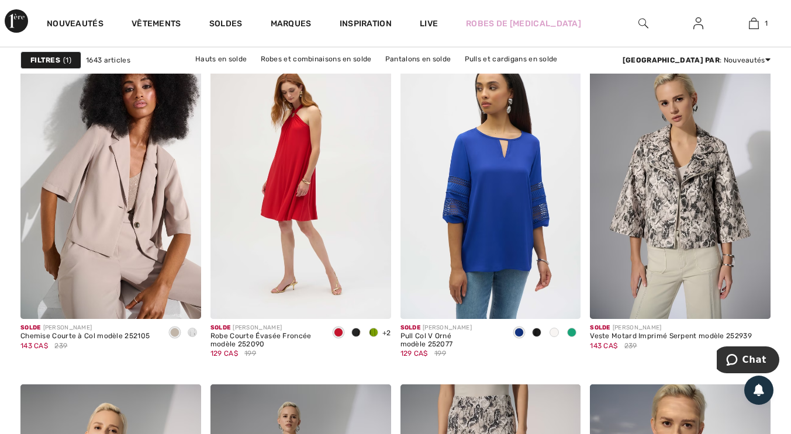
scroll to position [3503, 0]
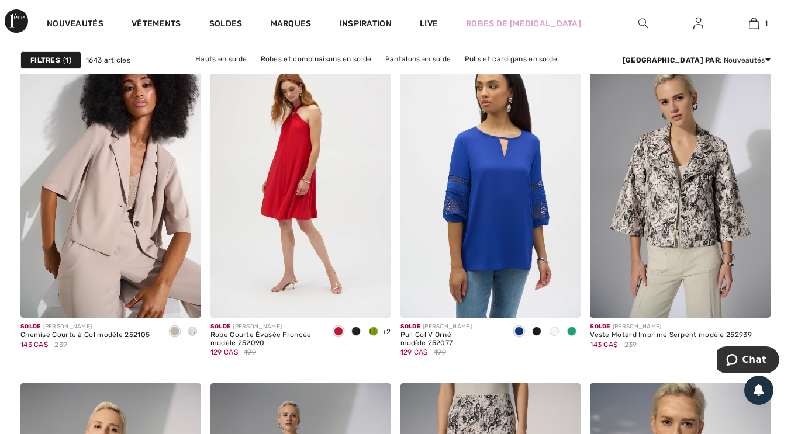
click at [543, 332] on div at bounding box center [537, 332] width 18 height 19
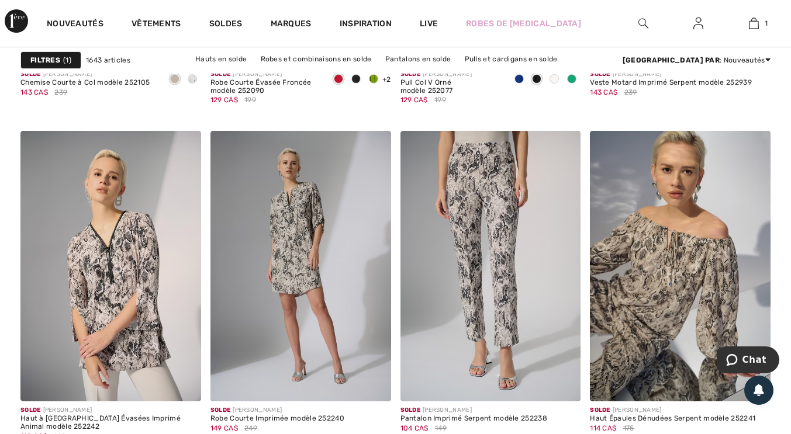
scroll to position [3757, 0]
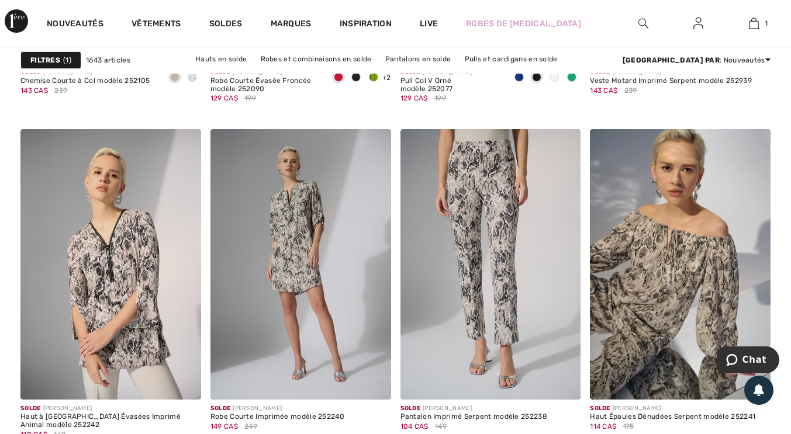
click at [123, 272] on img at bounding box center [110, 264] width 181 height 271
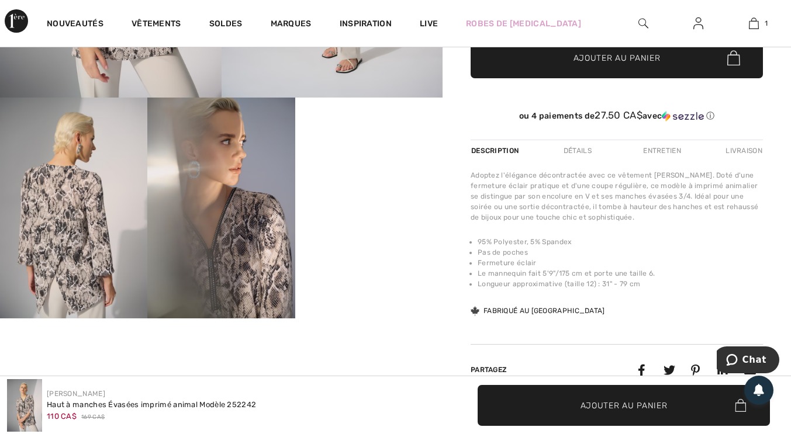
scroll to position [307, 0]
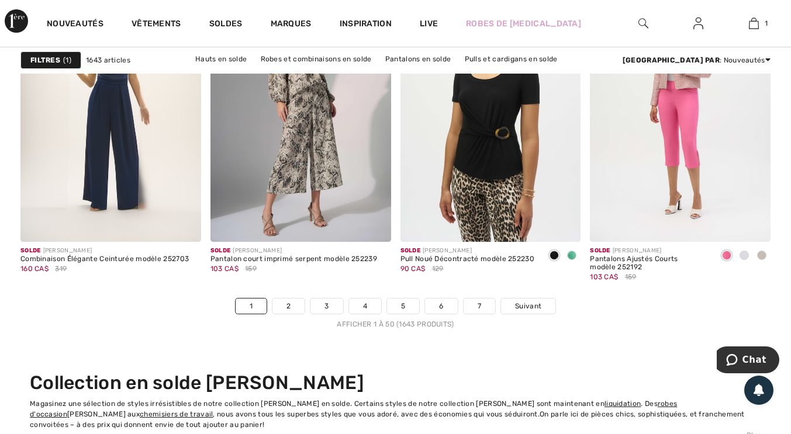
scroll to position [5051, 0]
click at [296, 302] on link "2" at bounding box center [288, 305] width 32 height 15
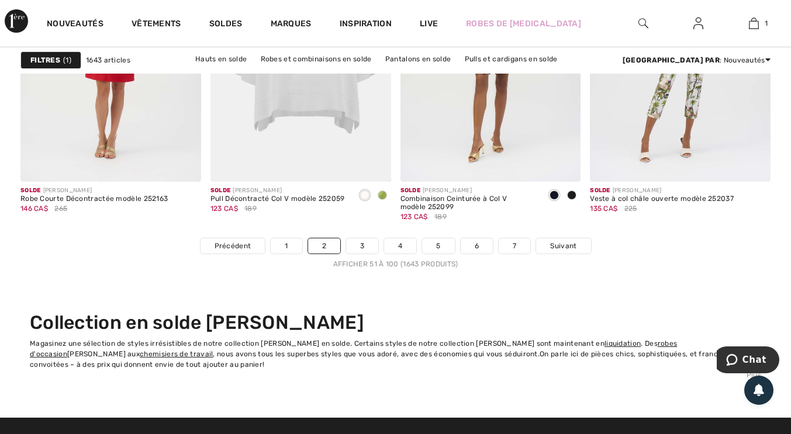
scroll to position [5110, 0]
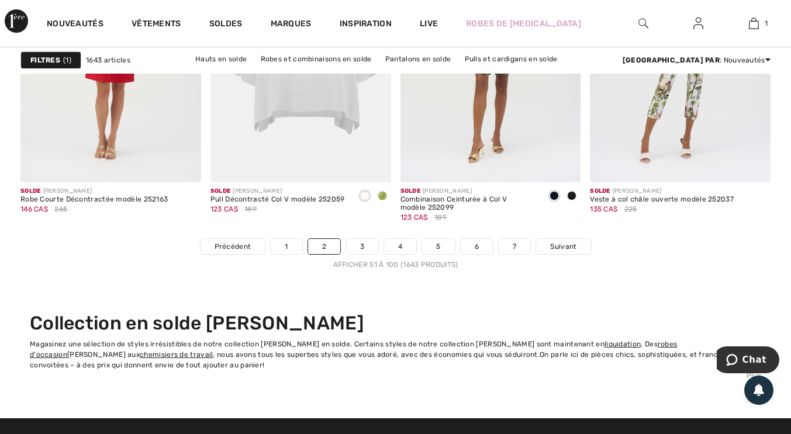
click at [373, 247] on link "3" at bounding box center [362, 246] width 32 height 15
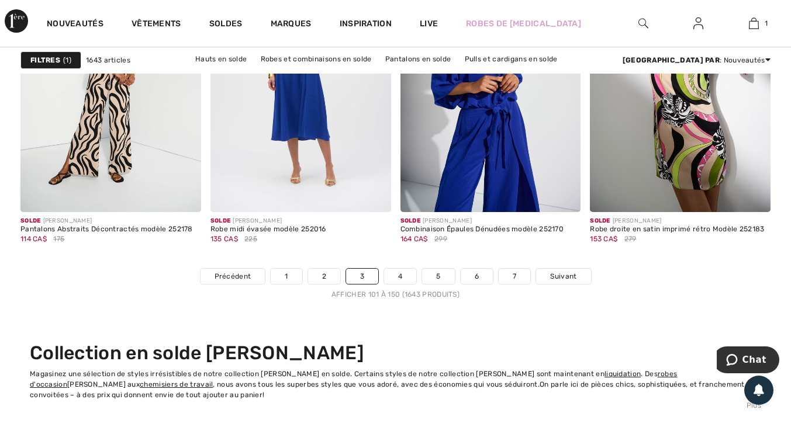
scroll to position [5082, 0]
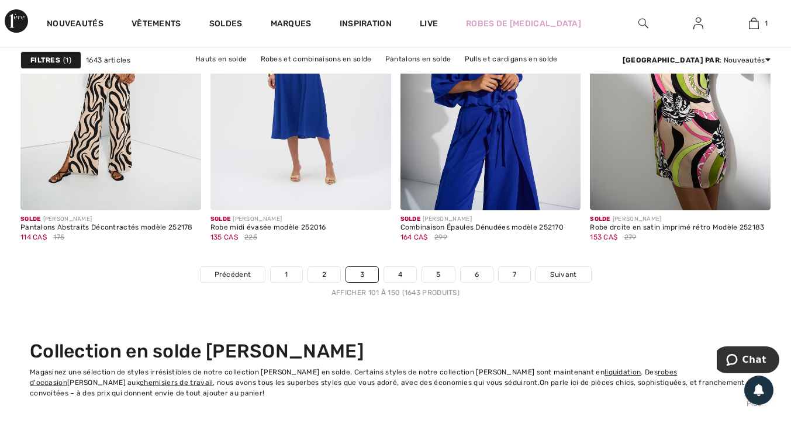
click at [400, 275] on link "4" at bounding box center [400, 274] width 32 height 15
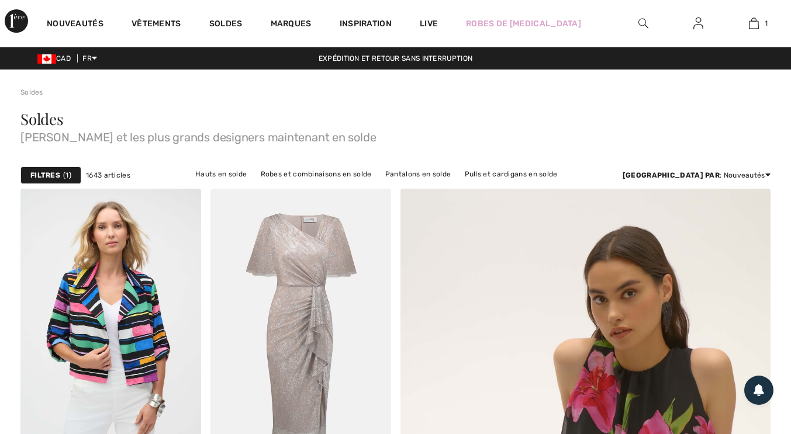
checkbox input "true"
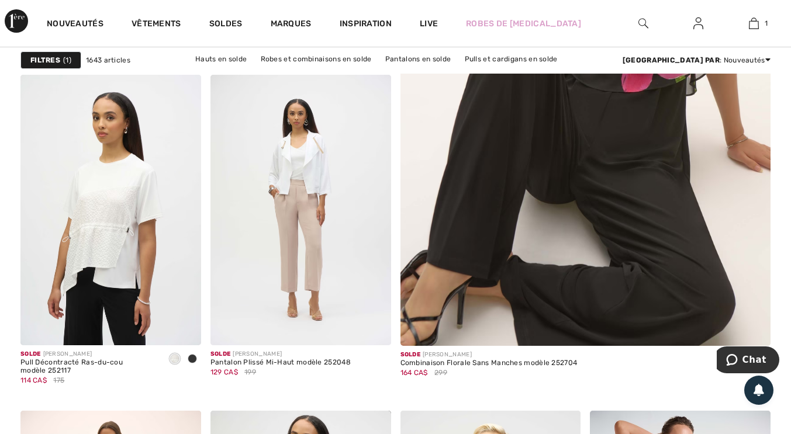
scroll to position [451, 0]
click at [192, 358] on span at bounding box center [192, 358] width 9 height 9
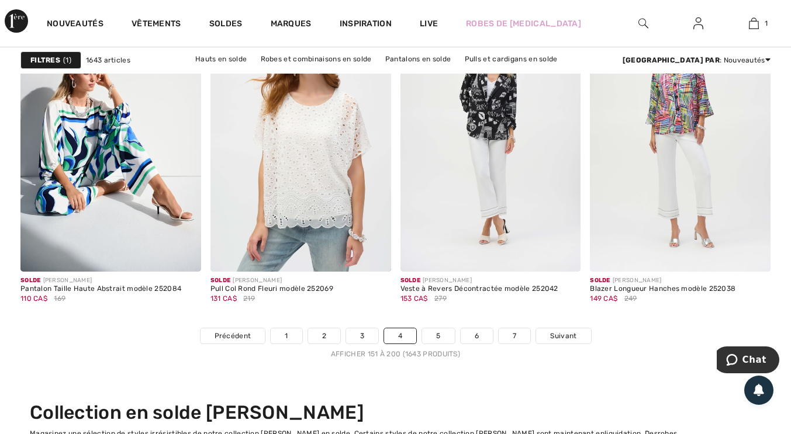
scroll to position [5023, 0]
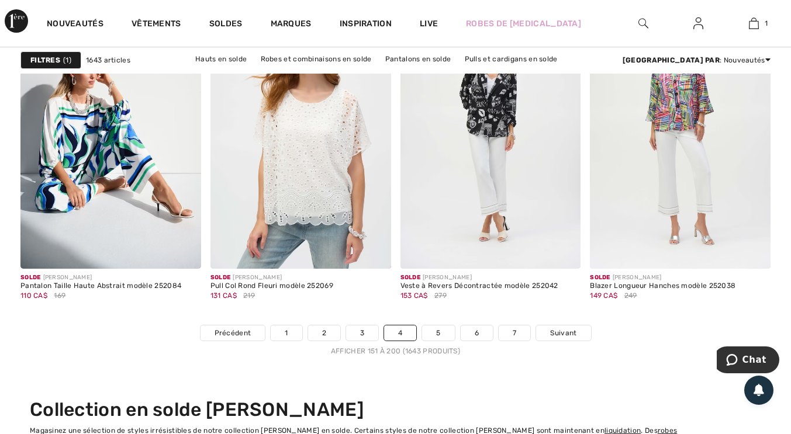
click at [445, 335] on link "5" at bounding box center [438, 333] width 32 height 15
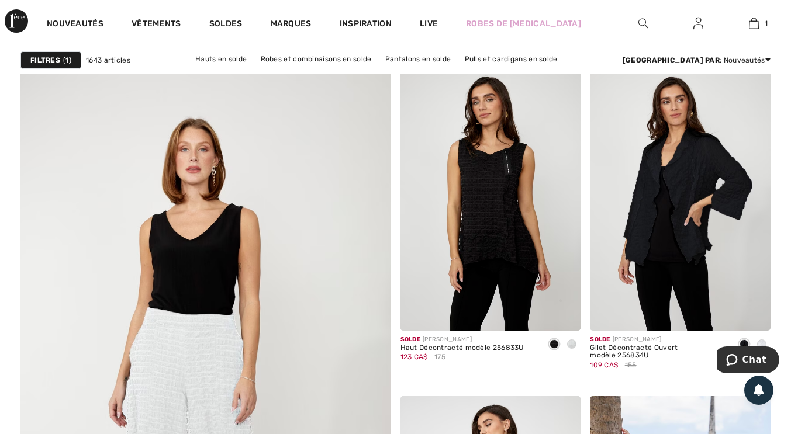
scroll to position [2818, 0]
click at [503, 278] on img at bounding box center [490, 194] width 181 height 271
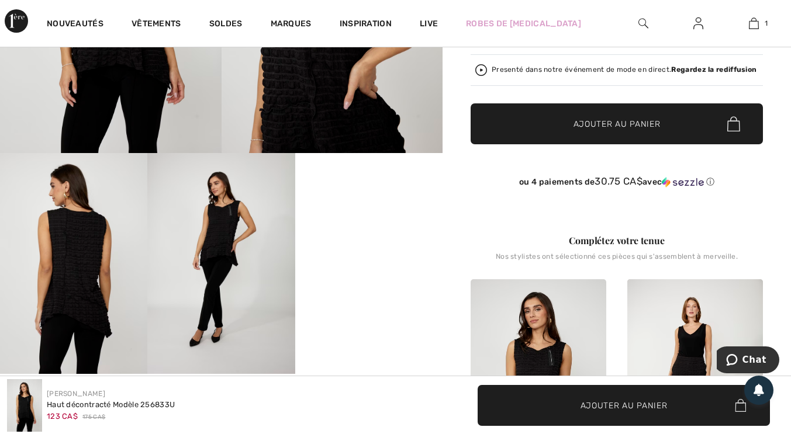
scroll to position [250, 0]
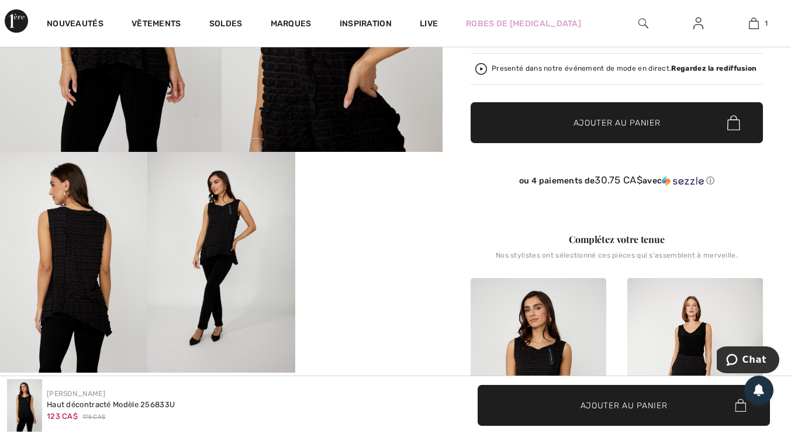
click at [385, 226] on video "Your browser does not support the video tag." at bounding box center [368, 189] width 147 height 74
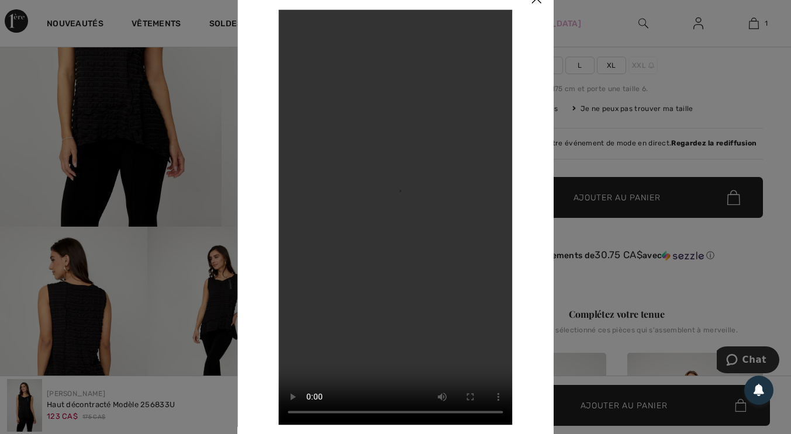
scroll to position [176, 0]
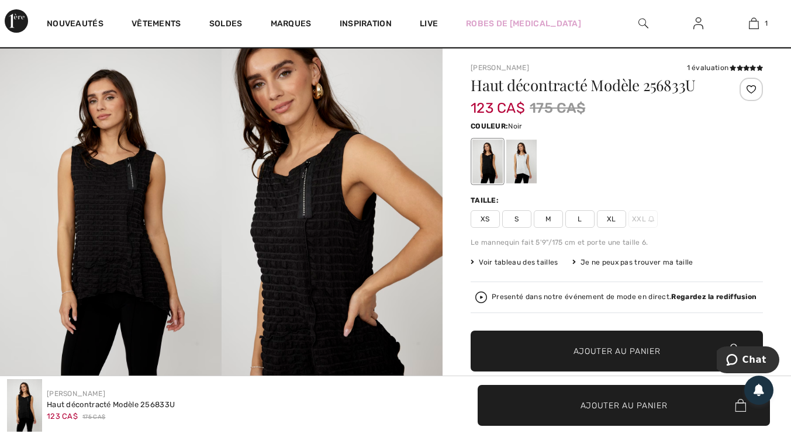
scroll to position [0, 0]
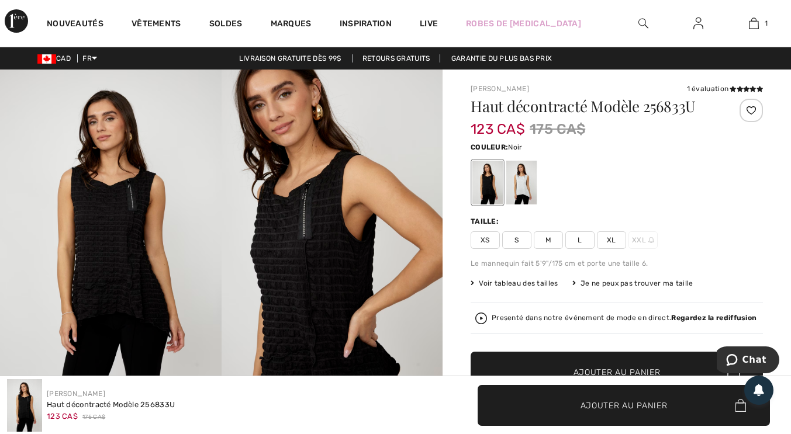
click at [523, 191] on div at bounding box center [521, 183] width 30 height 44
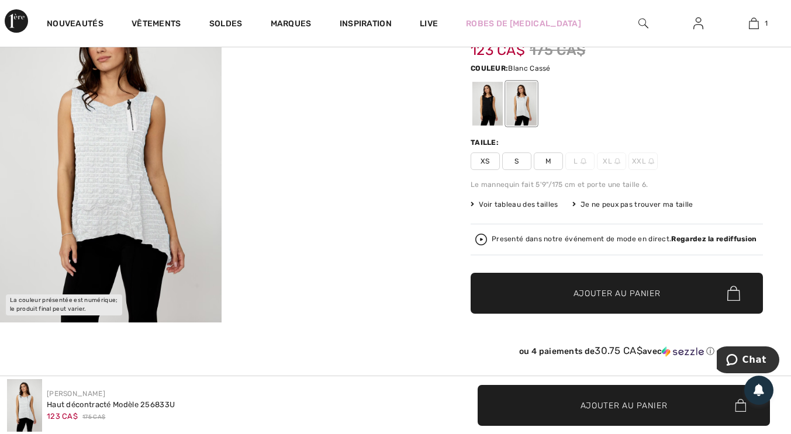
scroll to position [77, 0]
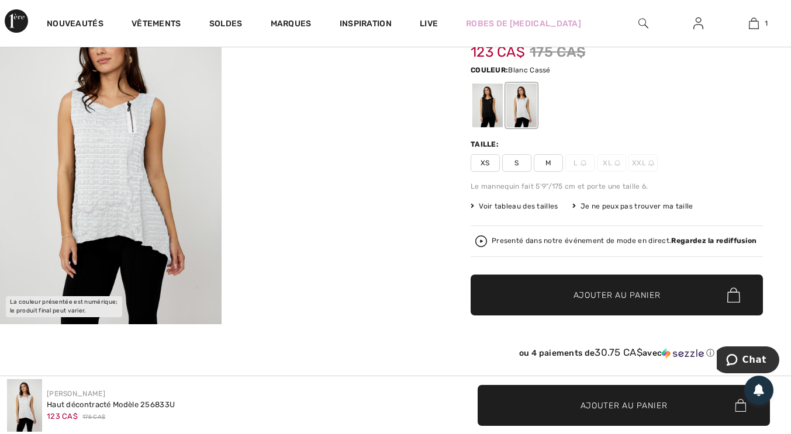
click at [365, 103] on video "Your browser does not support the video tag." at bounding box center [333, 47] width 222 height 110
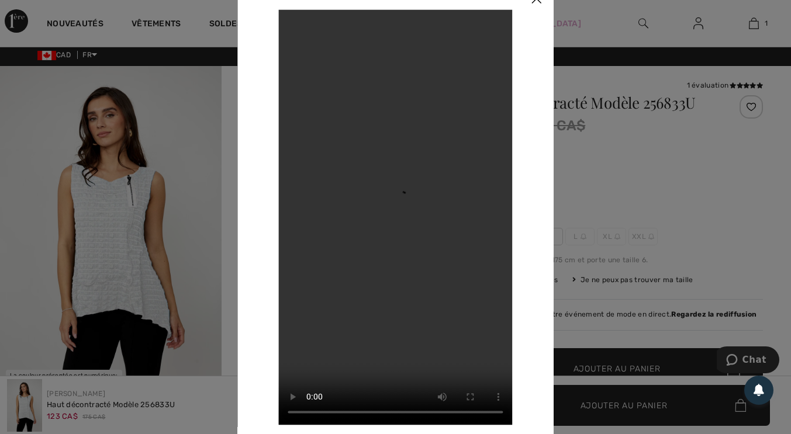
scroll to position [0, 0]
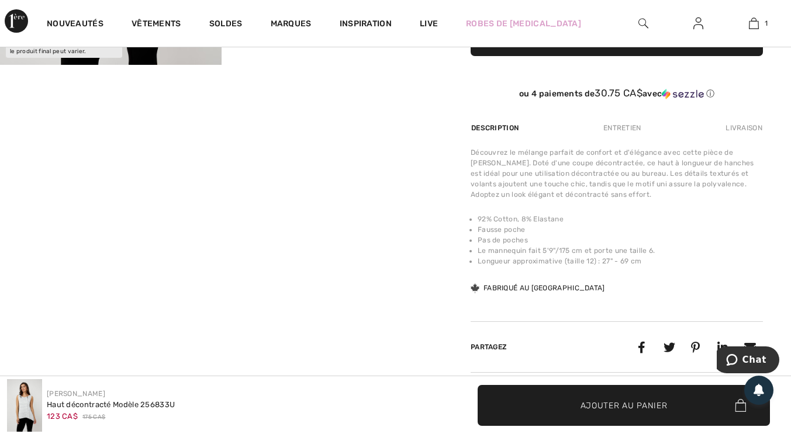
scroll to position [337, 0]
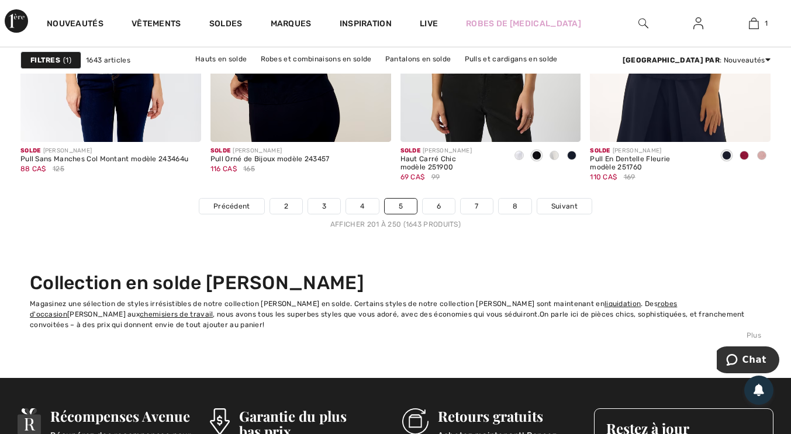
scroll to position [5151, 0]
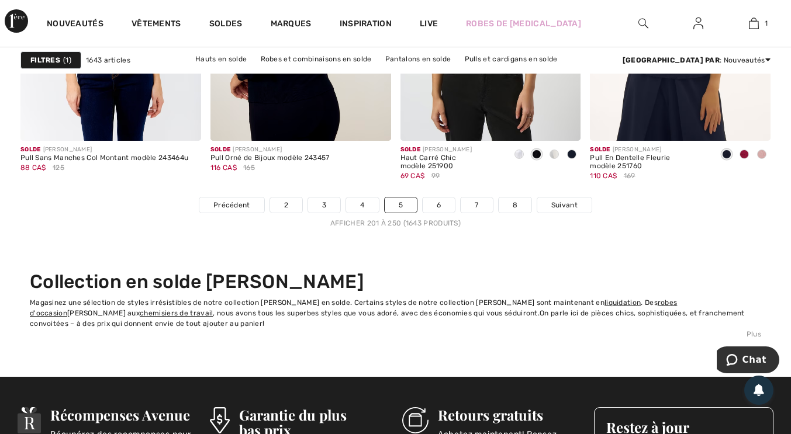
click at [445, 208] on link "6" at bounding box center [439, 205] width 32 height 15
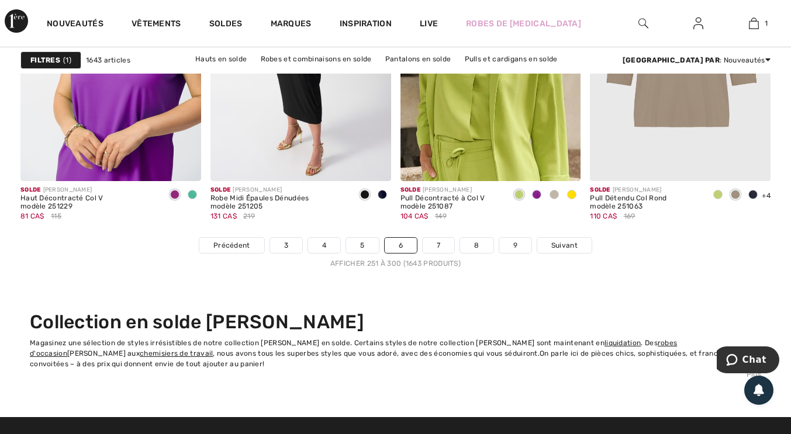
scroll to position [5112, 0]
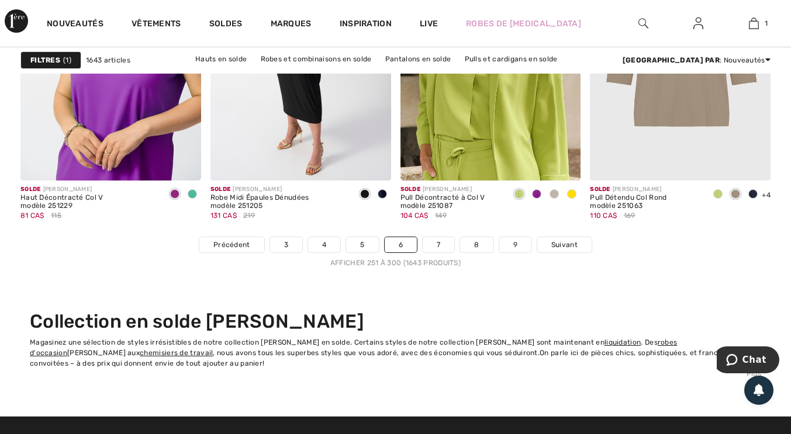
click at [438, 245] on link "7" at bounding box center [439, 244] width 32 height 15
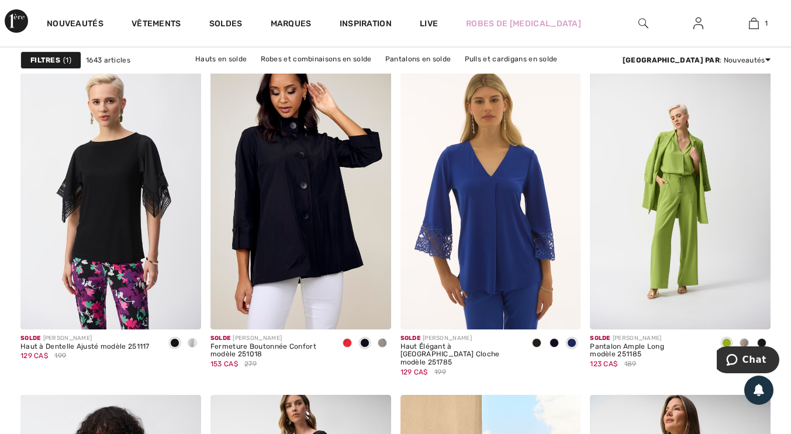
scroll to position [2023, 0]
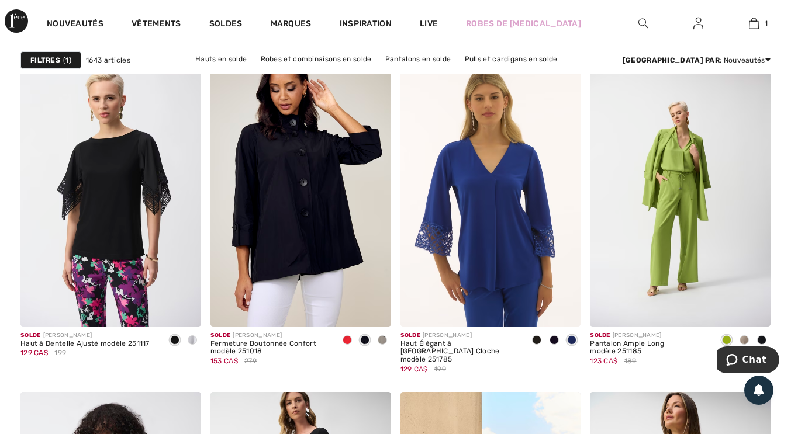
click at [317, 246] on img at bounding box center [300, 191] width 181 height 271
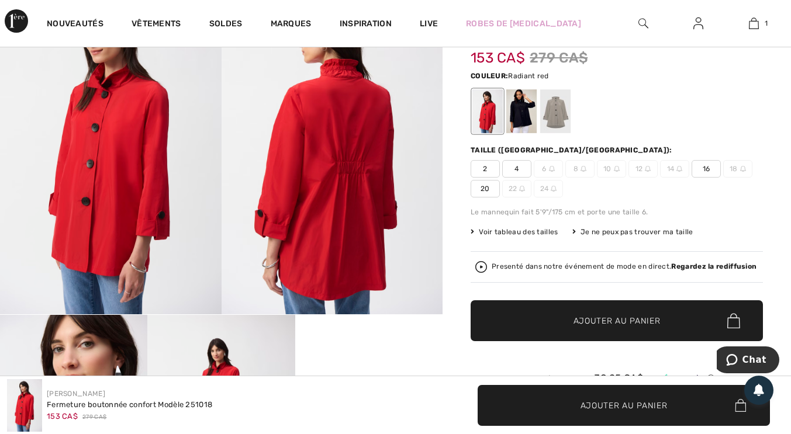
scroll to position [87, 0]
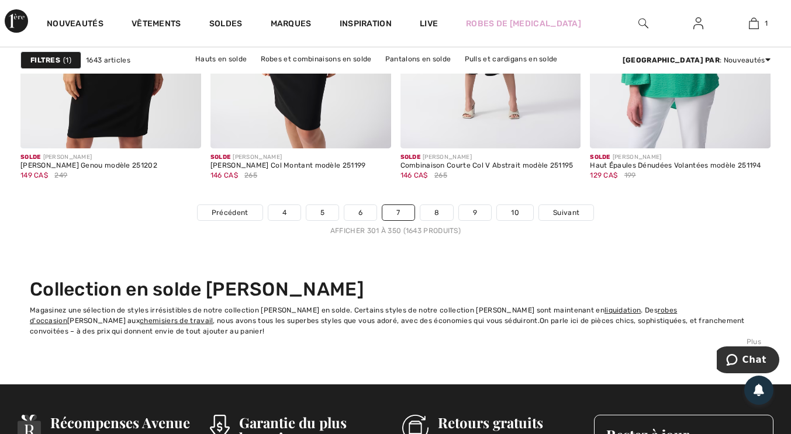
scroll to position [5144, 0]
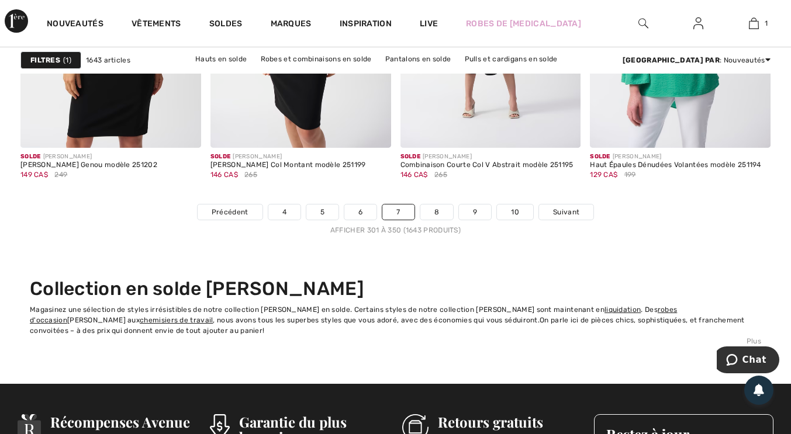
click at [446, 209] on link "8" at bounding box center [436, 212] width 33 height 15
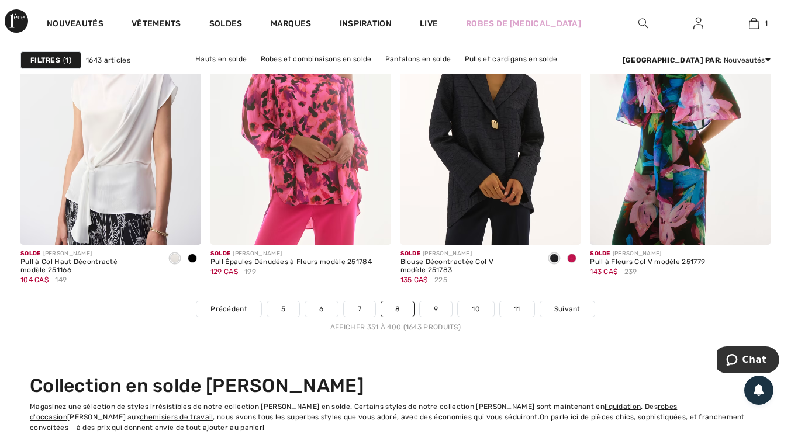
scroll to position [5068, 0]
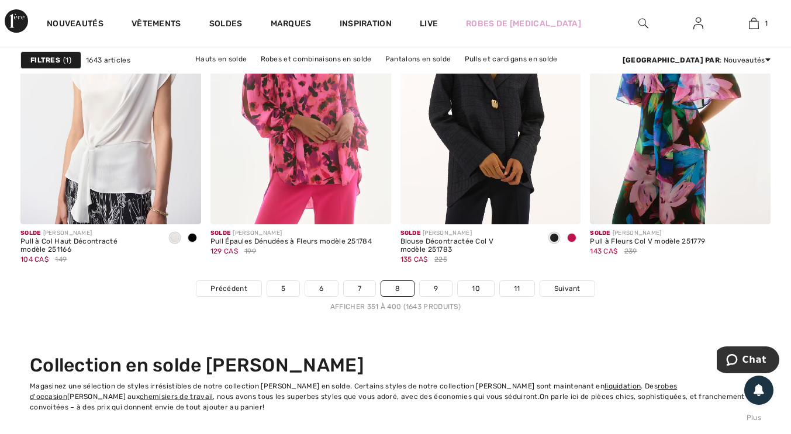
click at [436, 285] on link "9" at bounding box center [436, 288] width 32 height 15
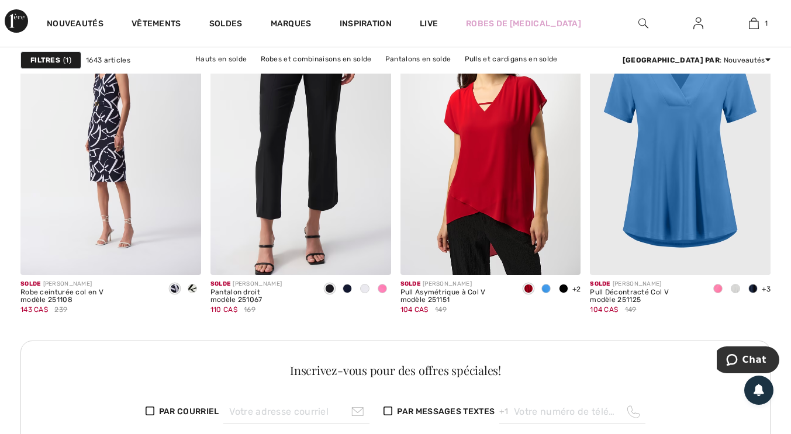
scroll to position [1197, 0]
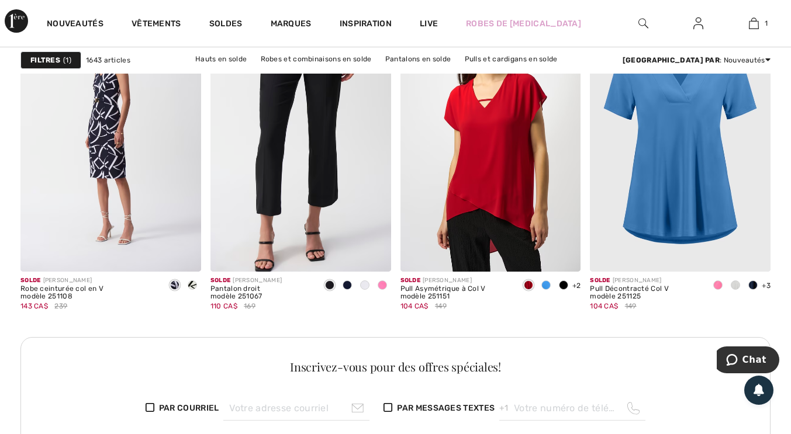
click at [562, 270] on div at bounding box center [556, 247] width 49 height 49
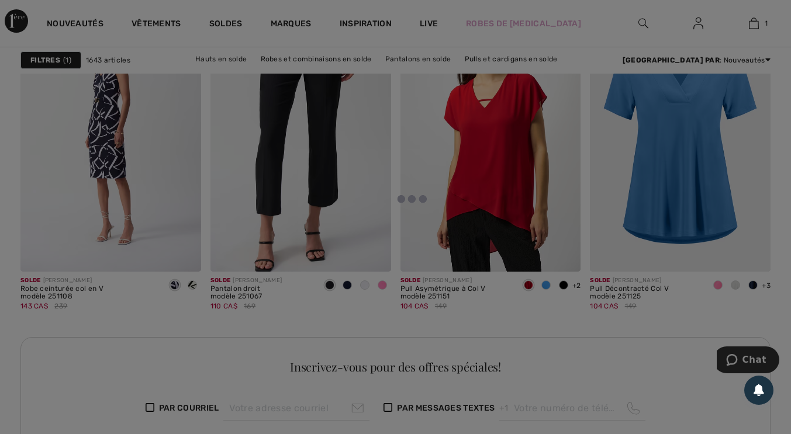
click at [568, 290] on div at bounding box center [395, 217] width 791 height 434
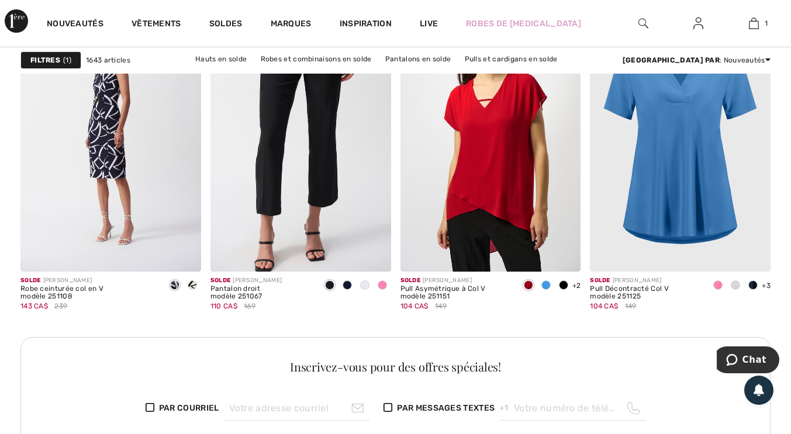
click at [568, 283] on span at bounding box center [563, 285] width 9 height 9
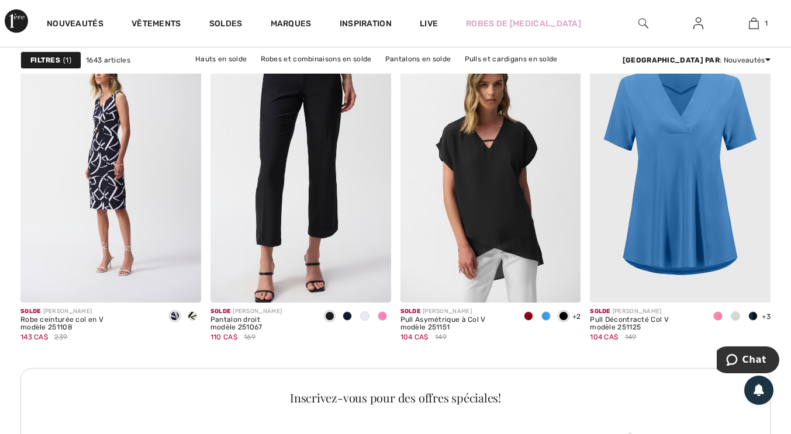
scroll to position [1166, 0]
click at [745, 301] on div at bounding box center [746, 278] width 49 height 49
click at [714, 320] on span at bounding box center [717, 316] width 9 height 9
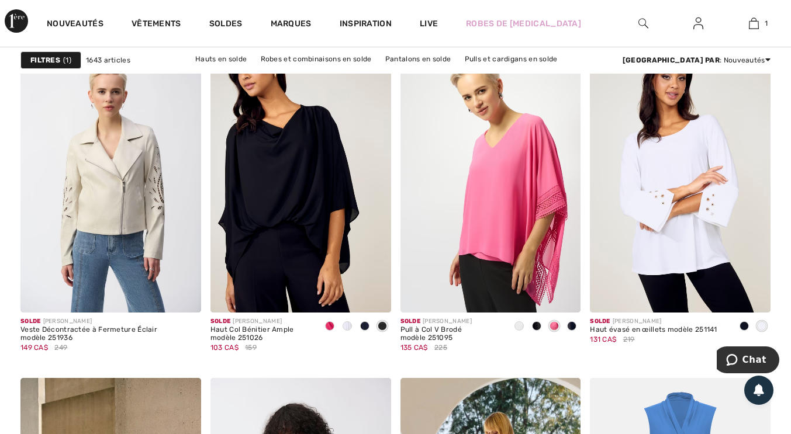
scroll to position [1699, 0]
click at [306, 198] on img at bounding box center [300, 178] width 181 height 271
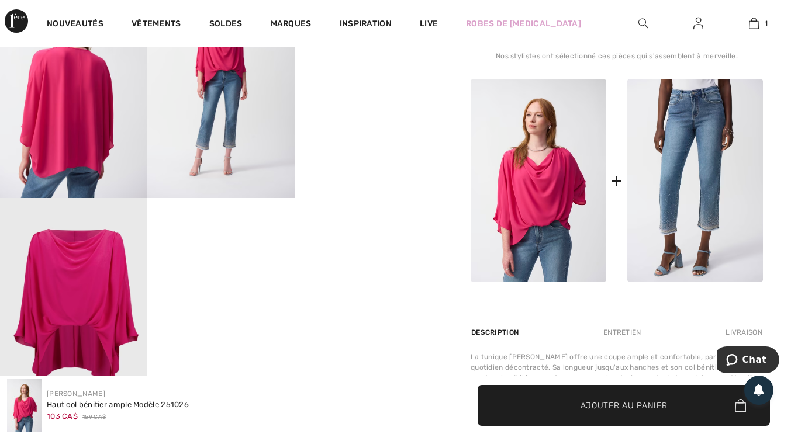
scroll to position [426, 0]
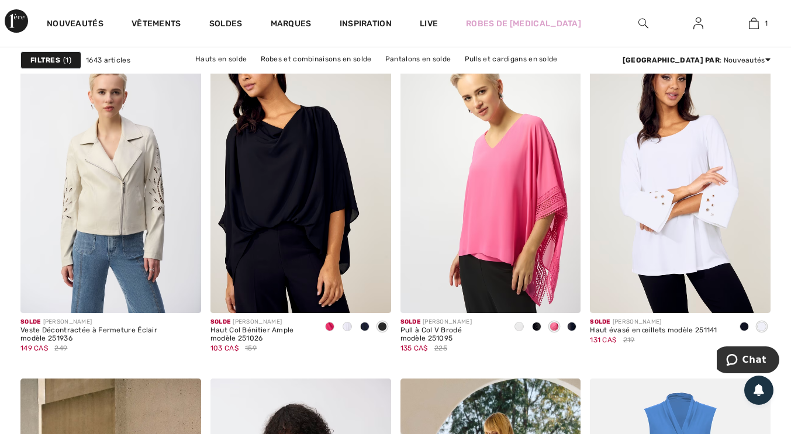
scroll to position [1706, 0]
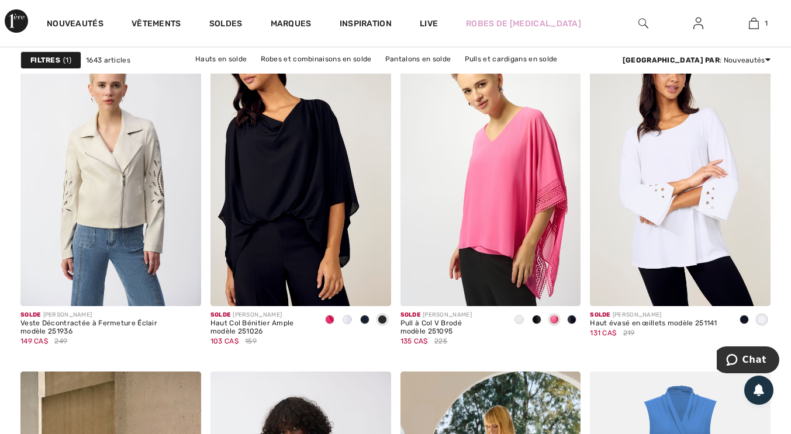
click at [744, 325] on div at bounding box center [744, 320] width 18 height 19
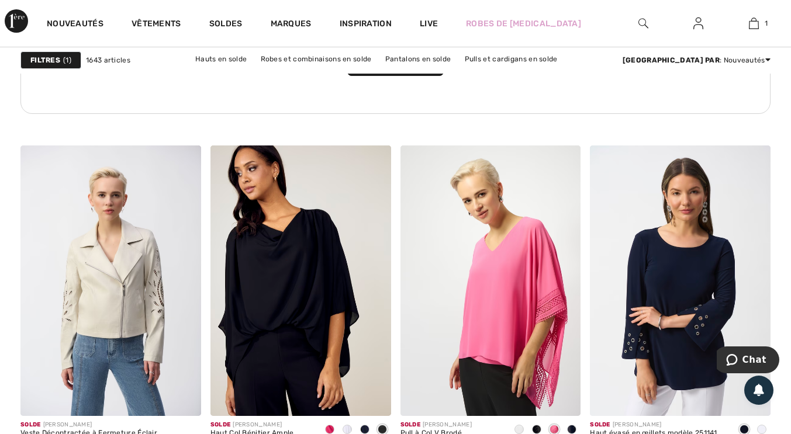
scroll to position [1595, 0]
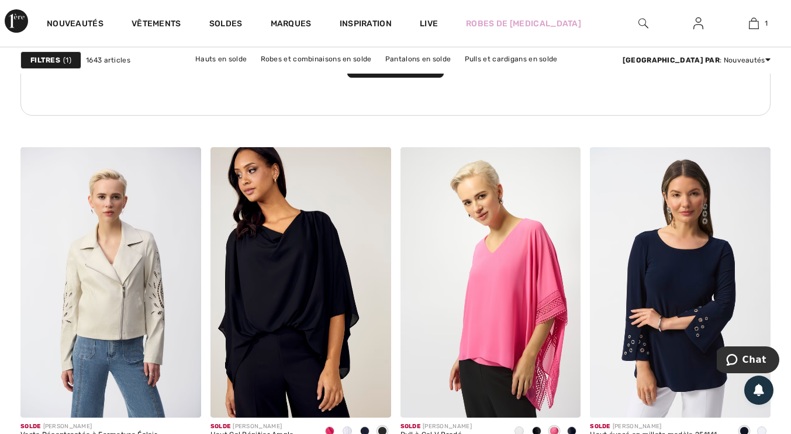
click at [701, 265] on img at bounding box center [680, 282] width 181 height 271
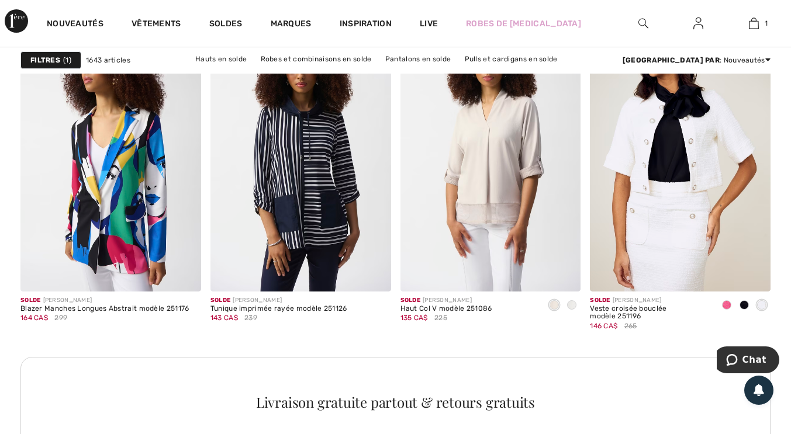
scroll to position [2395, 0]
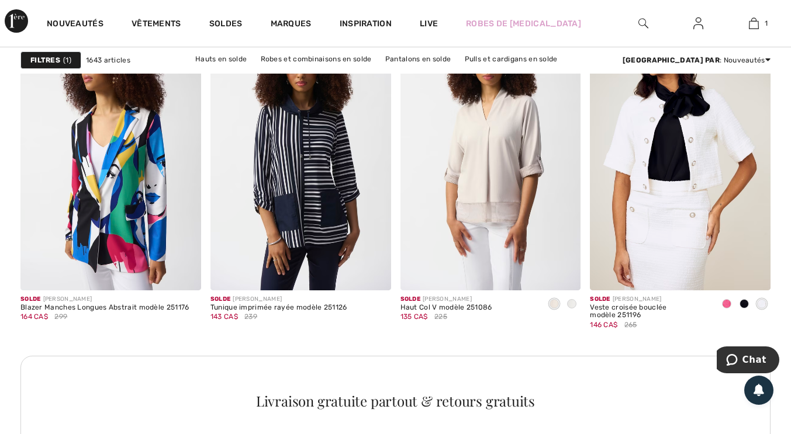
click at [313, 205] on img at bounding box center [300, 155] width 181 height 271
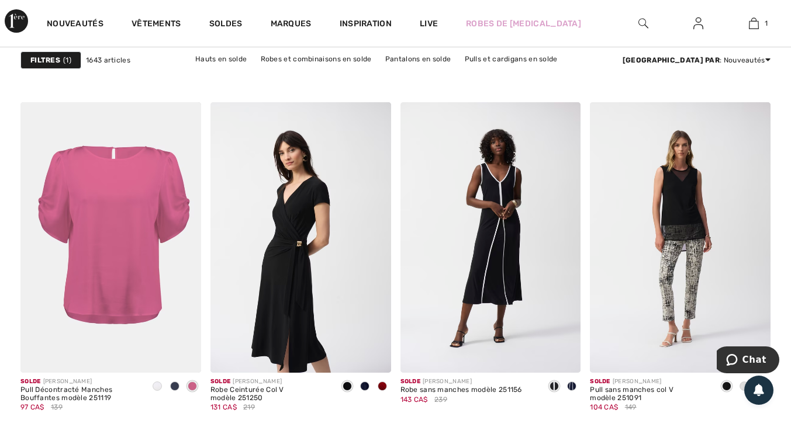
scroll to position [4249, 0]
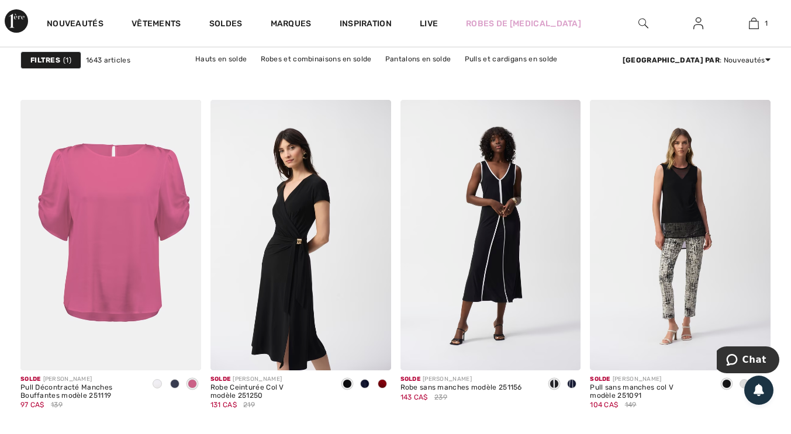
click at [700, 228] on img at bounding box center [680, 235] width 181 height 271
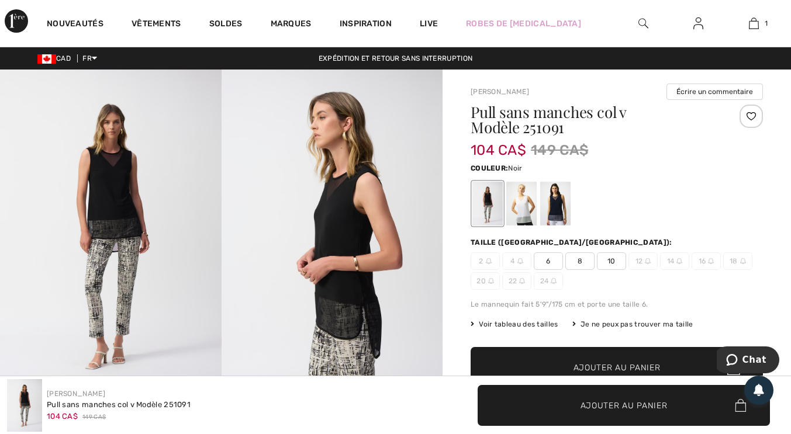
click at [611, 272] on div "2 4 6 8 10 12 14 16 18 20 22 24" at bounding box center [617, 271] width 292 height 37
click at [535, 202] on div at bounding box center [521, 204] width 30 height 44
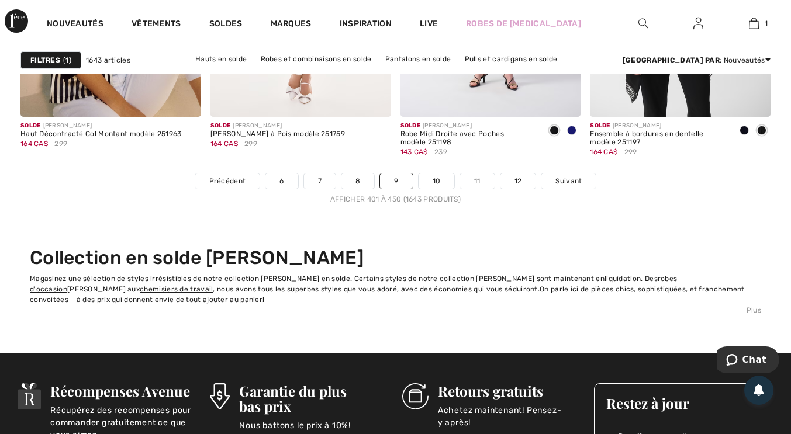
scroll to position [5176, 0]
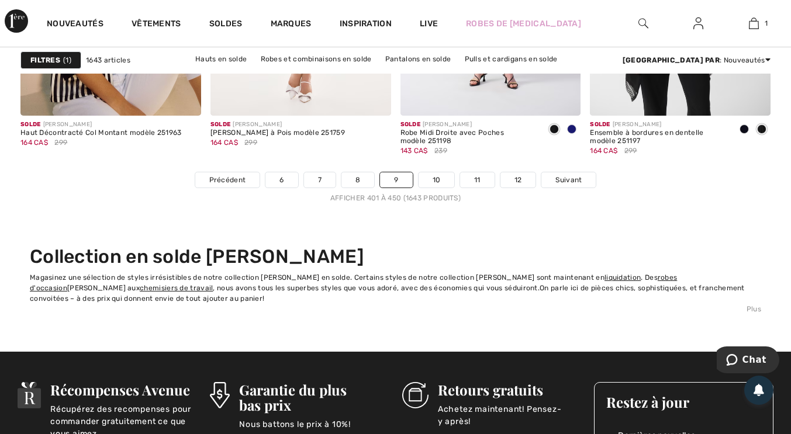
click at [436, 179] on link "10" at bounding box center [437, 179] width 36 height 15
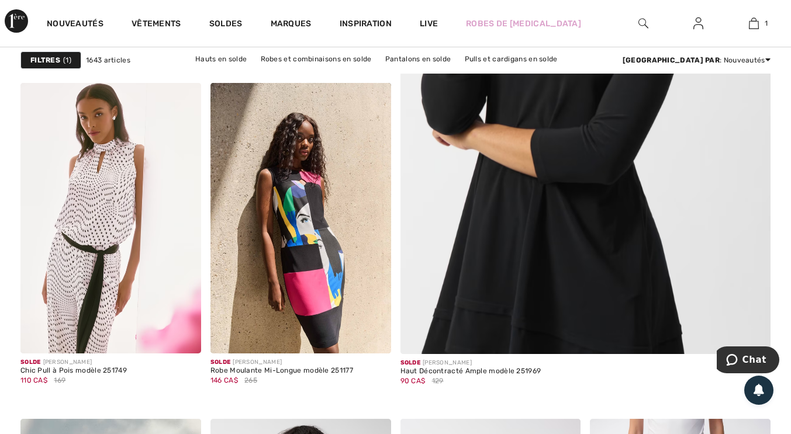
scroll to position [436, 0]
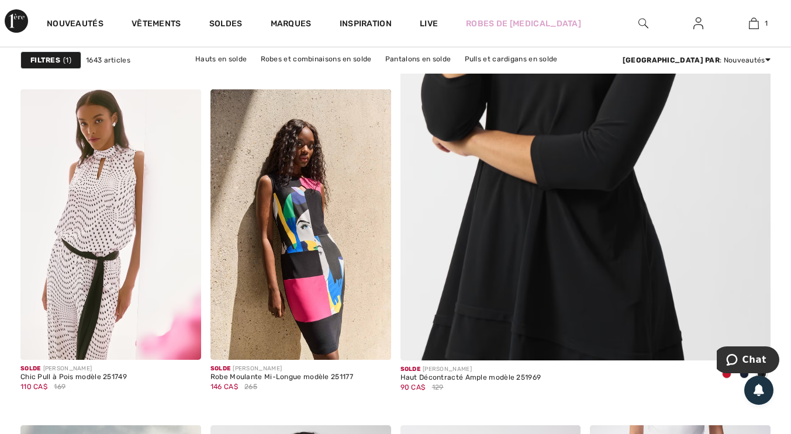
click at [609, 215] on img at bounding box center [585, 86] width 444 height 666
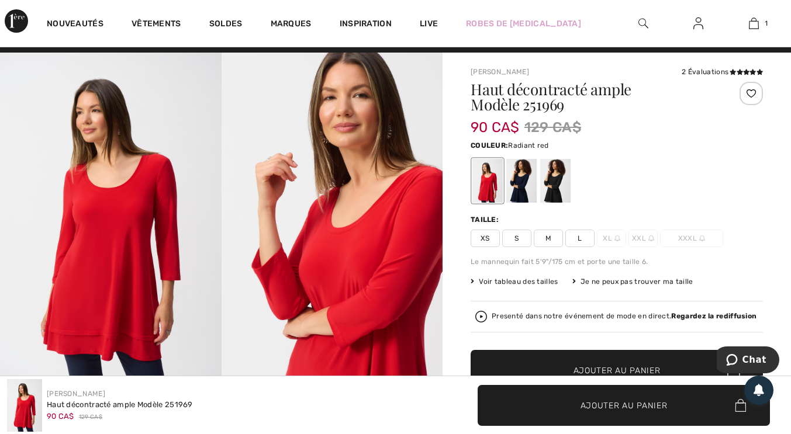
scroll to position [18, 0]
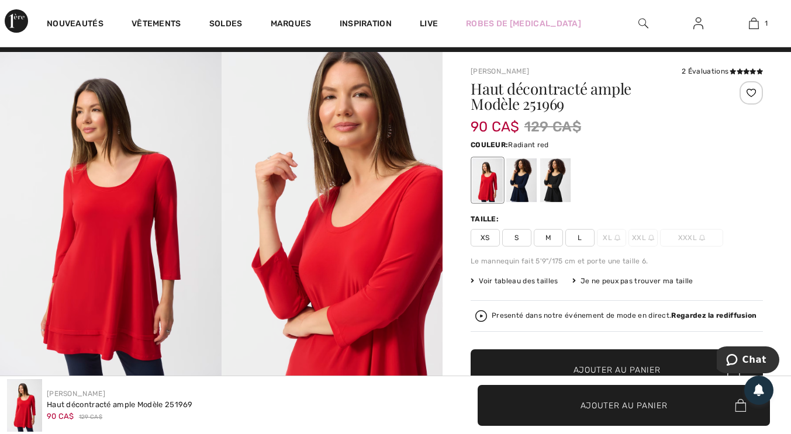
click at [562, 180] on div at bounding box center [555, 180] width 30 height 44
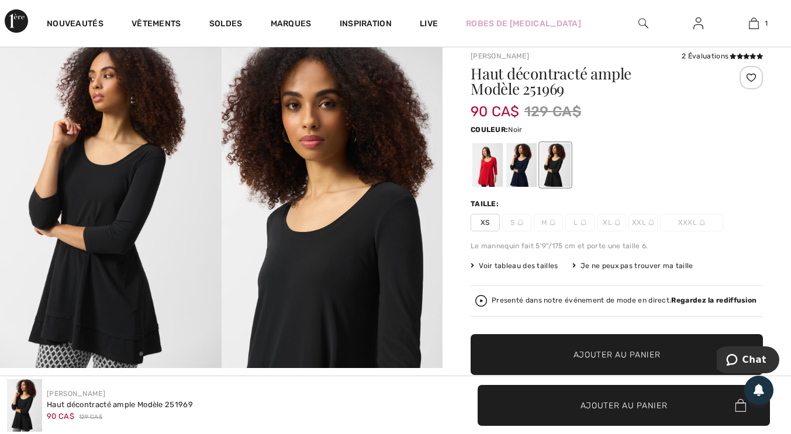
scroll to position [29, 0]
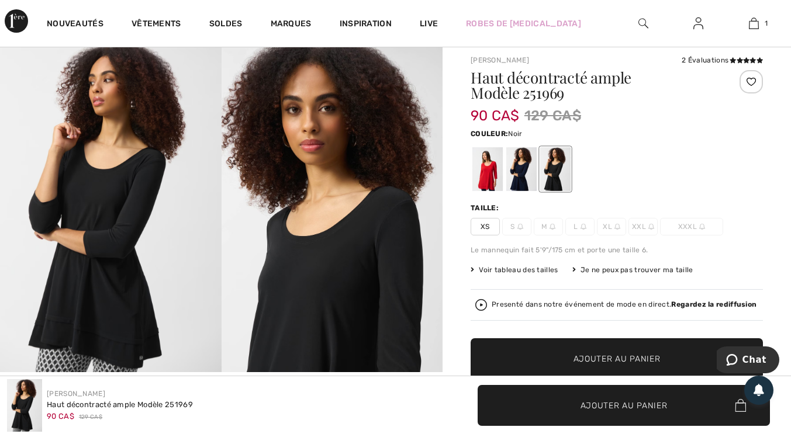
click at [489, 173] on div at bounding box center [487, 169] width 30 height 44
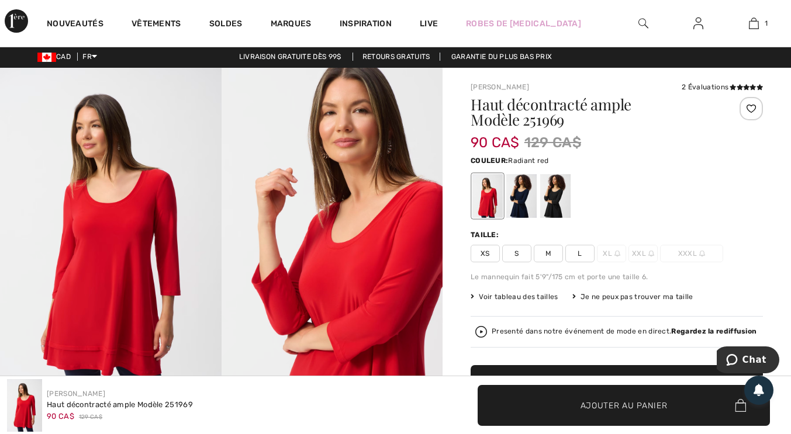
scroll to position [0, 0]
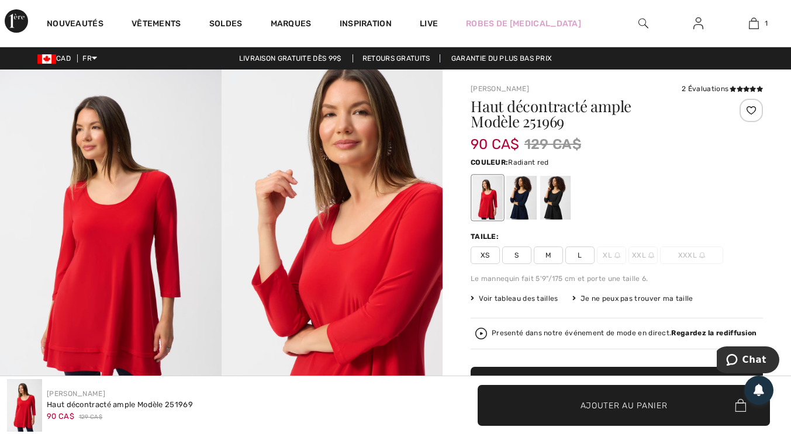
click at [586, 258] on span "L" at bounding box center [579, 256] width 29 height 18
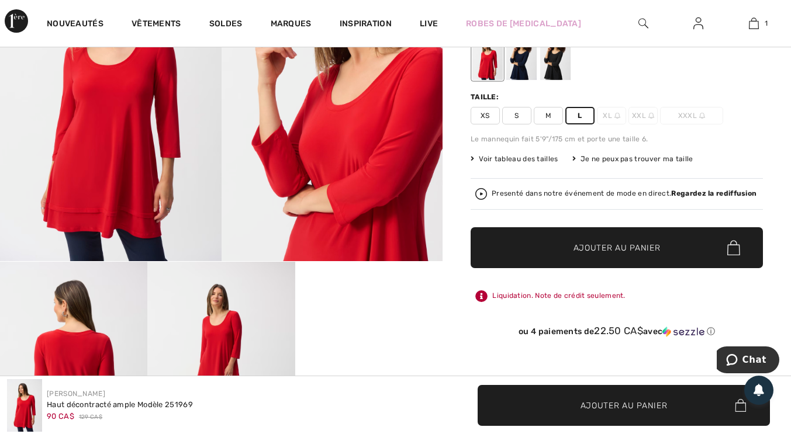
scroll to position [141, 0]
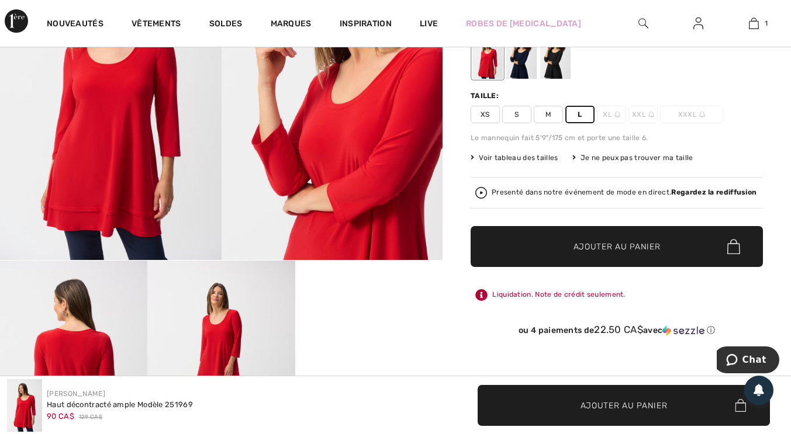
click at [644, 253] on span "✔ Ajouté au panier Ajouter au panier" at bounding box center [617, 246] width 292 height 41
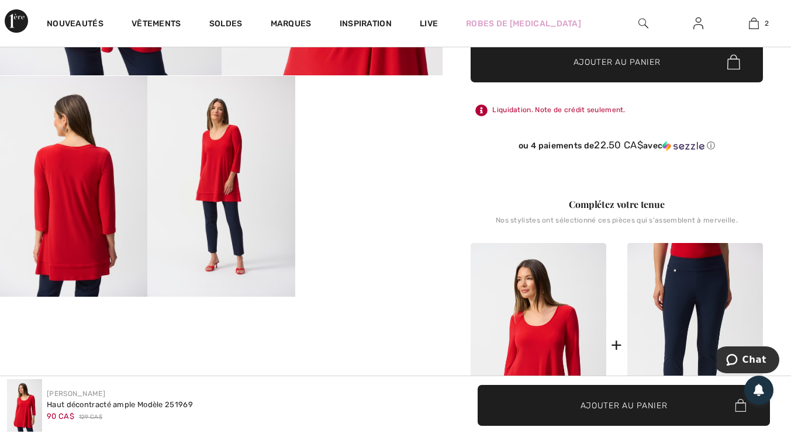
scroll to position [326, 0]
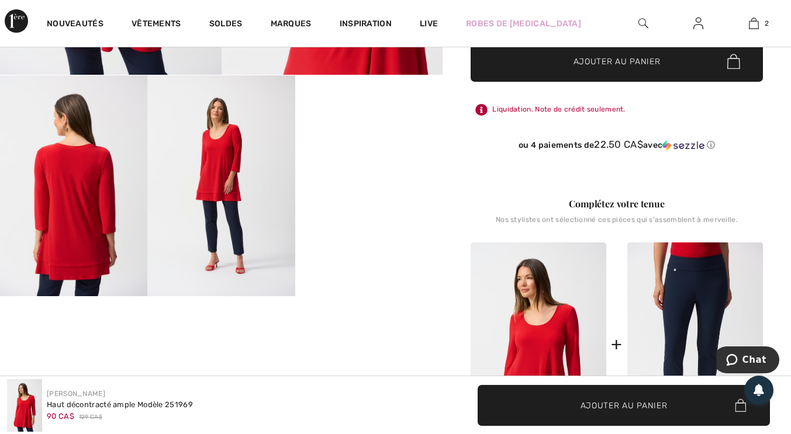
click at [763, 23] on link "2" at bounding box center [754, 23] width 54 height 14
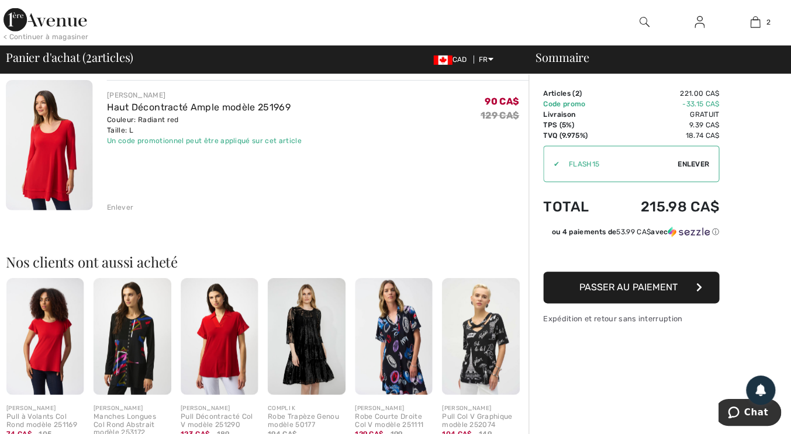
scroll to position [240, 0]
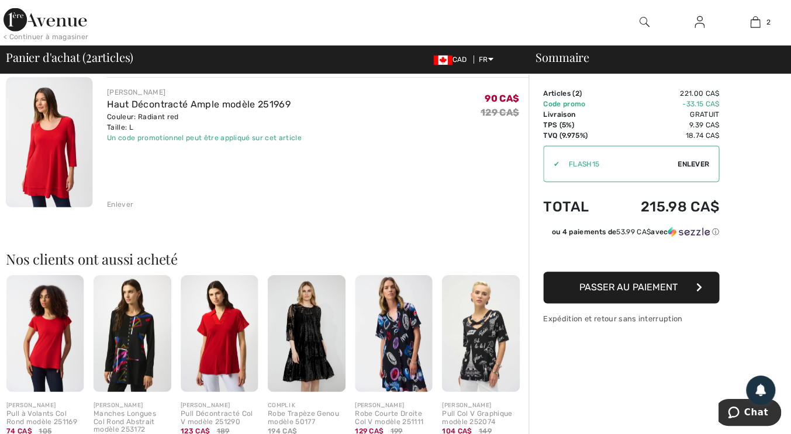
click at [56, 348] on img at bounding box center [46, 334] width 77 height 116
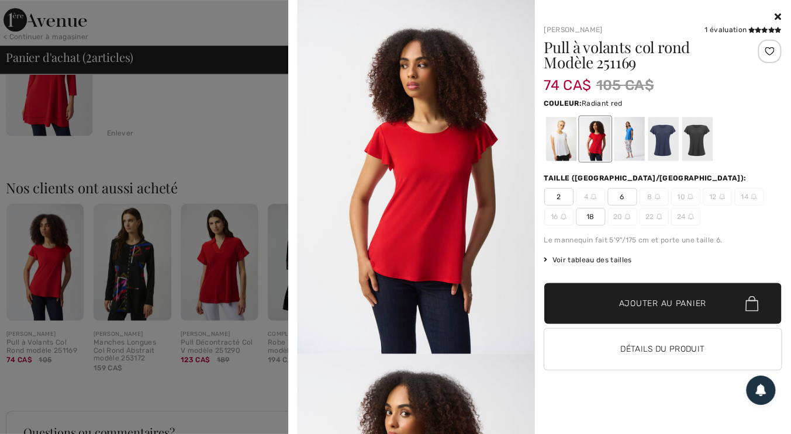
scroll to position [313, 0]
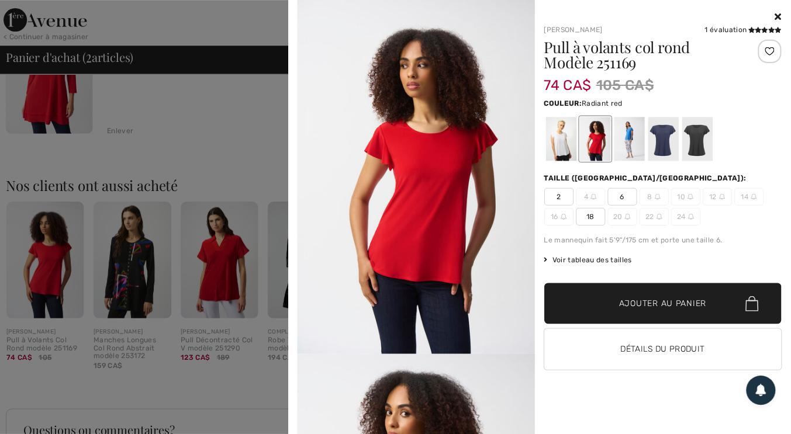
click at [559, 142] on div at bounding box center [559, 140] width 30 height 44
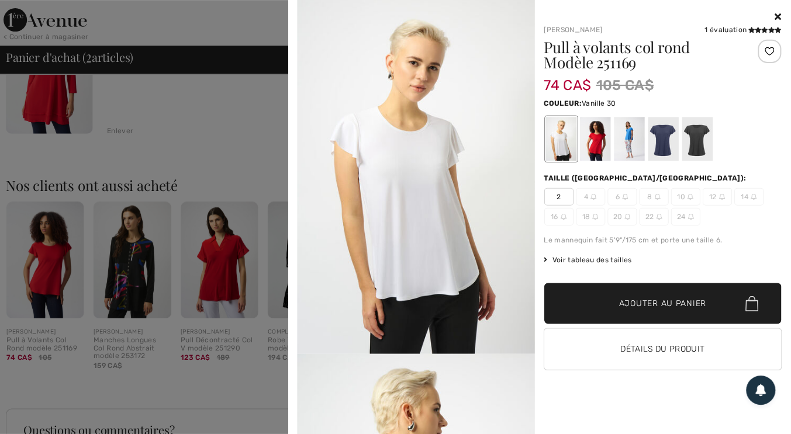
click at [663, 137] on div at bounding box center [661, 140] width 30 height 44
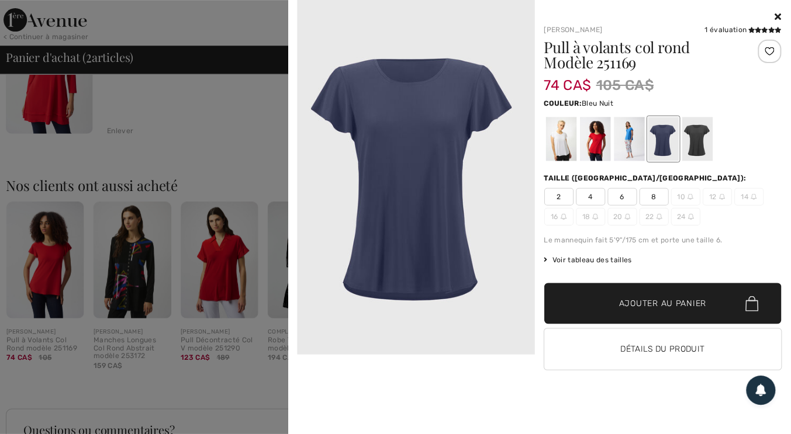
click at [631, 147] on div at bounding box center [627, 140] width 30 height 44
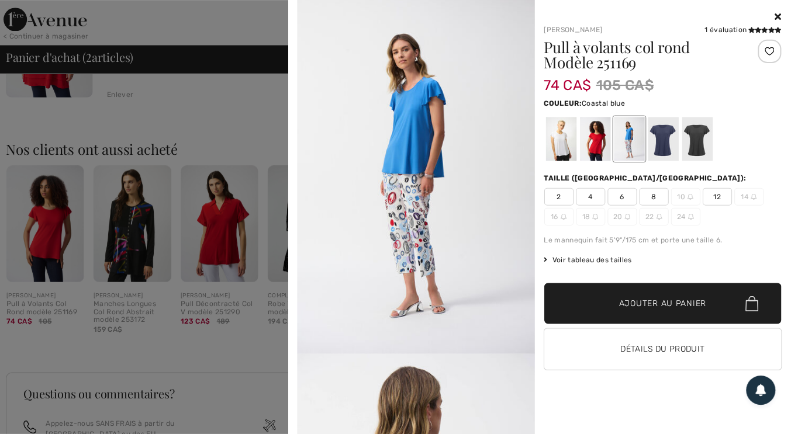
scroll to position [357, 0]
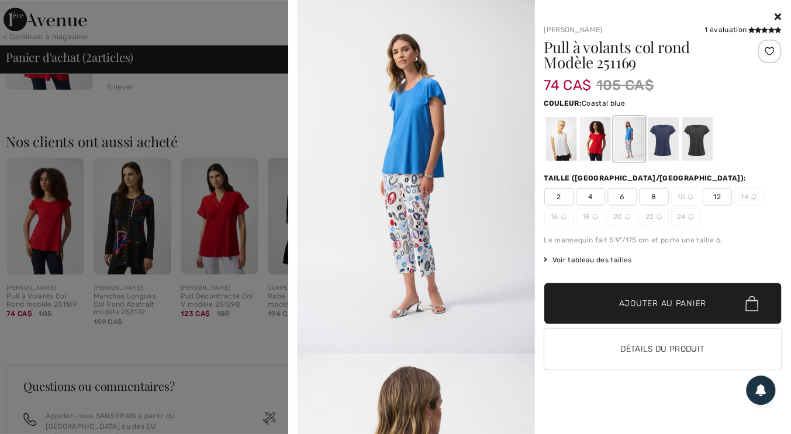
click at [717, 205] on span "12" at bounding box center [715, 198] width 29 height 18
click at [665, 144] on div at bounding box center [661, 140] width 30 height 44
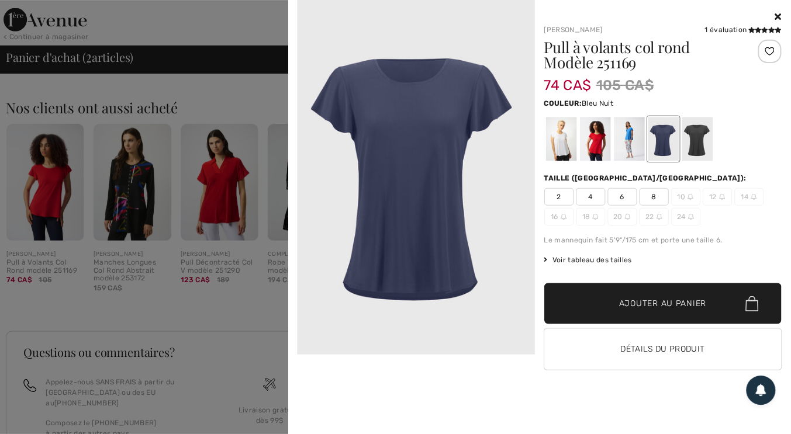
scroll to position [492, 0]
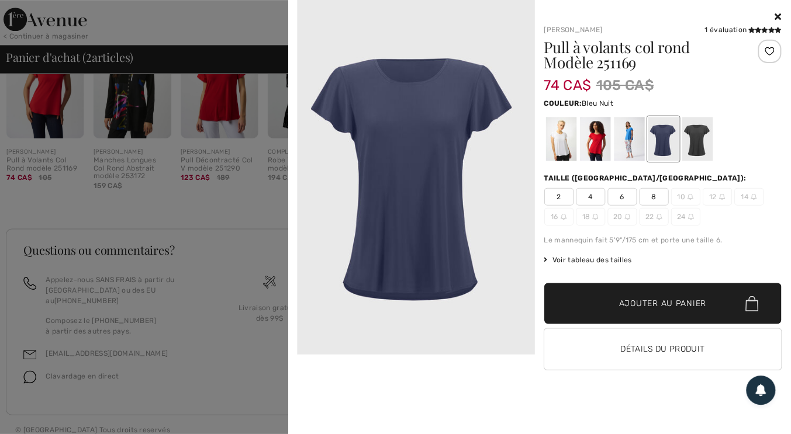
click at [699, 127] on div at bounding box center [695, 140] width 30 height 44
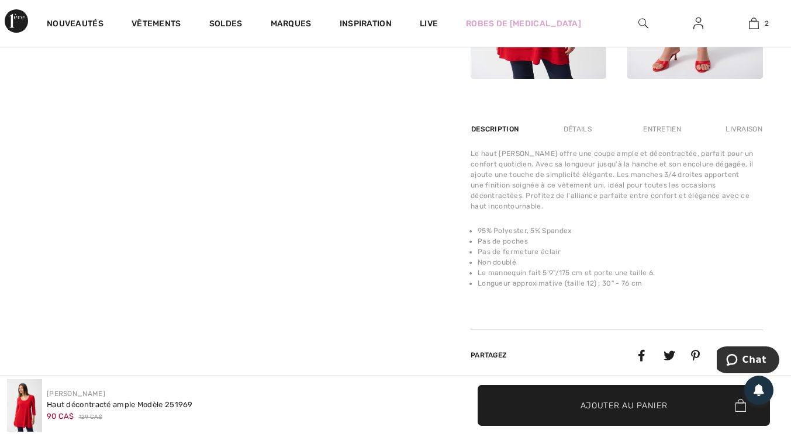
scroll to position [668, 0]
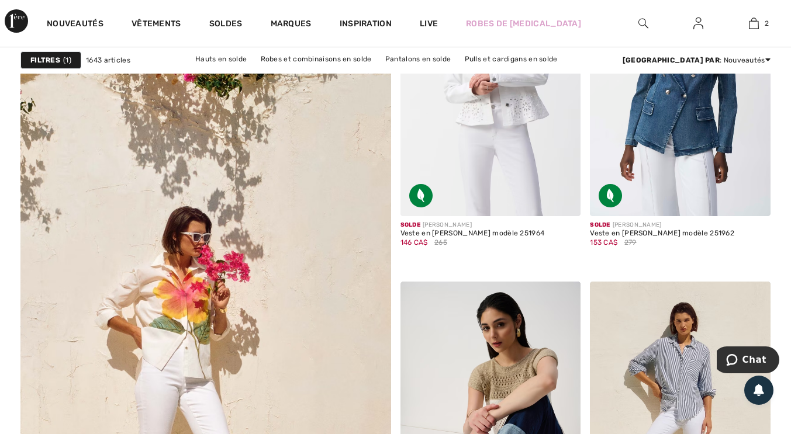
scroll to position [2928, 0]
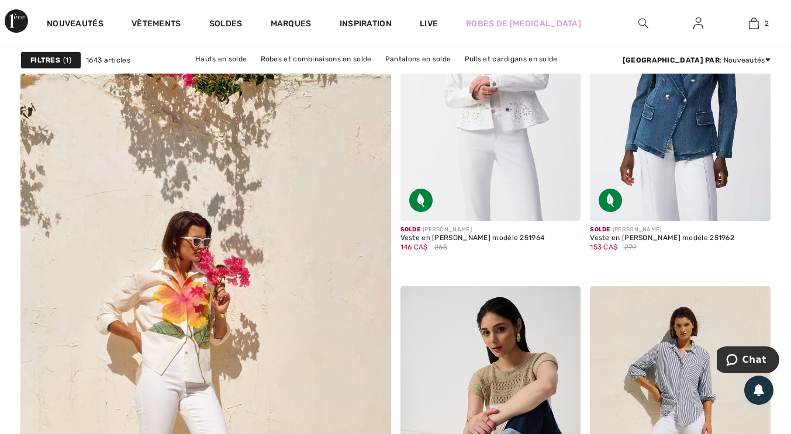
click at [686, 141] on img at bounding box center [680, 85] width 181 height 271
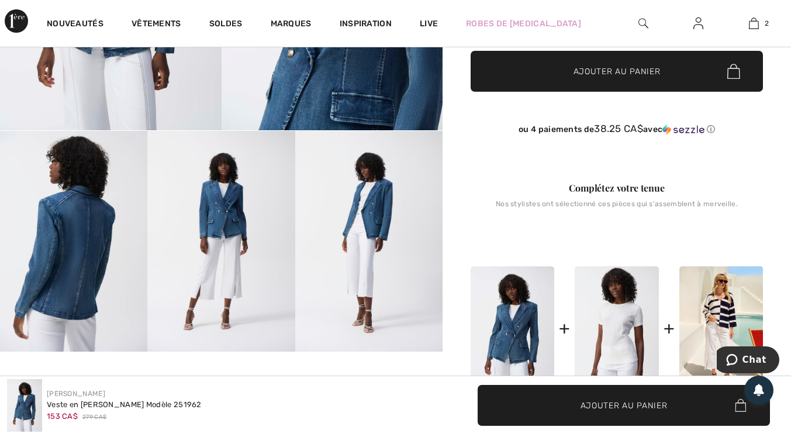
scroll to position [271, 0]
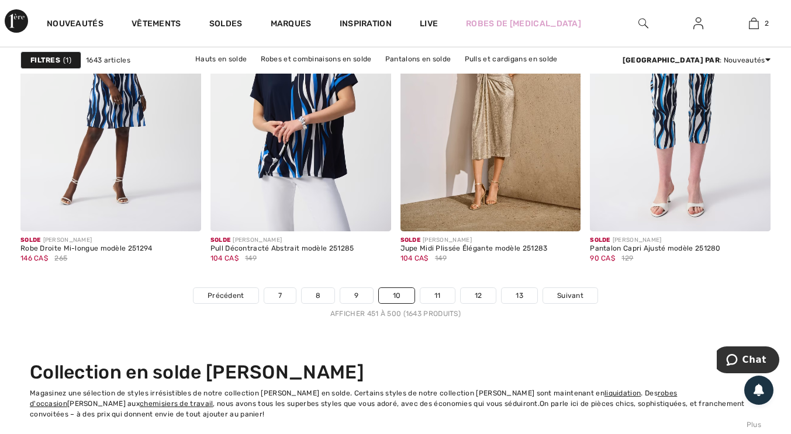
scroll to position [5061, 0]
click at [439, 294] on link "11" at bounding box center [437, 295] width 34 height 15
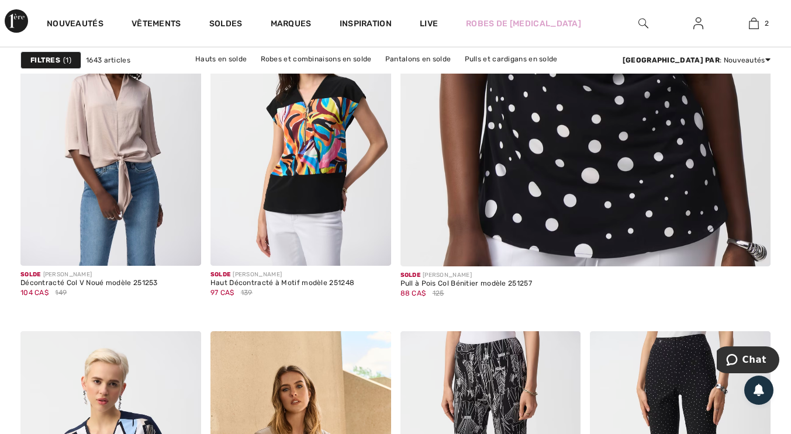
scroll to position [531, 0]
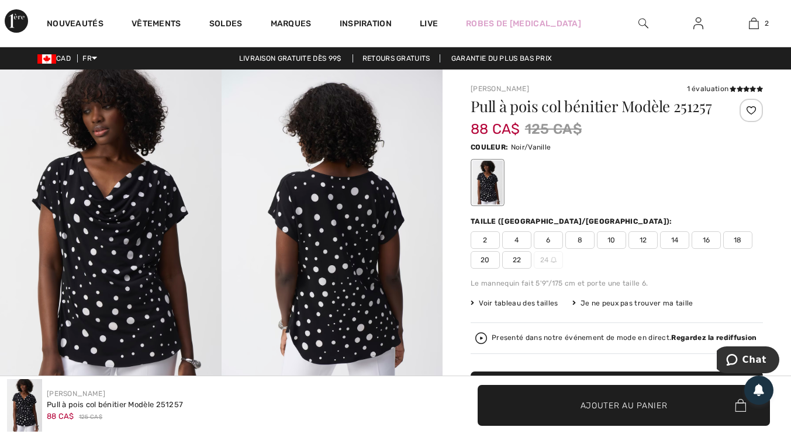
click at [648, 243] on span "12" at bounding box center [642, 240] width 29 height 18
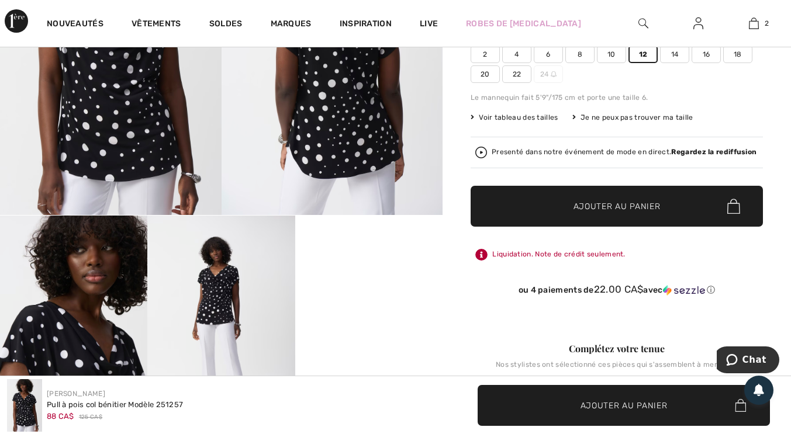
scroll to position [186, 0]
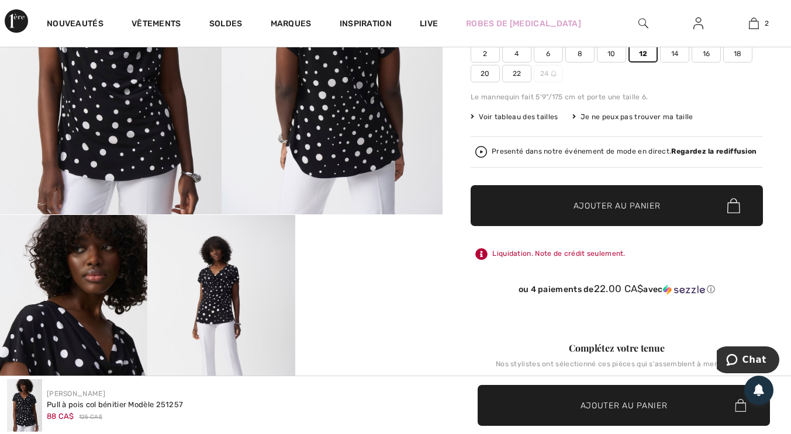
click at [652, 203] on span "Ajouter au panier" at bounding box center [616, 206] width 87 height 12
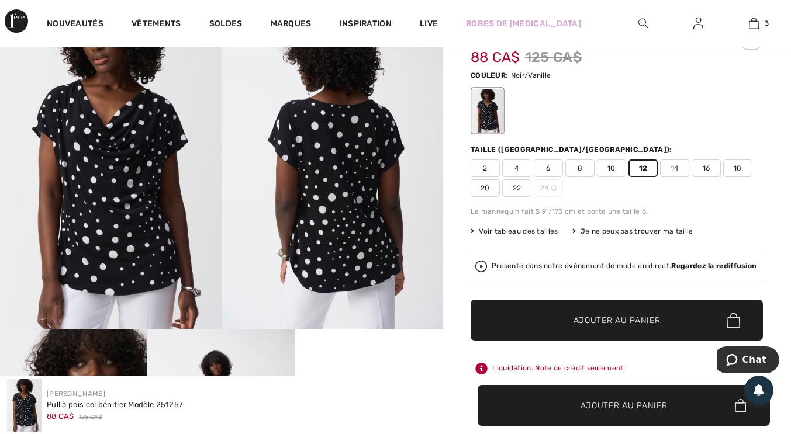
scroll to position [71, 0]
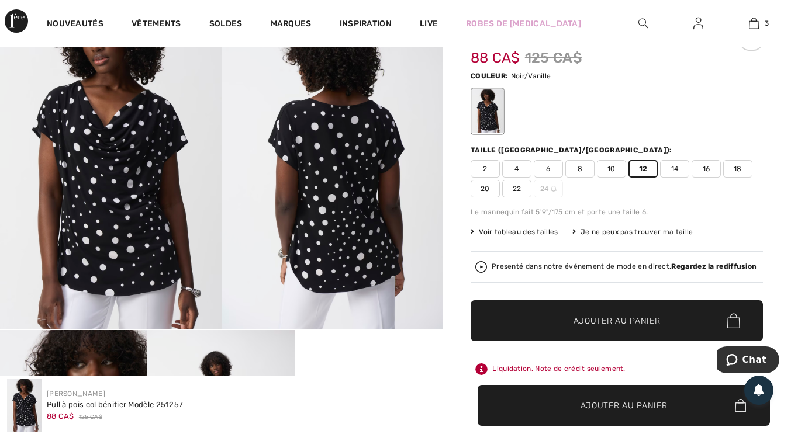
click at [762, 28] on link "3" at bounding box center [754, 23] width 54 height 14
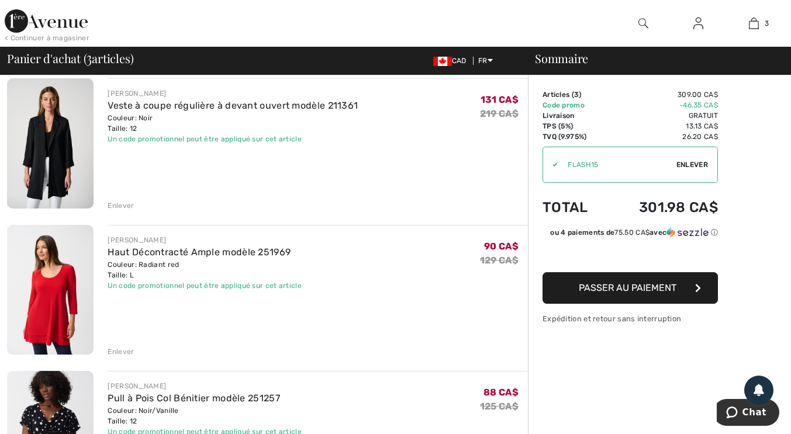
scroll to position [94, 0]
click at [126, 350] on div "Enlever" at bounding box center [121, 351] width 26 height 11
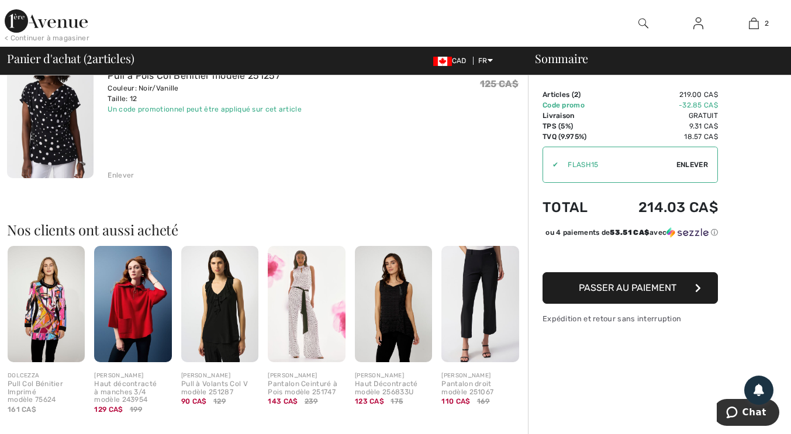
scroll to position [271, 0]
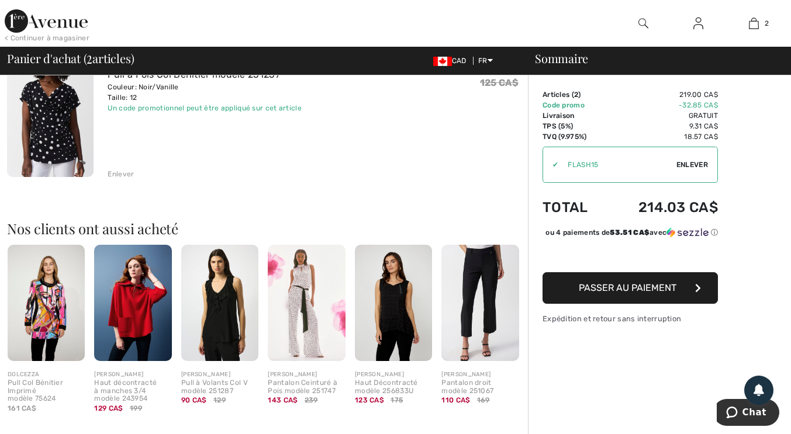
click at [403, 313] on img at bounding box center [393, 303] width 77 height 116
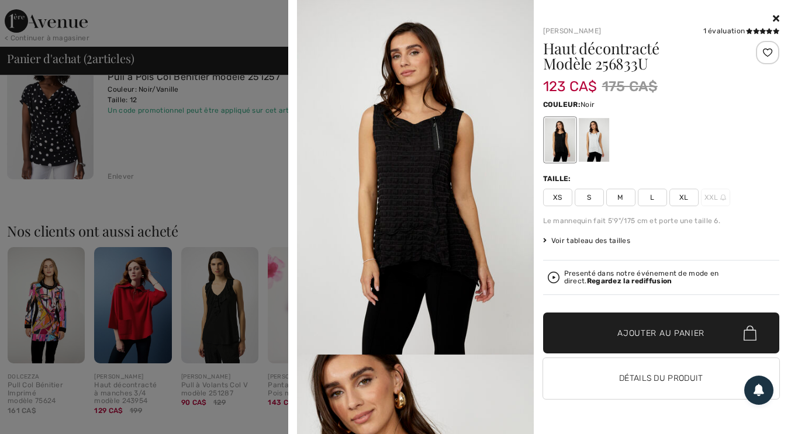
scroll to position [267, 0]
click at [581, 144] on div at bounding box center [593, 140] width 30 height 44
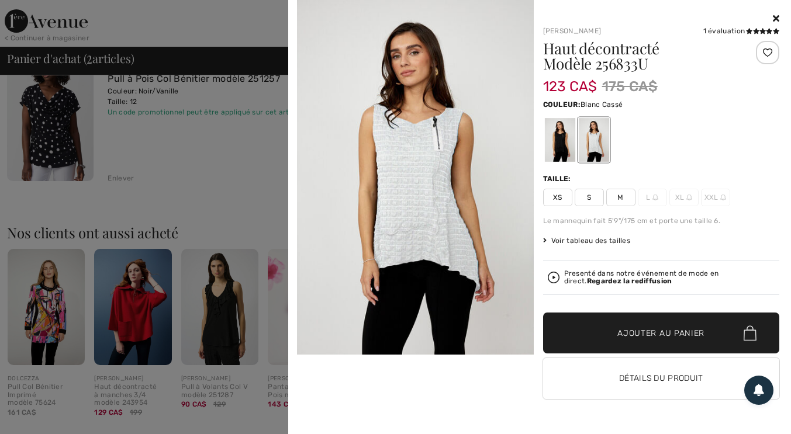
scroll to position [266, 0]
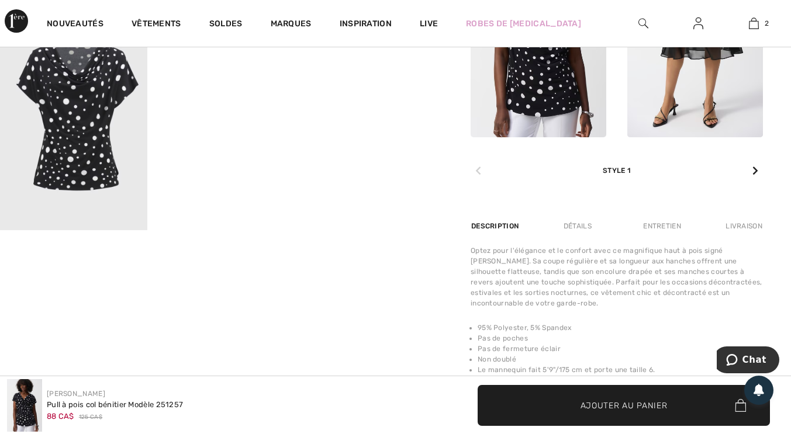
scroll to position [615, 0]
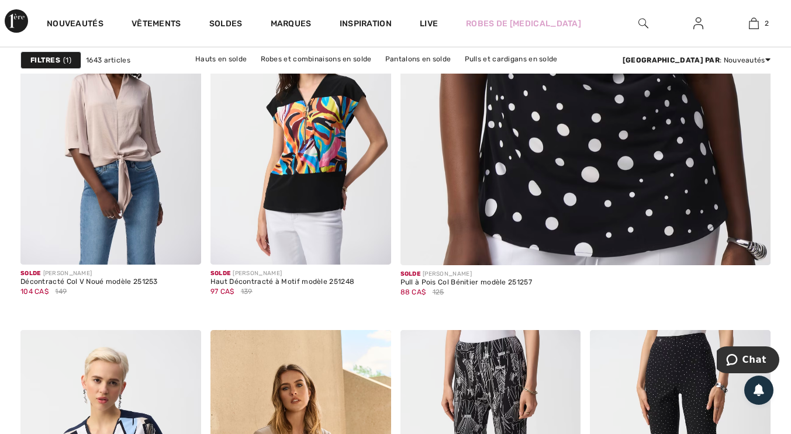
click at [754, 26] on img at bounding box center [754, 23] width 10 height 14
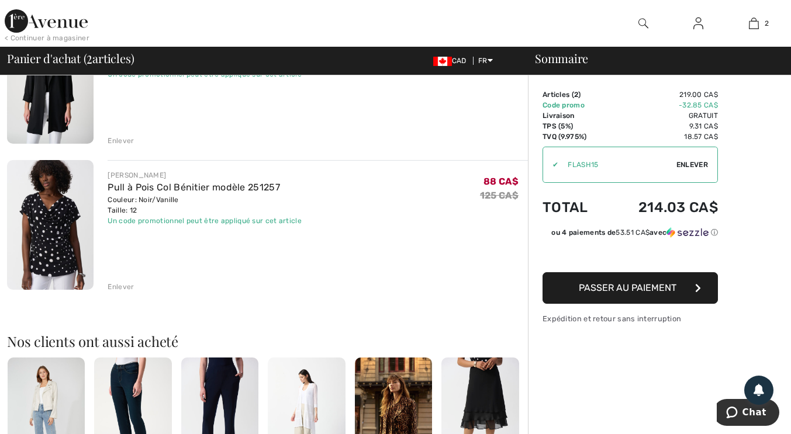
scroll to position [159, 0]
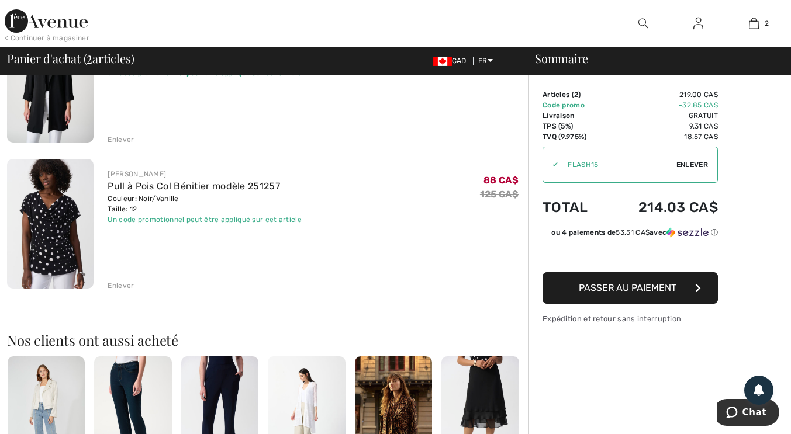
click at [127, 291] on div "Enlever" at bounding box center [121, 286] width 26 height 11
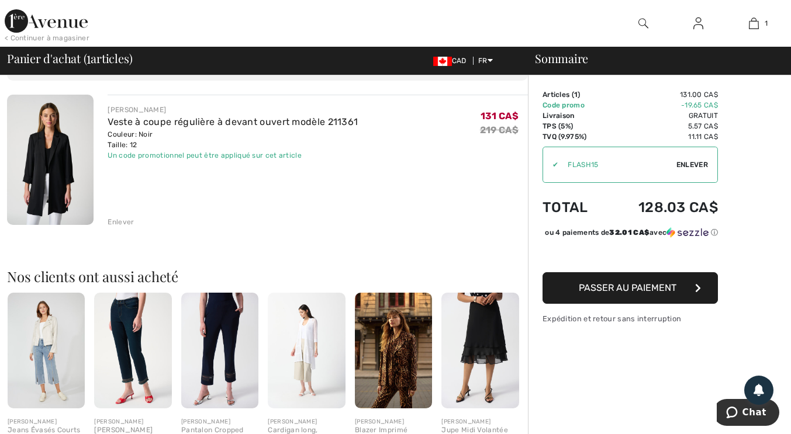
scroll to position [0, 0]
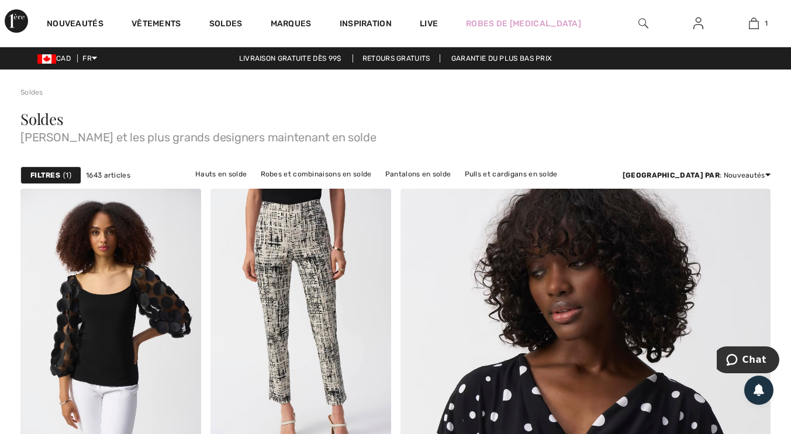
click at [645, 26] on img at bounding box center [643, 23] width 10 height 14
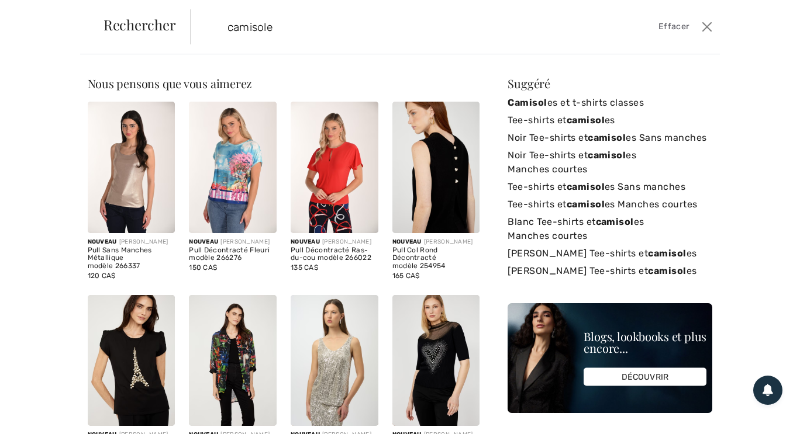
type input "camisole"
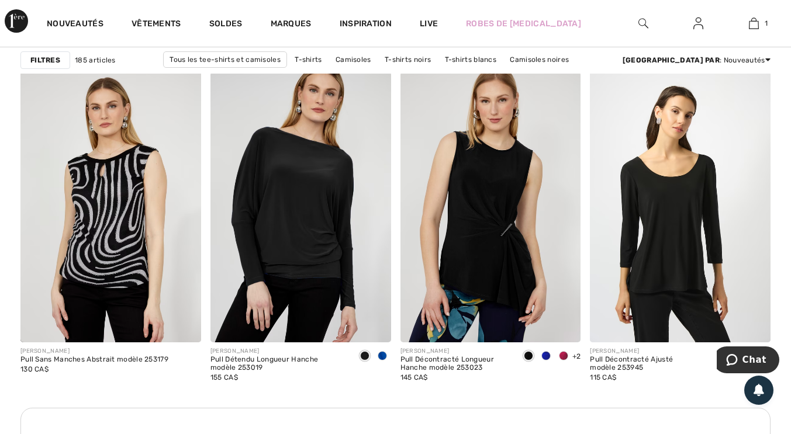
scroll to position [3802, 0]
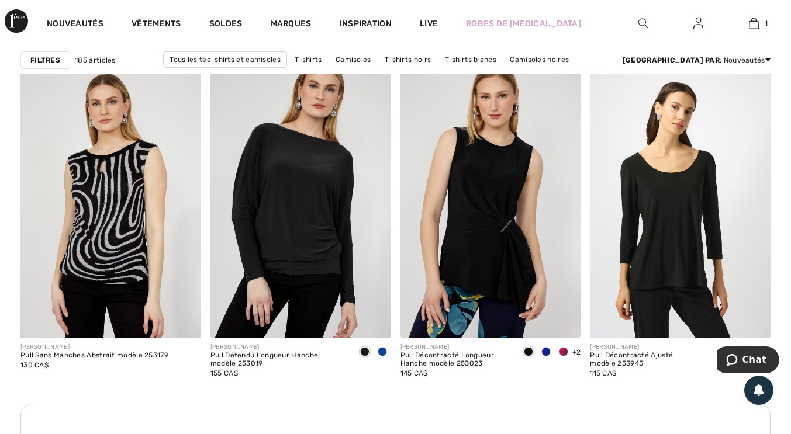
click at [510, 219] on img at bounding box center [490, 203] width 181 height 271
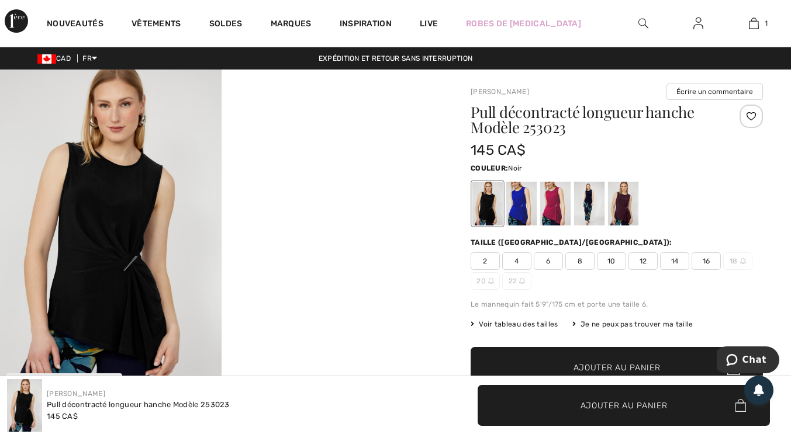
click at [653, 257] on span "12" at bounding box center [642, 262] width 29 height 18
click at [565, 205] on div at bounding box center [555, 204] width 30 height 44
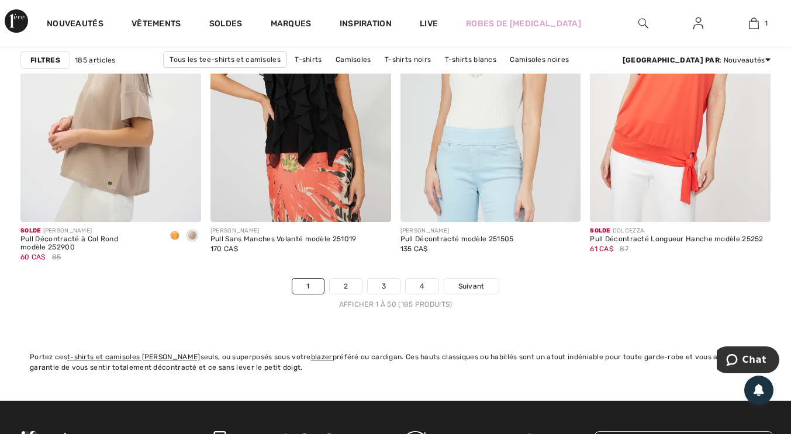
scroll to position [5055, 0]
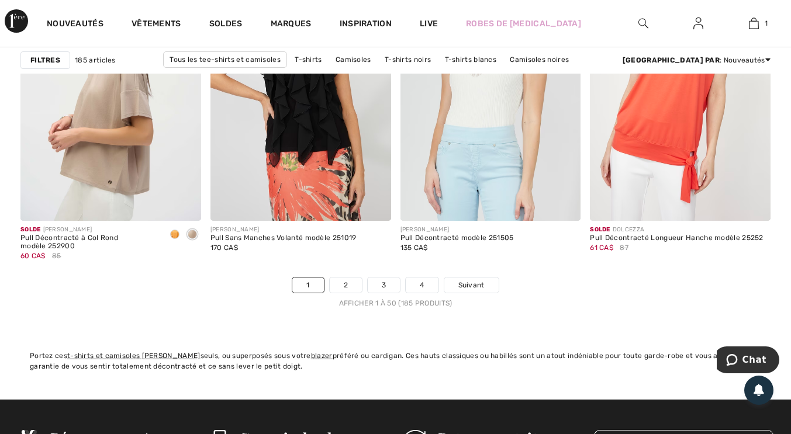
click at [355, 284] on link "2" at bounding box center [346, 285] width 32 height 15
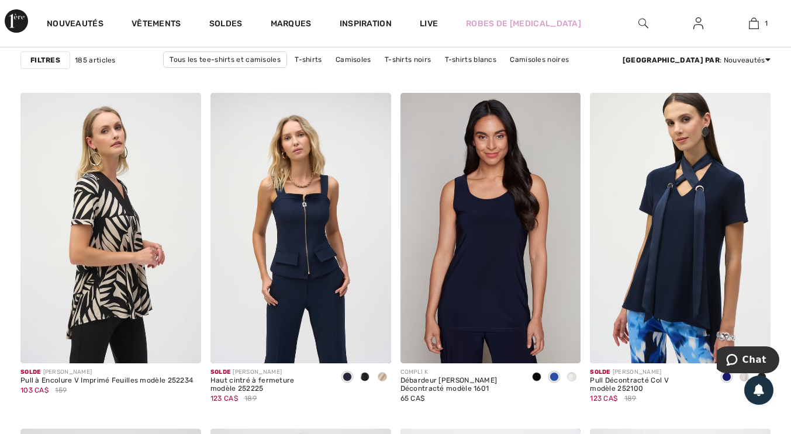
scroll to position [757, 0]
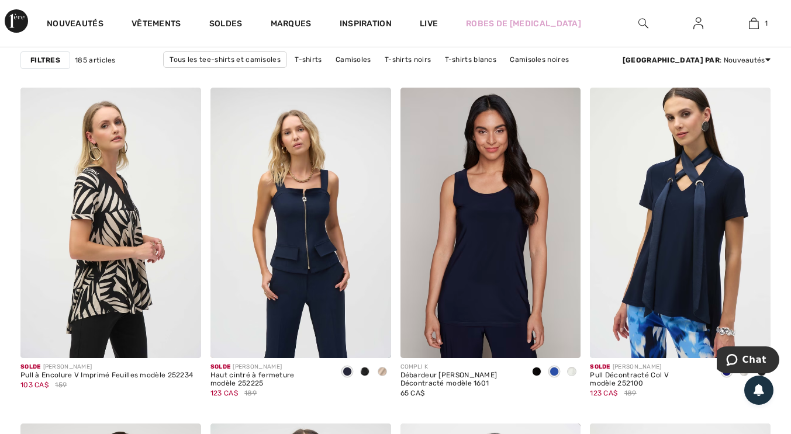
click at [537, 258] on img at bounding box center [490, 223] width 181 height 271
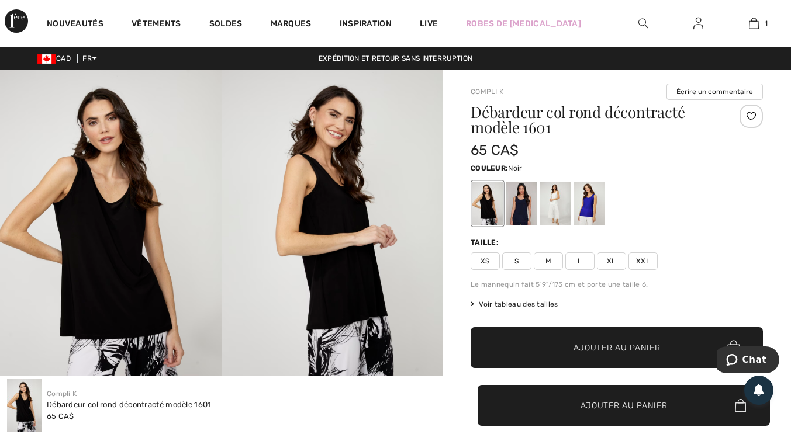
click at [496, 205] on div at bounding box center [487, 204] width 30 height 44
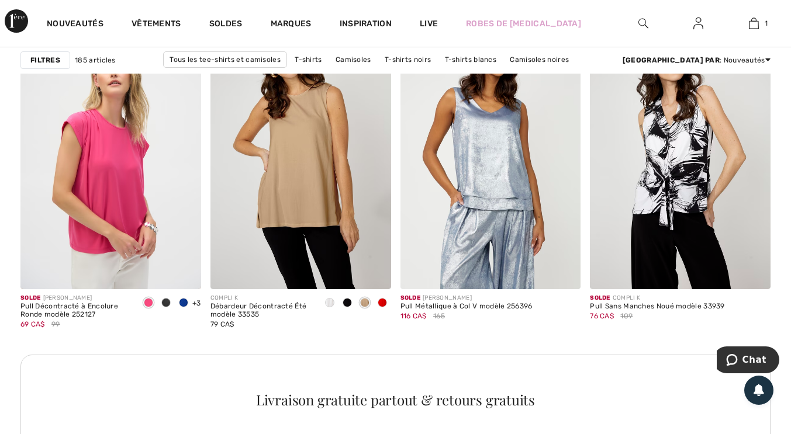
scroll to position [3857, 0]
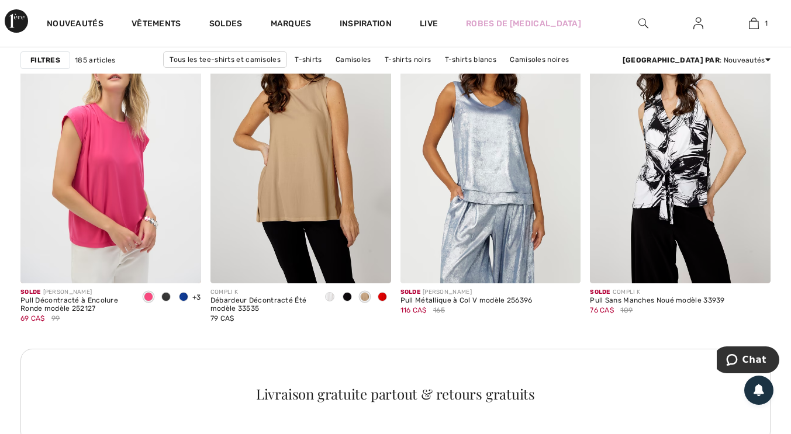
click at [349, 301] on div at bounding box center [347, 297] width 18 height 19
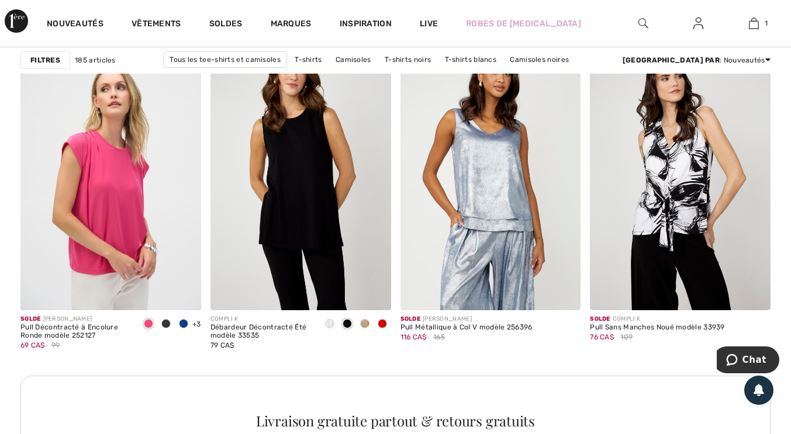
scroll to position [3830, 0]
click at [385, 310] on div at bounding box center [367, 286] width 49 height 49
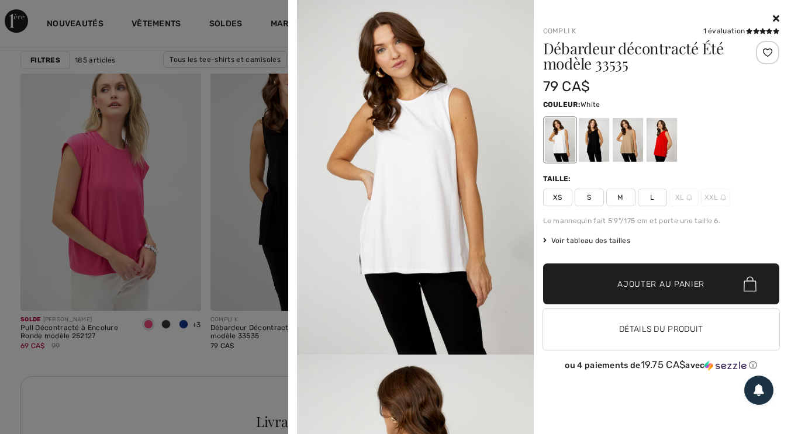
click at [661, 198] on span "L" at bounding box center [652, 198] width 29 height 18
click at [660, 147] on div at bounding box center [661, 140] width 30 height 44
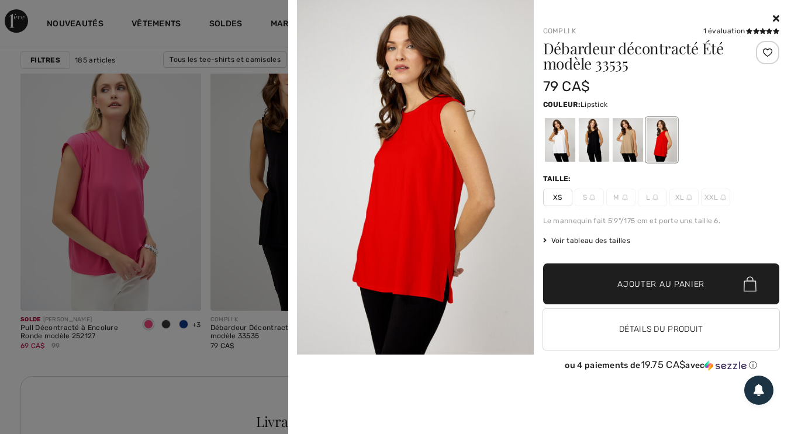
click at [626, 153] on div at bounding box center [627, 140] width 30 height 44
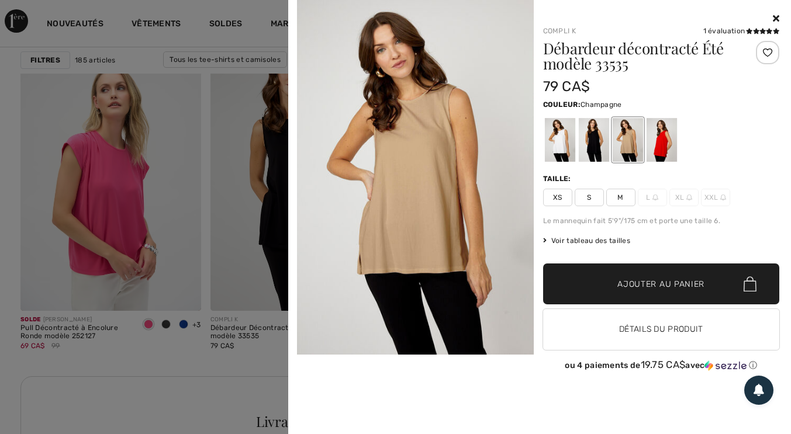
click at [547, 148] on div at bounding box center [559, 140] width 30 height 44
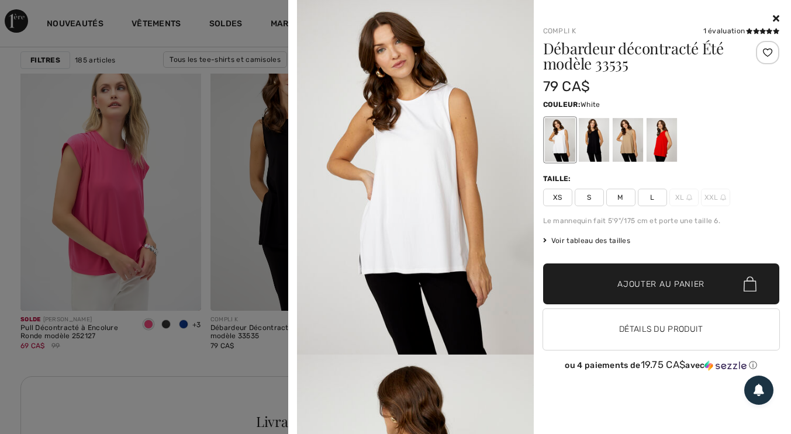
click at [595, 147] on div at bounding box center [593, 140] width 30 height 44
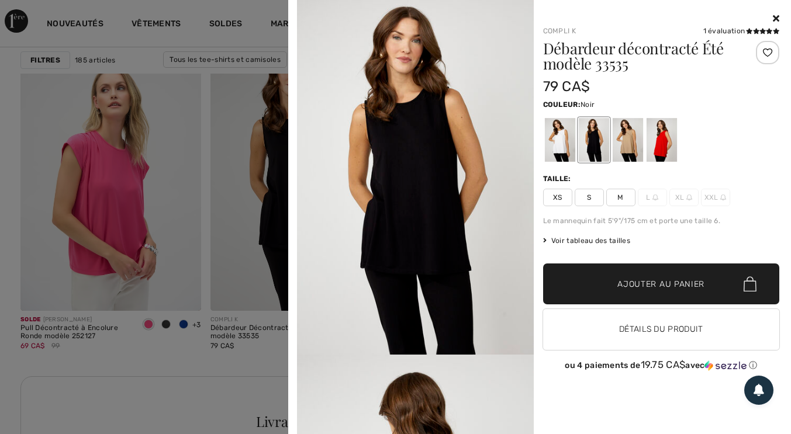
click at [553, 145] on div at bounding box center [559, 140] width 30 height 44
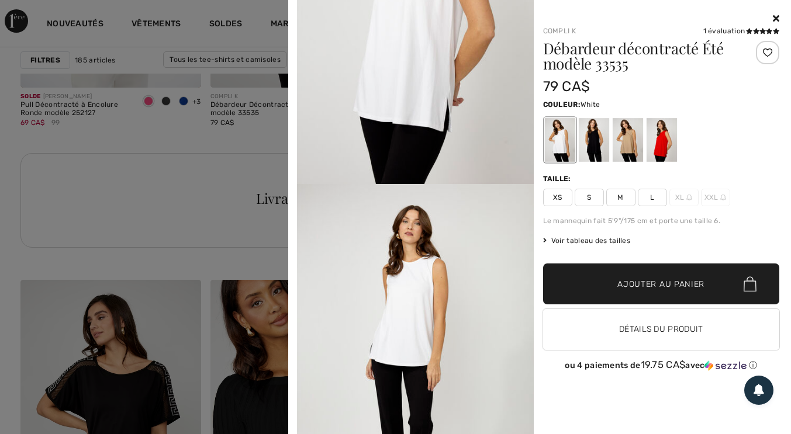
scroll to position [881, 0]
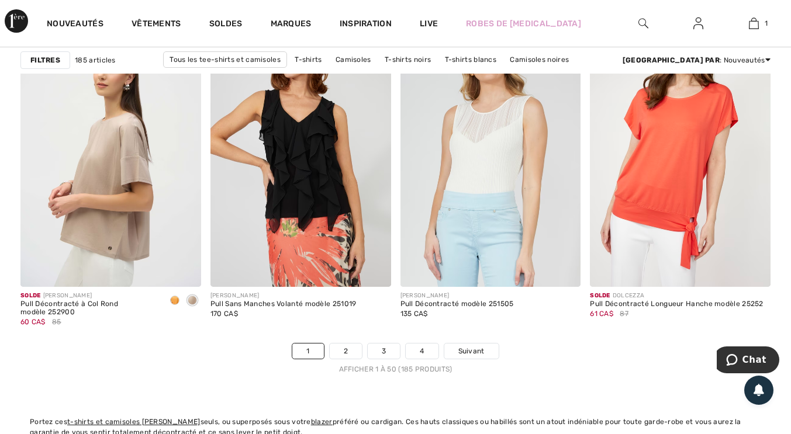
scroll to position [4993, 0]
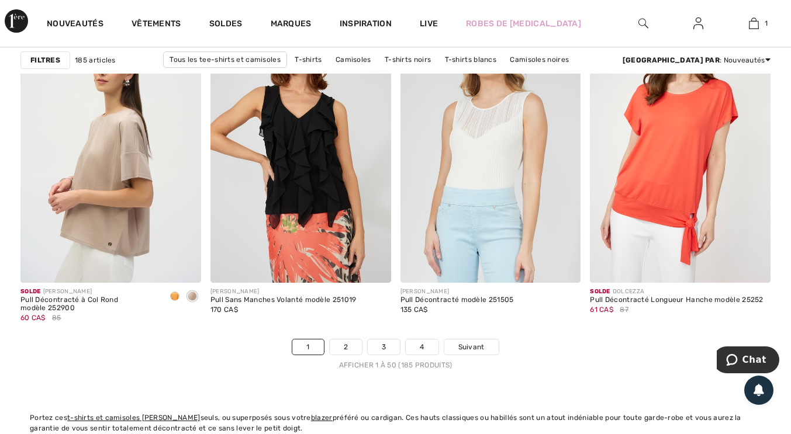
click at [361, 347] on link "2" at bounding box center [346, 347] width 32 height 15
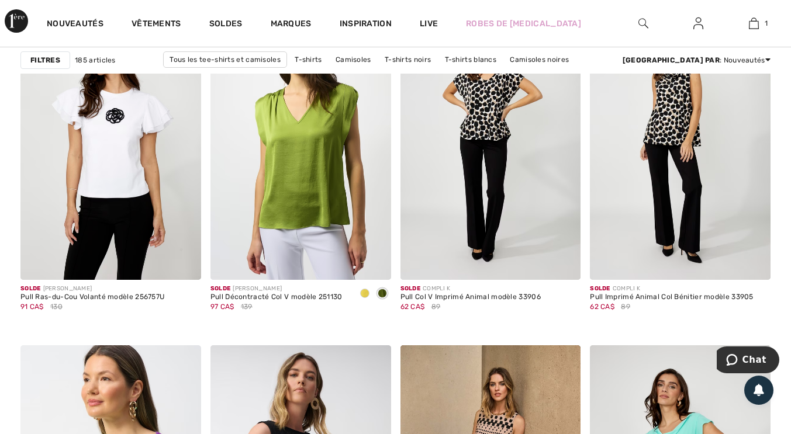
scroll to position [4660, 0]
click at [679, 139] on img at bounding box center [680, 144] width 181 height 271
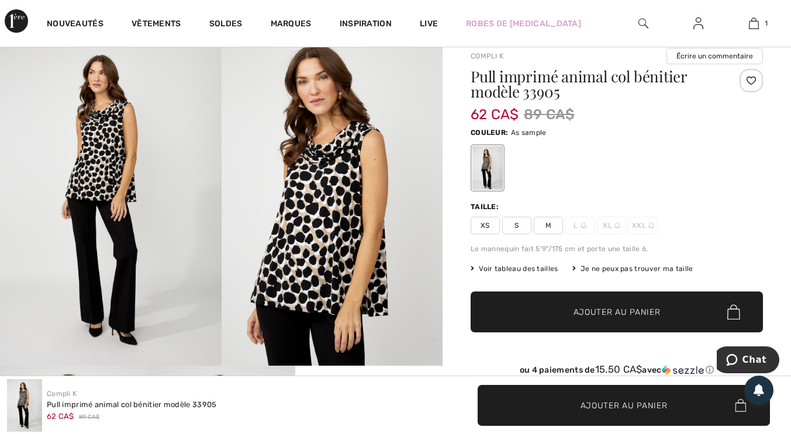
scroll to position [42, 0]
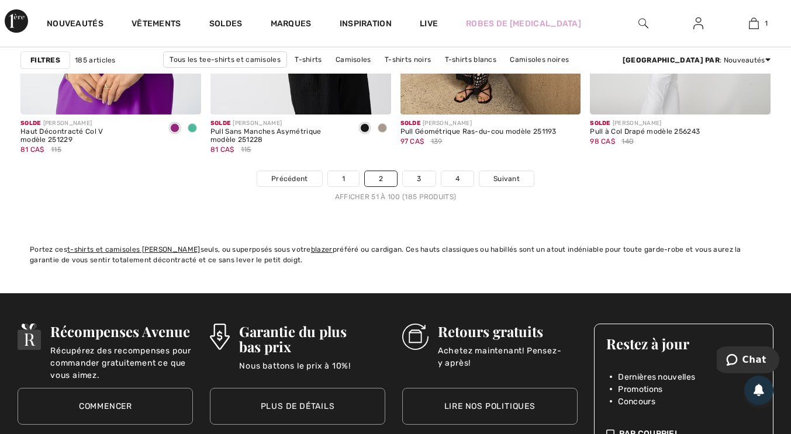
scroll to position [5166, 0]
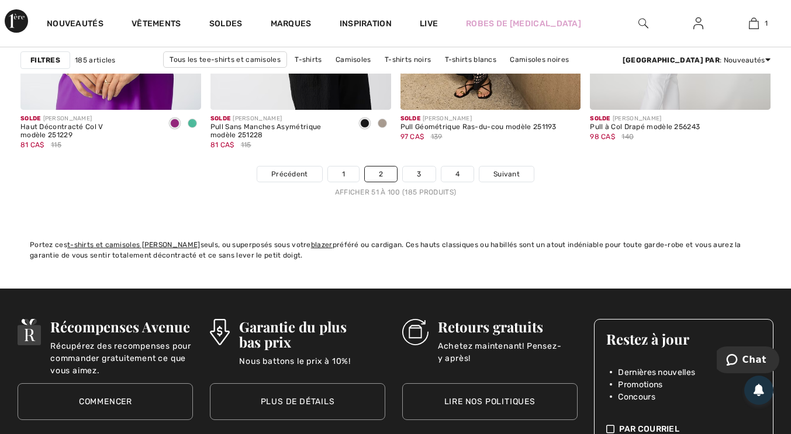
click at [420, 174] on link "3" at bounding box center [419, 174] width 32 height 15
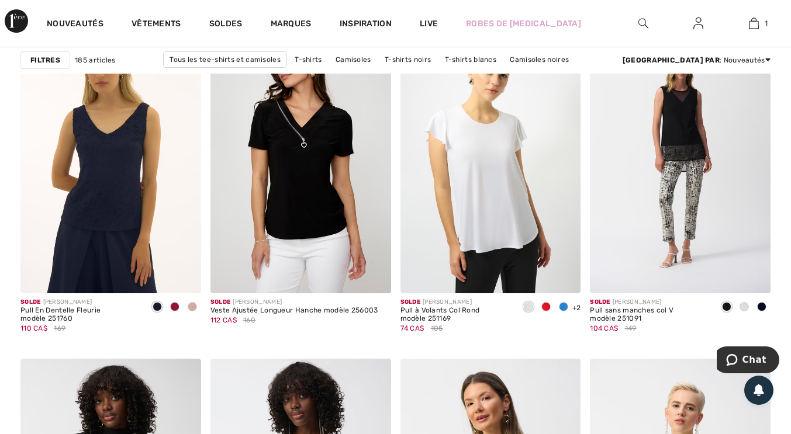
scroll to position [822, 0]
click at [546, 306] on span at bounding box center [545, 306] width 9 height 9
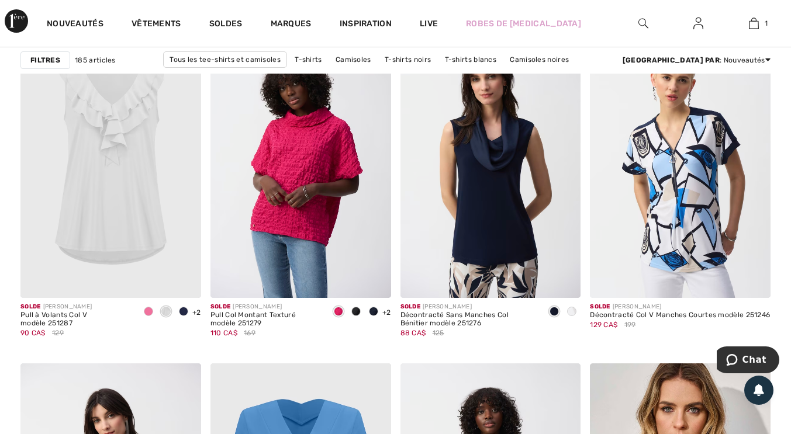
scroll to position [1699, 0]
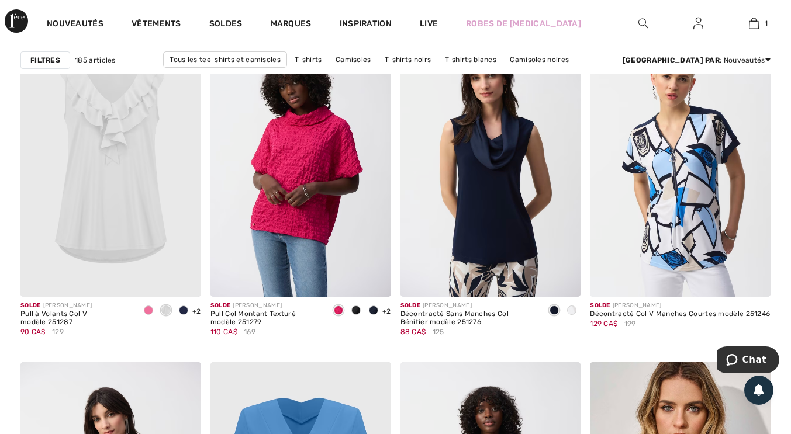
click at [573, 310] on span at bounding box center [571, 310] width 9 height 9
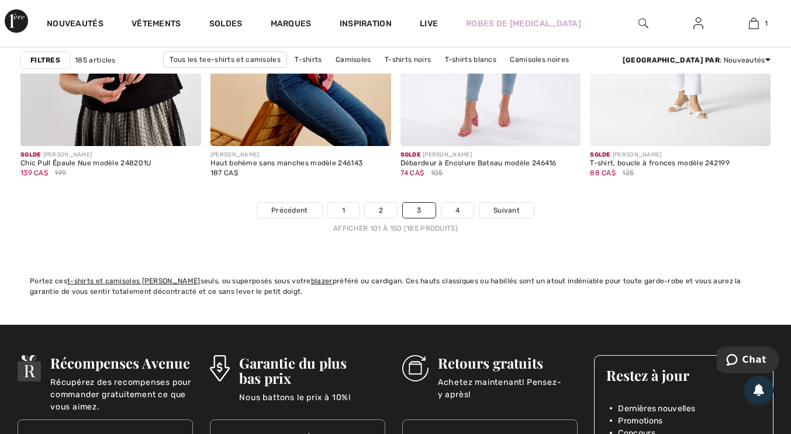
scroll to position [5130, 0]
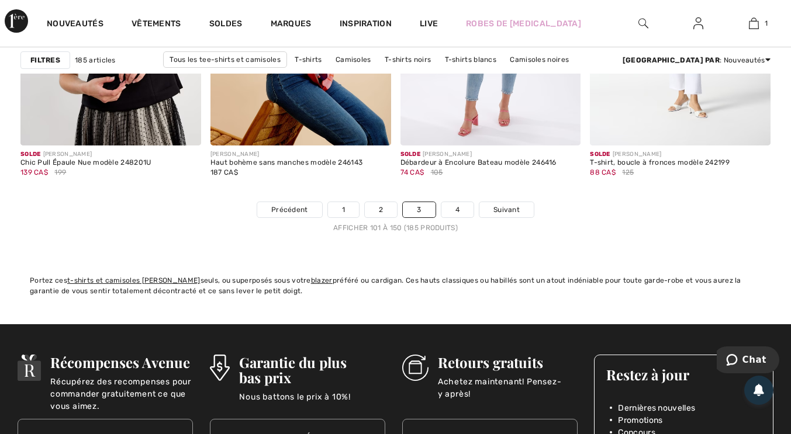
click at [457, 209] on link "4" at bounding box center [457, 209] width 32 height 15
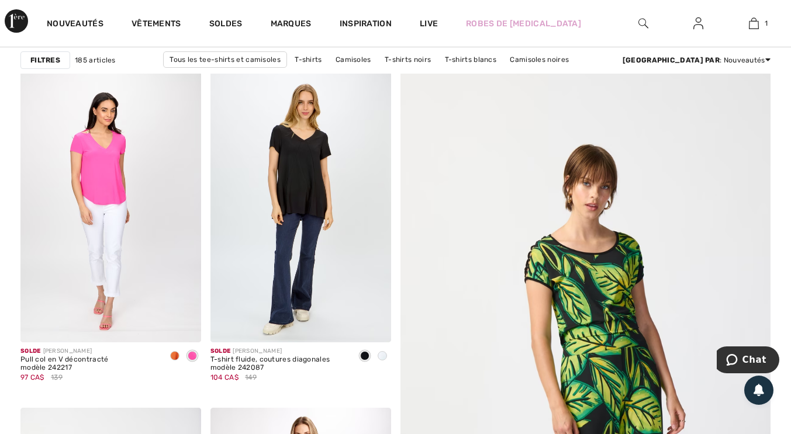
scroll to position [102, 0]
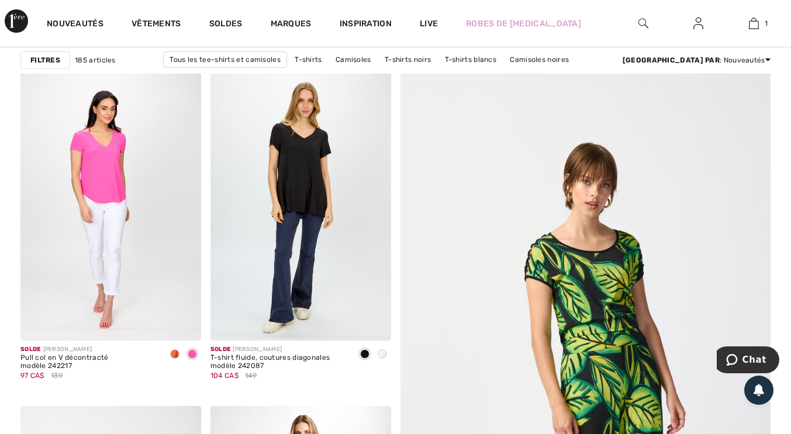
click at [384, 354] on span at bounding box center [382, 354] width 9 height 9
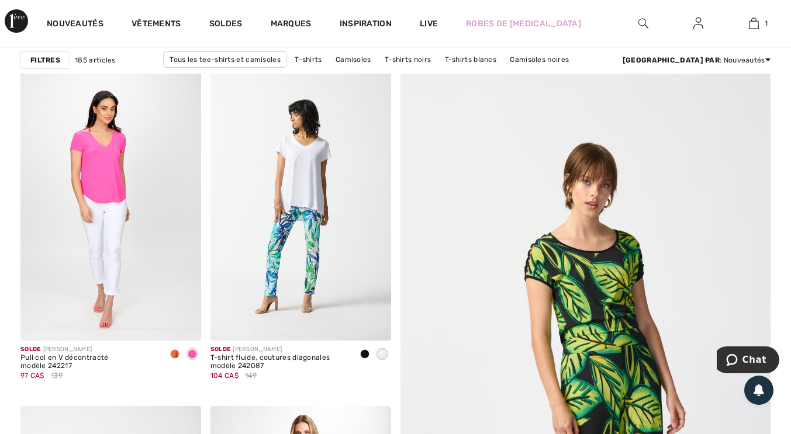
click at [336, 190] on img at bounding box center [300, 205] width 181 height 271
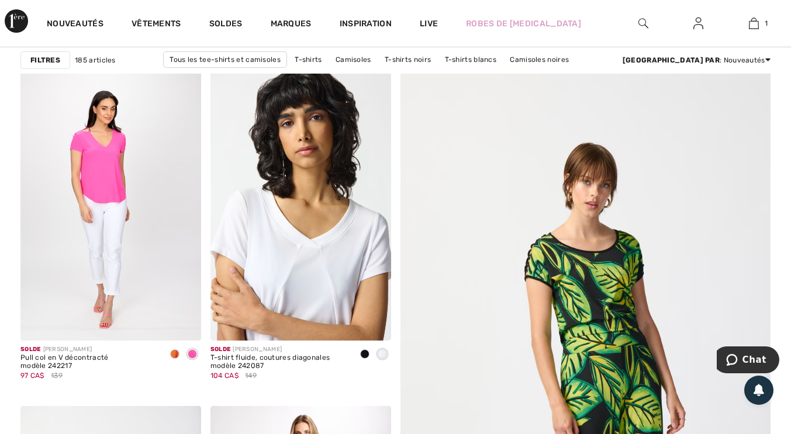
scroll to position [131, 0]
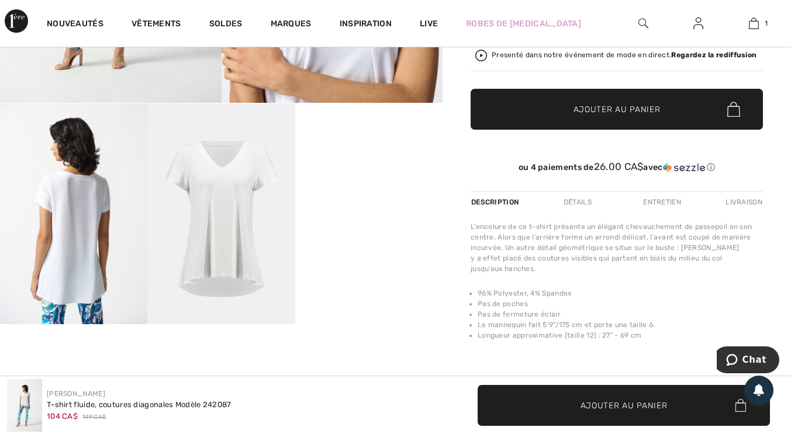
scroll to position [302, 0]
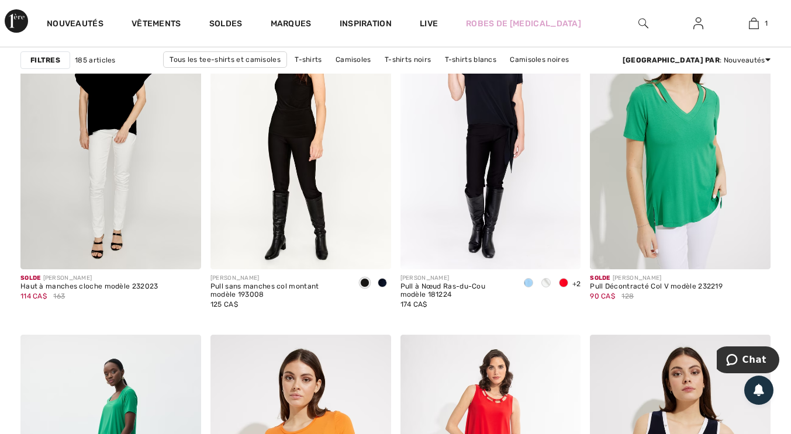
scroll to position [1728, 0]
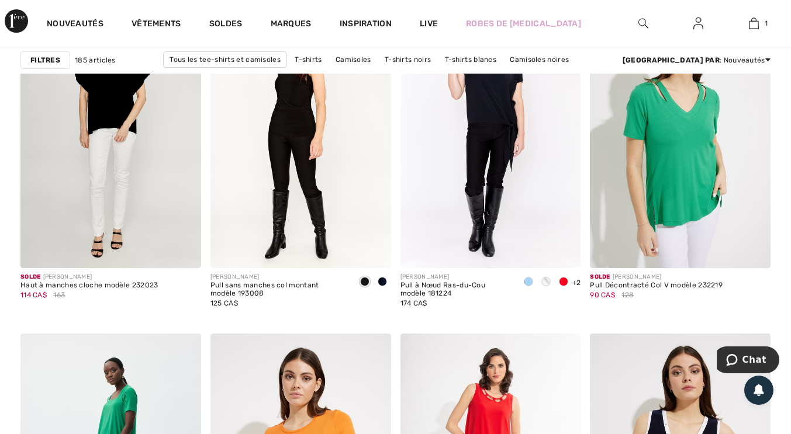
click at [361, 292] on div at bounding box center [365, 282] width 18 height 19
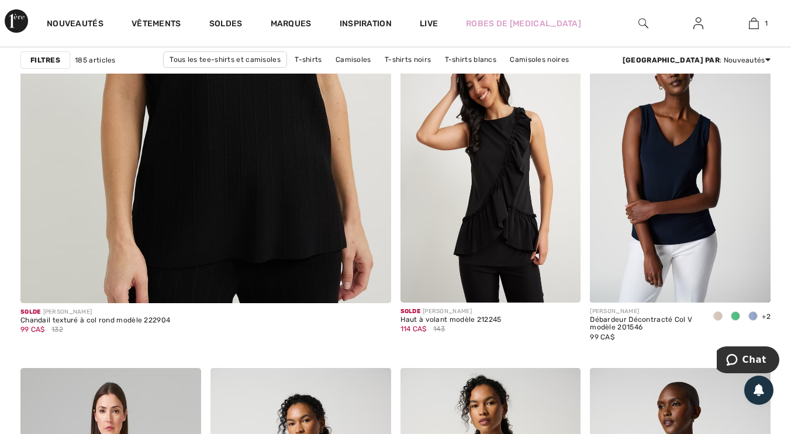
scroll to position [3166, 0]
click at [257, 241] on img at bounding box center [206, 28] width 444 height 666
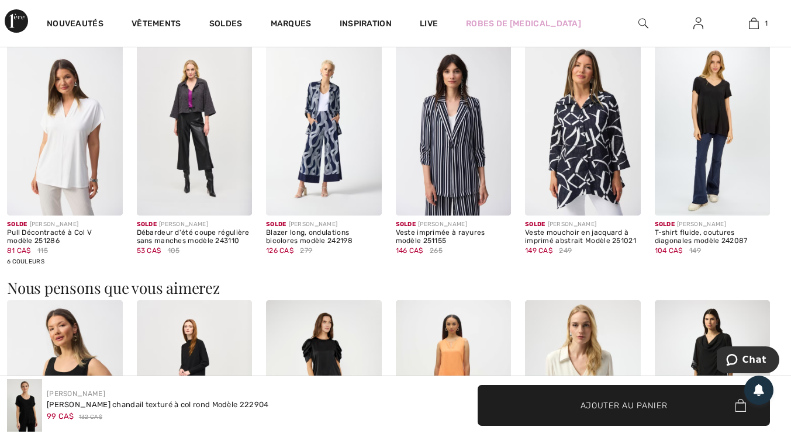
scroll to position [840, 0]
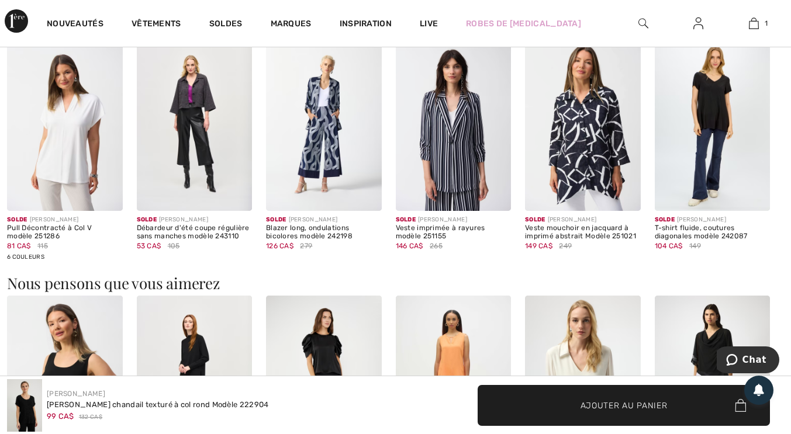
click at [80, 164] on img at bounding box center [65, 124] width 116 height 173
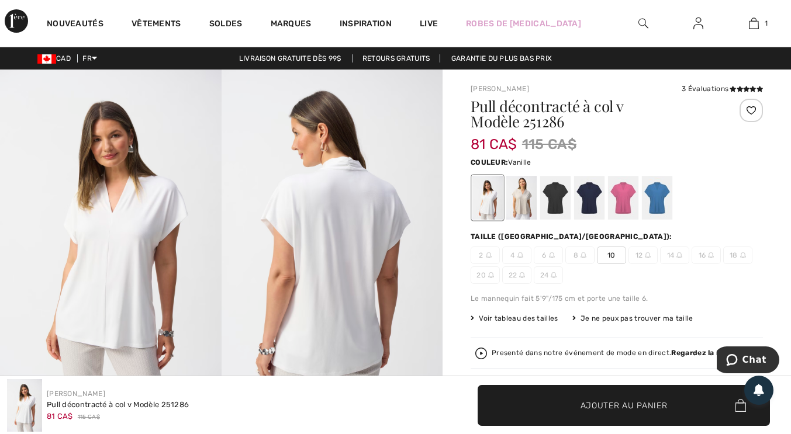
click at [526, 208] on div at bounding box center [521, 198] width 30 height 44
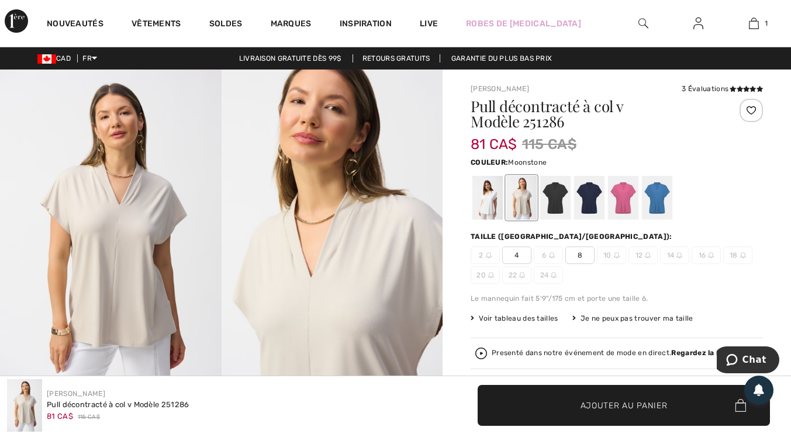
click at [562, 201] on div at bounding box center [555, 198] width 30 height 44
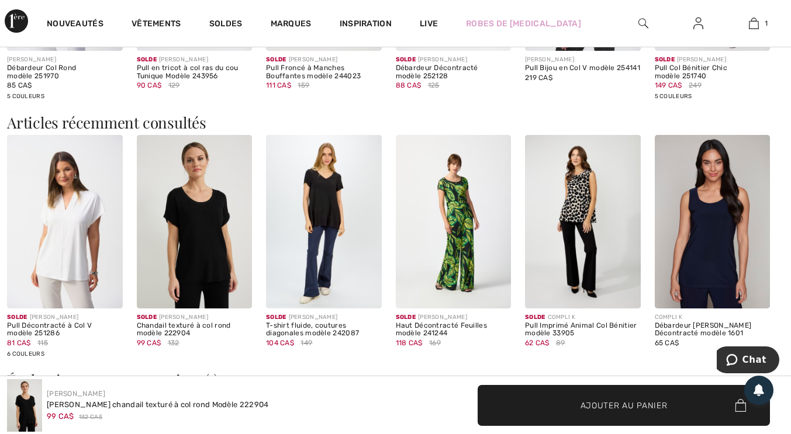
scroll to position [1257, 0]
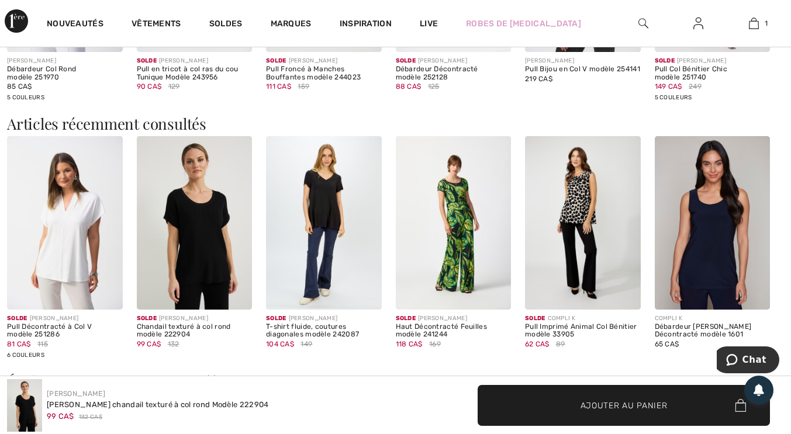
click at [344, 230] on img at bounding box center [324, 222] width 116 height 173
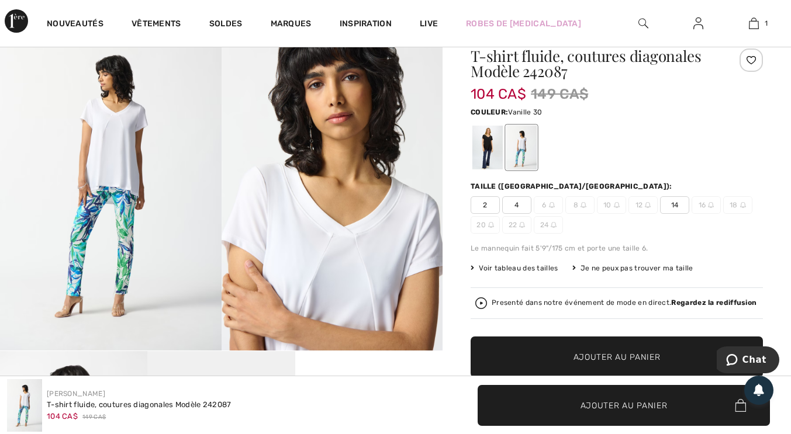
scroll to position [51, 0]
click at [482, 158] on div at bounding box center [487, 147] width 30 height 44
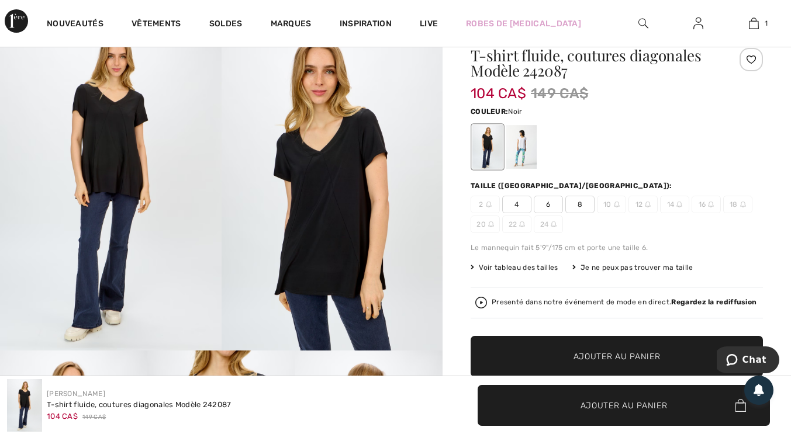
click at [528, 147] on div at bounding box center [521, 147] width 30 height 44
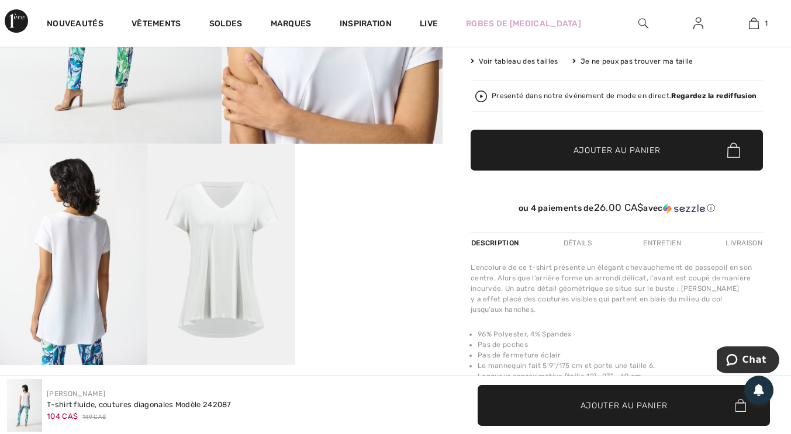
scroll to position [258, 0]
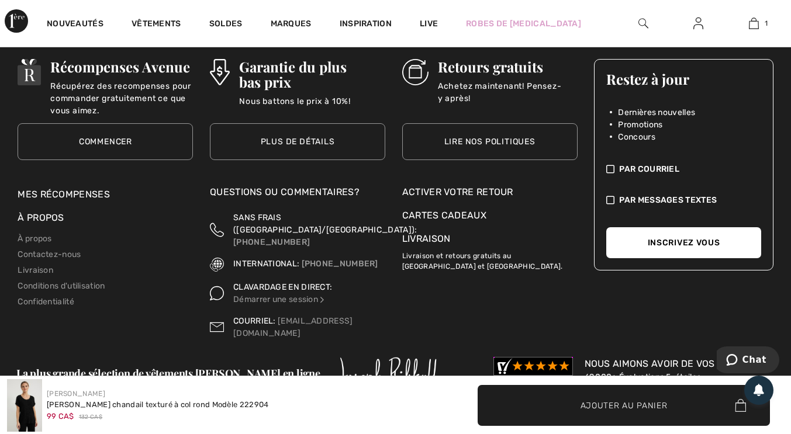
scroll to position [2113, 0]
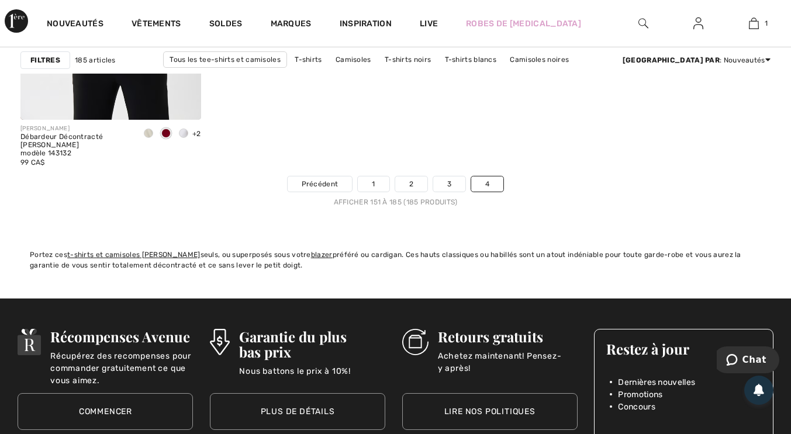
scroll to position [4022, 0]
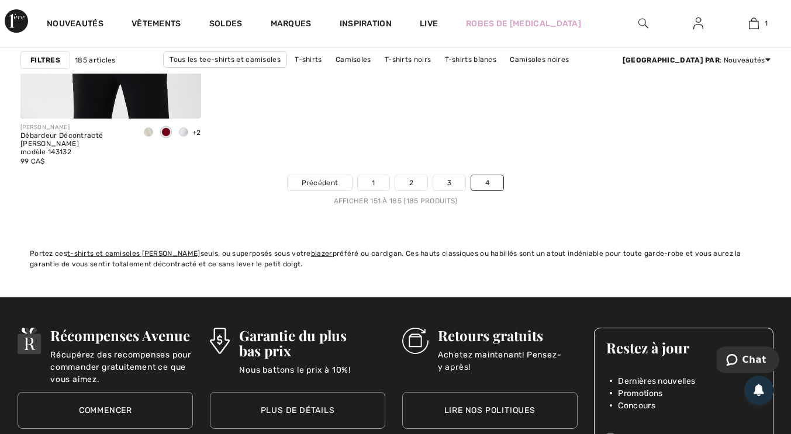
click at [382, 189] on link "1" at bounding box center [373, 182] width 31 height 15
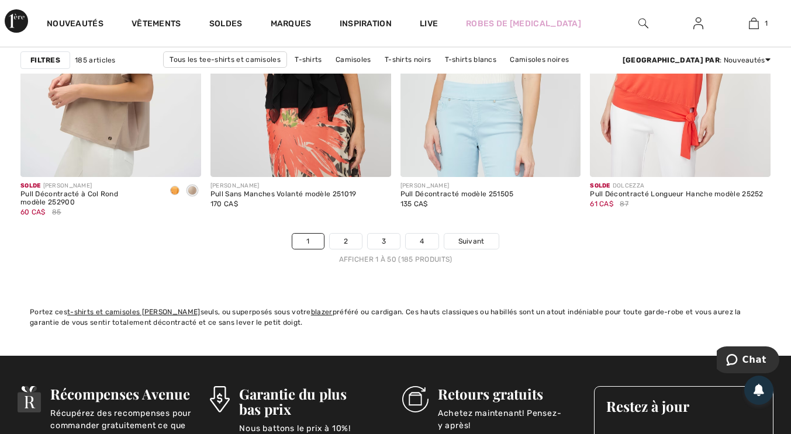
scroll to position [5100, 0]
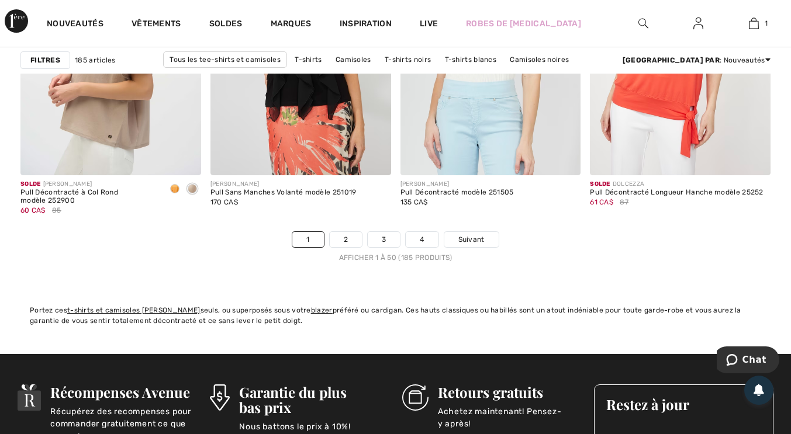
click at [353, 243] on link "2" at bounding box center [346, 239] width 32 height 15
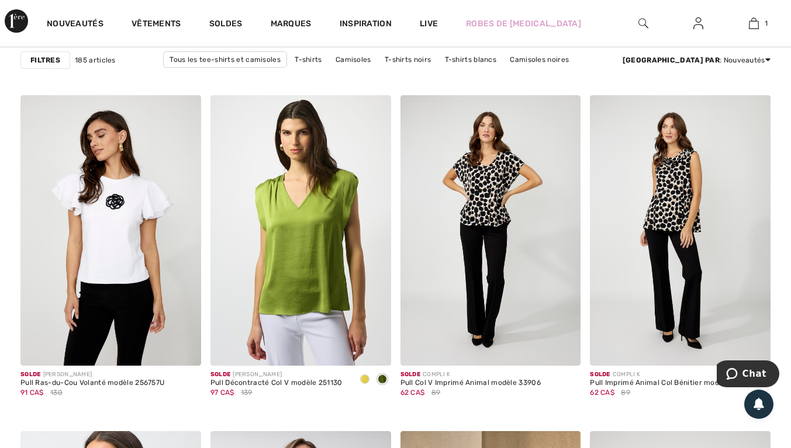
scroll to position [4574, 0]
click at [688, 201] on img at bounding box center [680, 230] width 181 height 271
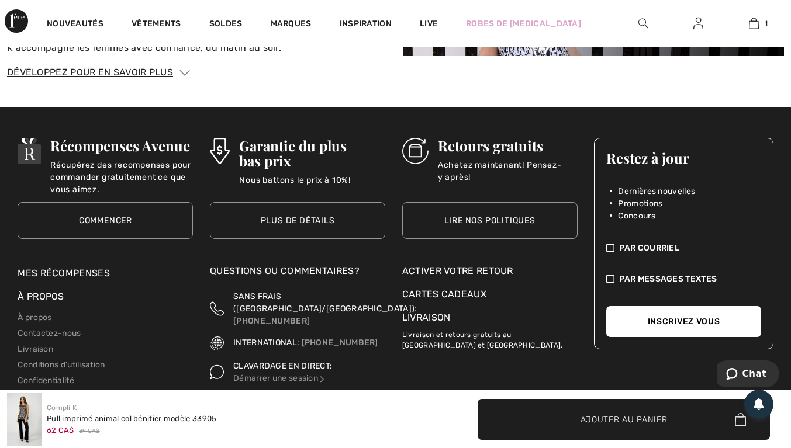
scroll to position [1694, 0]
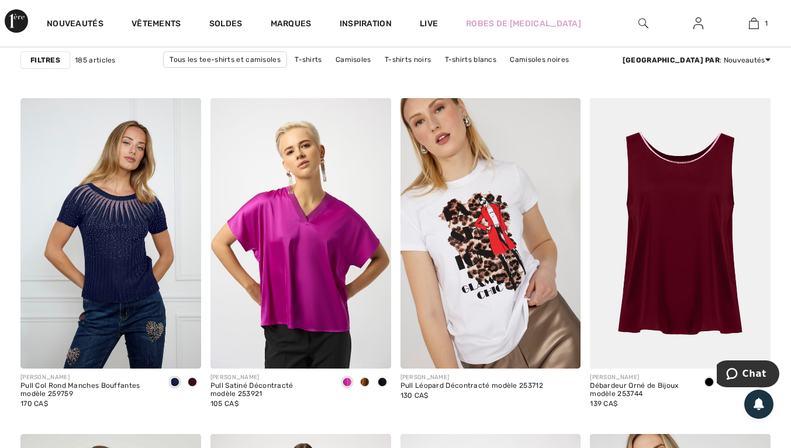
scroll to position [1627, 0]
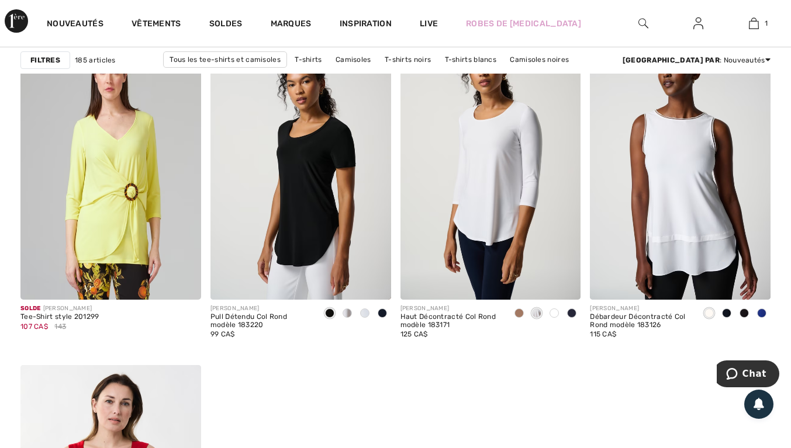
scroll to position [3504, 0]
click at [707, 182] on img at bounding box center [680, 165] width 181 height 271
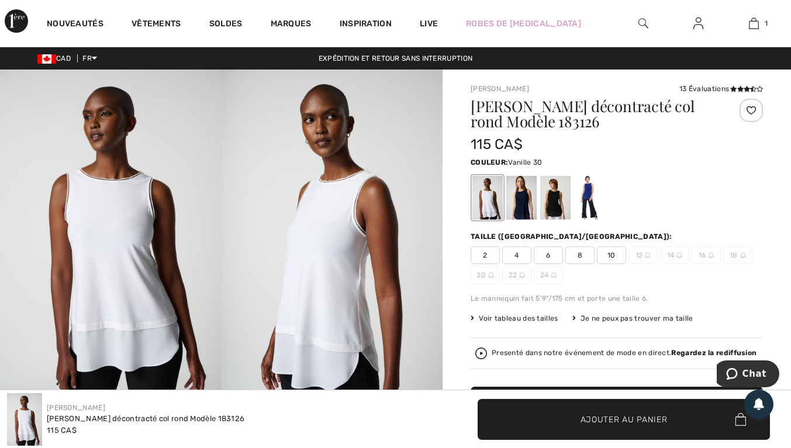
click at [530, 210] on div at bounding box center [521, 198] width 30 height 44
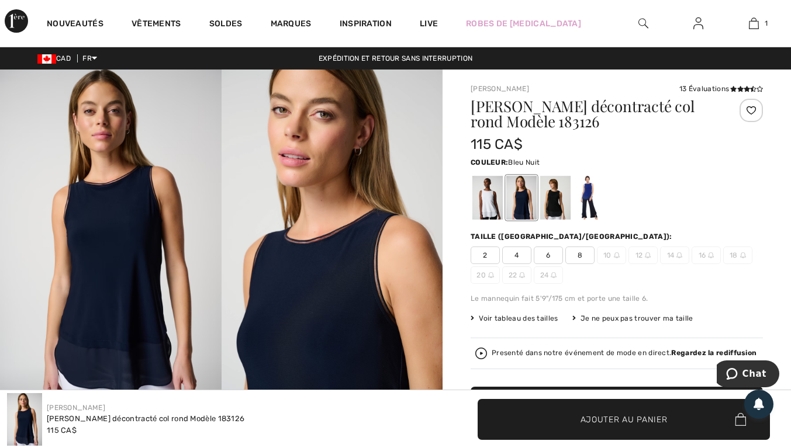
click at [595, 211] on div at bounding box center [589, 198] width 30 height 44
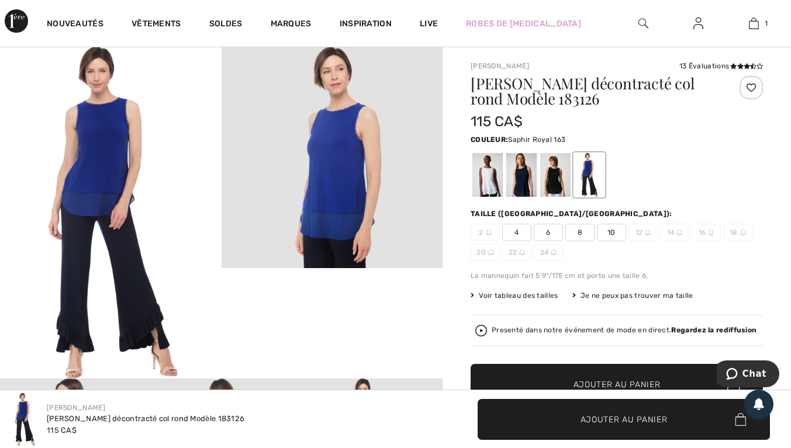
scroll to position [26, 0]
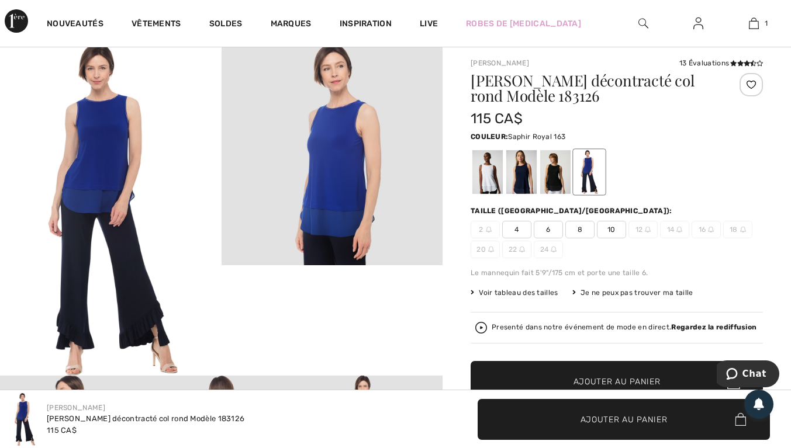
click at [526, 177] on div at bounding box center [521, 172] width 30 height 44
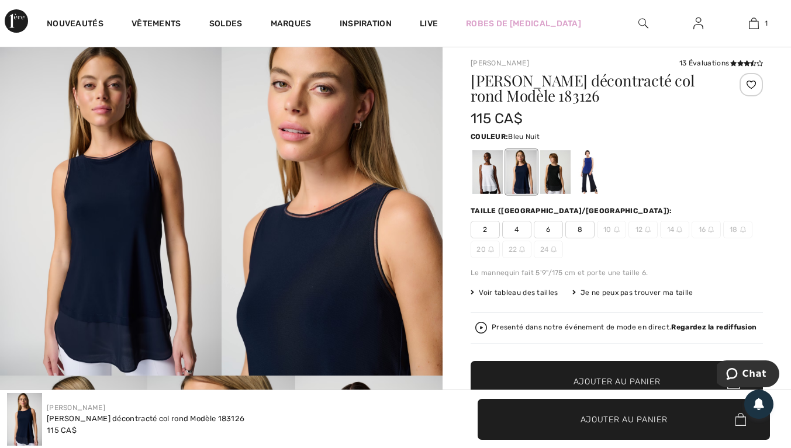
click at [564, 179] on div at bounding box center [555, 172] width 30 height 44
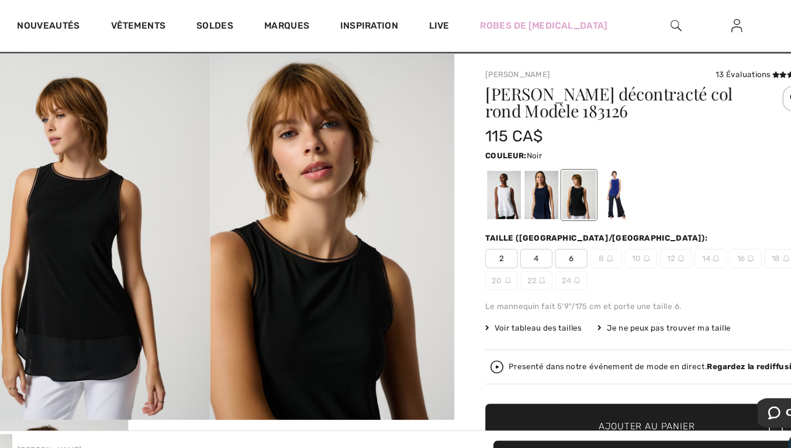
scroll to position [19, 0]
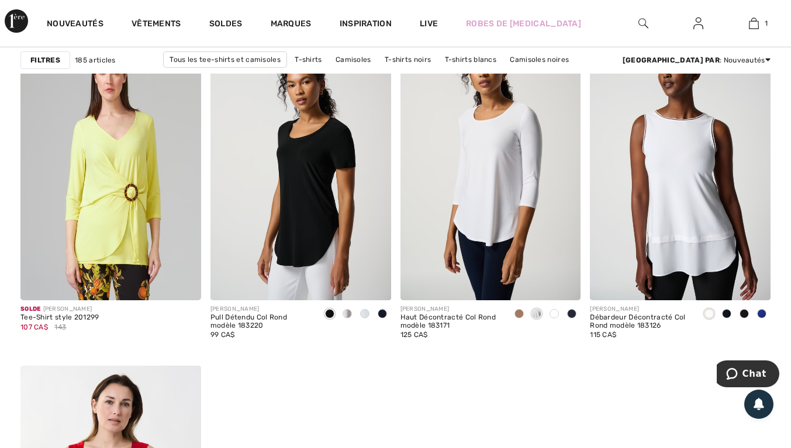
click at [697, 196] on img at bounding box center [680, 165] width 181 height 271
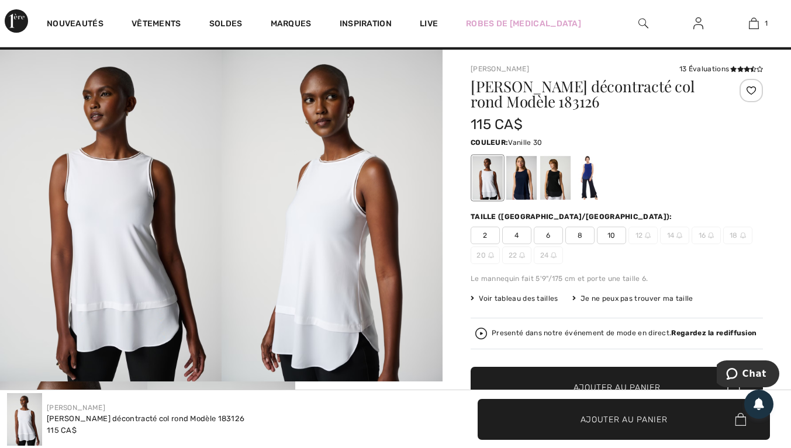
scroll to position [22, 0]
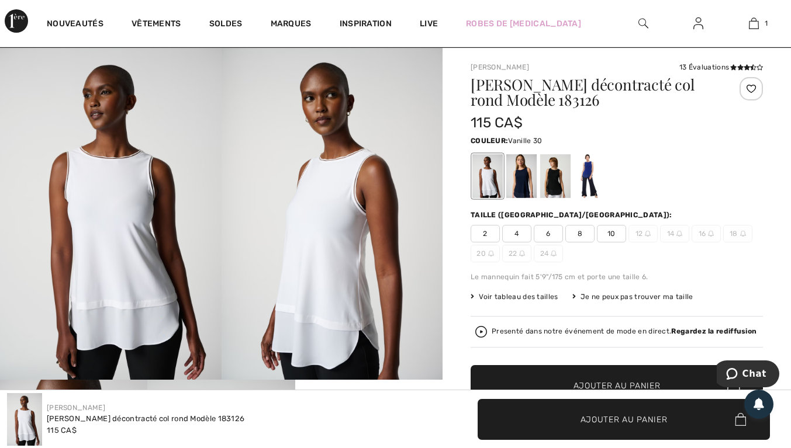
click at [593, 178] on div at bounding box center [589, 176] width 30 height 44
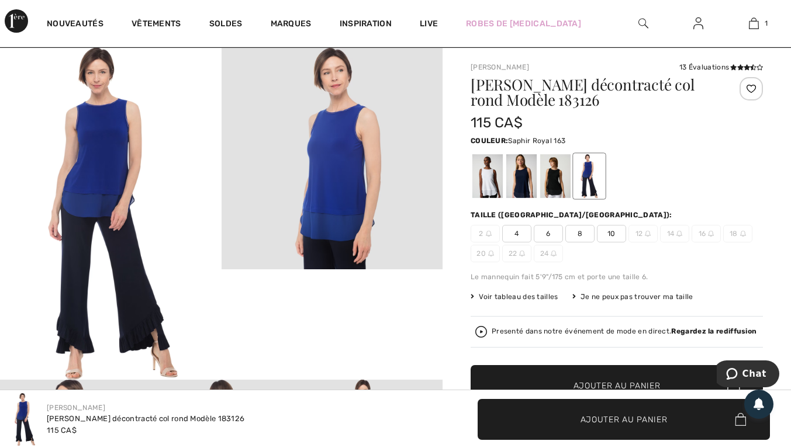
click at [561, 183] on div at bounding box center [555, 176] width 30 height 44
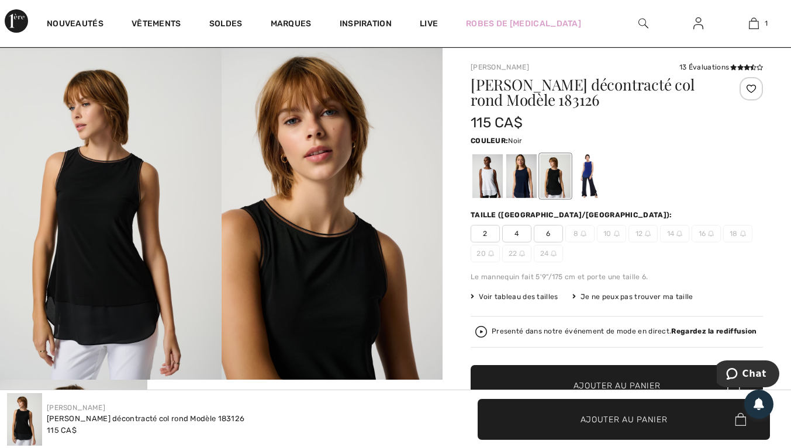
click at [531, 179] on div at bounding box center [521, 176] width 30 height 44
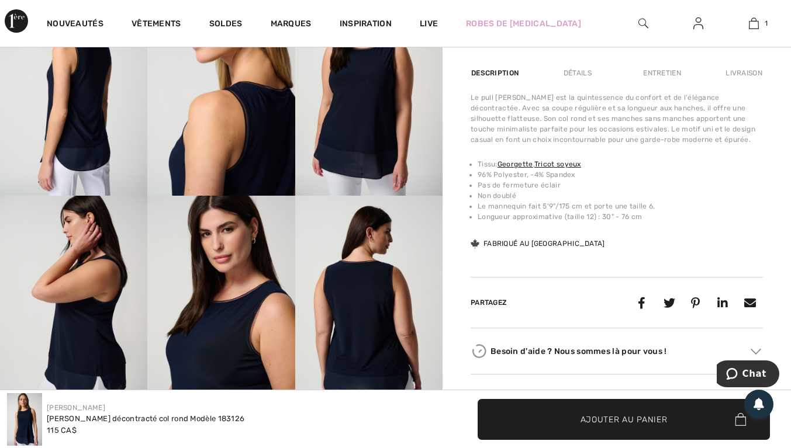
scroll to position [428, 0]
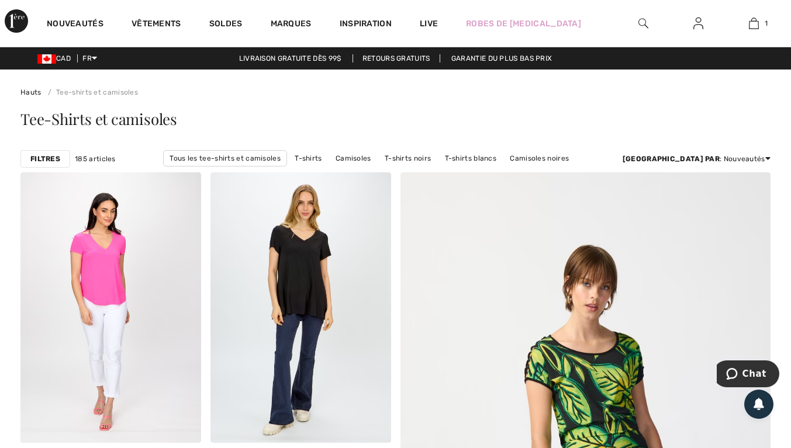
click at [233, 23] on link "Soldes" at bounding box center [225, 25] width 33 height 12
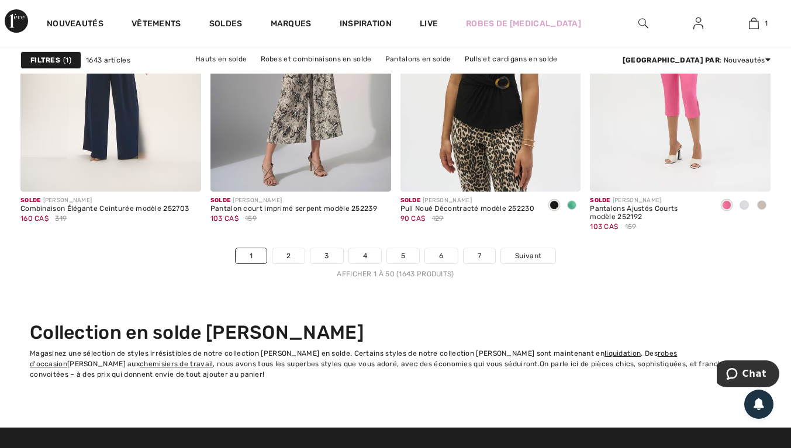
scroll to position [5100, 0]
click at [299, 257] on link "2" at bounding box center [288, 255] width 32 height 15
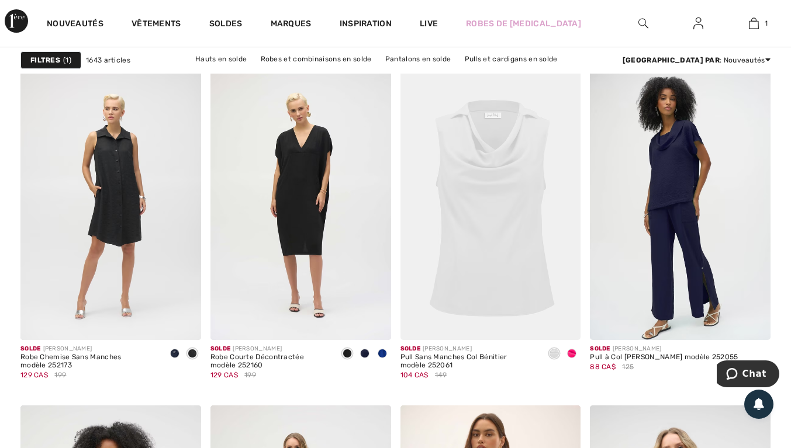
scroll to position [1673, 0]
click at [685, 175] on img at bounding box center [680, 204] width 181 height 271
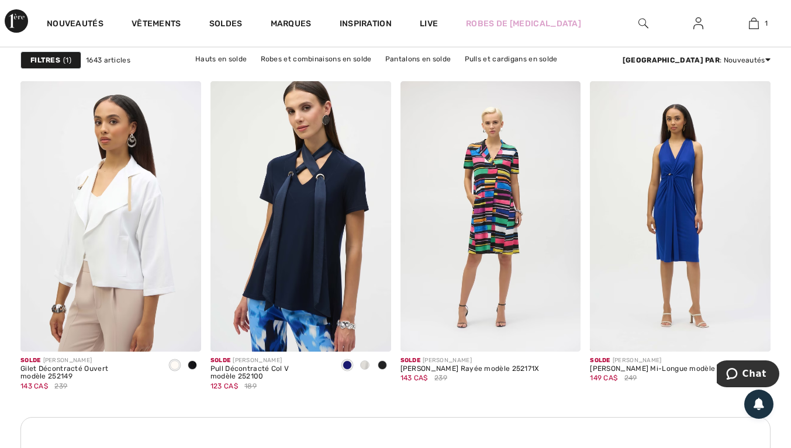
scroll to position [2335, 0]
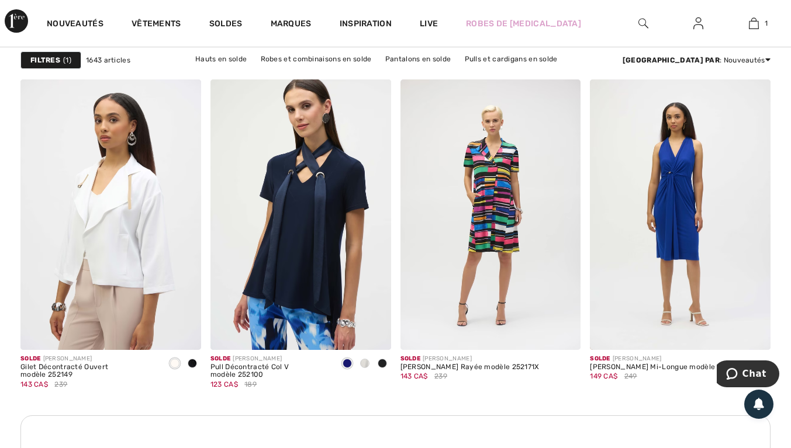
click at [368, 367] on div at bounding box center [365, 364] width 18 height 19
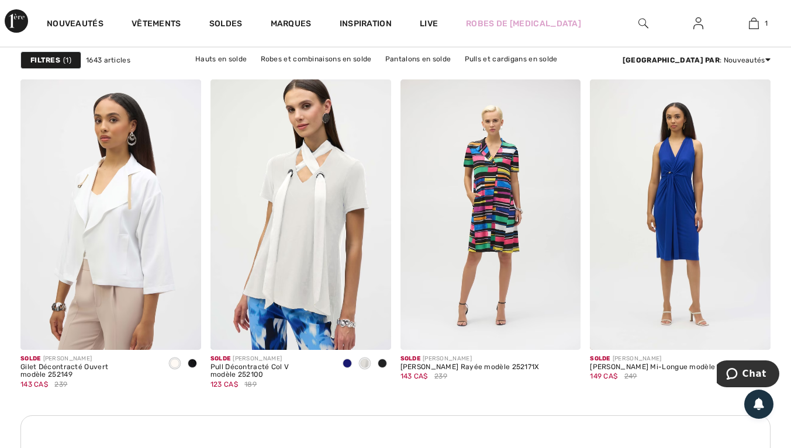
click at [388, 363] on div at bounding box center [383, 364] width 18 height 19
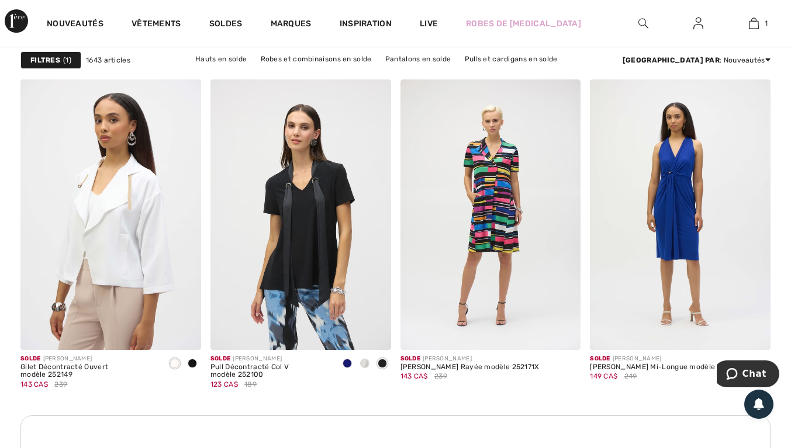
click at [357, 364] on div at bounding box center [365, 364] width 18 height 19
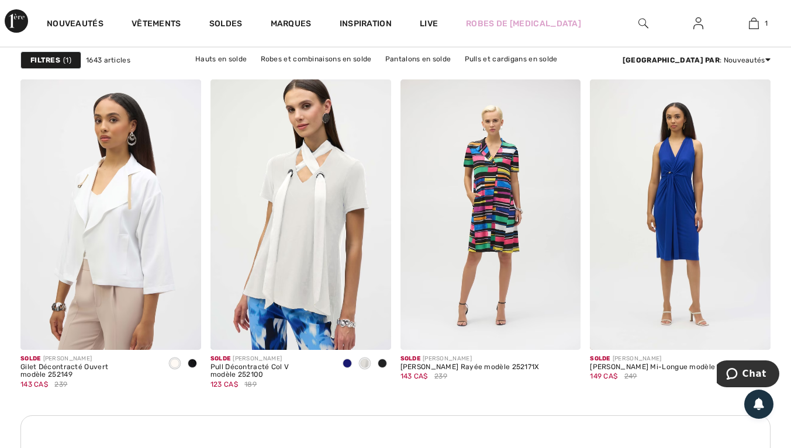
click at [375, 367] on div at bounding box center [383, 364] width 18 height 19
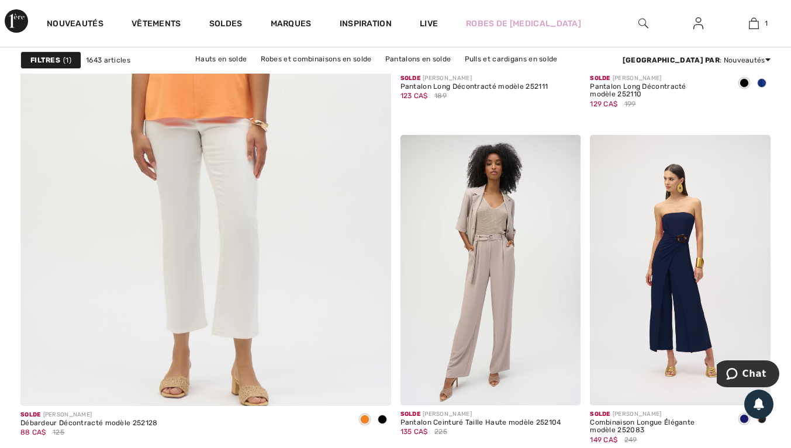
scroll to position [3073, 0]
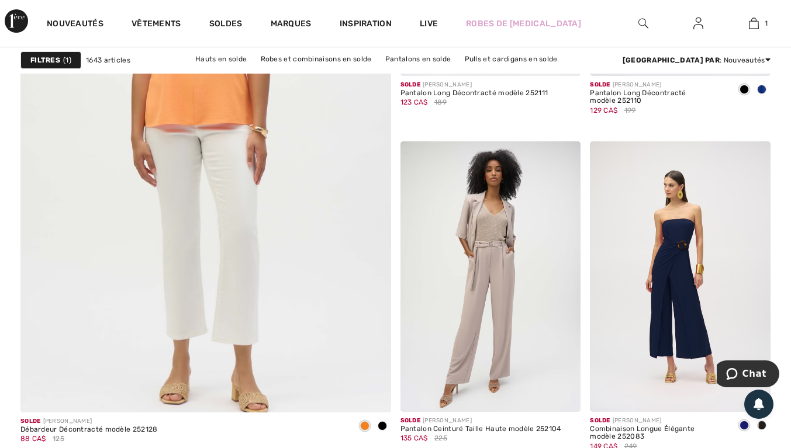
click at [383, 426] on span at bounding box center [382, 425] width 9 height 9
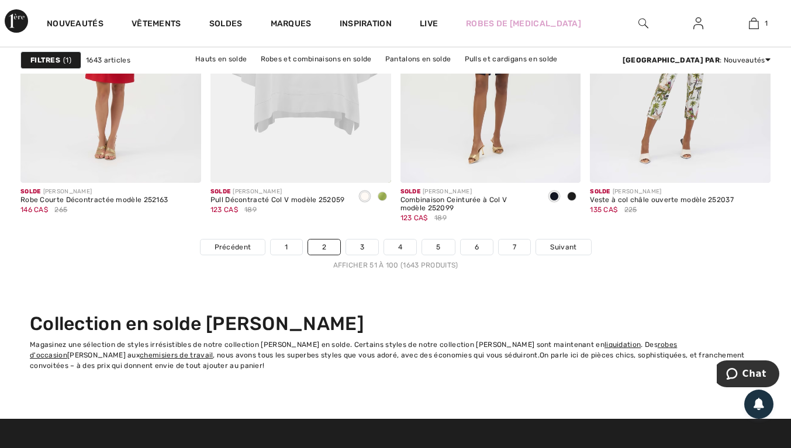
scroll to position [5116, 0]
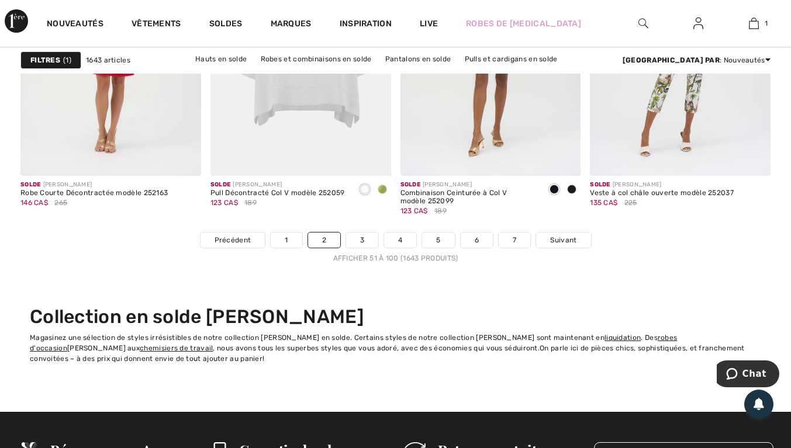
click at [367, 244] on link "3" at bounding box center [362, 240] width 32 height 15
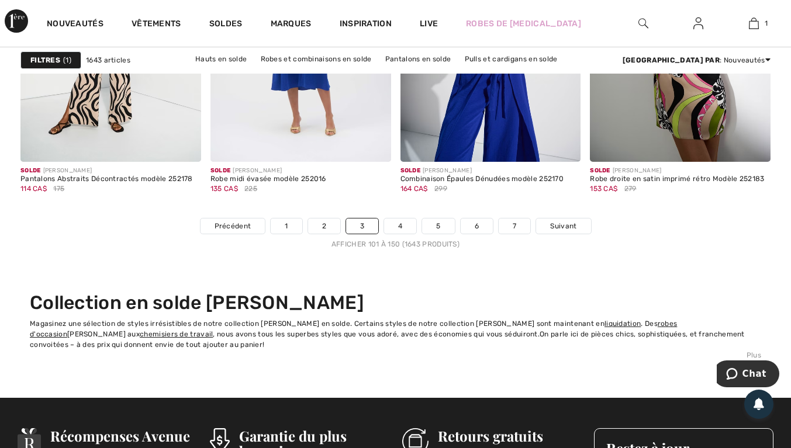
scroll to position [5131, 0]
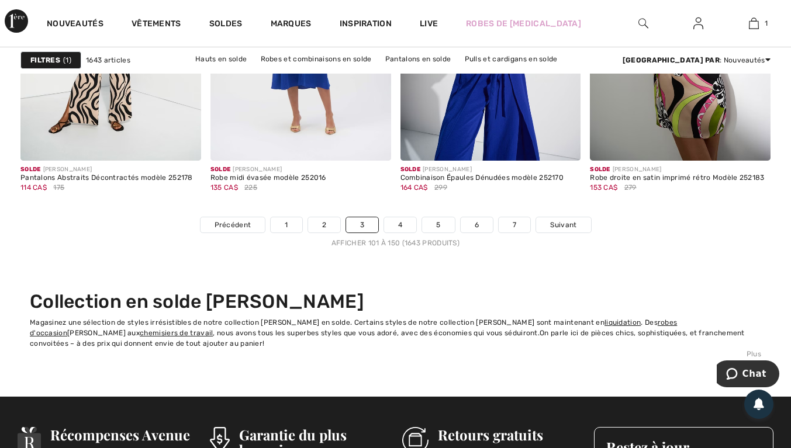
click at [403, 224] on link "4" at bounding box center [400, 224] width 32 height 15
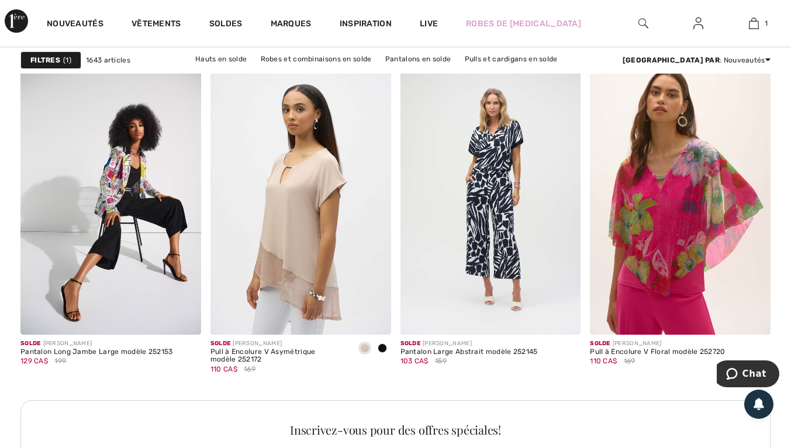
scroll to position [1134, 0]
click at [383, 347] on span at bounding box center [382, 347] width 9 height 9
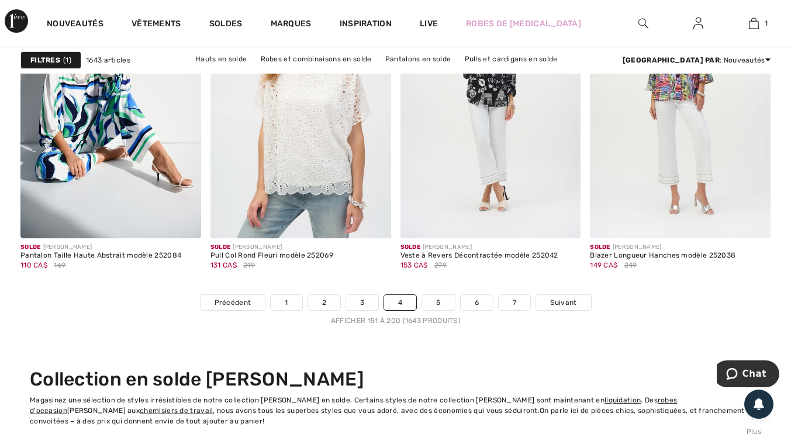
scroll to position [5054, 0]
click at [448, 306] on link "5" at bounding box center [438, 302] width 32 height 15
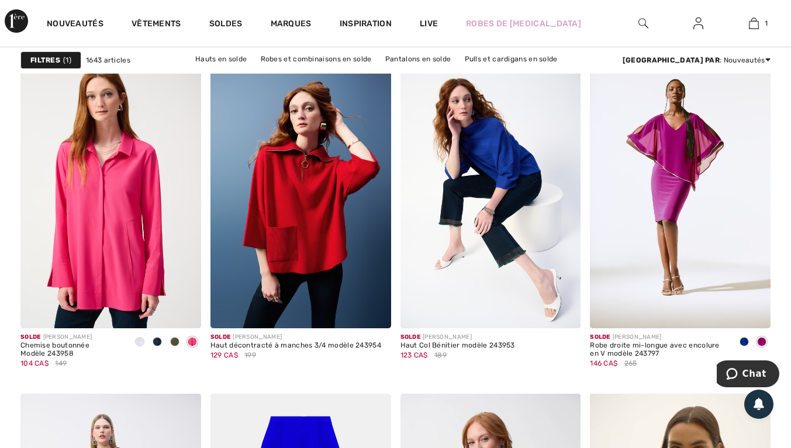
scroll to position [804, 0]
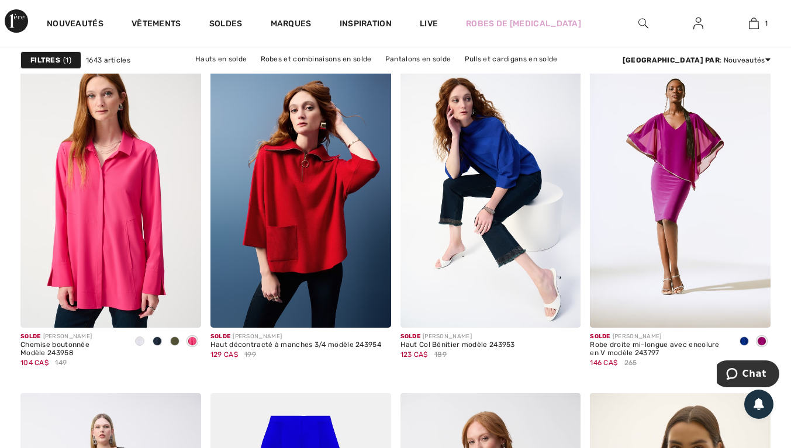
click at [172, 337] on span at bounding box center [174, 341] width 9 height 9
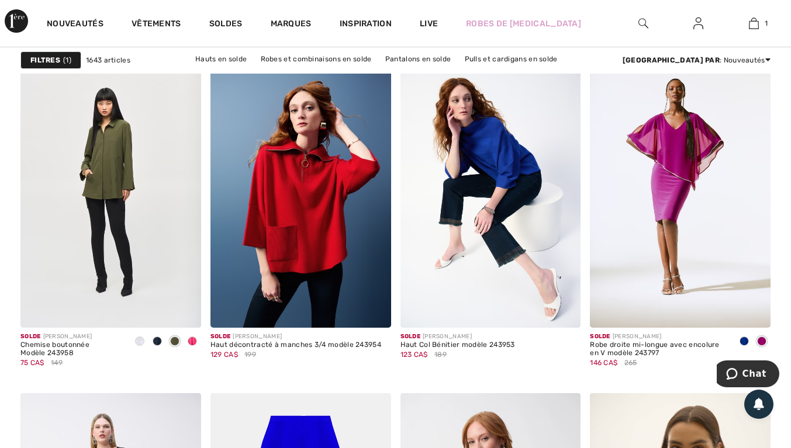
click at [167, 345] on div at bounding box center [175, 342] width 18 height 19
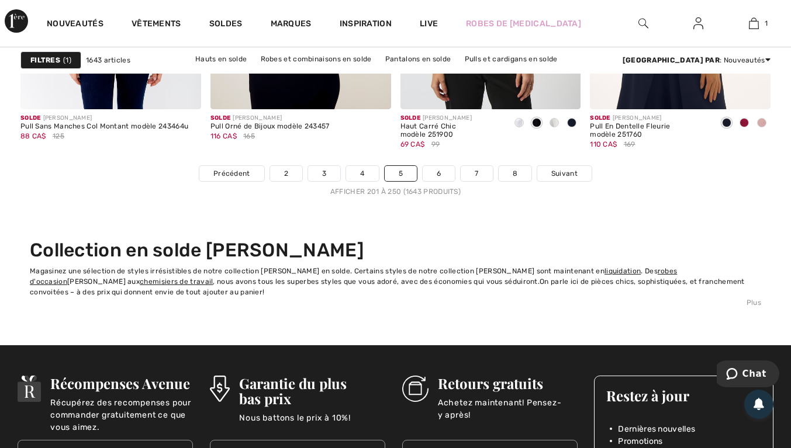
scroll to position [5185, 0]
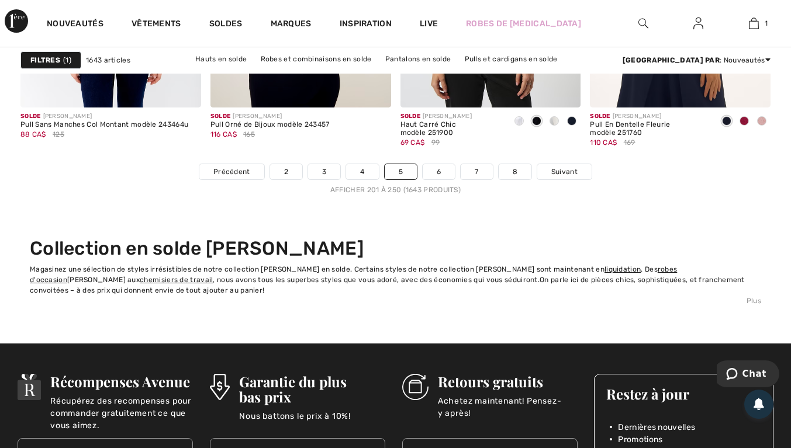
click at [445, 171] on link "6" at bounding box center [439, 171] width 32 height 15
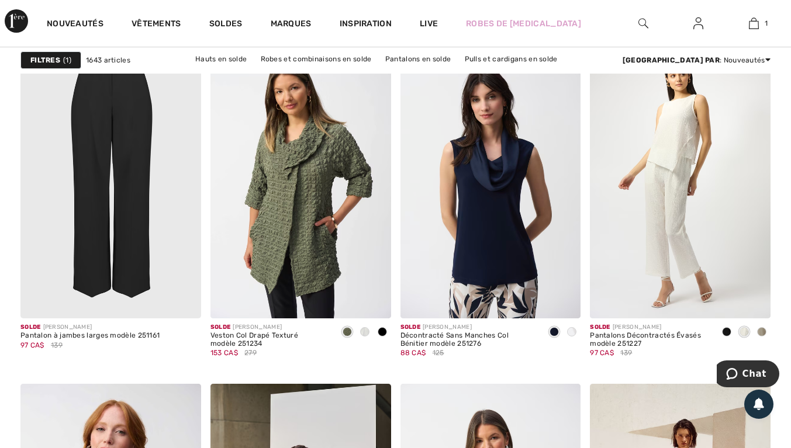
scroll to position [4303, 0]
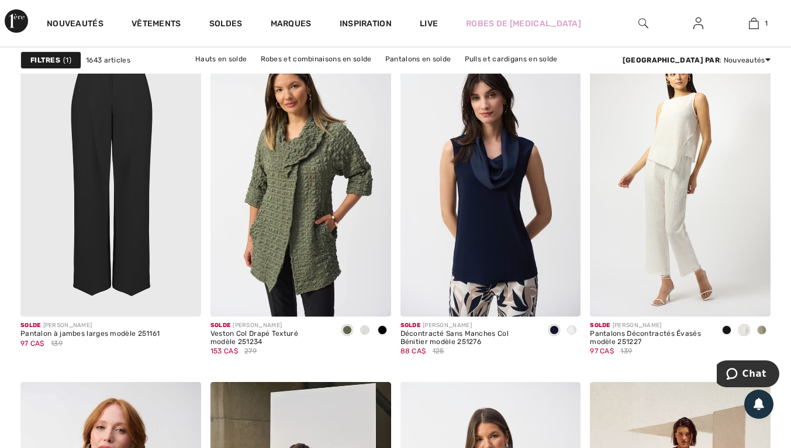
click at [571, 316] on div at bounding box center [556, 292] width 49 height 49
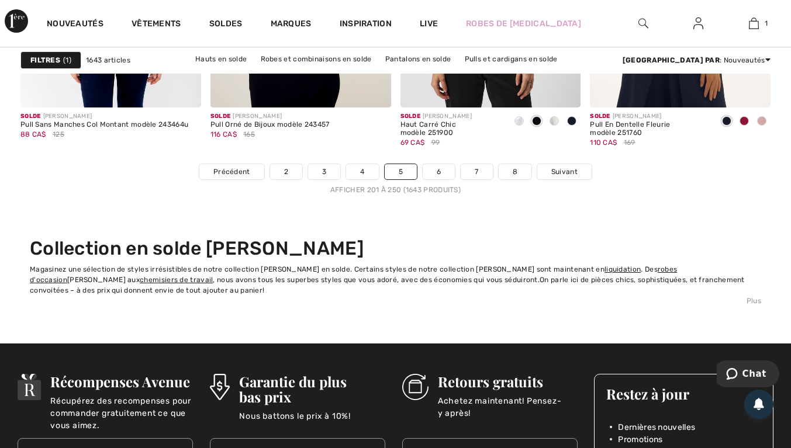
click at [438, 172] on link "6" at bounding box center [439, 171] width 32 height 15
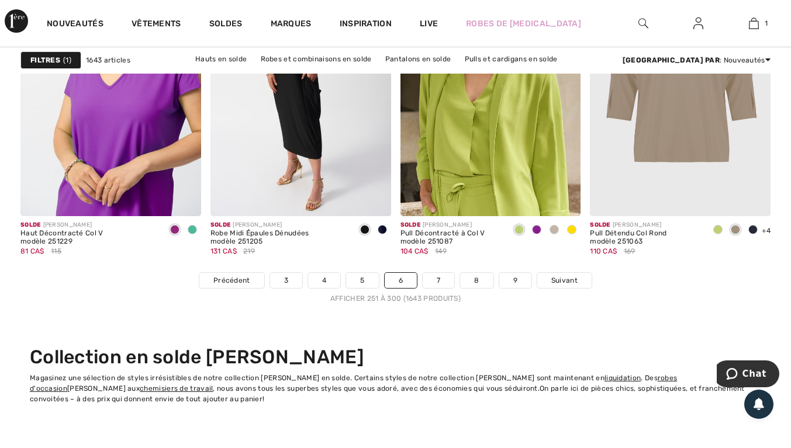
scroll to position [5076, 0]
click at [437, 278] on link "7" at bounding box center [439, 279] width 32 height 15
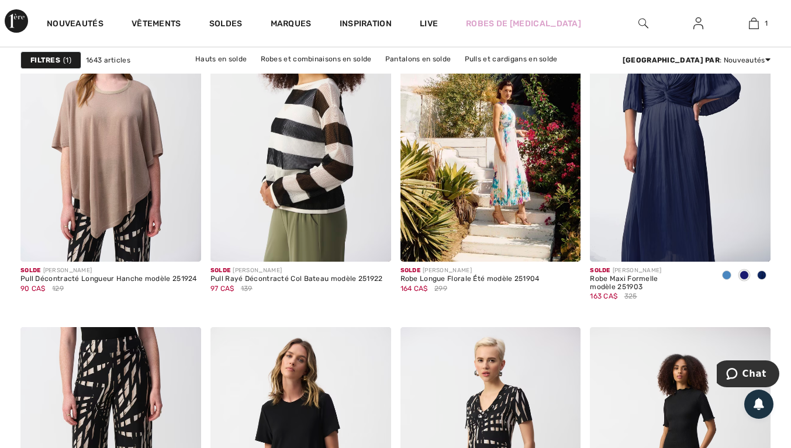
scroll to position [3559, 0]
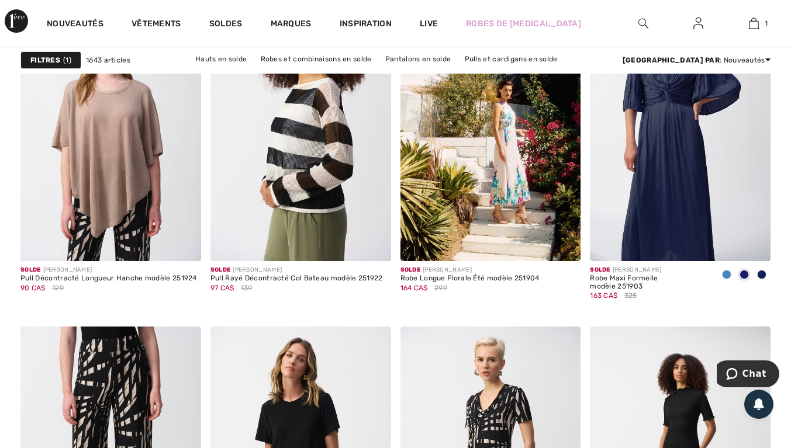
click at [124, 172] on img at bounding box center [110, 126] width 181 height 271
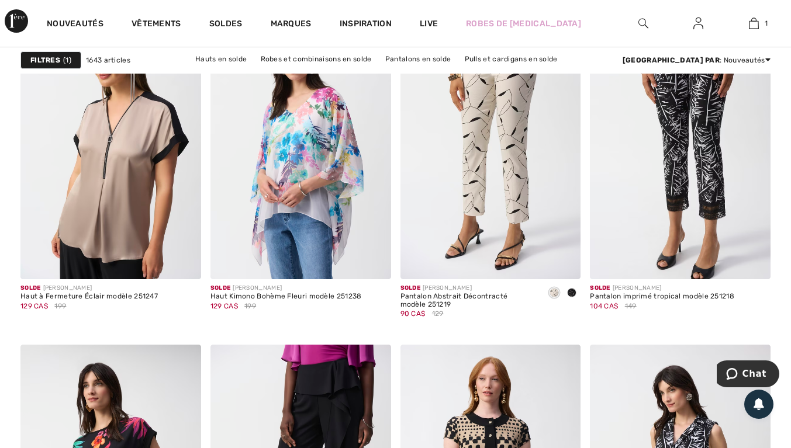
scroll to position [4342, 0]
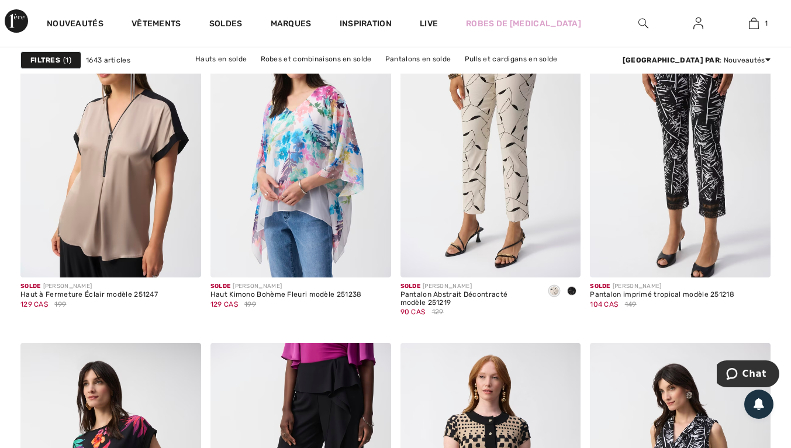
click at [123, 199] on img at bounding box center [110, 142] width 181 height 271
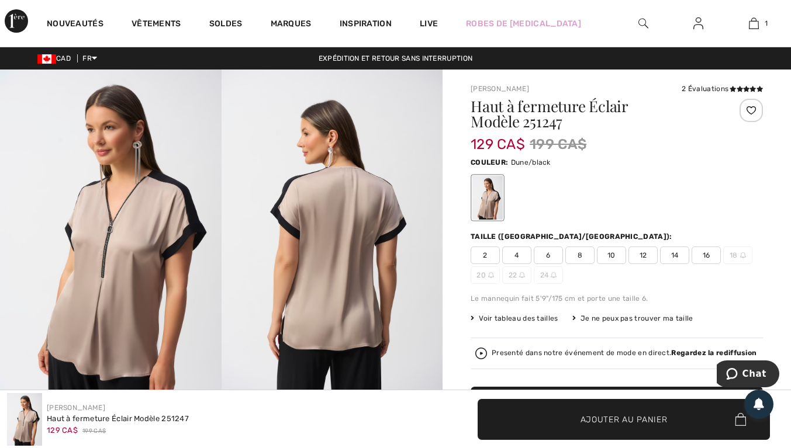
click at [649, 256] on span "12" at bounding box center [642, 256] width 29 height 18
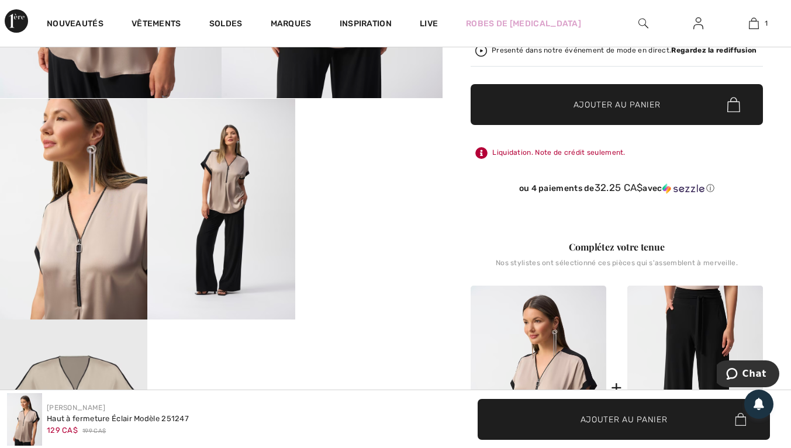
scroll to position [304, 0]
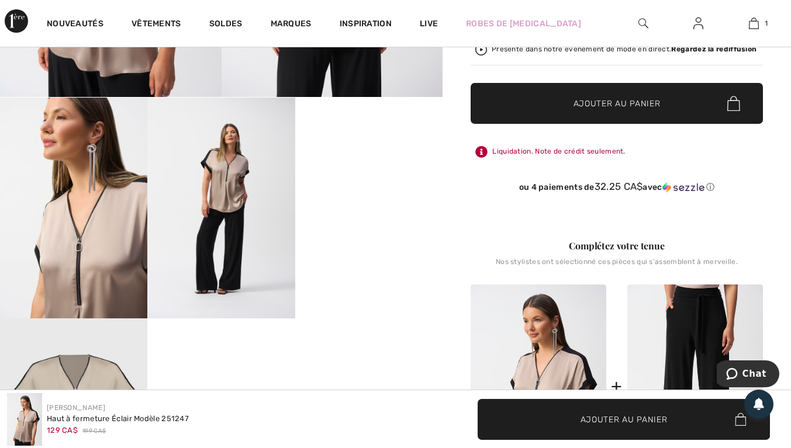
click at [378, 171] on video "Your browser does not support the video tag." at bounding box center [368, 135] width 147 height 74
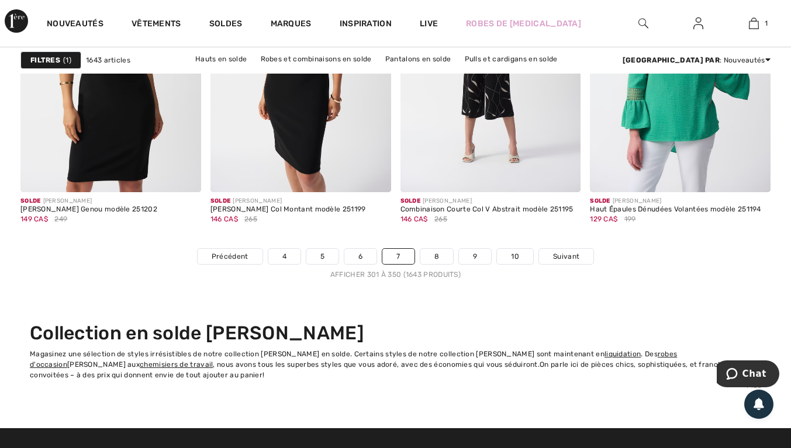
scroll to position [5100, 0]
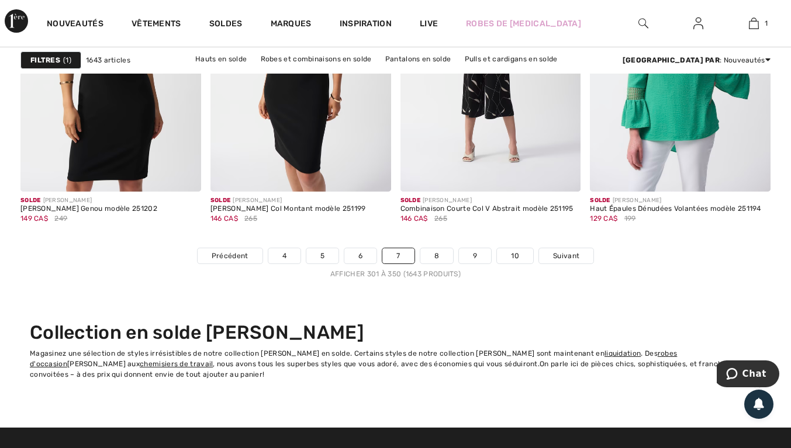
click at [438, 258] on link "8" at bounding box center [436, 255] width 33 height 15
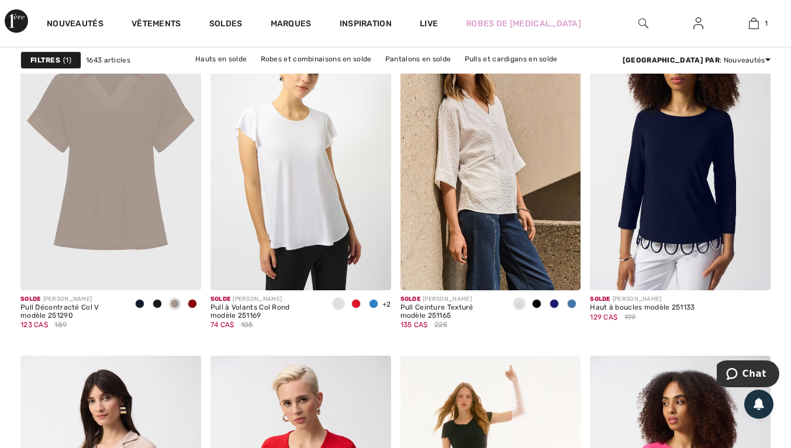
scroll to position [3529, 0]
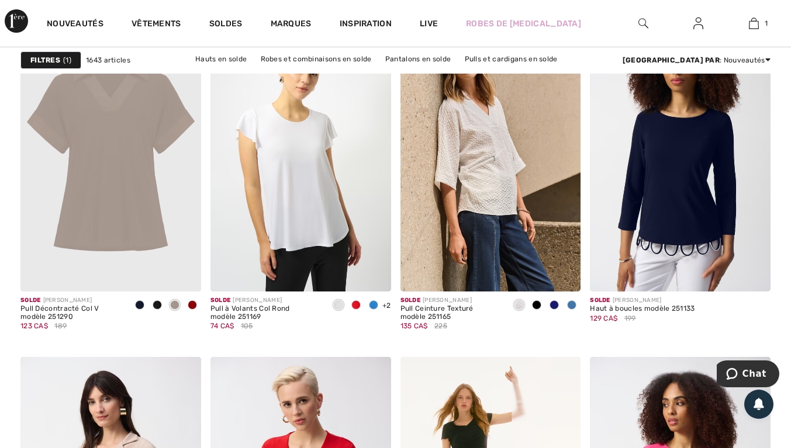
click at [302, 201] on img at bounding box center [300, 156] width 181 height 271
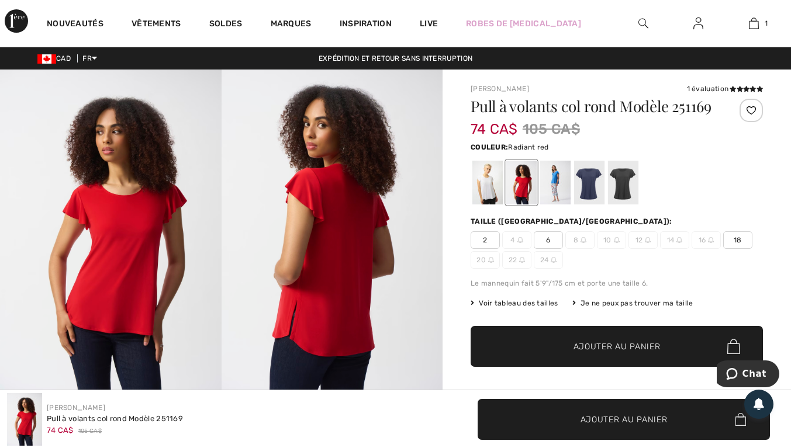
click at [641, 188] on div at bounding box center [617, 182] width 292 height 49
click at [625, 185] on div at bounding box center [623, 183] width 30 height 44
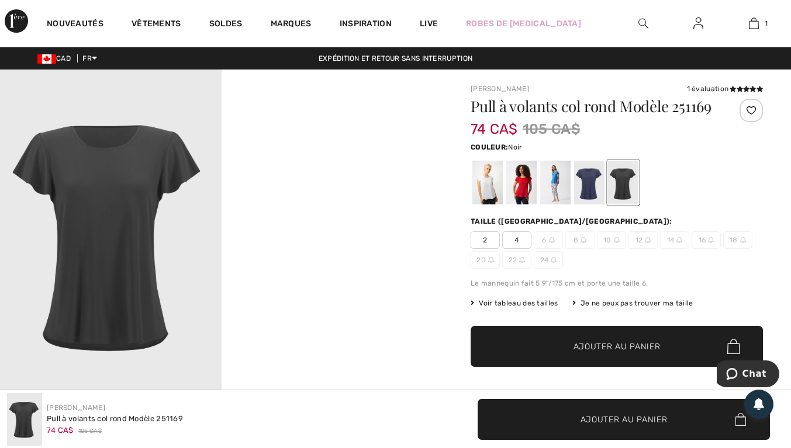
click at [597, 187] on div at bounding box center [589, 183] width 30 height 44
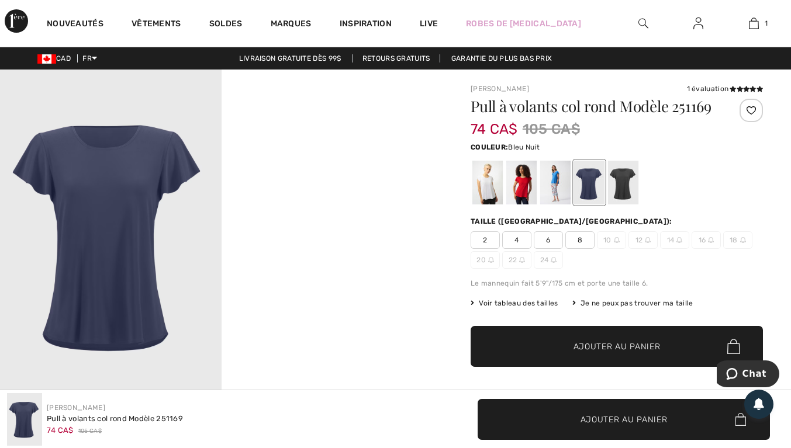
click at [558, 189] on div at bounding box center [555, 183] width 30 height 44
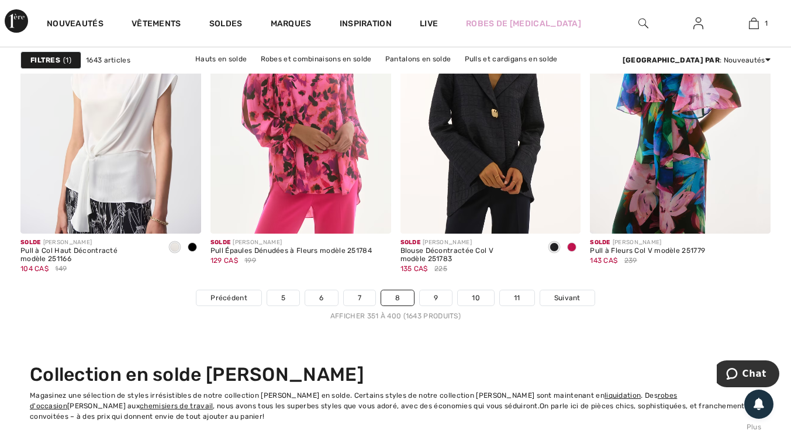
scroll to position [5060, 0]
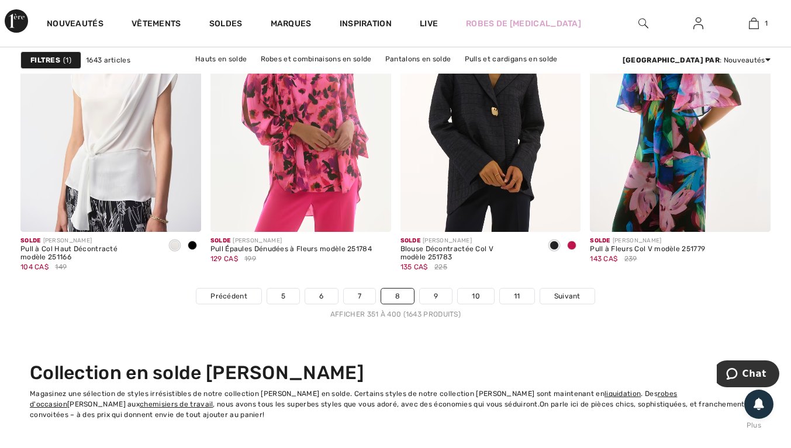
click at [443, 293] on link "9" at bounding box center [436, 296] width 32 height 15
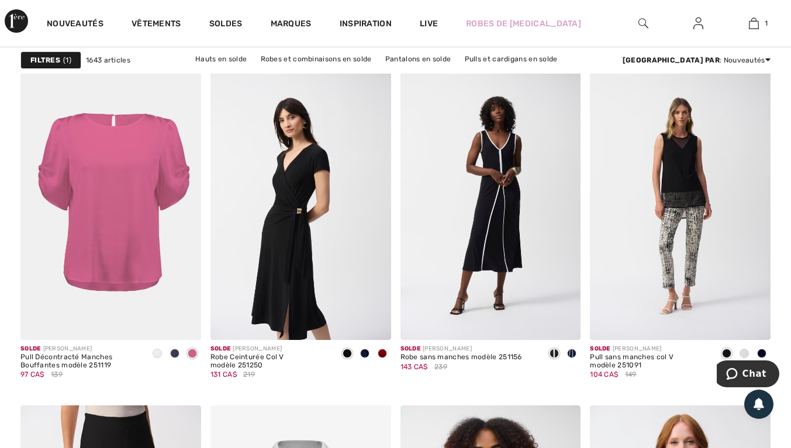
scroll to position [4279, 0]
click at [687, 192] on img at bounding box center [680, 205] width 181 height 271
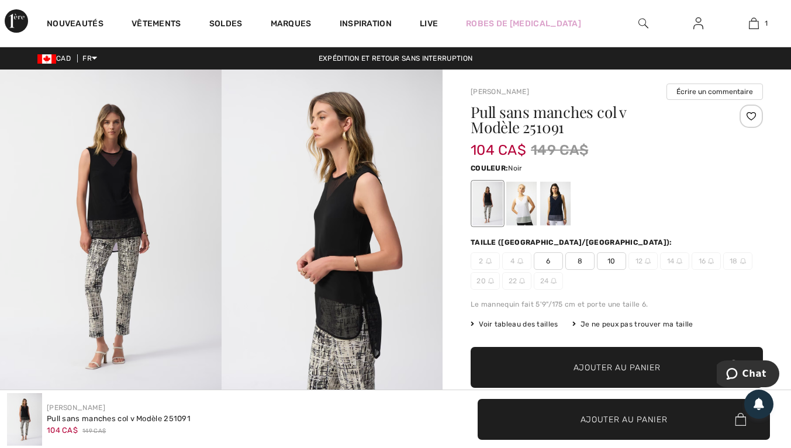
click at [619, 261] on span "10" at bounding box center [611, 262] width 29 height 18
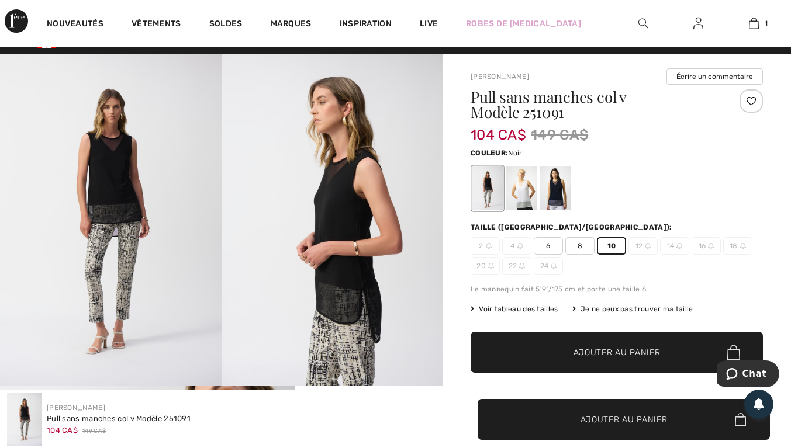
scroll to position [16, 0]
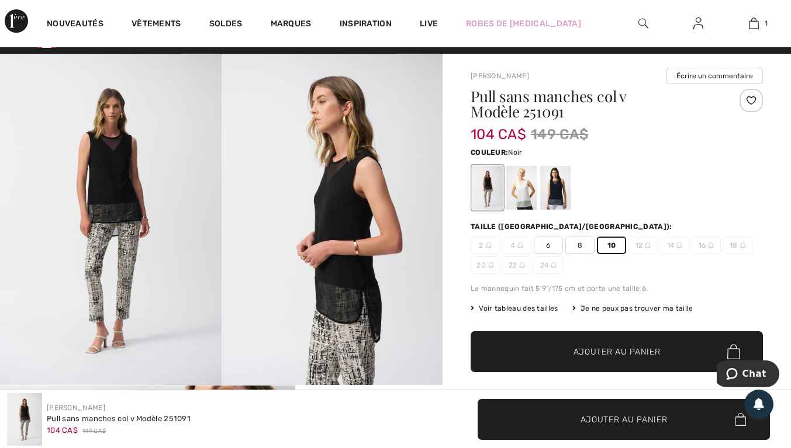
click at [533, 192] on div at bounding box center [521, 188] width 30 height 44
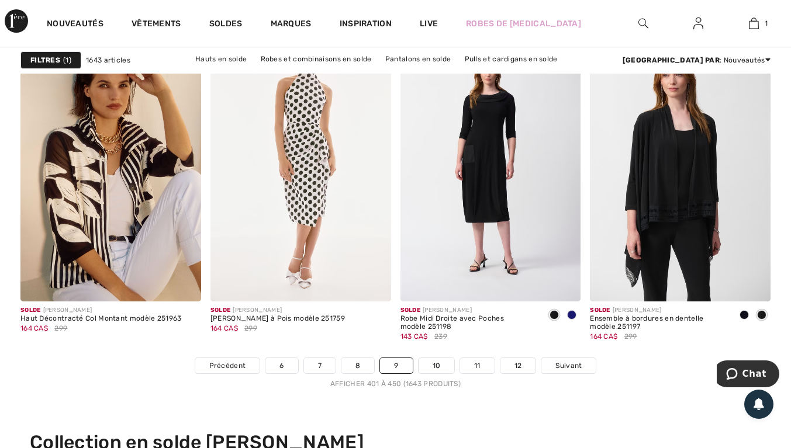
scroll to position [4998, 0]
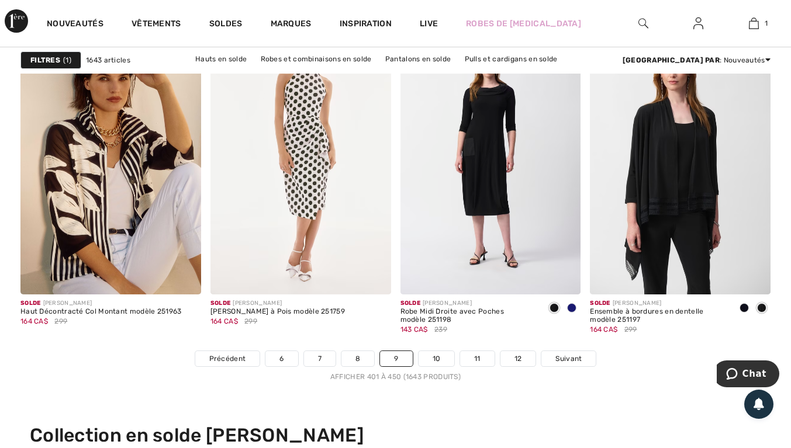
click at [443, 360] on link "10" at bounding box center [437, 358] width 36 height 15
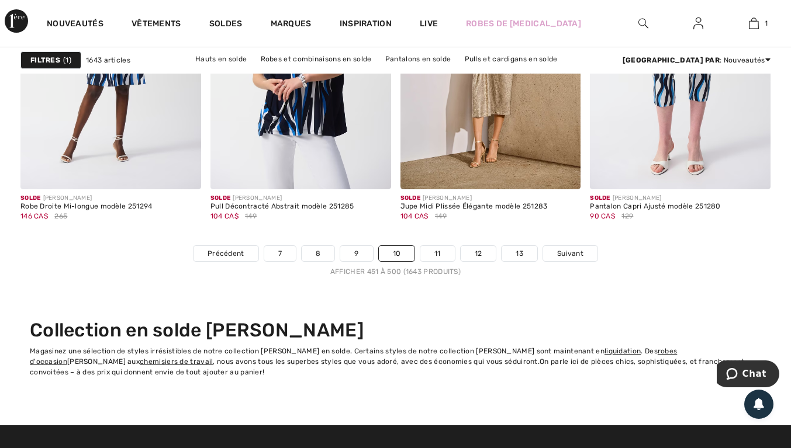
scroll to position [5101, 0]
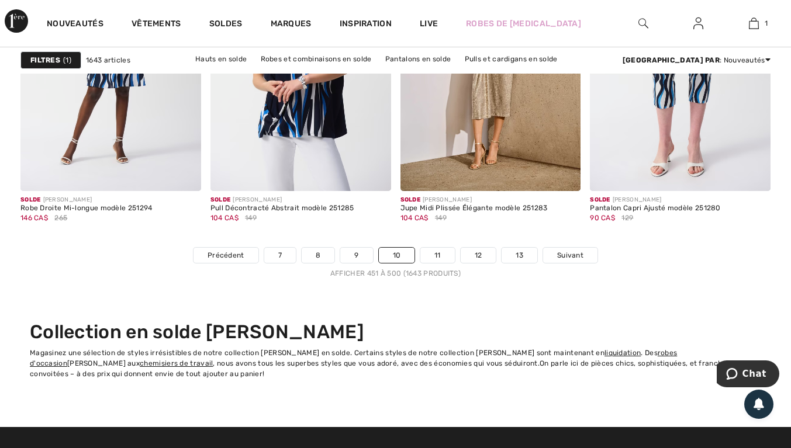
click at [446, 256] on link "11" at bounding box center [437, 255] width 34 height 15
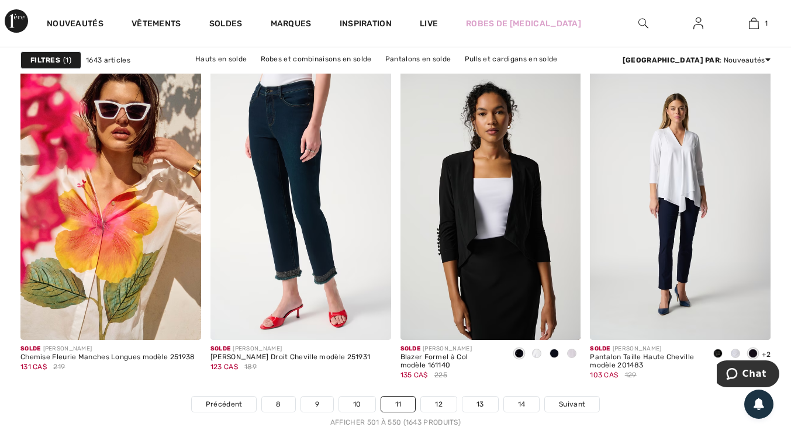
scroll to position [4953, 0]
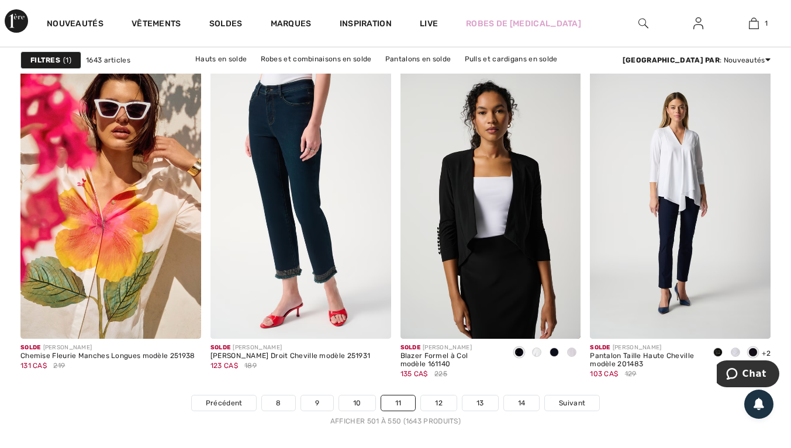
click at [700, 217] on img at bounding box center [680, 203] width 181 height 271
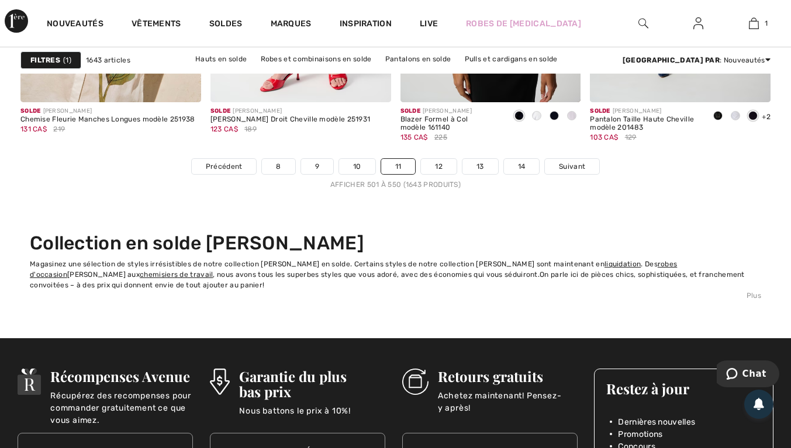
scroll to position [5213, 0]
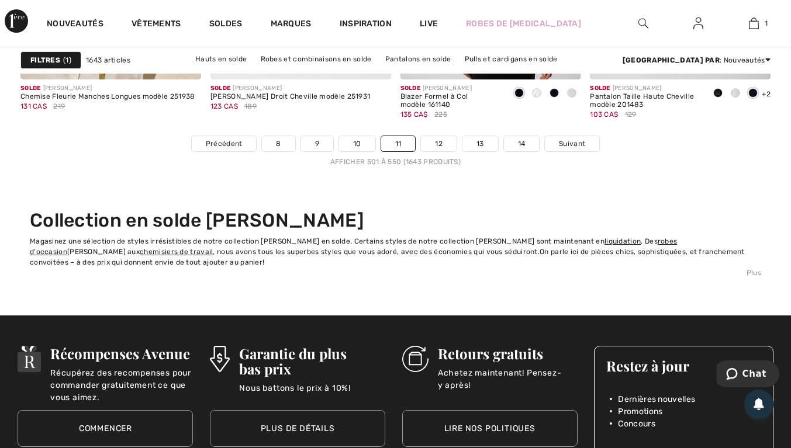
click at [440, 142] on link "12" at bounding box center [439, 143] width 36 height 15
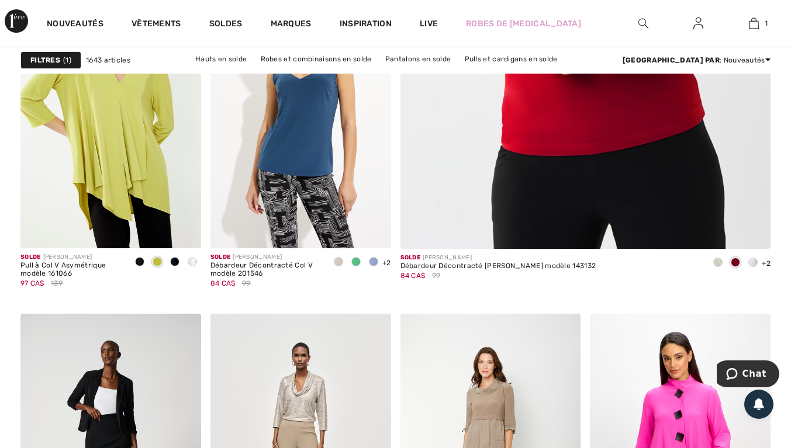
scroll to position [554, 0]
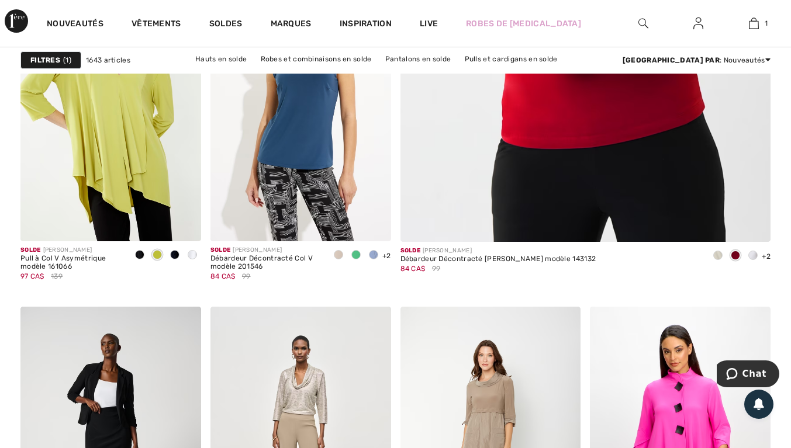
click at [176, 261] on div at bounding box center [175, 255] width 18 height 19
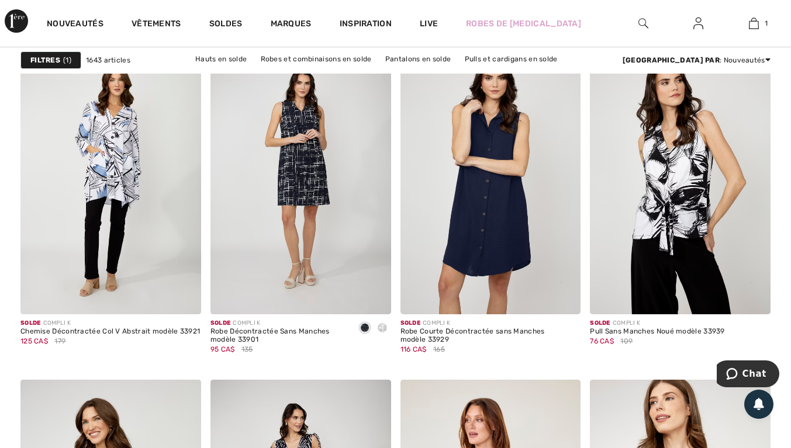
scroll to position [1698, 0]
click at [129, 226] on img at bounding box center [110, 179] width 181 height 271
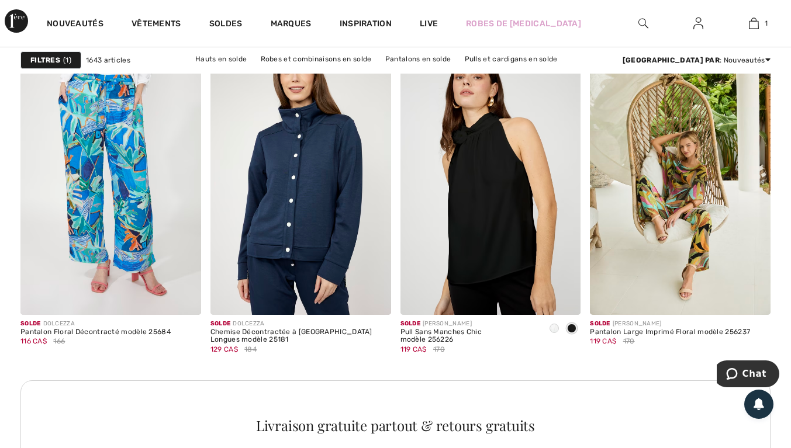
scroll to position [2383, 0]
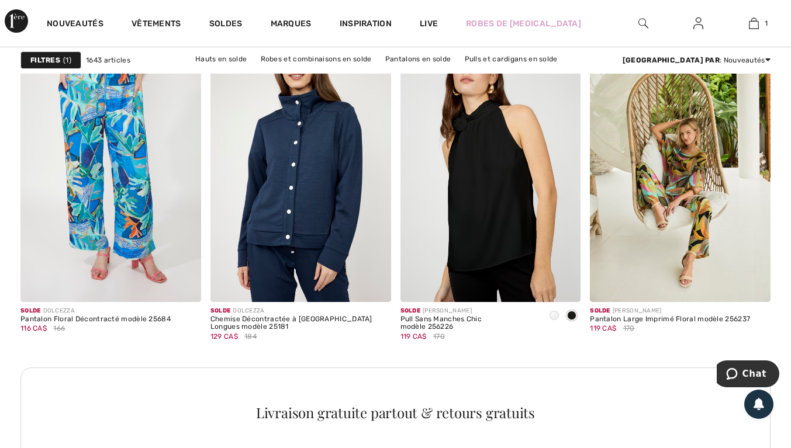
click at [505, 212] on img at bounding box center [490, 167] width 181 height 271
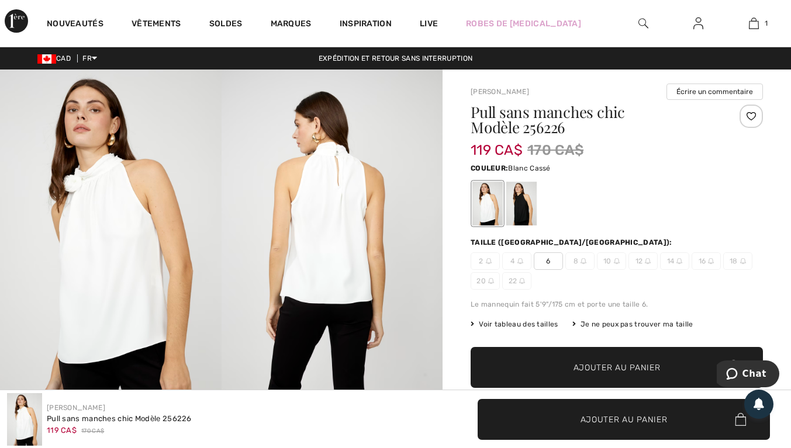
click at [133, 233] on img at bounding box center [111, 236] width 222 height 332
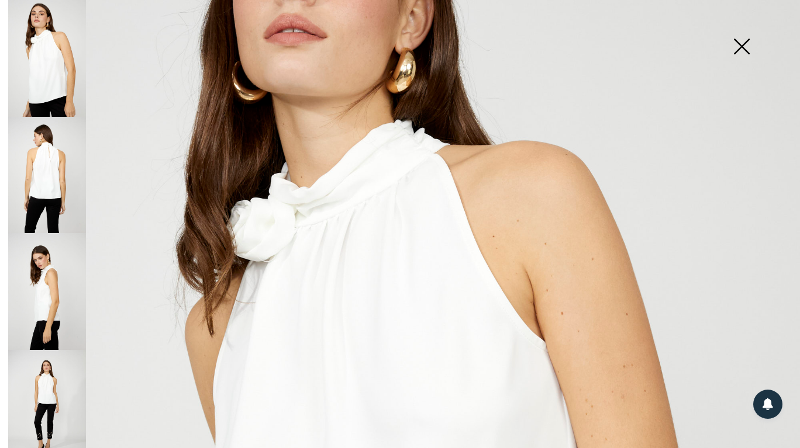
scroll to position [184, 0]
